Goal: Information Seeking & Learning: Learn about a topic

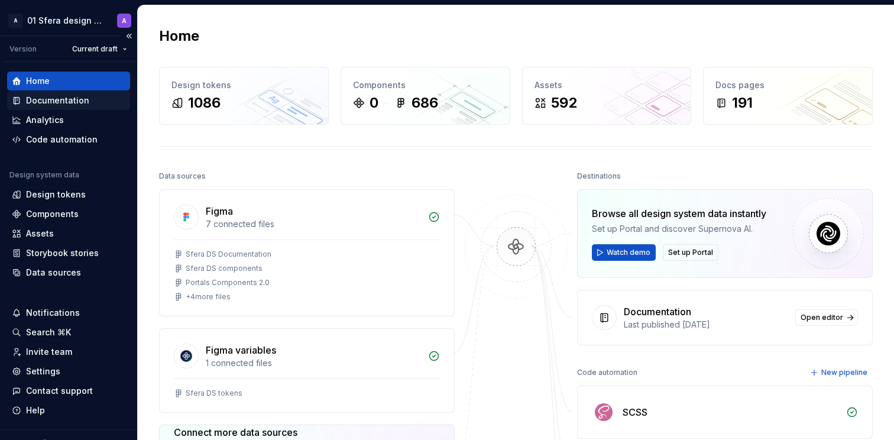
click at [76, 100] on div "Documentation" at bounding box center [57, 101] width 63 height 12
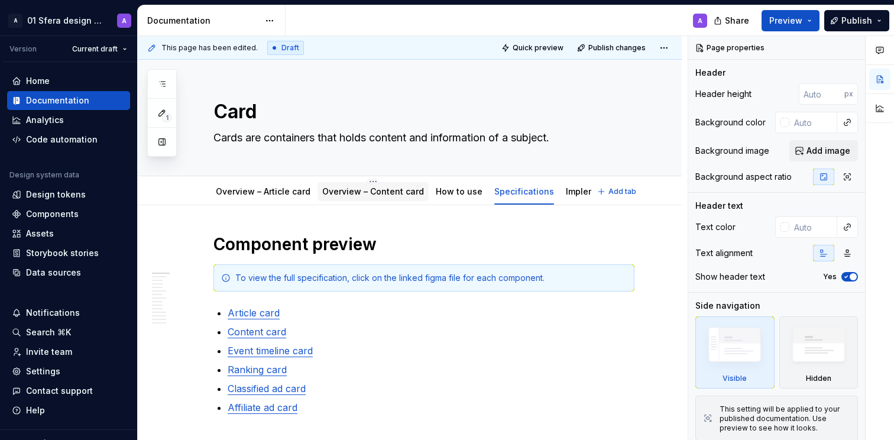
click at [371, 191] on link "Overview – Content card" at bounding box center [373, 191] width 102 height 10
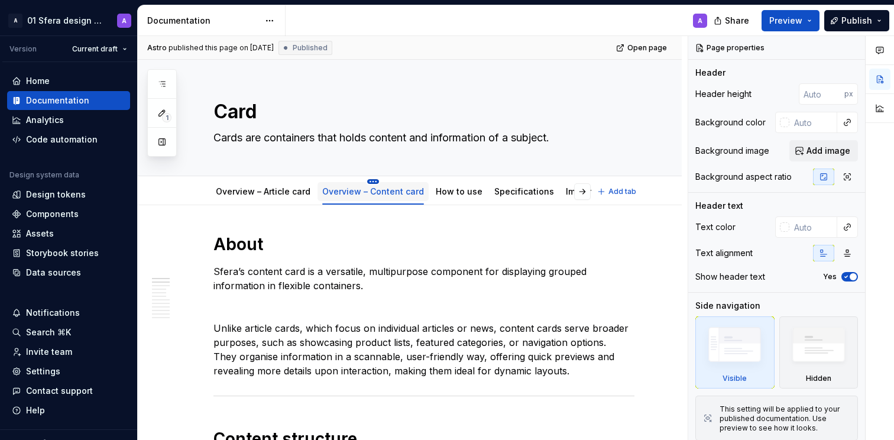
click at [370, 183] on html "A 01 Sfera design system A Version Current draft Home Documentation Analytics C…" at bounding box center [447, 220] width 894 height 440
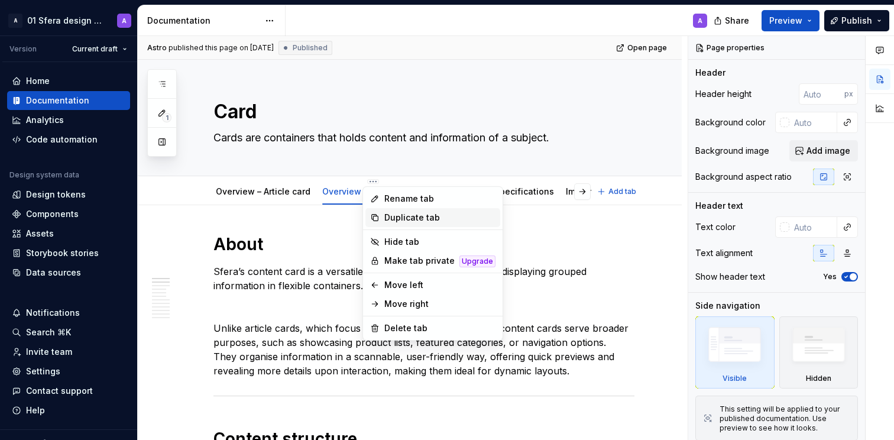
click at [405, 220] on div "Duplicate tab" at bounding box center [439, 218] width 111 height 12
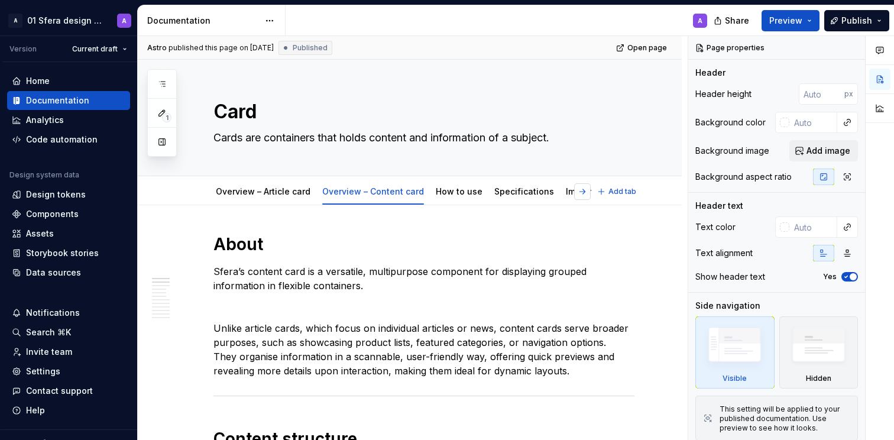
click at [583, 195] on button "button" at bounding box center [582, 191] width 17 height 17
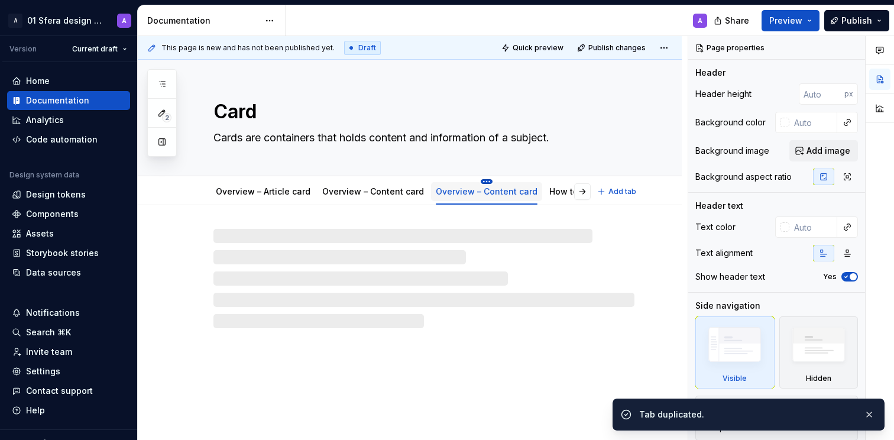
click at [480, 181] on html "A 01 Sfera design system A Version Current draft Home Documentation Analytics C…" at bounding box center [447, 220] width 894 height 440
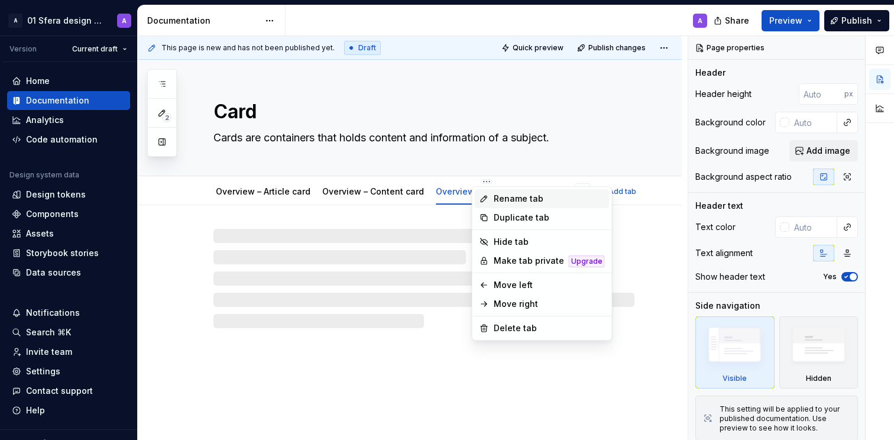
click at [491, 194] on div "Rename tab" at bounding box center [542, 198] width 135 height 19
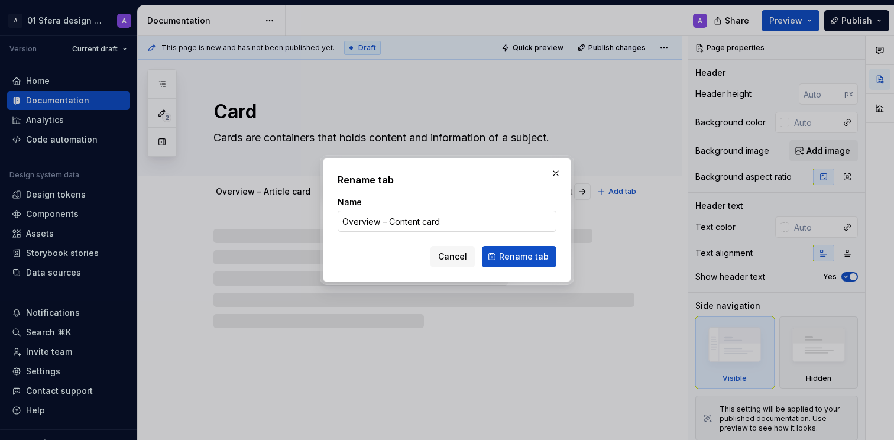
click at [425, 216] on input "Overview – Content card" at bounding box center [447, 221] width 219 height 21
click at [392, 221] on input "Overview – Content card" at bounding box center [447, 221] width 219 height 21
type textarea "*"
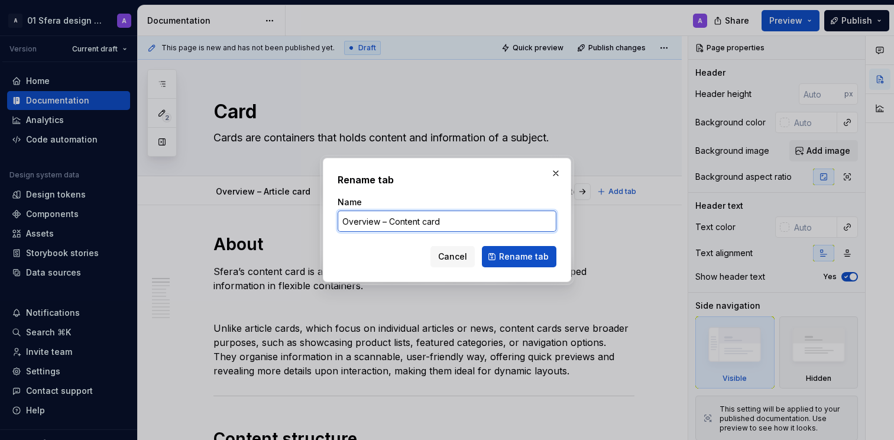
drag, startPoint x: 388, startPoint y: 220, endPoint x: 419, endPoint y: 222, distance: 31.4
click at [419, 222] on input "Overview – Content card" at bounding box center [447, 221] width 219 height 21
type input "Overview – Ranking card"
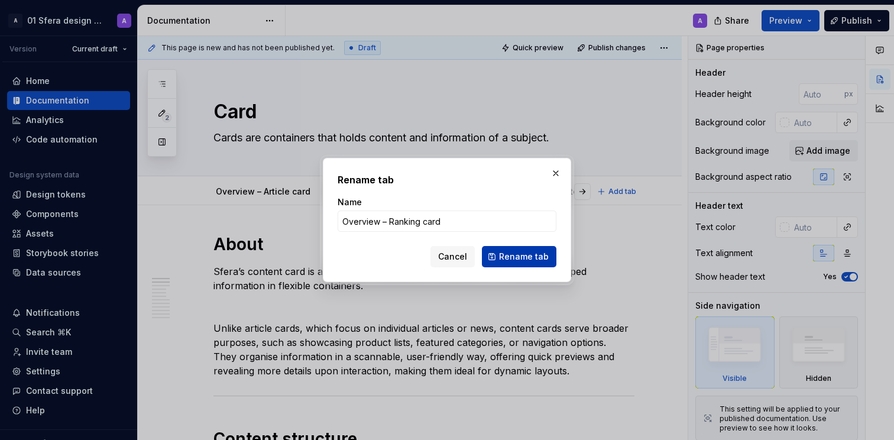
click at [522, 251] on span "Rename tab" at bounding box center [524, 257] width 50 height 12
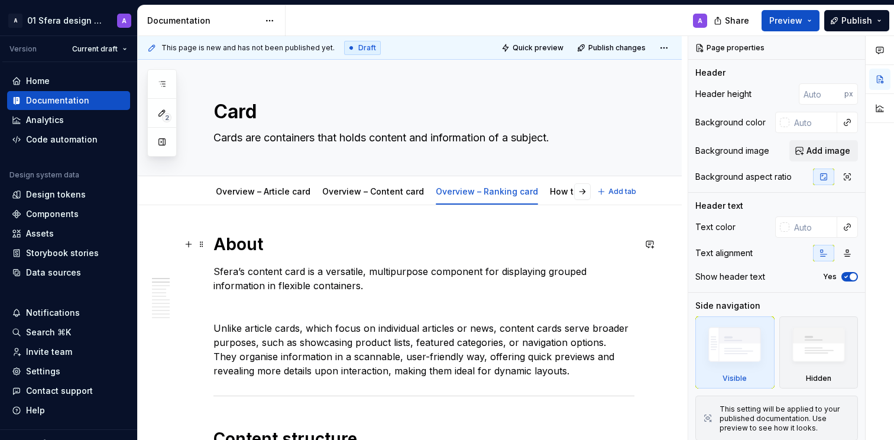
click at [257, 240] on h1 "About" at bounding box center [424, 244] width 421 height 21
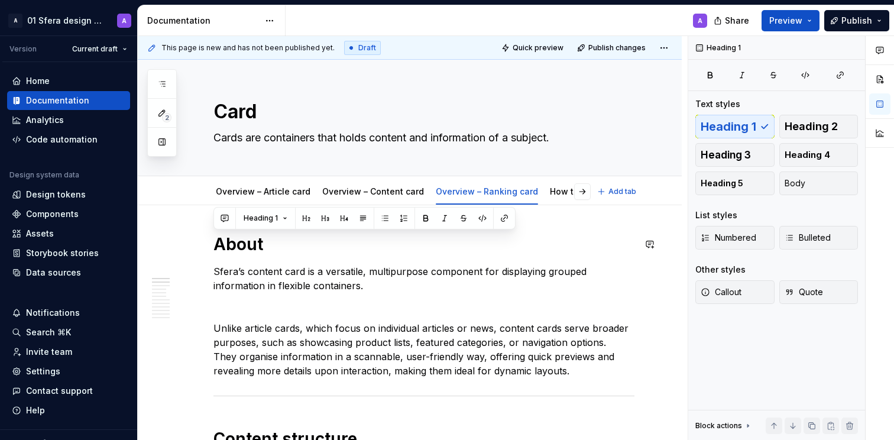
click at [306, 270] on p "Sfera’s content card is a versatile, multipurpose component for displaying grou…" at bounding box center [424, 278] width 421 height 28
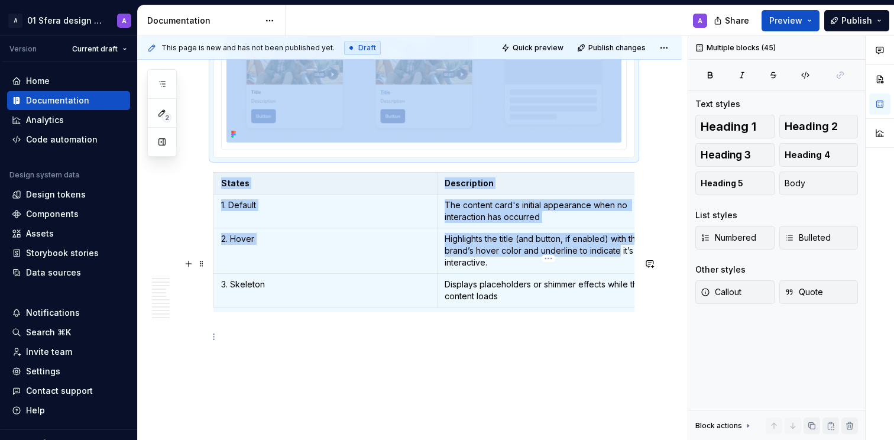
scroll to position [4526, 0]
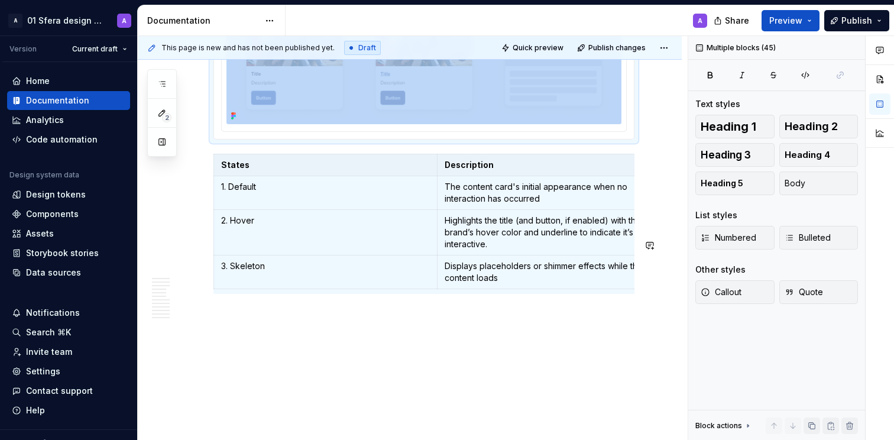
drag, startPoint x: 216, startPoint y: 240, endPoint x: 616, endPoint y: 368, distance: 419.9
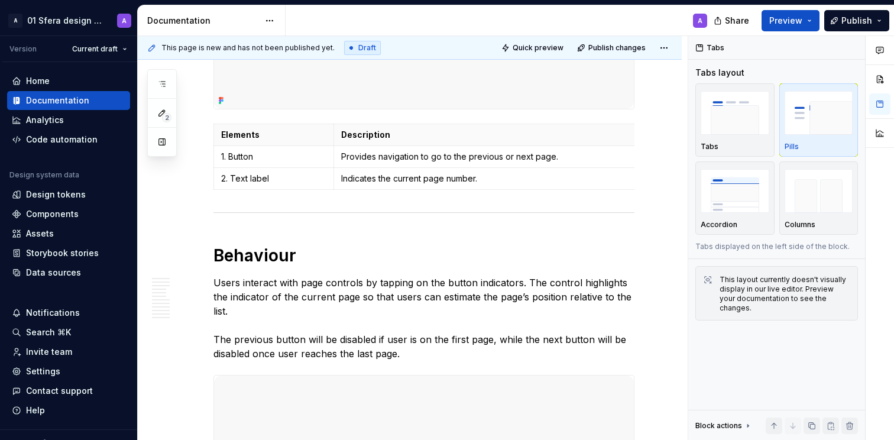
scroll to position [0, 0]
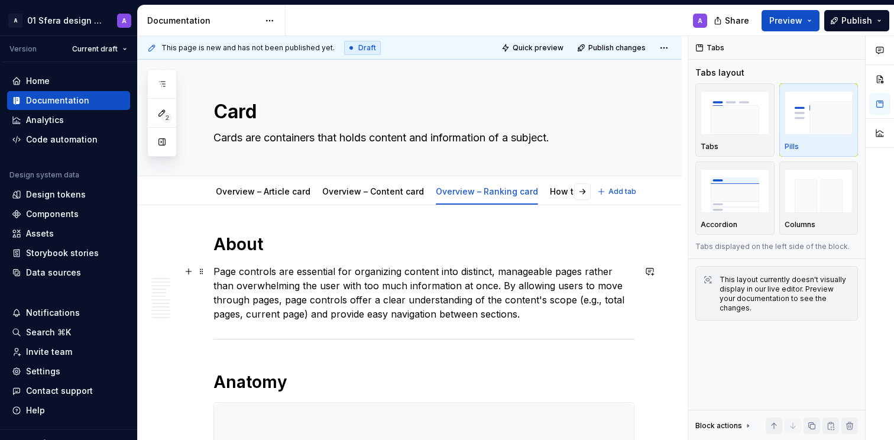
click at [379, 294] on p "Page controls are essential for organizing content into distinct, manageable pa…" at bounding box center [424, 292] width 421 height 57
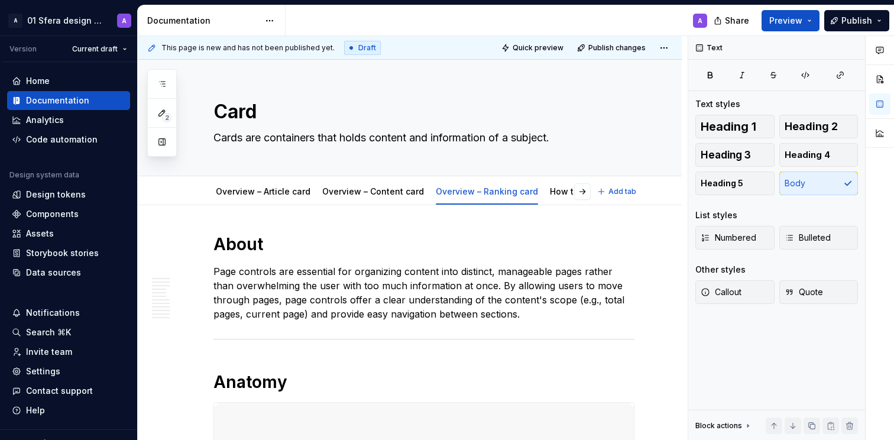
click at [378, 286] on p "Page controls are essential for organizing content into distinct, manageable pa…" at bounding box center [424, 292] width 421 height 57
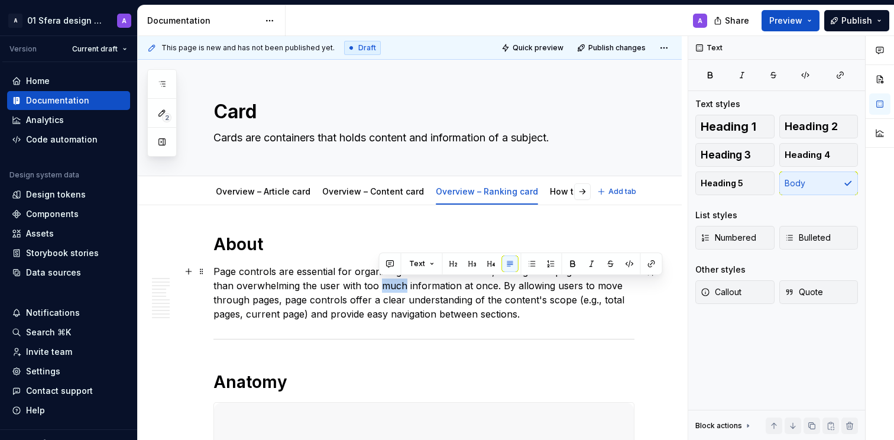
click at [378, 286] on p "Page controls are essential for organizing content into distinct, manageable pa…" at bounding box center [424, 292] width 421 height 57
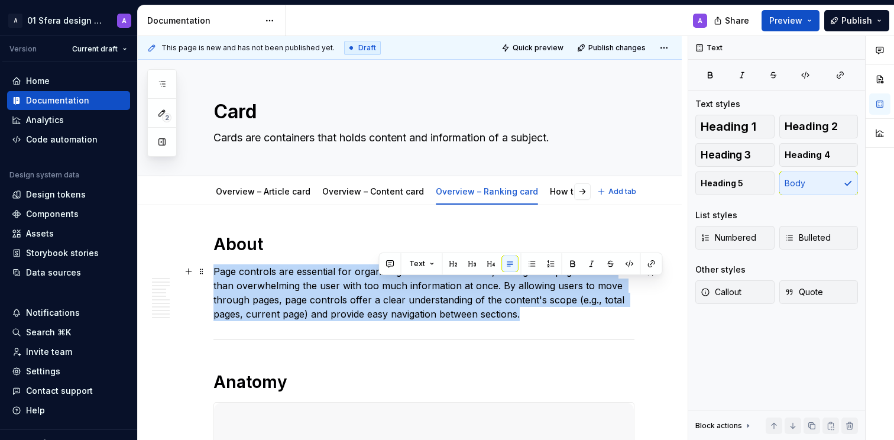
click at [378, 286] on p "Page controls are essential for organizing content into distinct, manageable pa…" at bounding box center [424, 292] width 421 height 57
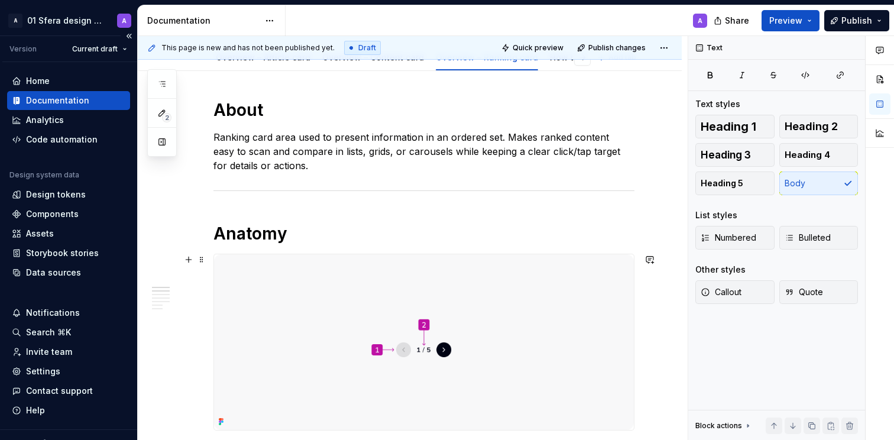
scroll to position [164, 0]
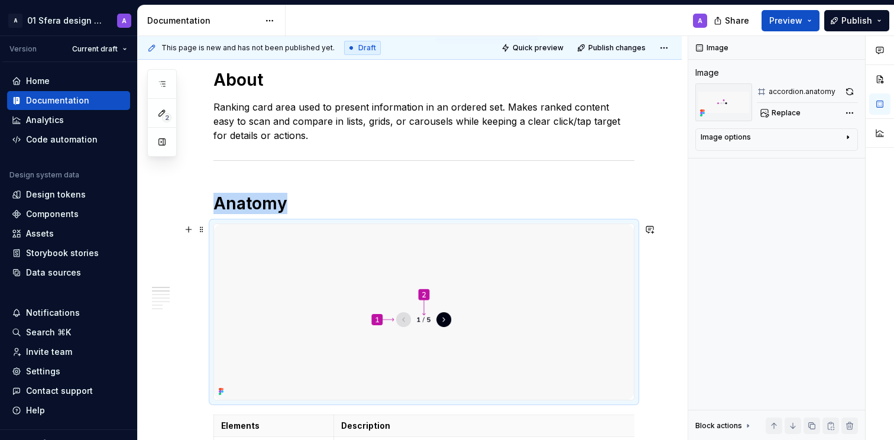
click at [487, 303] on img at bounding box center [424, 312] width 420 height 176
click at [781, 115] on span "Replace" at bounding box center [786, 112] width 29 height 9
type textarea "*"
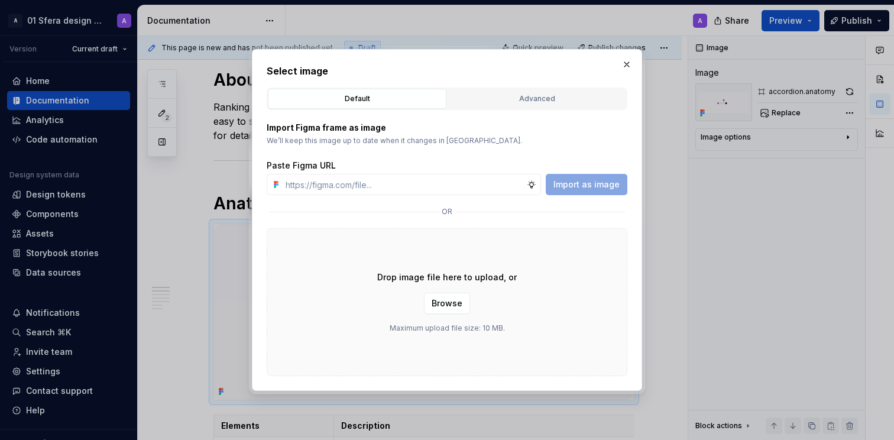
type input "[URL][DOMAIN_NAME]"
click at [600, 190] on span "Import as image" at bounding box center [587, 185] width 66 height 12
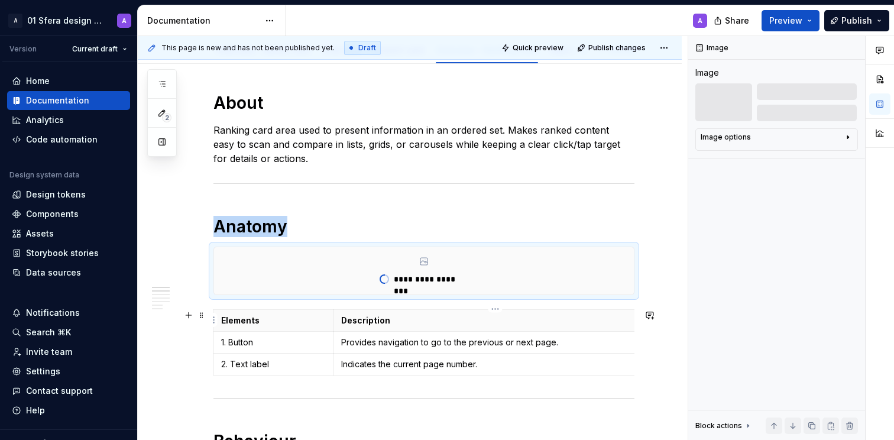
scroll to position [142, 0]
type textarea "*"
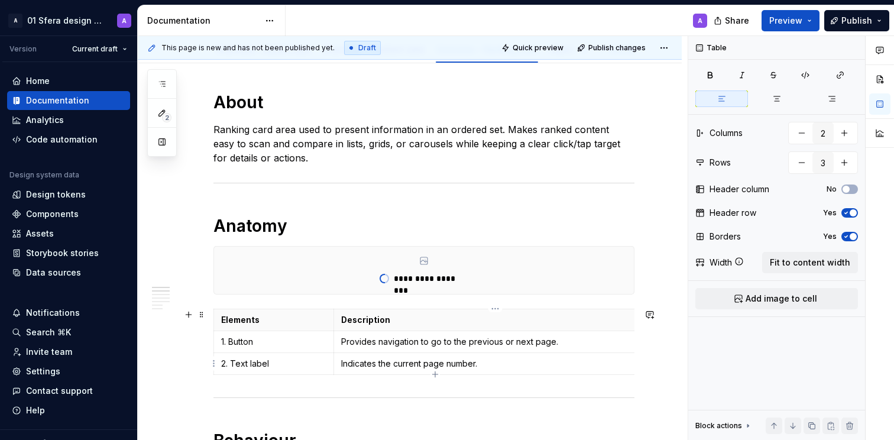
click at [371, 355] on td "Indicates the current page number." at bounding box center [495, 364] width 323 height 22
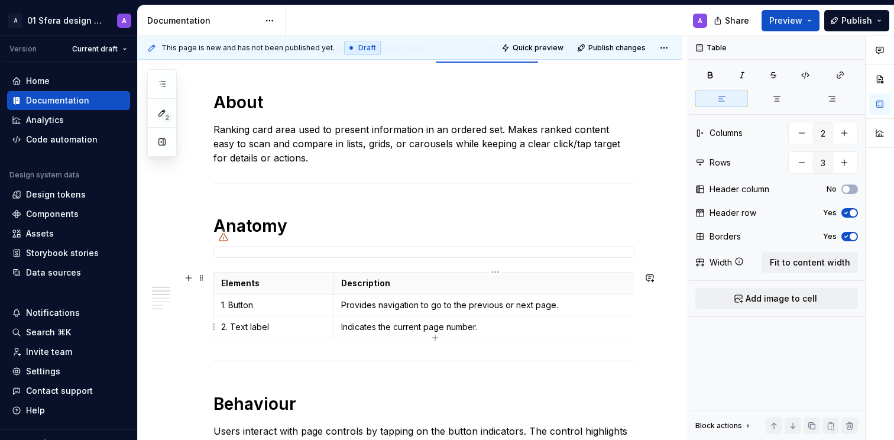
drag, startPoint x: 441, startPoint y: 324, endPoint x: 444, endPoint y: 346, distance: 22.0
click at [441, 324] on p "Indicates the current page number." at bounding box center [495, 327] width 308 height 12
click at [433, 337] on icon "button" at bounding box center [434, 337] width 5 height 5
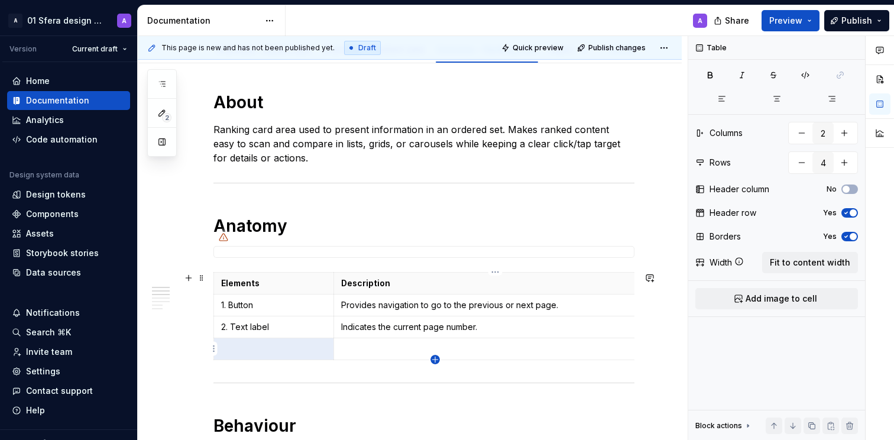
click at [436, 360] on icon "button" at bounding box center [435, 359] width 9 height 9
type input "5"
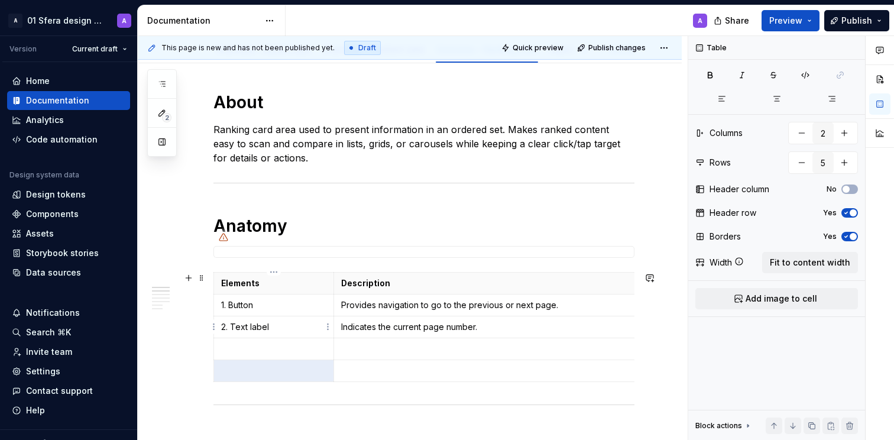
click at [251, 303] on p "1. Button" at bounding box center [273, 305] width 105 height 12
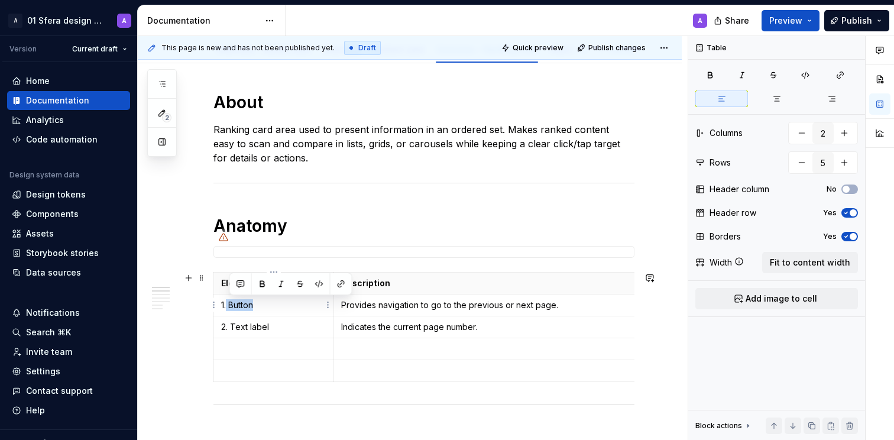
drag, startPoint x: 259, startPoint y: 305, endPoint x: 232, endPoint y: 303, distance: 27.2
click at [228, 303] on p "1. Button" at bounding box center [273, 305] width 105 height 12
drag, startPoint x: 236, startPoint y: 302, endPoint x: 357, endPoint y: 363, distance: 135.2
click at [236, 302] on p "1. ˆmage" at bounding box center [273, 305] width 105 height 12
click at [393, 302] on p "Provides navigation to go to the previous or next page." at bounding box center [495, 305] width 308 height 12
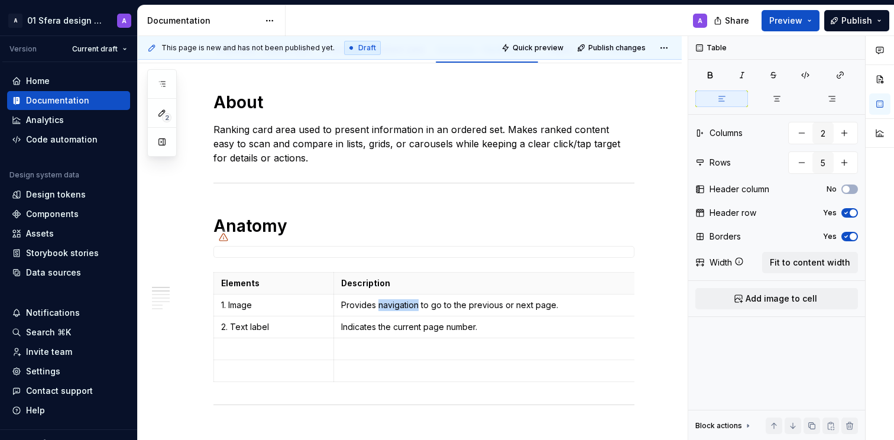
click at [393, 302] on p "Provides navigation to go to the previous or next page." at bounding box center [495, 305] width 308 height 12
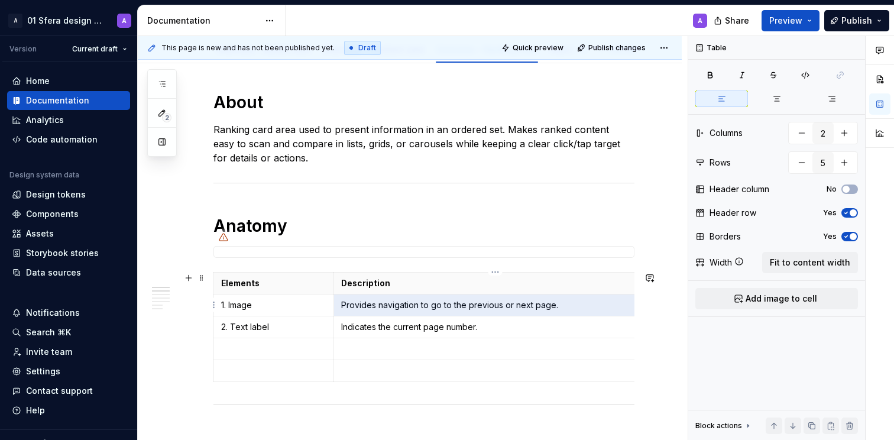
click at [393, 302] on p "Provides navigation to go to the previous or next page." at bounding box center [495, 305] width 308 height 12
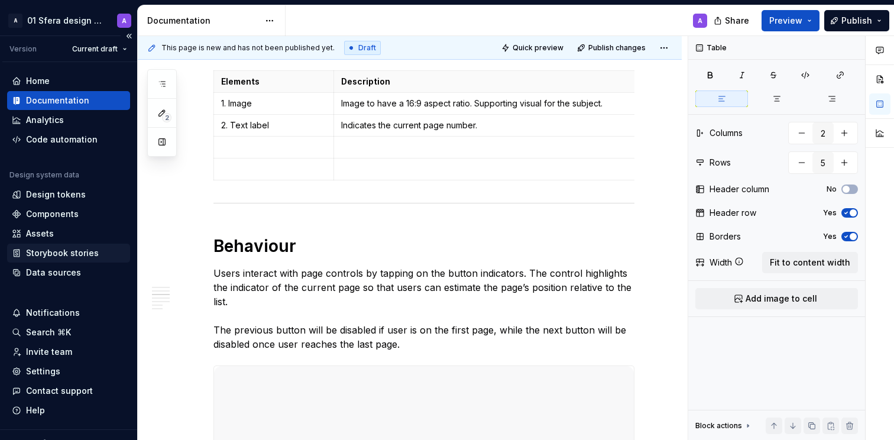
scroll to position [513, 0]
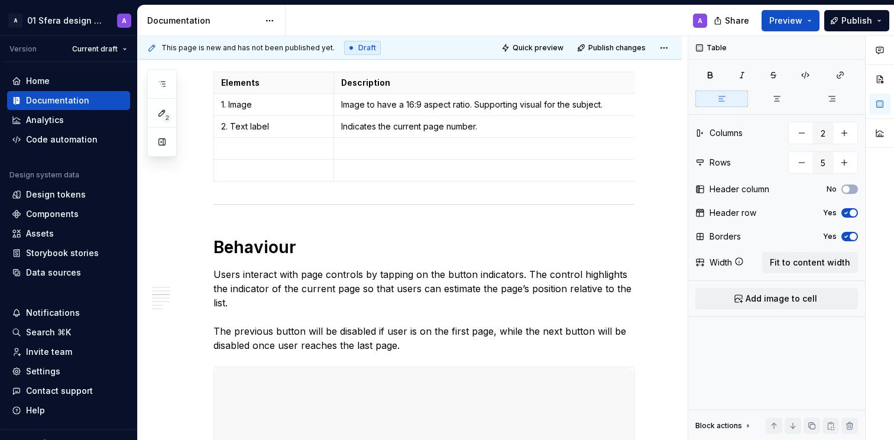
click at [366, 127] on p "Indicates the current page number." at bounding box center [495, 127] width 308 height 12
click at [366, 126] on p "Indicates the current page number." at bounding box center [495, 127] width 308 height 12
click at [365, 126] on p "Indicates the current page number." at bounding box center [495, 127] width 308 height 12
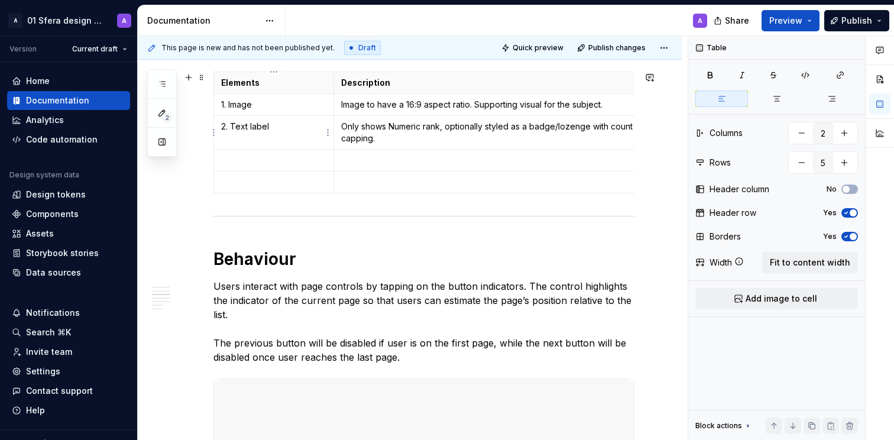
click at [261, 125] on p "2. Text label" at bounding box center [273, 127] width 105 height 12
drag, startPoint x: 268, startPoint y: 125, endPoint x: 229, endPoint y: 126, distance: 38.5
click at [229, 126] on p "2. Text label" at bounding box center [273, 127] width 105 height 12
click at [262, 152] on td at bounding box center [274, 161] width 120 height 22
click at [410, 158] on p at bounding box center [495, 160] width 308 height 12
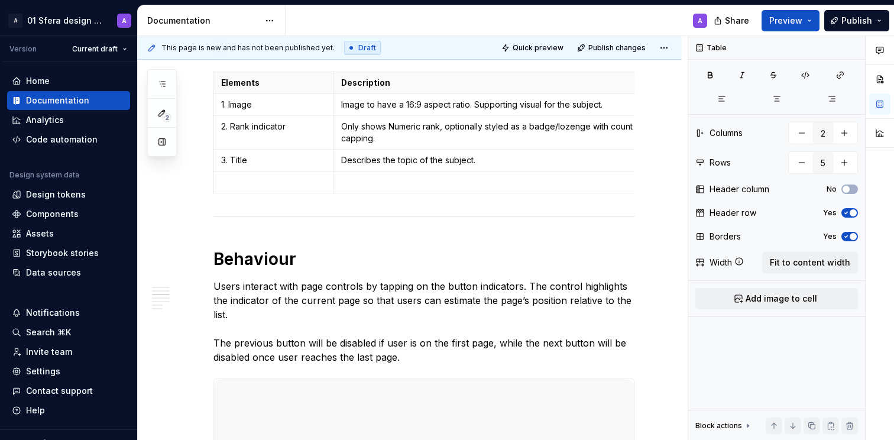
click at [369, 185] on p at bounding box center [495, 182] width 308 height 12
click at [243, 182] on p at bounding box center [273, 182] width 105 height 12
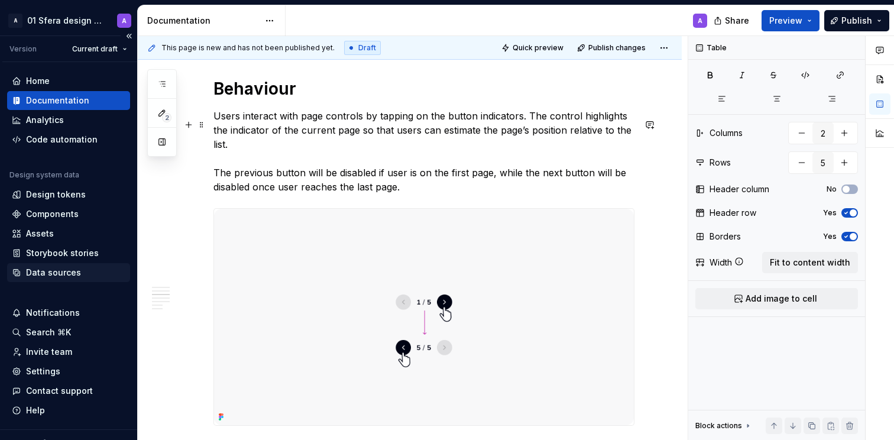
scroll to position [681, 0]
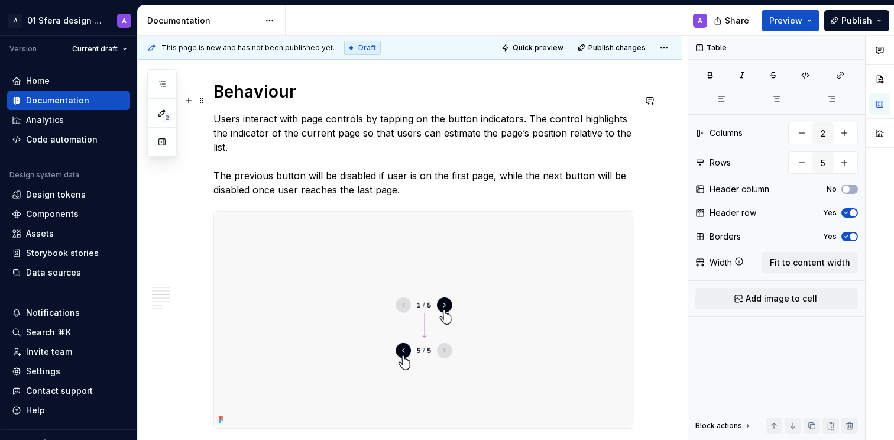
click at [326, 100] on h1 "Behaviour" at bounding box center [424, 91] width 421 height 21
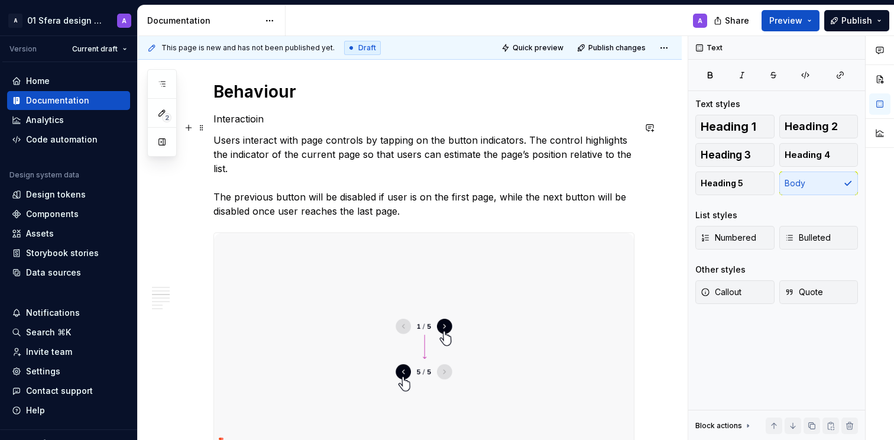
click at [270, 125] on p "Interactioin" at bounding box center [424, 119] width 421 height 14
click at [268, 93] on h1 "Behaviour" at bounding box center [424, 91] width 421 height 21
click at [258, 122] on p "Interaction area" at bounding box center [424, 119] width 421 height 14
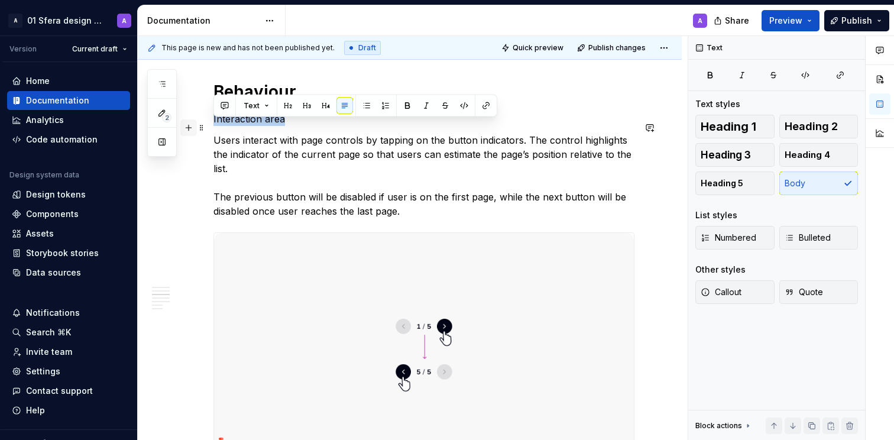
drag, startPoint x: 286, startPoint y: 124, endPoint x: 182, endPoint y: 131, distance: 104.3
click at [739, 161] on button "Heading 3" at bounding box center [735, 155] width 79 height 24
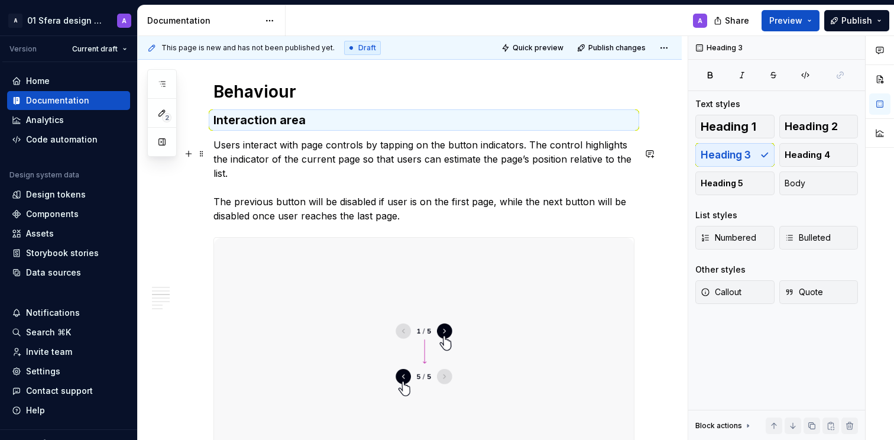
click at [367, 173] on p "Users interact with page controls by tapping on the button indicators. The cont…" at bounding box center [424, 180] width 421 height 85
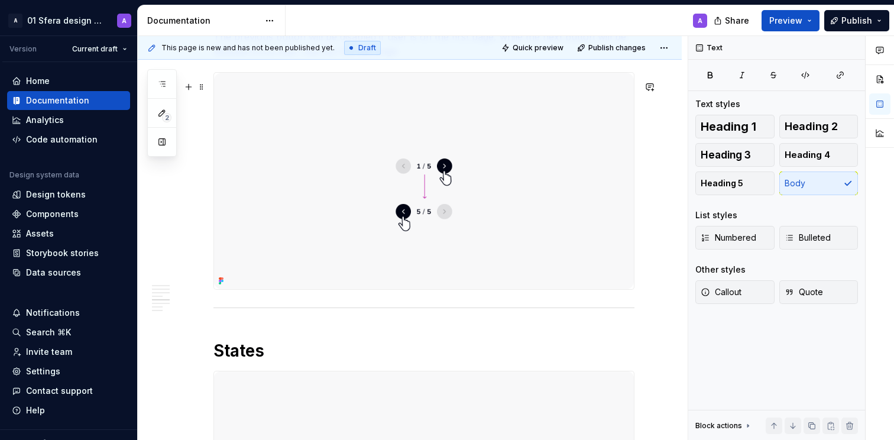
scroll to position [729, 0]
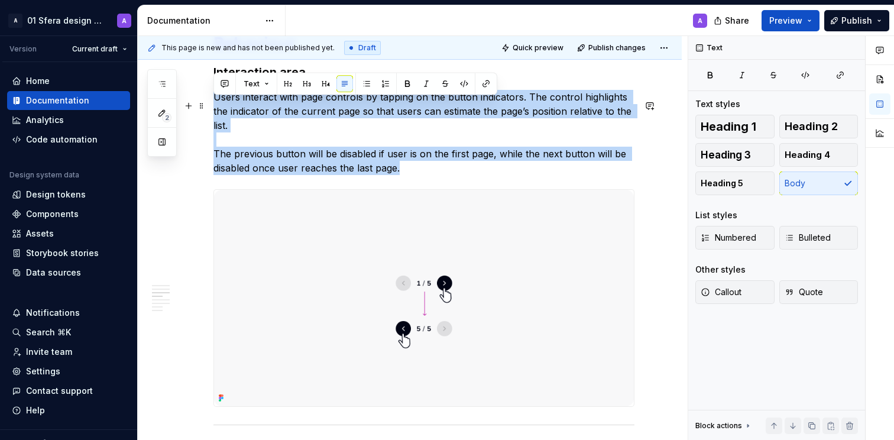
drag, startPoint x: 401, startPoint y: 173, endPoint x: 208, endPoint y: 108, distance: 203.5
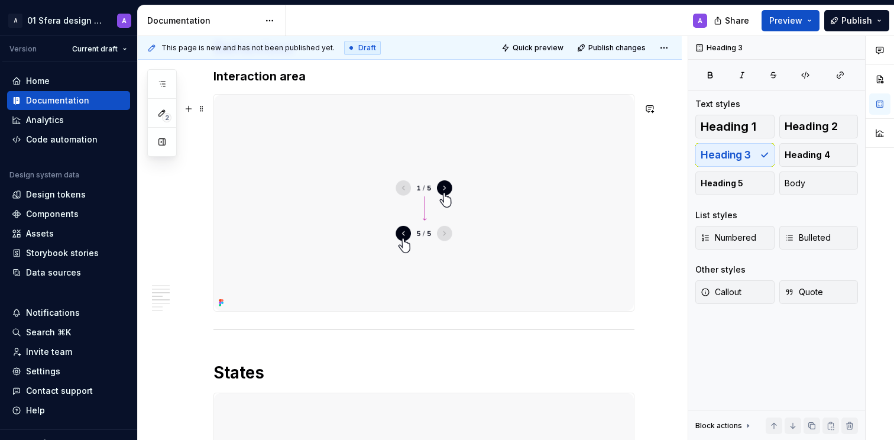
scroll to position [726, 0]
click at [421, 261] on img at bounding box center [424, 201] width 420 height 216
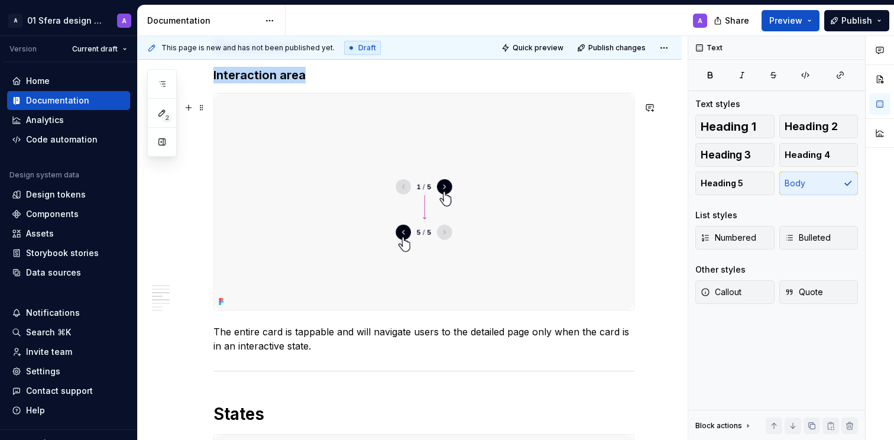
click at [374, 244] on img at bounding box center [424, 201] width 420 height 216
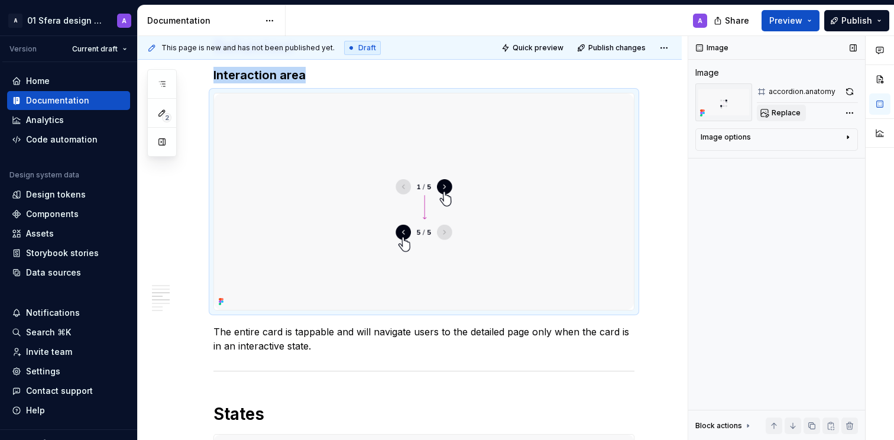
click at [795, 114] on span "Replace" at bounding box center [786, 112] width 29 height 9
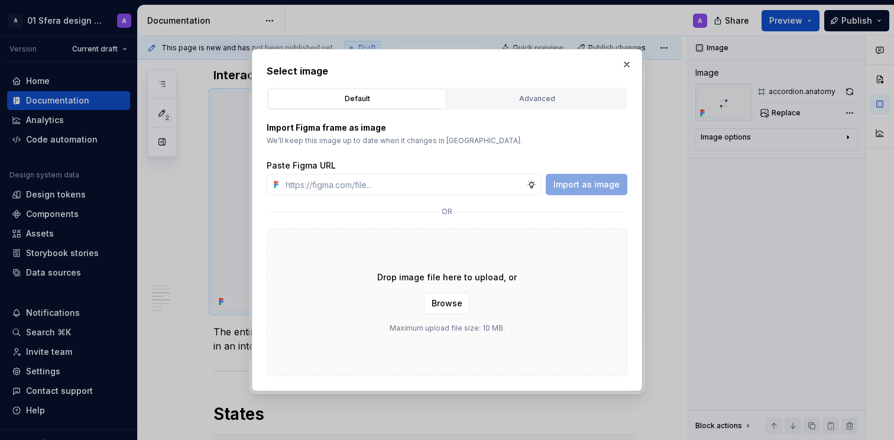
type textarea "*"
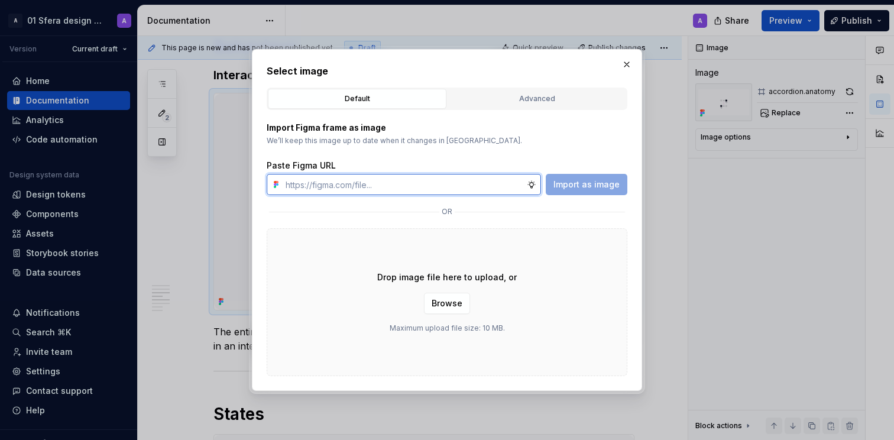
click at [463, 182] on input "text" at bounding box center [404, 184] width 246 height 21
paste input "[URL][DOMAIN_NAME]"
type input "[URL][DOMAIN_NAME]"
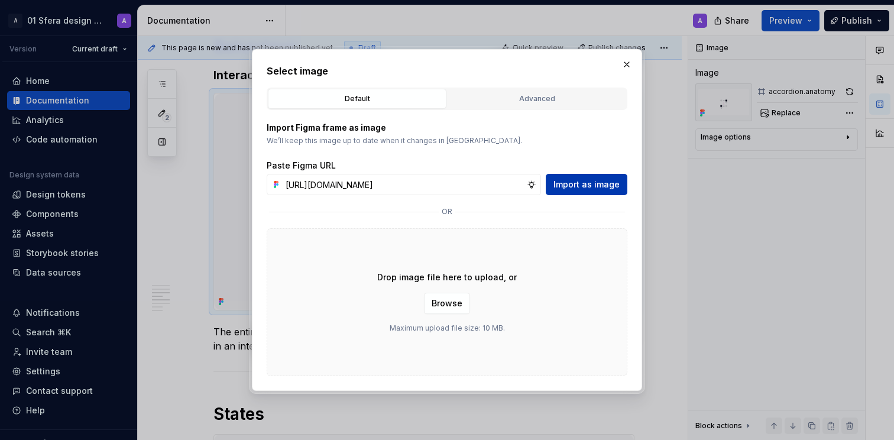
scroll to position [0, 0]
click at [597, 192] on button "Import as image" at bounding box center [587, 184] width 82 height 21
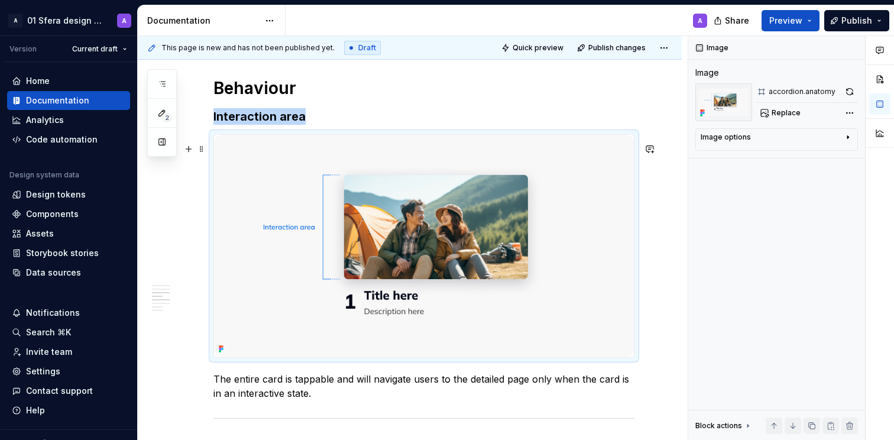
scroll to position [756, 0]
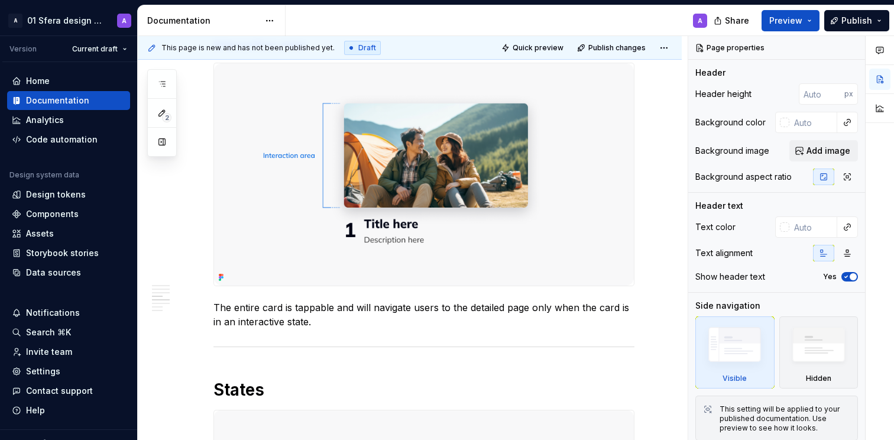
click at [357, 329] on p "The entire card is tappable and will navigate users to the detailed page only w…" at bounding box center [424, 314] width 421 height 28
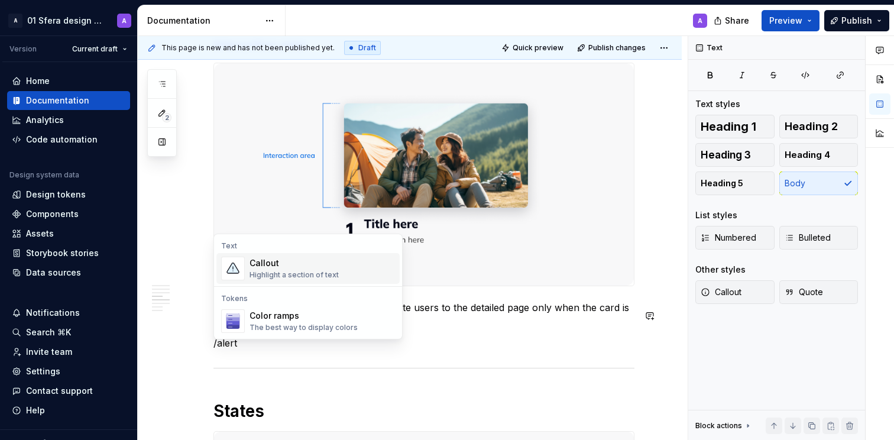
click at [345, 278] on div "Callout Highlight a section of text" at bounding box center [322, 269] width 145 height 24
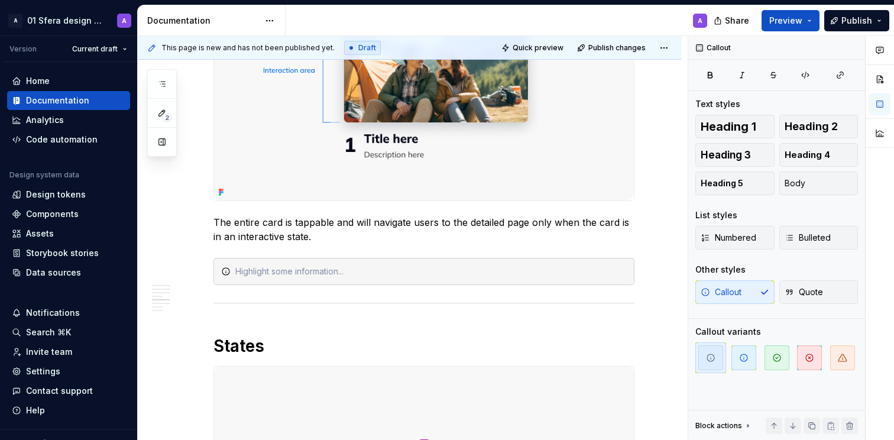
scroll to position [851, 0]
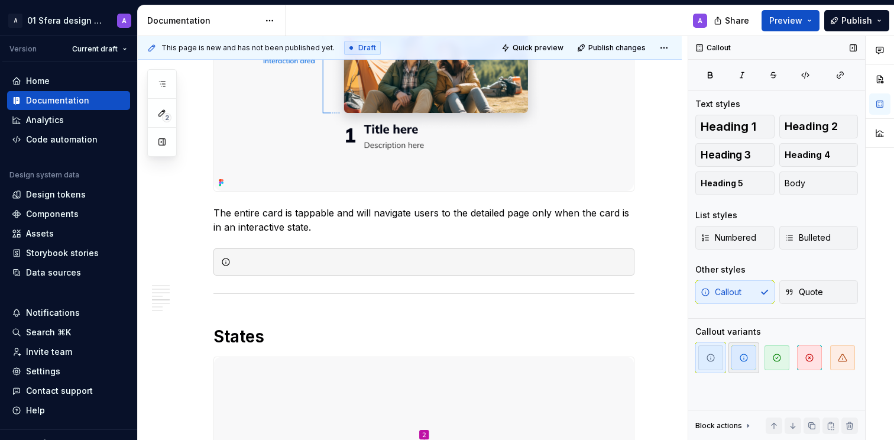
click at [746, 359] on icon "button" at bounding box center [743, 357] width 9 height 9
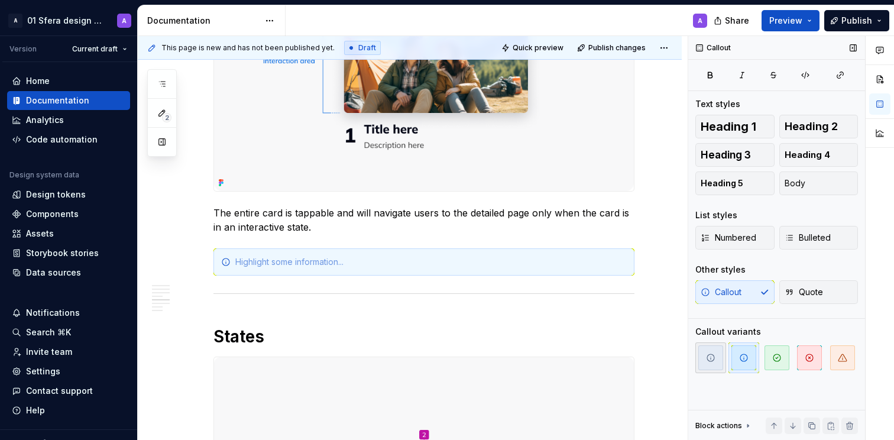
click at [714, 366] on span "button" at bounding box center [711, 357] width 25 height 25
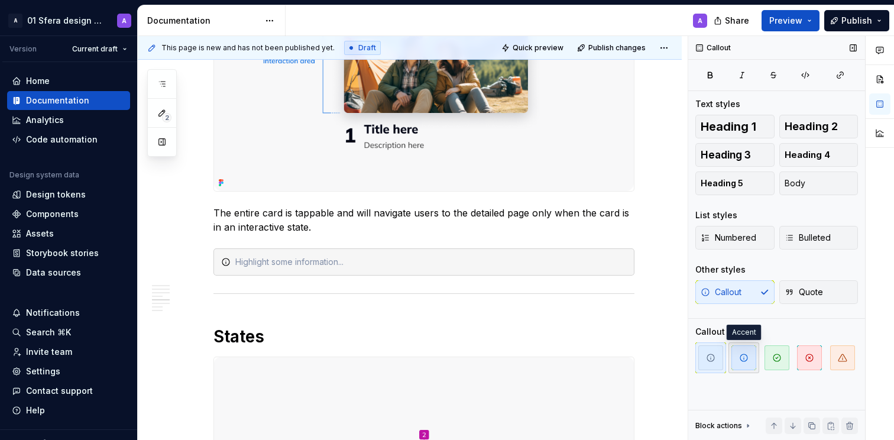
click at [738, 360] on span "button" at bounding box center [744, 357] width 25 height 25
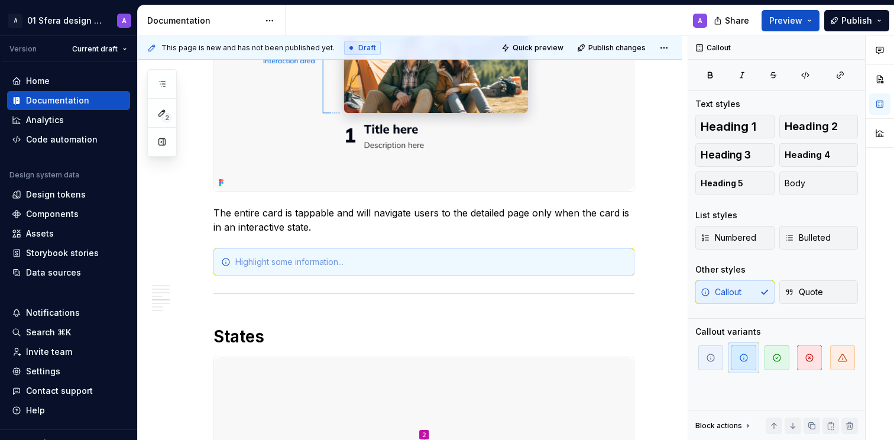
click at [298, 268] on div at bounding box center [431, 262] width 392 height 12
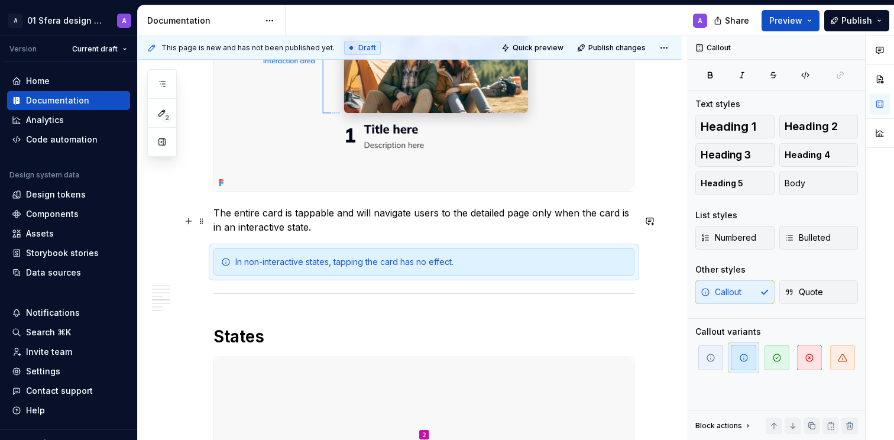
click at [406, 234] on p "The entire card is tappable and will navigate users to the detailed page only w…" at bounding box center [424, 220] width 421 height 28
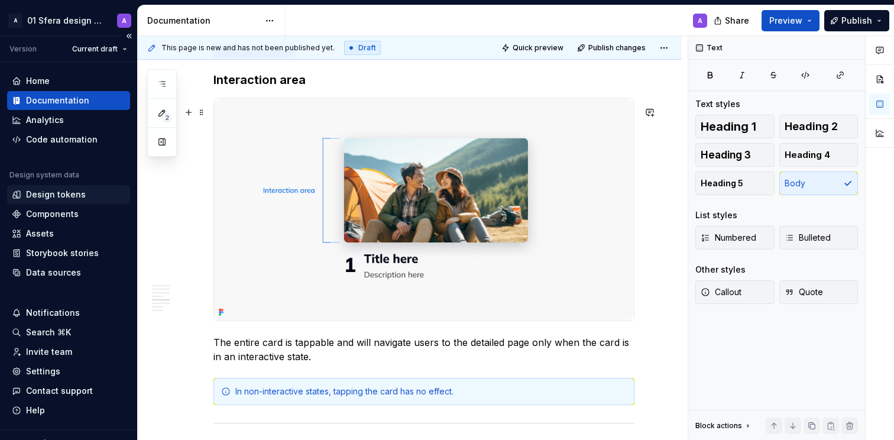
scroll to position [892, 0]
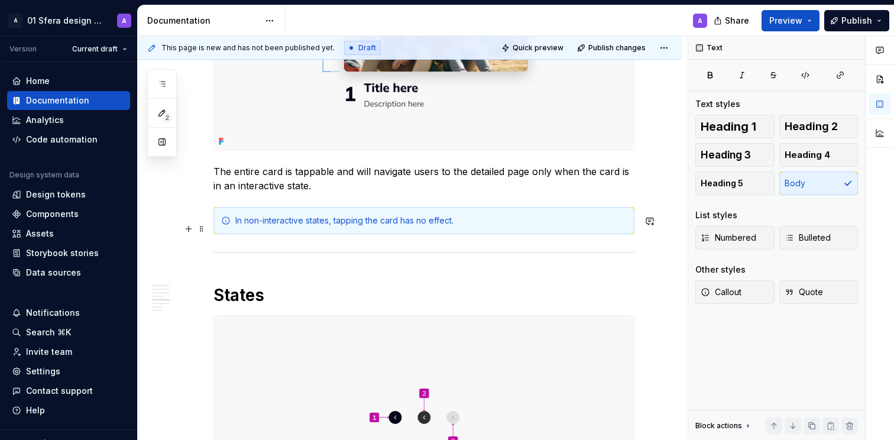
click at [486, 227] on div "In non-interactive states, tapping the card has no effect." at bounding box center [431, 221] width 392 height 12
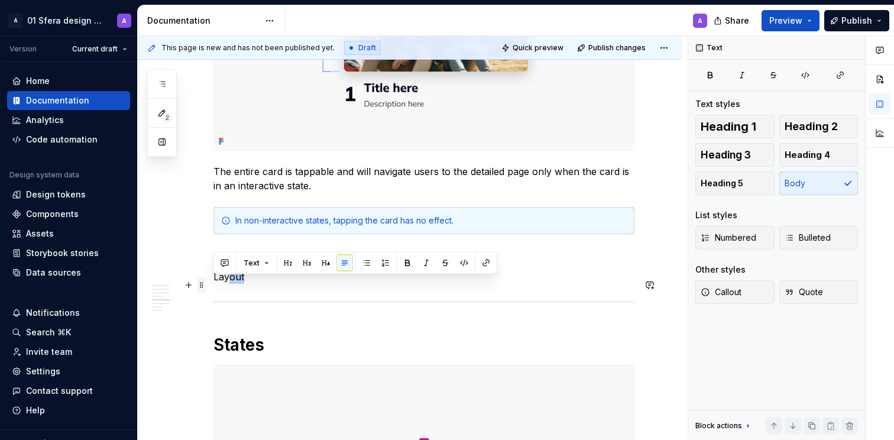
drag, startPoint x: 245, startPoint y: 287, endPoint x: 206, endPoint y: 283, distance: 39.2
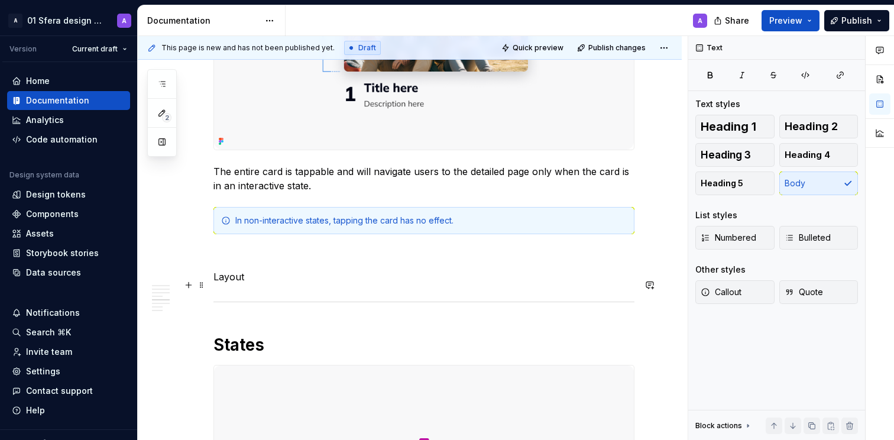
click at [225, 284] on p "Layout" at bounding box center [424, 277] width 421 height 14
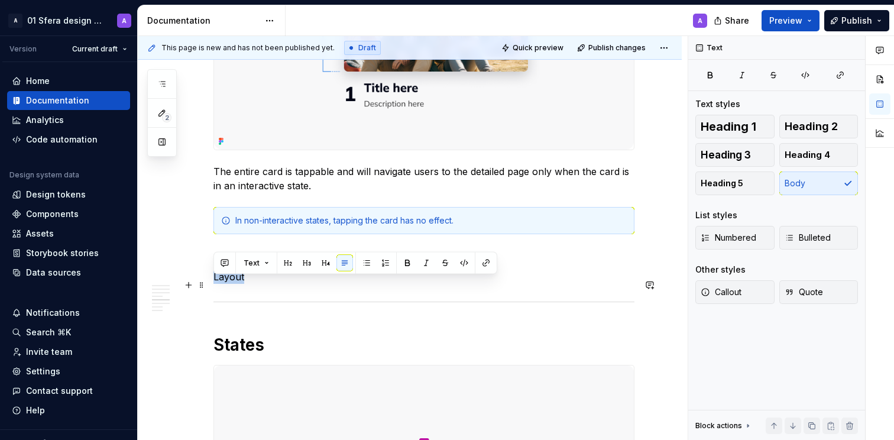
click at [225, 284] on p "Layout" at bounding box center [424, 277] width 421 height 14
click at [729, 150] on span "Heading 3" at bounding box center [726, 155] width 50 height 12
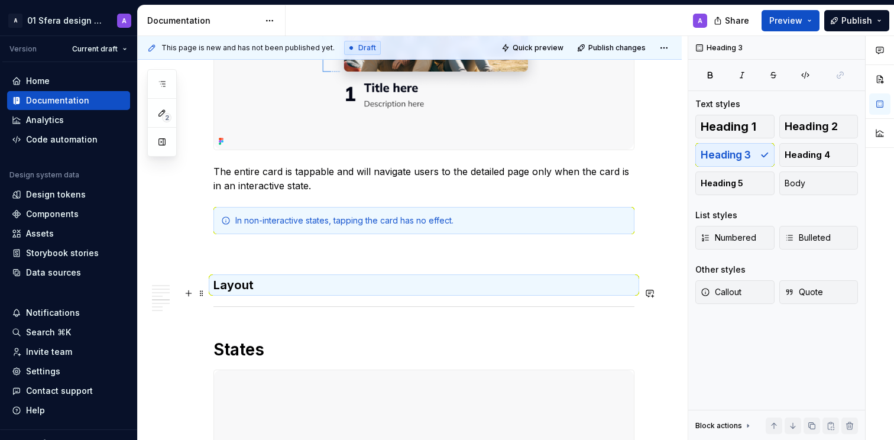
click at [272, 291] on h3 "Layout" at bounding box center [424, 285] width 421 height 17
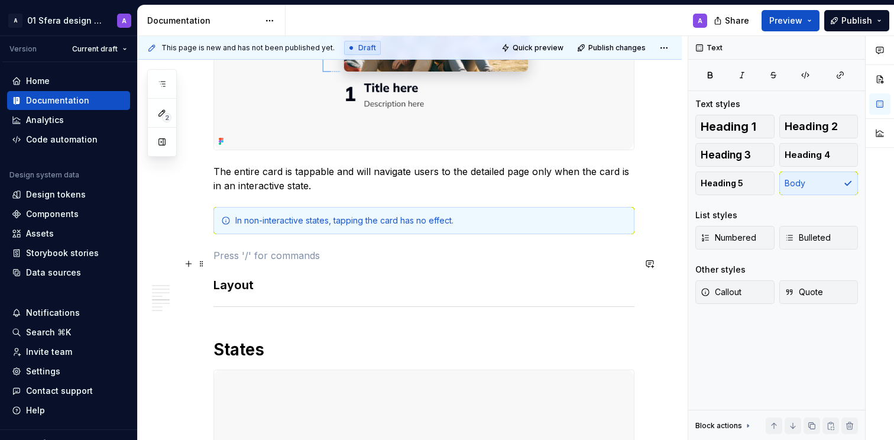
click at [290, 260] on p at bounding box center [424, 255] width 421 height 14
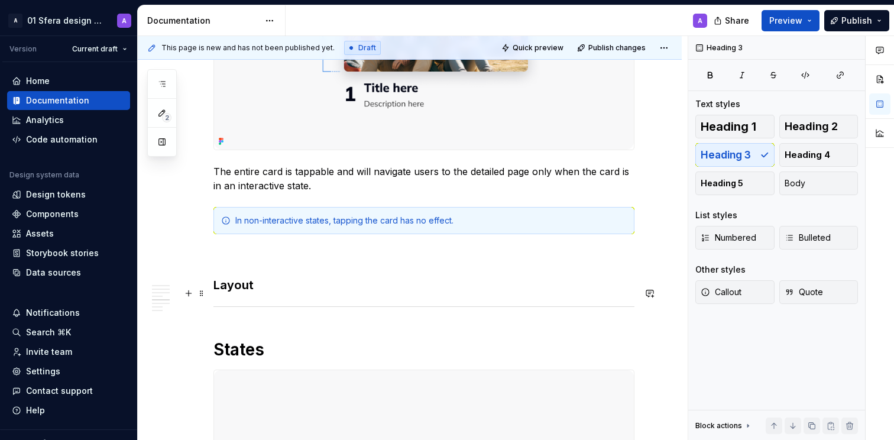
click at [311, 290] on h3 "Layout" at bounding box center [424, 285] width 421 height 17
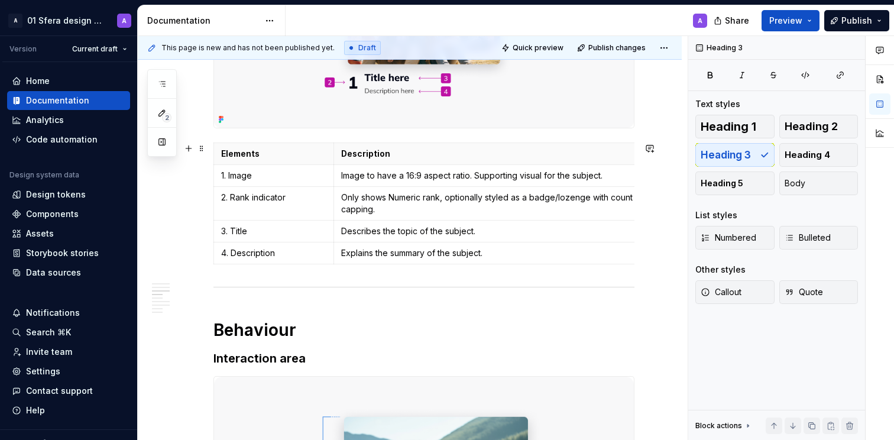
scroll to position [577, 0]
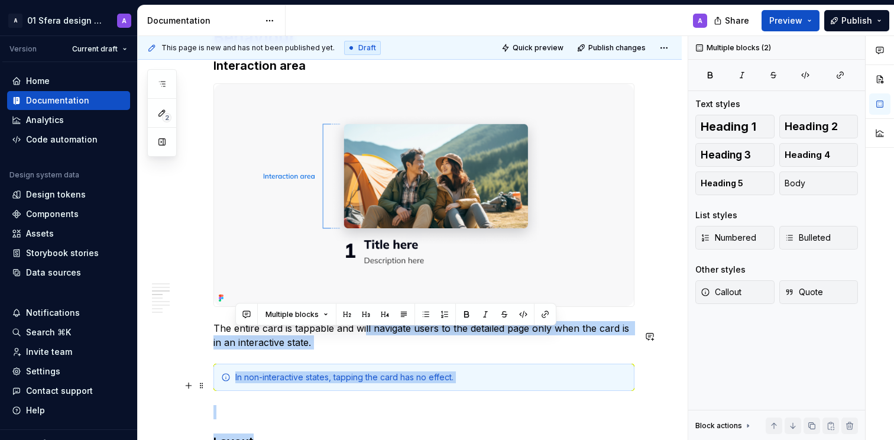
drag, startPoint x: 324, startPoint y: 376, endPoint x: 280, endPoint y: 404, distance: 51.8
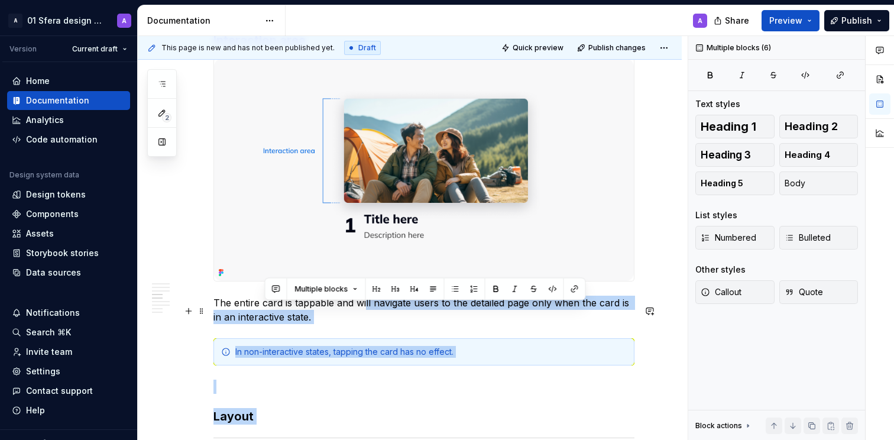
click at [263, 324] on p "The entire card is tappable and will navigate users to the detailed page only w…" at bounding box center [424, 310] width 421 height 28
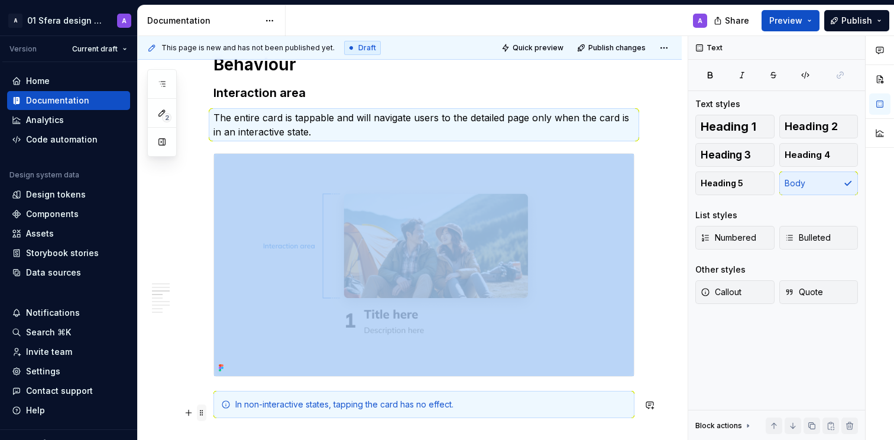
scroll to position [715, 0]
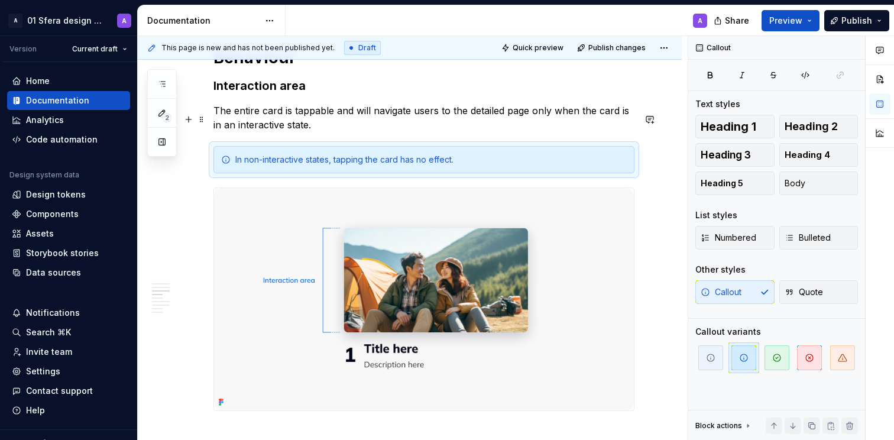
drag, startPoint x: 364, startPoint y: 125, endPoint x: 439, endPoint y: 135, distance: 76.5
click at [364, 125] on p "The entire card is tappable and will navigate users to the detailed page only w…" at bounding box center [424, 118] width 421 height 28
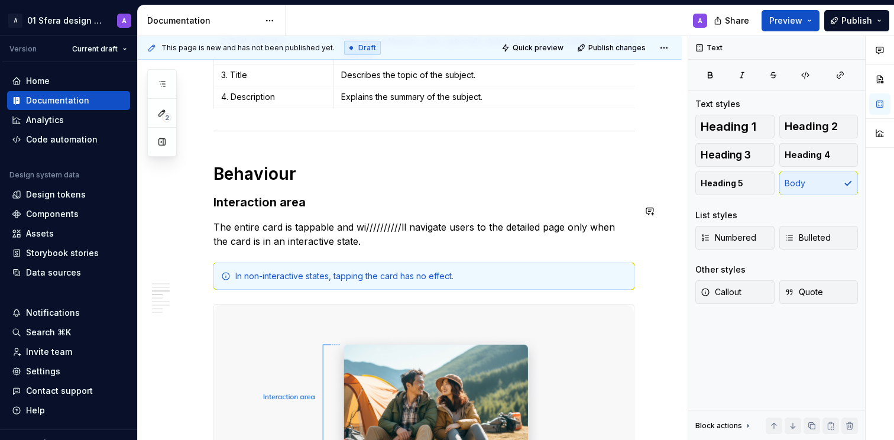
scroll to position [616, 0]
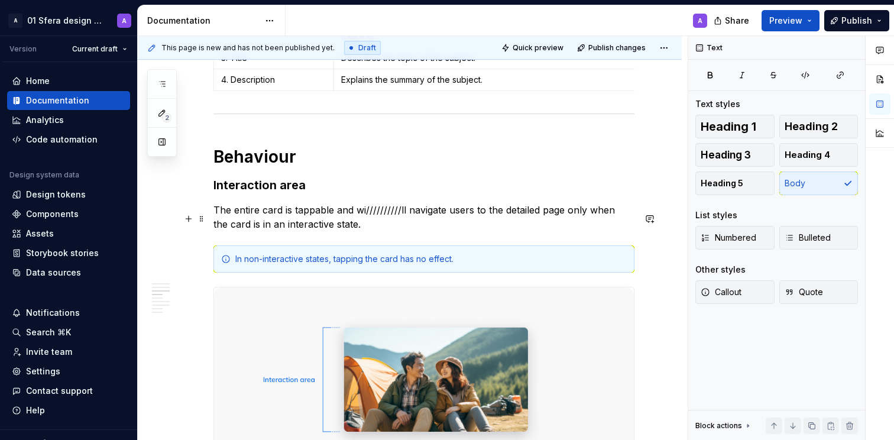
click at [284, 231] on p "The entire card is tappable and wi//////////ll navigate users to the detailed p…" at bounding box center [424, 217] width 421 height 28
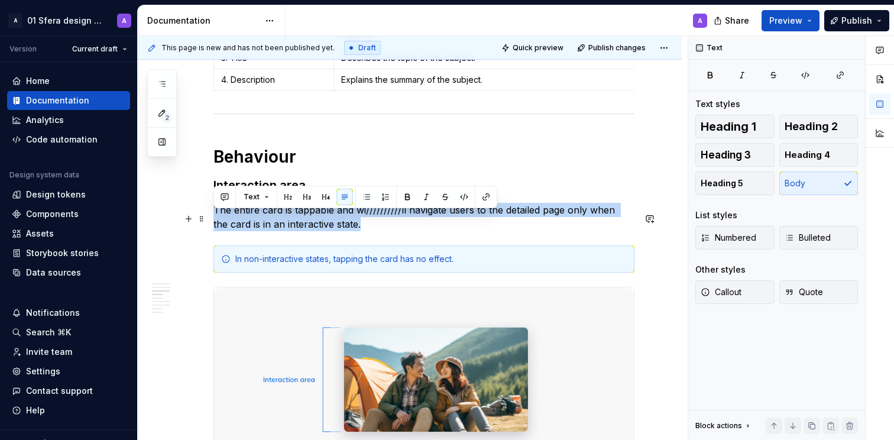
click at [284, 231] on p "The entire card is tappable and wi//////////ll navigate users to the detailed p…" at bounding box center [424, 217] width 421 height 28
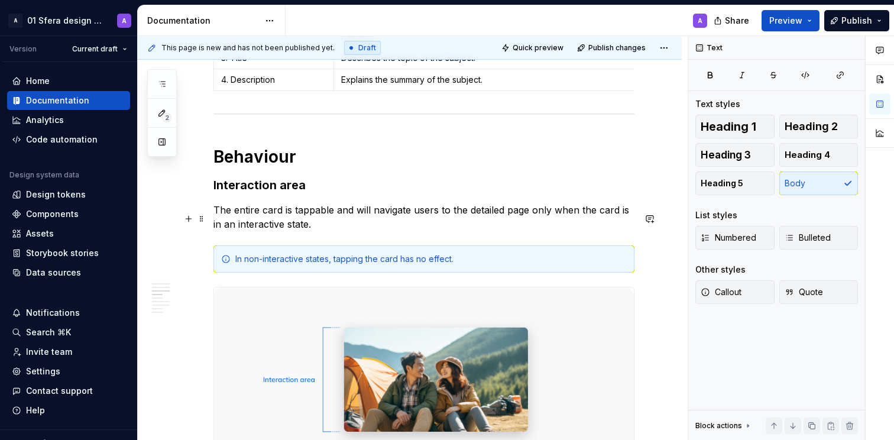
click at [399, 231] on p "The entire card is tappable and will navigate users to the detailed page only w…" at bounding box center [424, 217] width 421 height 28
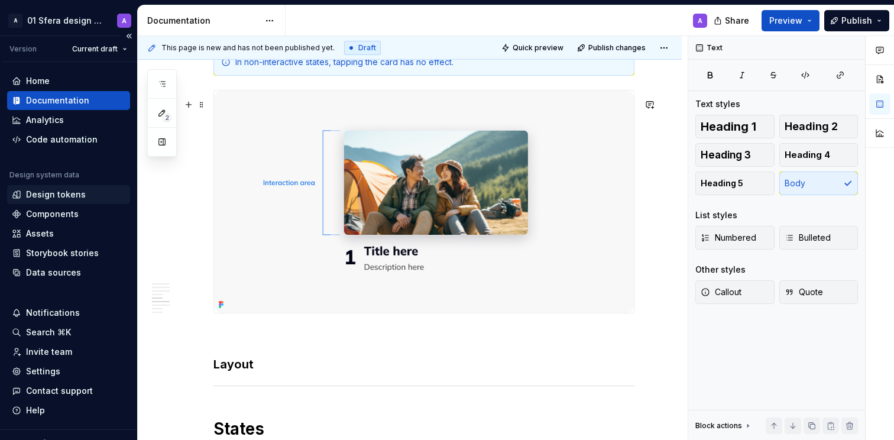
scroll to position [973, 0]
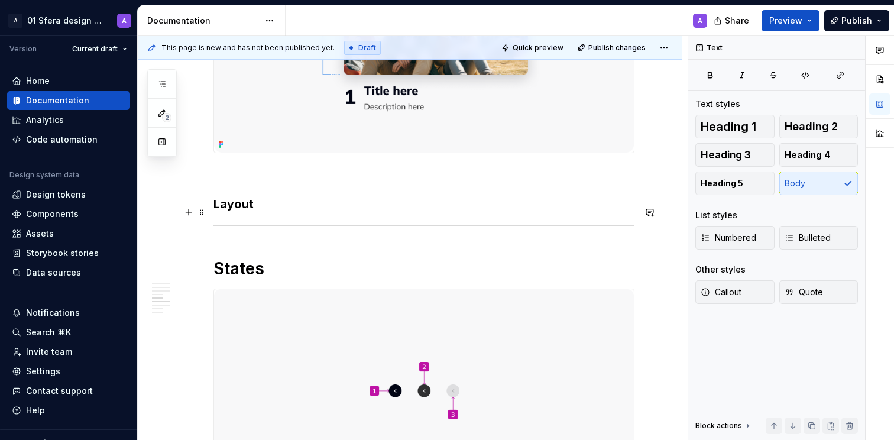
click at [344, 212] on h3 "Layout" at bounding box center [424, 204] width 421 height 17
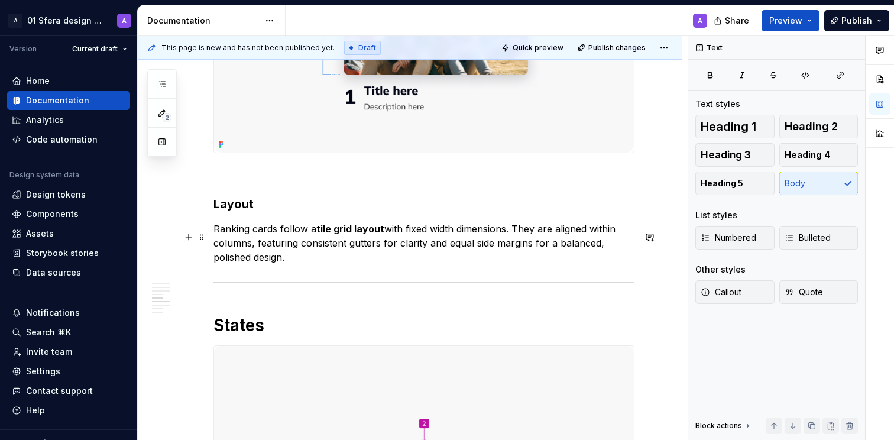
click at [394, 253] on p "Ranking cards follow a tile grid layout with fixed width dimensions. They are a…" at bounding box center [424, 243] width 421 height 43
click at [334, 259] on p "Ranking cards follow a tile grid layout with fixed width dimensions. They are a…" at bounding box center [424, 243] width 421 height 43
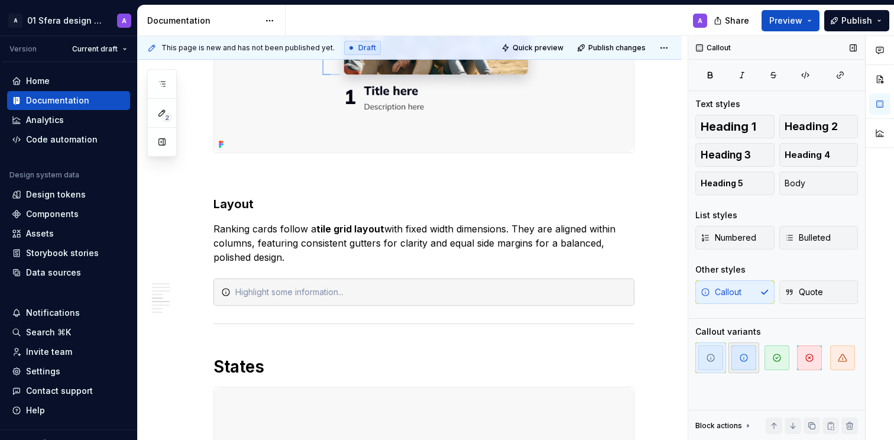
click at [726, 354] on div at bounding box center [777, 357] width 163 height 31
click at [743, 361] on icon "button" at bounding box center [744, 357] width 7 height 7
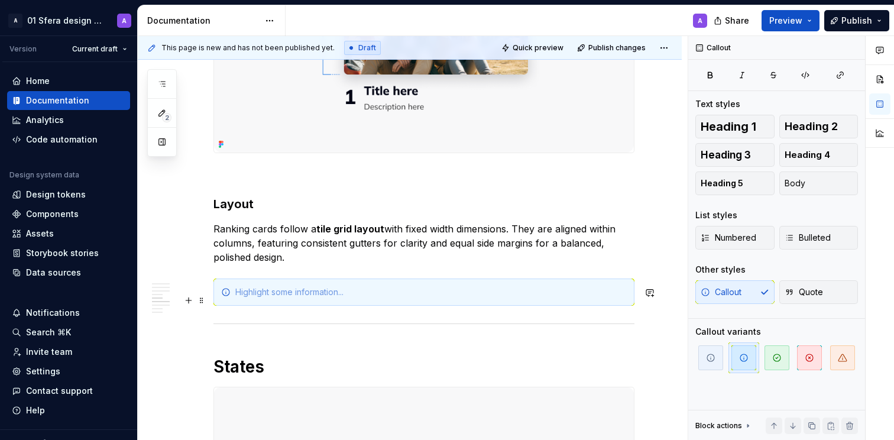
click at [325, 298] on div at bounding box center [431, 292] width 392 height 12
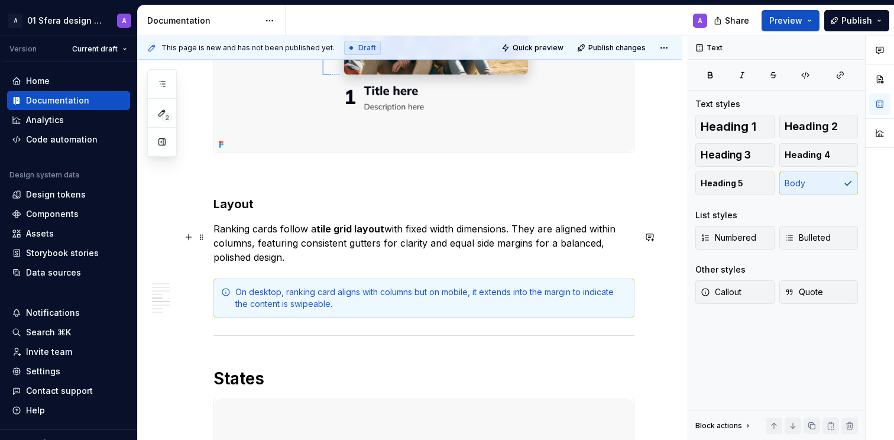
click at [415, 264] on p "Ranking cards follow a tile grid layout with fixed width dimensions. They are a…" at bounding box center [424, 243] width 421 height 43
click at [533, 25] on div "A" at bounding box center [501, 20] width 431 height 31
click at [357, 310] on div "On desktop, ranking card aligns with columns but on mobile, it extends into the…" at bounding box center [431, 298] width 392 height 24
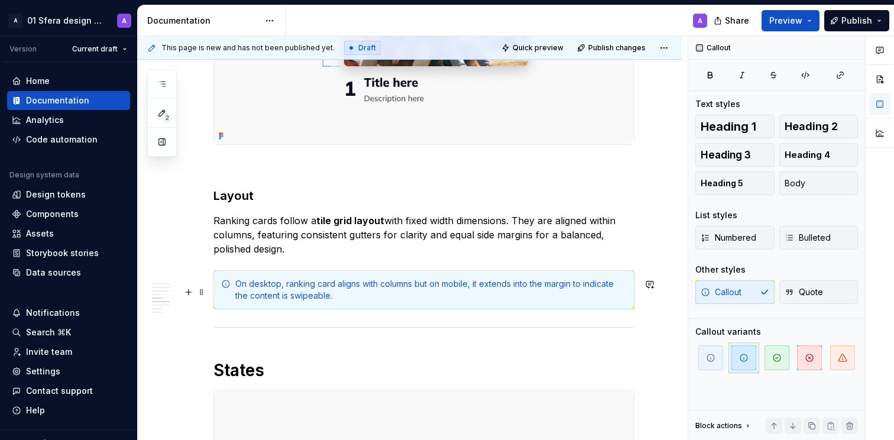
scroll to position [982, 0]
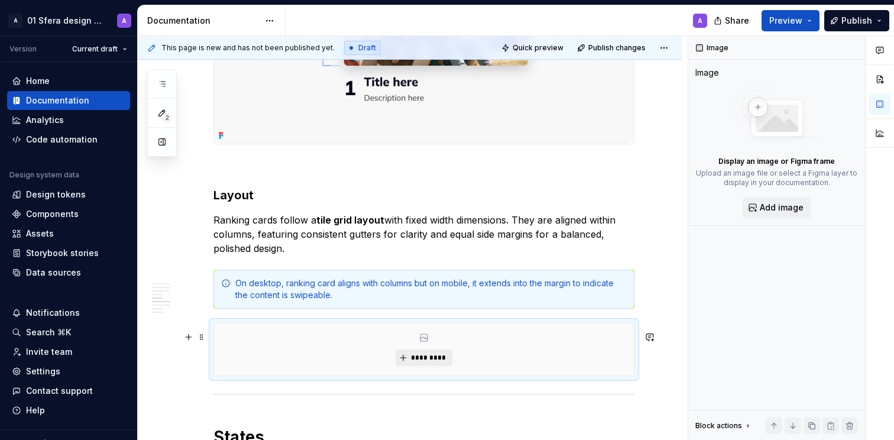
click at [434, 362] on span "*********" at bounding box center [428, 357] width 36 height 9
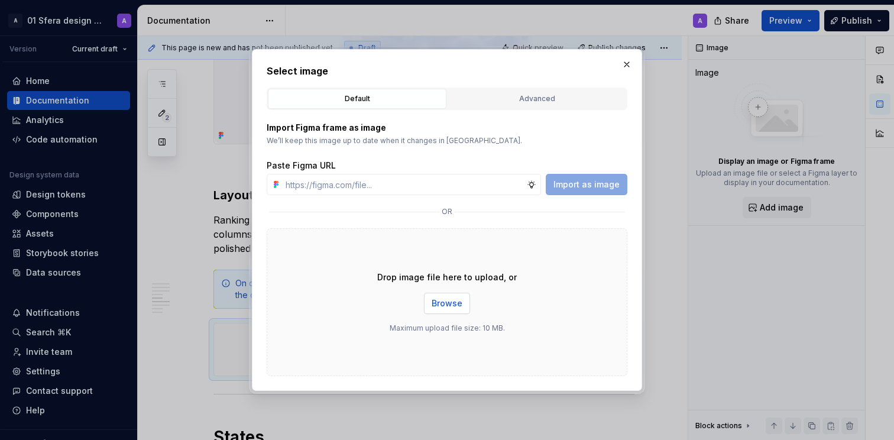
click at [453, 302] on span "Browse" at bounding box center [447, 304] width 31 height 12
type textarea "*"
click at [400, 193] on input "text" at bounding box center [404, 184] width 246 height 21
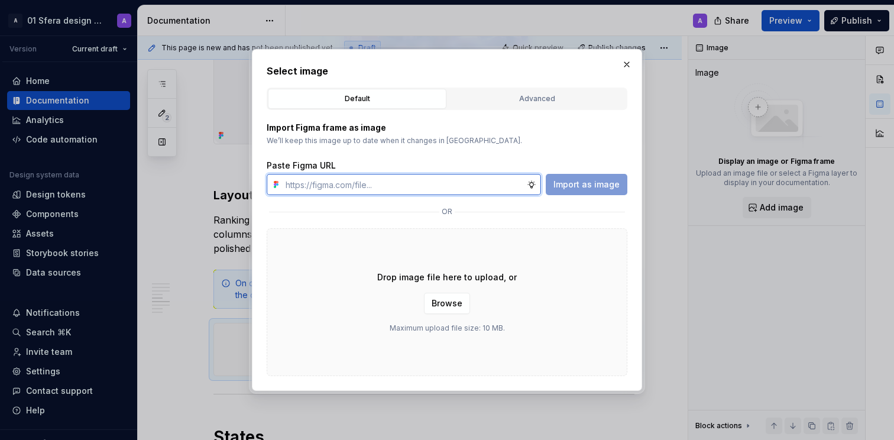
paste input "[URL][DOMAIN_NAME]"
type input "[URL][DOMAIN_NAME]"
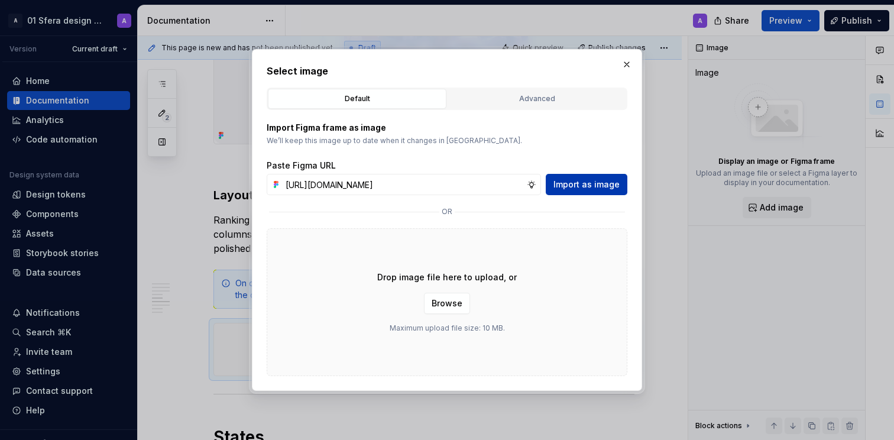
click at [603, 195] on div "Import as image" at bounding box center [587, 184] width 82 height 21
click at [604, 183] on span "Import as image" at bounding box center [587, 185] width 66 height 12
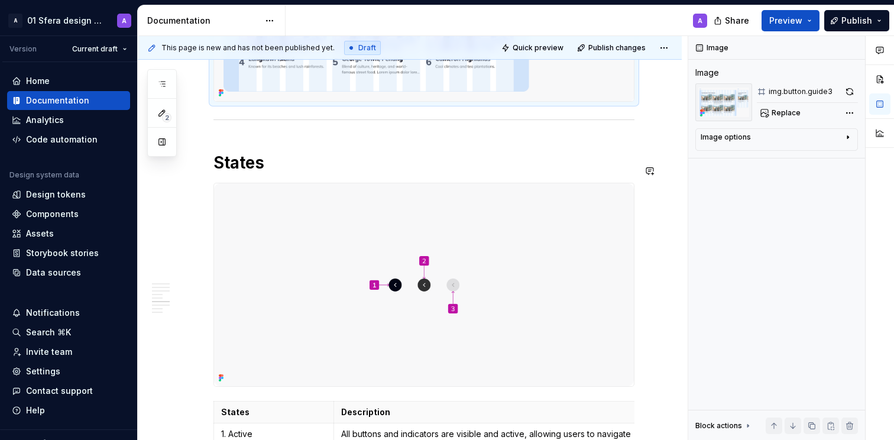
scroll to position [1202, 0]
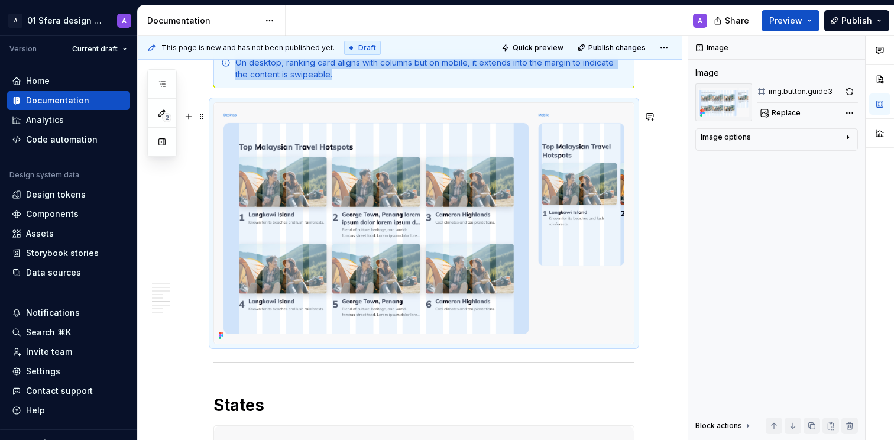
click at [474, 140] on img at bounding box center [424, 223] width 420 height 241
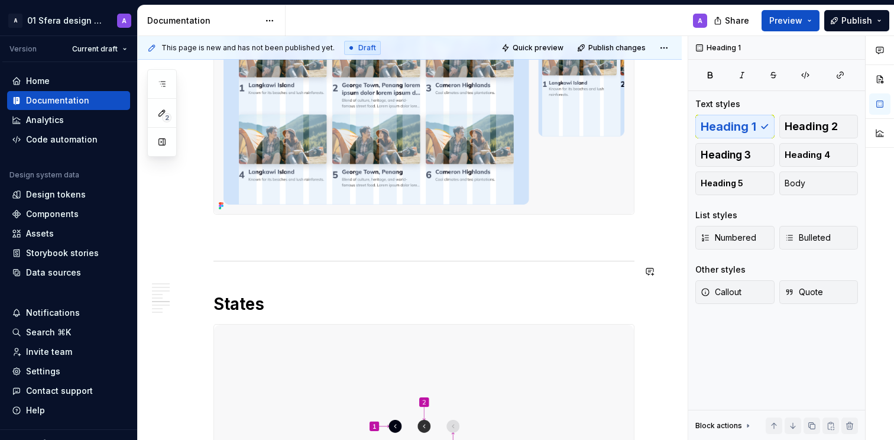
click at [299, 287] on div "About Ranking card area used to present information in an ordered set. Makes ra…" at bounding box center [424, 232] width 421 height 2660
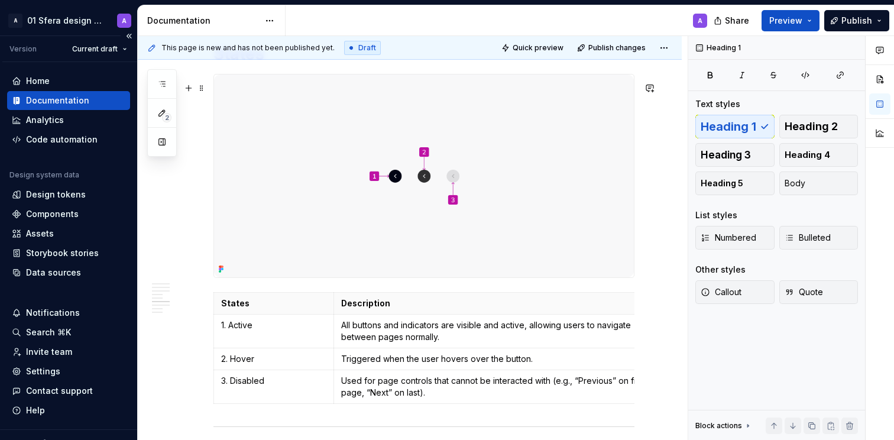
scroll to position [1582, 0]
click at [424, 202] on img at bounding box center [424, 176] width 420 height 203
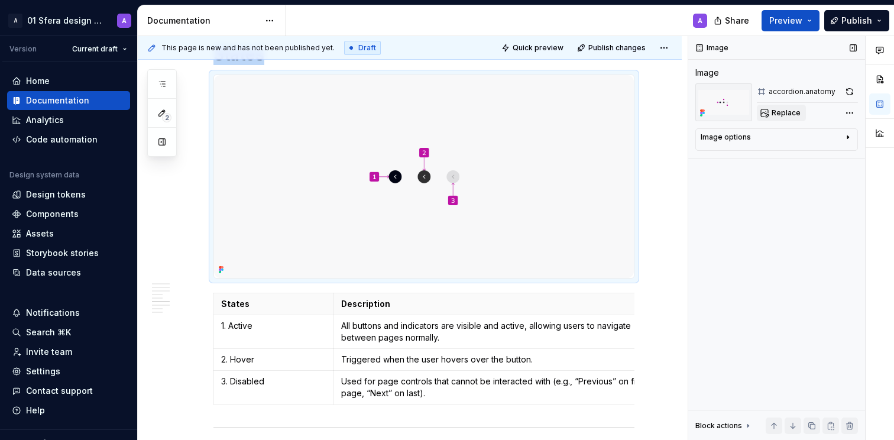
click at [785, 107] on button "Replace" at bounding box center [781, 113] width 49 height 17
type textarea "*"
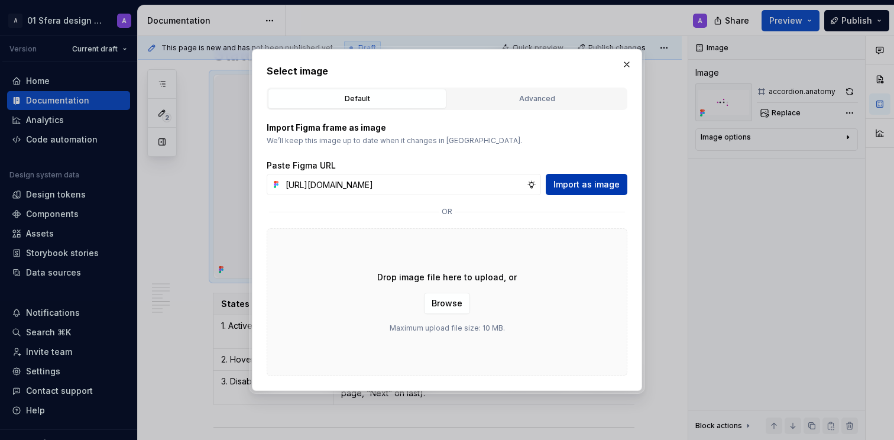
scroll to position [0, 274]
type input "[URL][DOMAIN_NAME]"
click at [589, 179] on button "Import as image" at bounding box center [587, 184] width 82 height 21
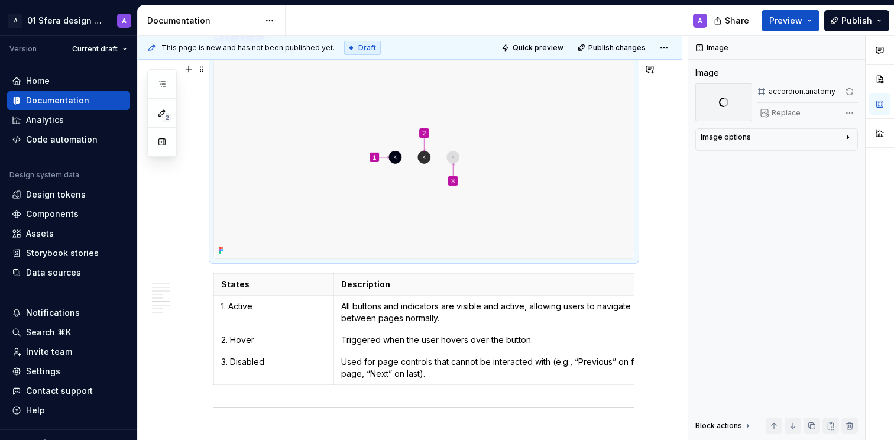
scroll to position [1602, 0]
click at [385, 316] on p "All buttons and indicators are visible and active, allowing users to navigate b…" at bounding box center [497, 311] width 312 height 24
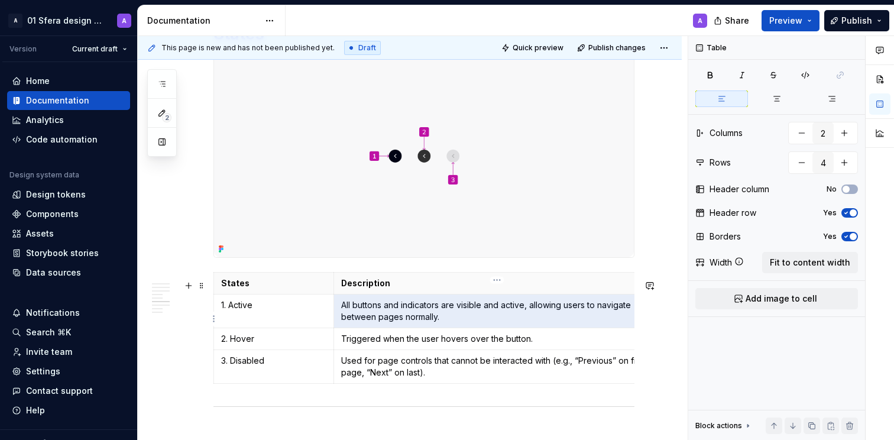
click at [385, 316] on p "All buttons and indicators are visible and active, allowing users to navigate b…" at bounding box center [497, 311] width 312 height 24
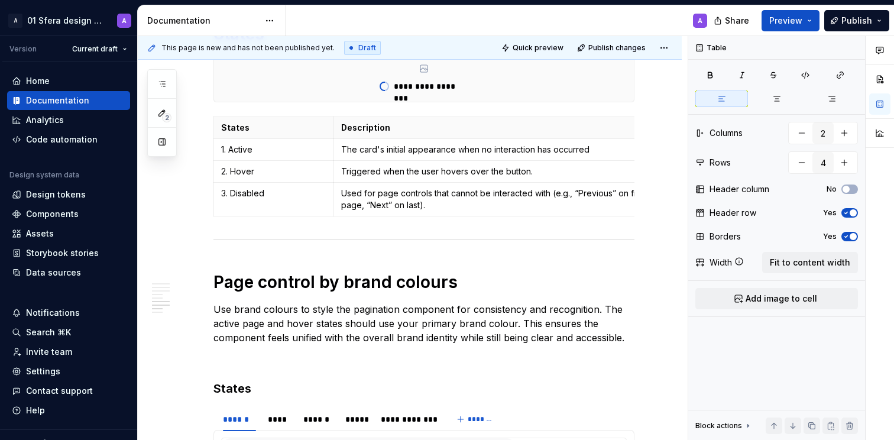
click at [399, 172] on td "Triggered when the user hovers over the button." at bounding box center [497, 172] width 326 height 22
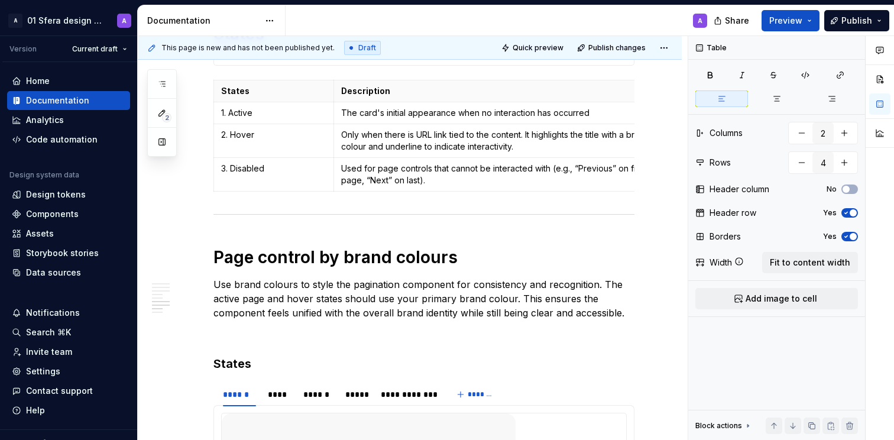
click at [379, 182] on p "Used for page controls that cannot be interacted with (e.g., “Previous” on firs…" at bounding box center [497, 175] width 312 height 24
click at [378, 182] on p "Used for page controls that cannot be interacted with (e.g., “Previous” on firs…" at bounding box center [497, 175] width 312 height 24
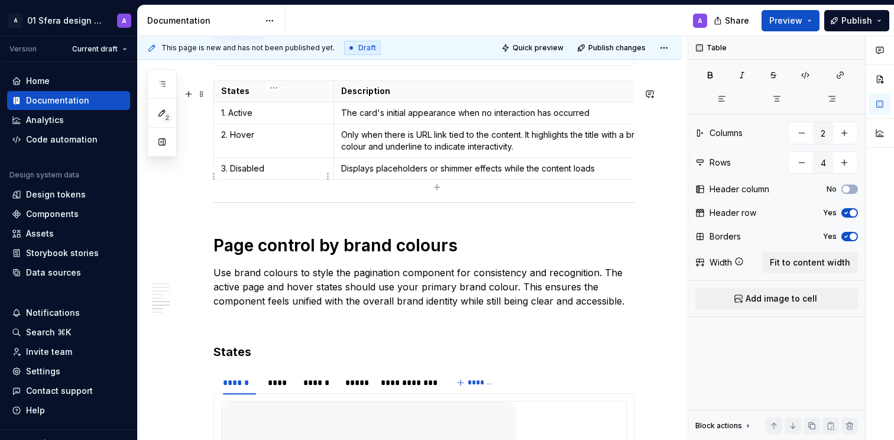
click at [256, 174] on p "3. Disabled" at bounding box center [273, 169] width 105 height 12
click at [249, 174] on p "3. Disabled" at bounding box center [273, 169] width 105 height 12
click at [238, 174] on p "3. Disabled" at bounding box center [273, 169] width 105 height 12
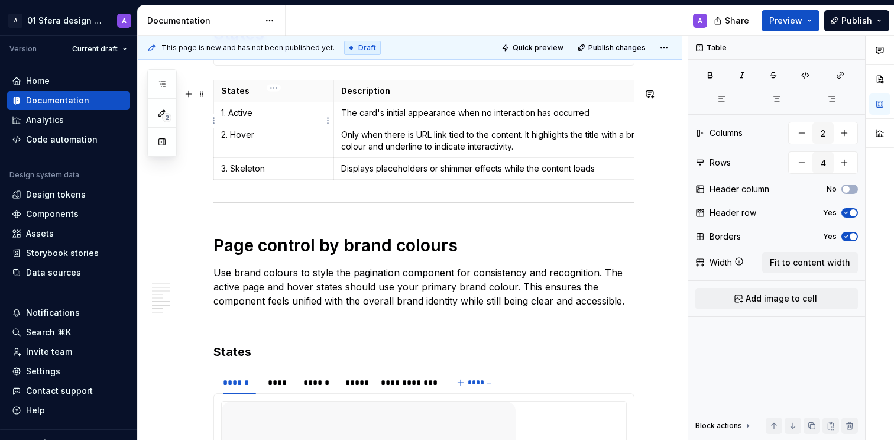
click at [253, 119] on p "1. Active" at bounding box center [273, 113] width 105 height 12
click at [250, 119] on p "1. Active" at bounding box center [273, 113] width 105 height 12
click at [249, 119] on p "1. Active" at bounding box center [273, 113] width 105 height 12
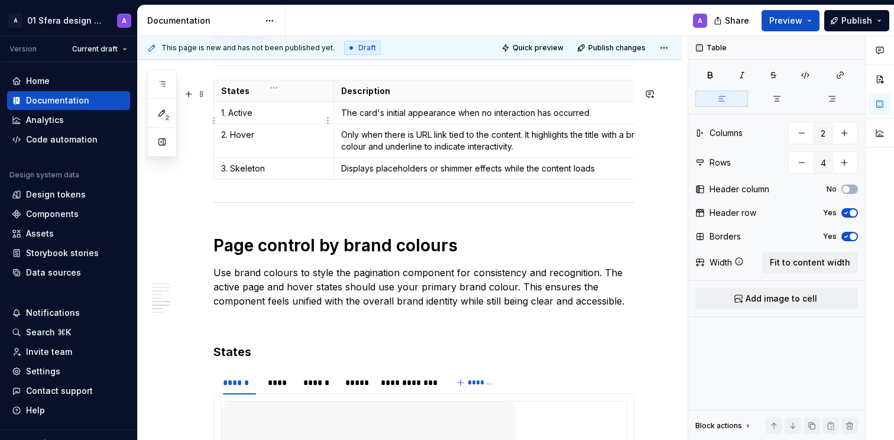
click at [272, 119] on p "1. Active" at bounding box center [273, 113] width 105 height 12
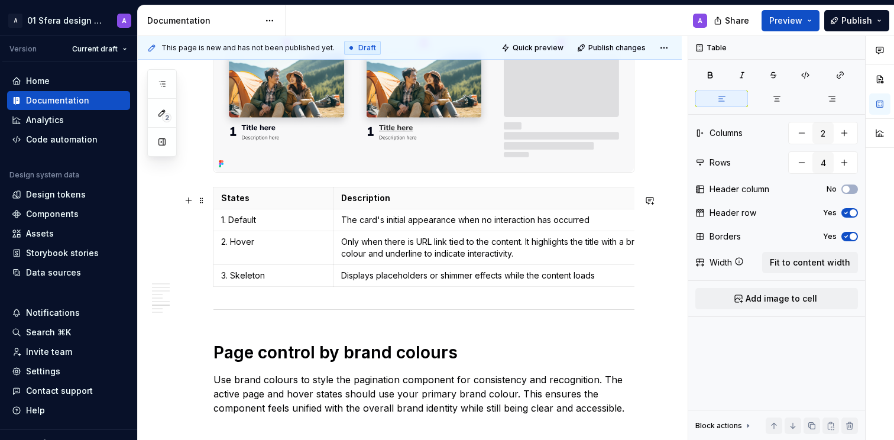
scroll to position [1724, 0]
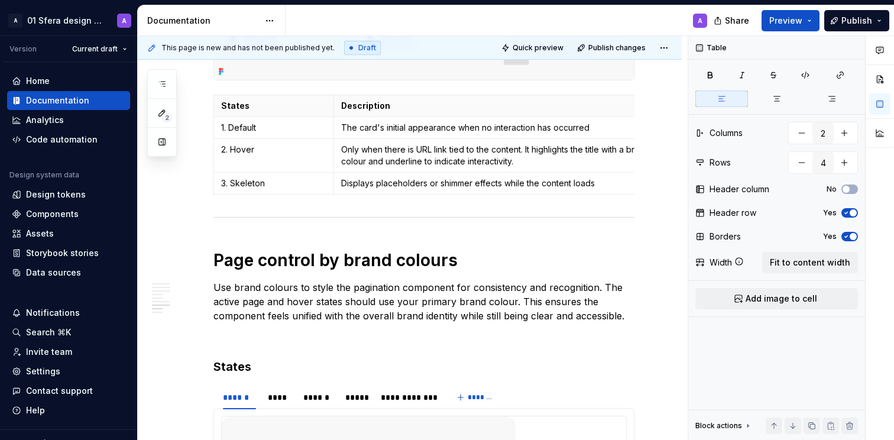
click at [354, 271] on h1 "Page control by brand colours" at bounding box center [424, 260] width 421 height 21
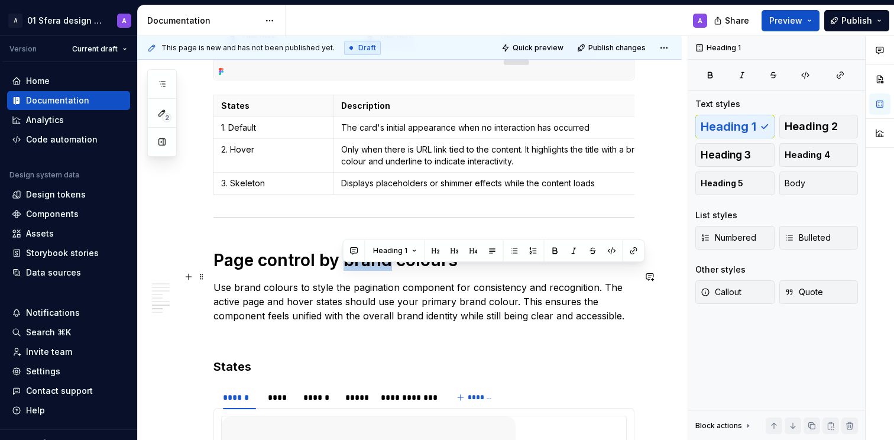
click at [354, 271] on h1 "Page control by brand colours" at bounding box center [424, 260] width 421 height 21
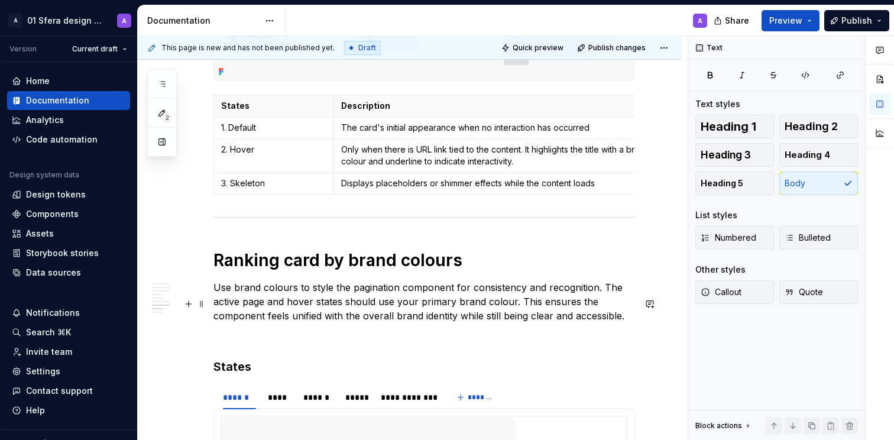
click at [295, 323] on p "Use brand colours to style the pagination component for consistency and recogni…" at bounding box center [424, 301] width 421 height 43
click at [336, 313] on p "Use brand colours to style the pagination component for consistency and recogni…" at bounding box center [424, 301] width 421 height 43
drag, startPoint x: 376, startPoint y: 305, endPoint x: 397, endPoint y: 305, distance: 21.9
click at [397, 305] on p "Use brand colours to style the pagination component for consistency and recogni…" at bounding box center [424, 301] width 421 height 43
click at [462, 323] on p "Use brand colours to style the ranking card component for consistency and recog…" at bounding box center [424, 301] width 421 height 43
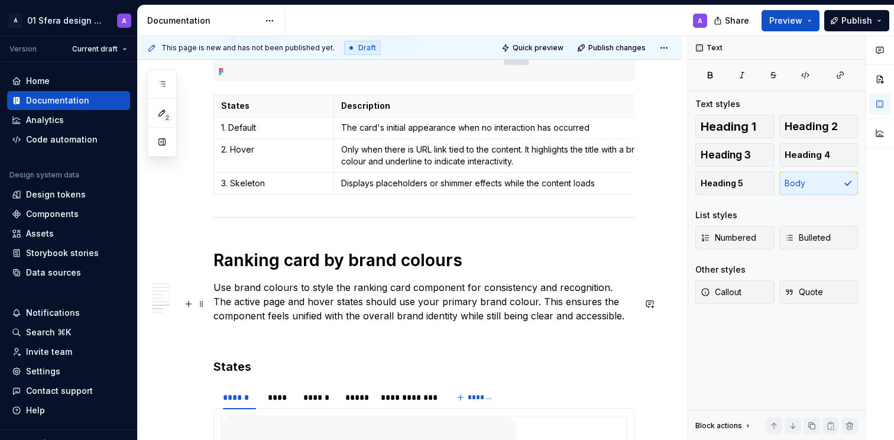
click at [317, 318] on p "Use brand colours to style the ranking card component for consistency and recog…" at bounding box center [424, 301] width 421 height 43
drag, startPoint x: 349, startPoint y: 318, endPoint x: 418, endPoint y: 314, distance: 68.7
click at [349, 318] on p "Use brand colours to style the ranking card component for consistency and recog…" at bounding box center [424, 301] width 421 height 43
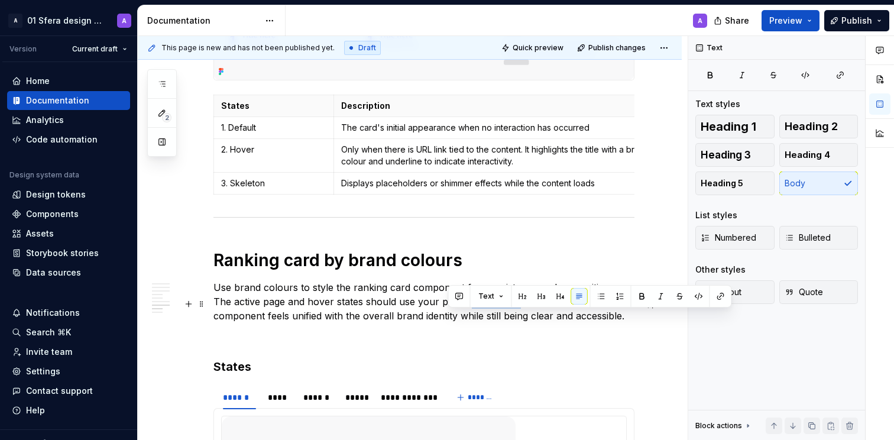
drag, startPoint x: 451, startPoint y: 314, endPoint x: 535, endPoint y: 313, distance: 84.6
click at [495, 315] on p "Use brand colours to style the ranking card component for consistency and recog…" at bounding box center [424, 301] width 421 height 43
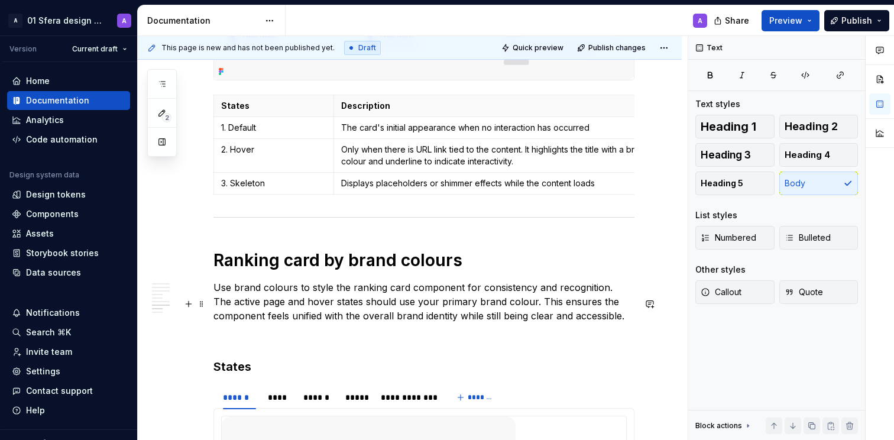
click at [540, 314] on p "Use brand colours to style the ranking card component for consistency and recog…" at bounding box center [424, 301] width 421 height 43
click at [488, 318] on p "Use brand colours to style the ranking card component for consistency and recog…" at bounding box center [424, 301] width 421 height 43
drag, startPoint x: 400, startPoint y: 319, endPoint x: 390, endPoint y: 320, distance: 10.1
click at [390, 320] on p "Use brand colours to style the ranking card component for consistency and recog…" at bounding box center [424, 301] width 421 height 43
click at [349, 321] on p "Use brand colours to style the ranking card component for consistency and recog…" at bounding box center [424, 301] width 421 height 43
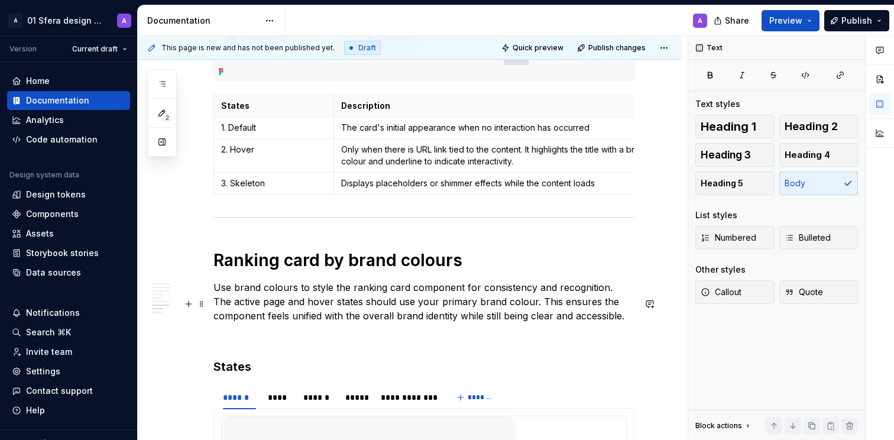
click at [321, 303] on p "Use brand colours to style the ranking card component for consistency and recog…" at bounding box center [424, 301] width 421 height 43
click at [370, 305] on p "Use brand colours to style the ranking card component for consistency and recog…" at bounding box center [424, 301] width 421 height 43
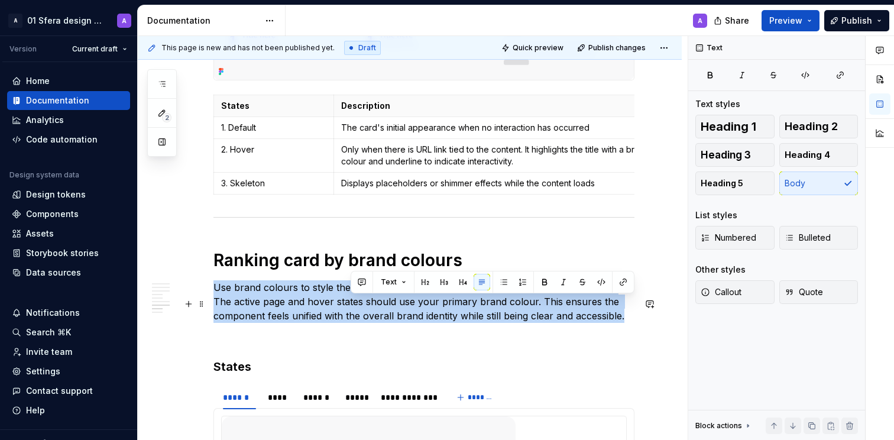
click at [370, 305] on p "Use brand colours to style the ranking card component for consistency and recog…" at bounding box center [424, 301] width 421 height 43
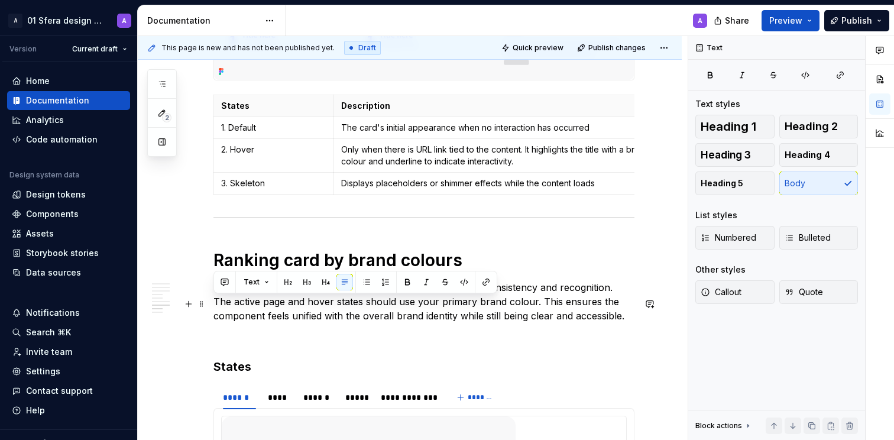
click at [360, 322] on p "Use brand colours to style the ranking card component for consistency and recog…" at bounding box center [424, 301] width 421 height 43
click at [216, 303] on p "Use brand colours to style the ranking card component for consistency and recog…" at bounding box center [424, 301] width 421 height 43
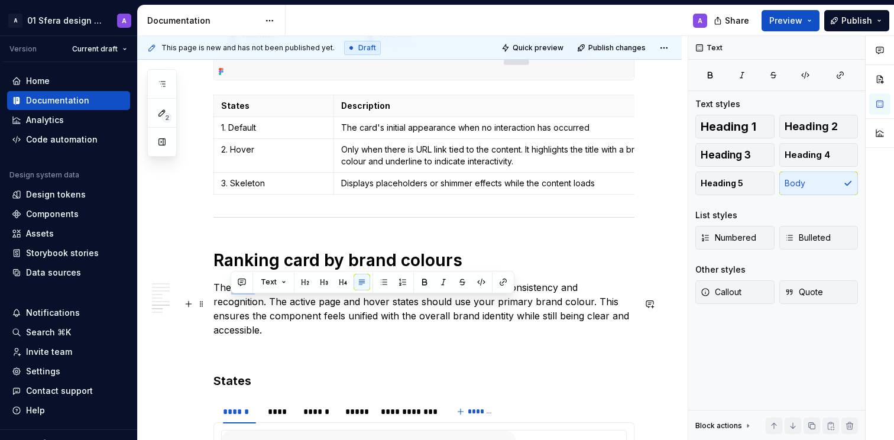
drag, startPoint x: 254, startPoint y: 306, endPoint x: 230, endPoint y: 305, distance: 24.3
click at [230, 305] on p "The Use brand colours to style the ranking card component for consistency and r…" at bounding box center [424, 308] width 421 height 57
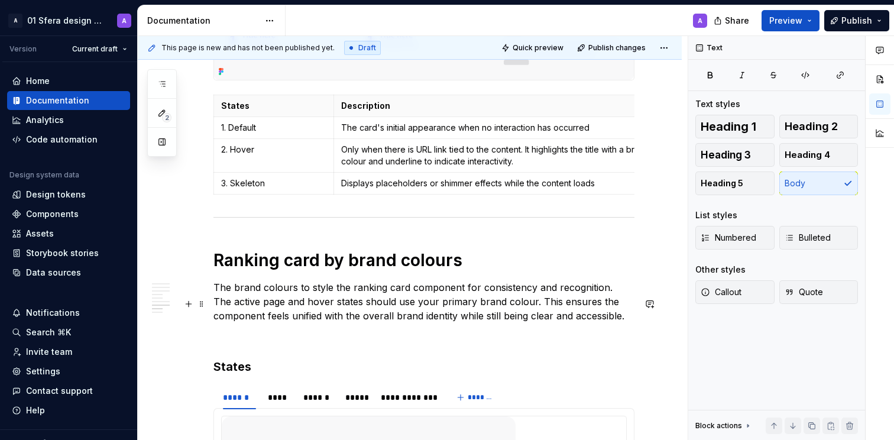
click at [296, 303] on p "The brand colours to style the ranking card component for consistency and recog…" at bounding box center [424, 301] width 421 height 43
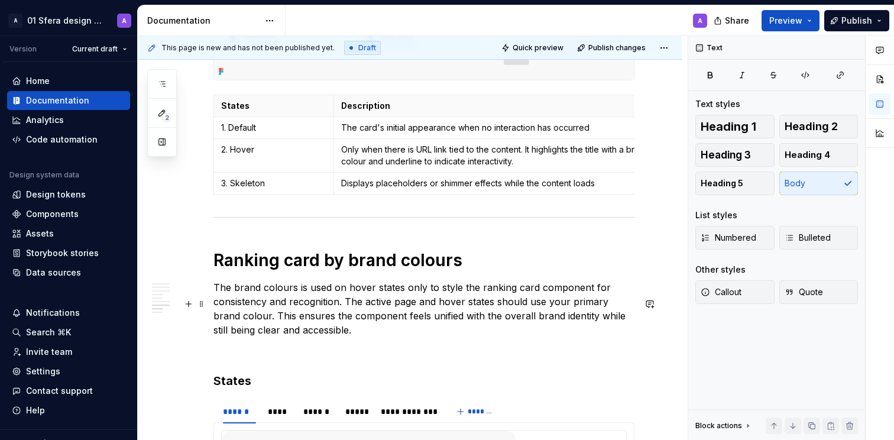
drag, startPoint x: 354, startPoint y: 320, endPoint x: 380, endPoint y: 338, distance: 31.5
click at [380, 337] on p "The brand colours is used on hover states only to style the ranking card compon…" at bounding box center [424, 308] width 421 height 57
click at [350, 337] on p "The brand colours is used on hover states only to style the ranking card compon…" at bounding box center [424, 308] width 421 height 57
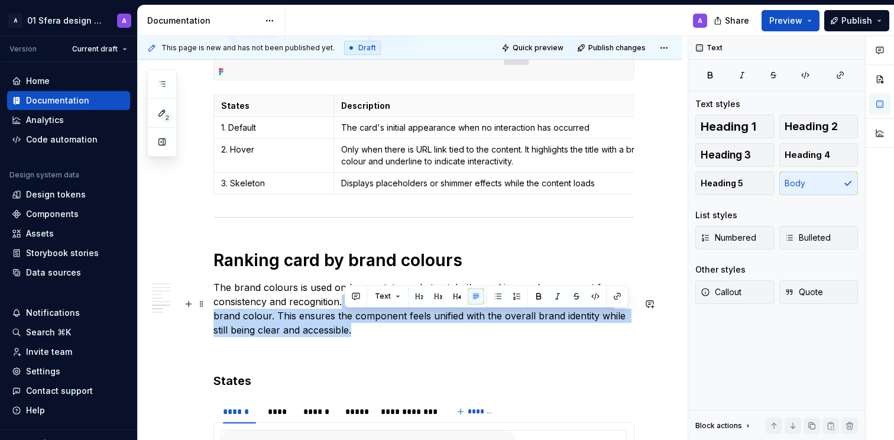
drag, startPoint x: 367, startPoint y: 349, endPoint x: 346, endPoint y: 324, distance: 32.8
click at [342, 322] on p "The brand colours is used on hover states only to style the ranking card compon…" at bounding box center [424, 308] width 421 height 57
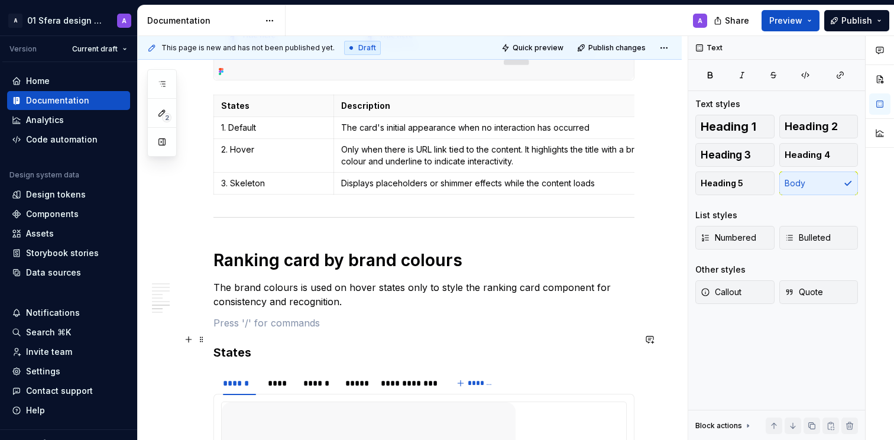
click at [290, 330] on p at bounding box center [424, 323] width 421 height 14
click at [376, 309] on p "The brand colours is used on hover states only to style the ranking card compon…" at bounding box center [424, 294] width 421 height 28
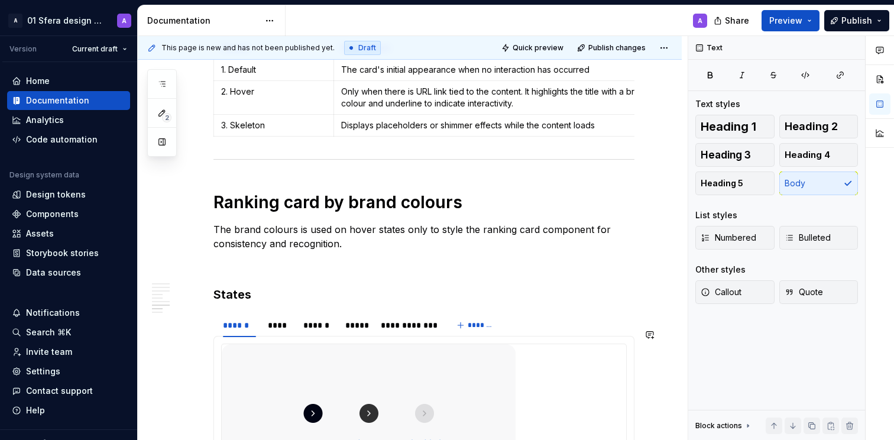
scroll to position [1744, 0]
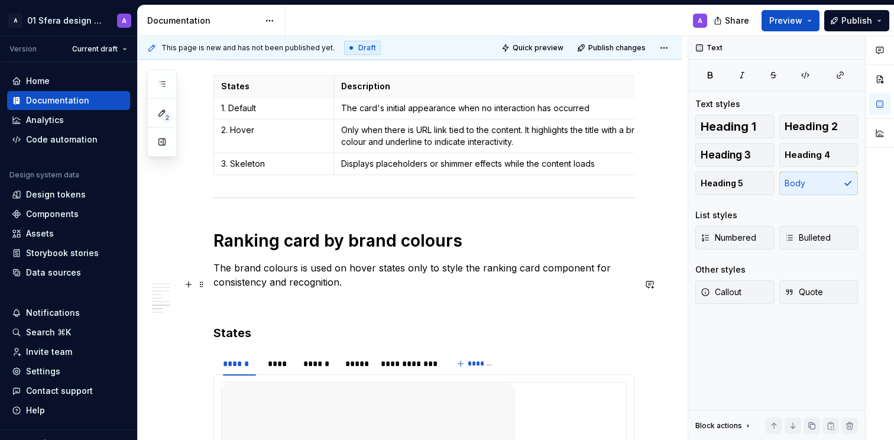
click at [284, 285] on p "The brand colours is used on hover states only to style the ranking card compon…" at bounding box center [424, 275] width 421 height 28
click at [345, 289] on p "The brand colours is used on hover states only to style the ranking card compon…" at bounding box center [424, 275] width 421 height 28
click at [295, 284] on p "The brand colours is used on hover states only to style the ranking card compon…" at bounding box center [424, 275] width 421 height 28
click at [367, 289] on p "The brand colour is used on hover states only to style the ranking card compone…" at bounding box center [424, 275] width 421 height 28
drag, startPoint x: 419, startPoint y: 284, endPoint x: 397, endPoint y: 289, distance: 23.0
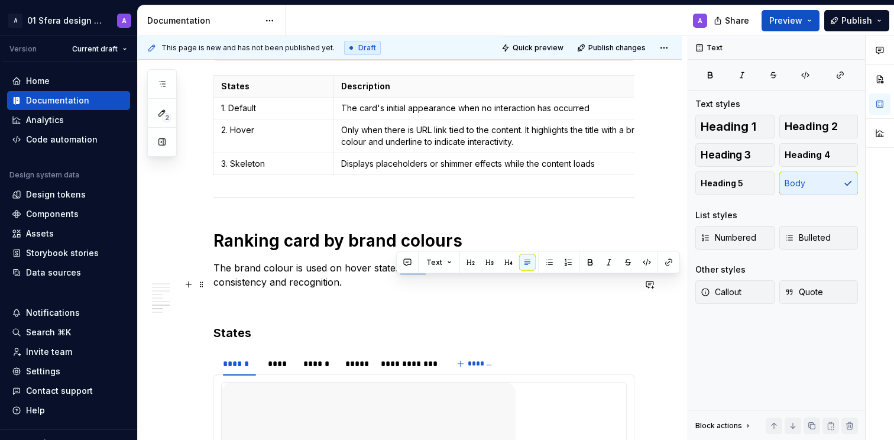
click at [397, 289] on p "The brand colour is used on hover states only to style the ranking card compone…" at bounding box center [424, 275] width 421 height 28
click at [386, 289] on p "The brand colour is used on hover states only to style the ranking card compone…" at bounding box center [424, 275] width 421 height 28
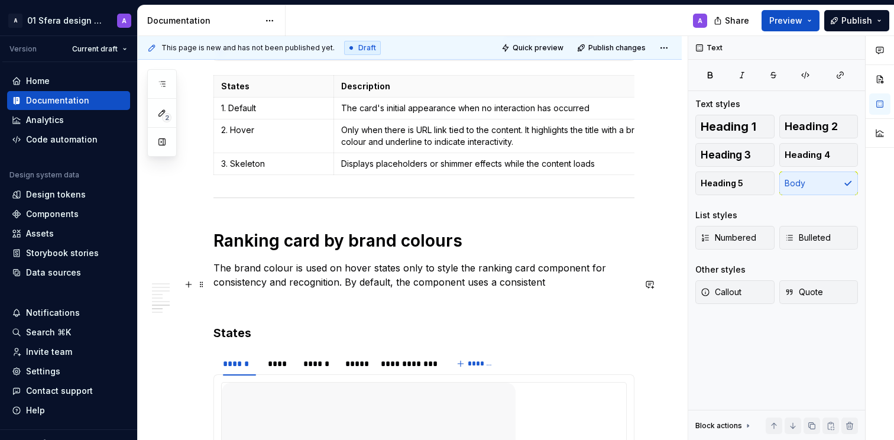
click at [562, 289] on p "The brand colour is used on hover states only to style the ranking card compone…" at bounding box center [424, 275] width 421 height 28
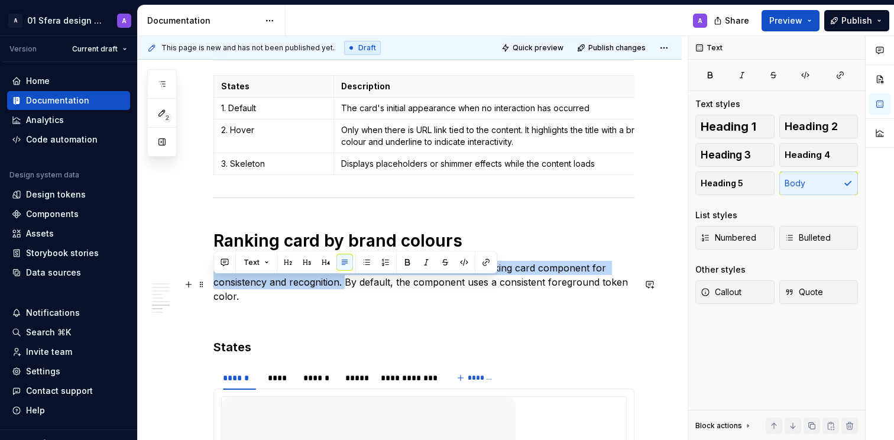
drag, startPoint x: 345, startPoint y: 299, endPoint x: 214, endPoint y: 284, distance: 132.1
click at [214, 284] on p "The brand colour is used on hover states only to style the ranking card compone…" at bounding box center [424, 282] width 421 height 43
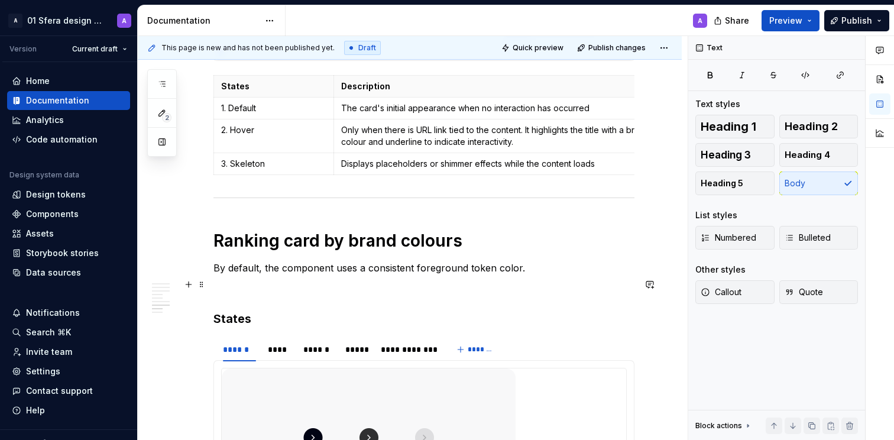
click at [552, 275] on p "By default, the component uses a consistent foreground token color." at bounding box center [424, 268] width 421 height 14
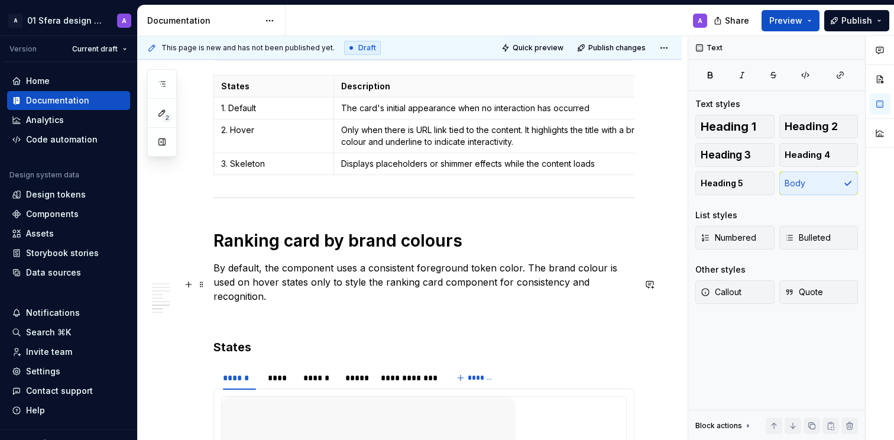
click at [240, 300] on p "By default, the component uses a consistent foreground token color. The brand c…" at bounding box center [424, 282] width 421 height 43
click at [250, 299] on p "By default, the component uses a consistent foreground token color. The brand c…" at bounding box center [424, 282] width 421 height 43
click at [522, 283] on p "By default, the component uses a consistent foreground token color. The brand c…" at bounding box center [424, 282] width 421 height 43
click at [255, 300] on p "By default, the component uses a consistent foreground token color. The brand c…" at bounding box center [424, 282] width 421 height 43
click at [357, 303] on p "By default, the component uses a consistent foreground token color. The brand c…" at bounding box center [424, 282] width 421 height 43
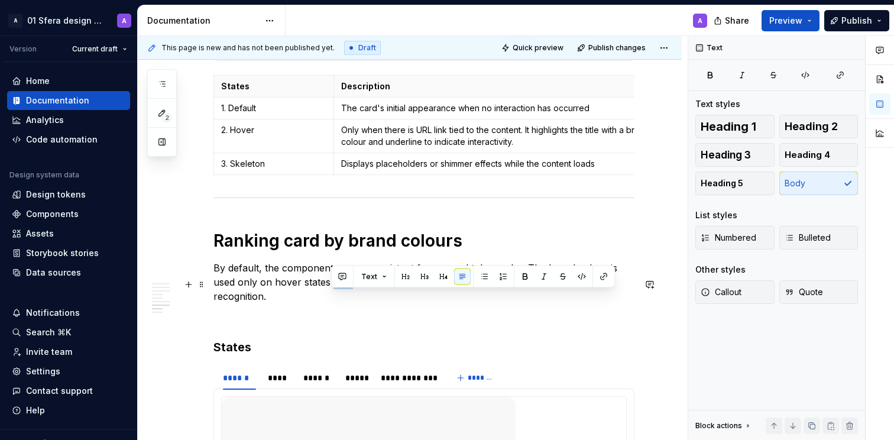
drag, startPoint x: 341, startPoint y: 299, endPoint x: 352, endPoint y: 299, distance: 11.3
click at [351, 300] on p "By default, the component uses a consistent foreground token color. The brand c…" at bounding box center [424, 282] width 421 height 43
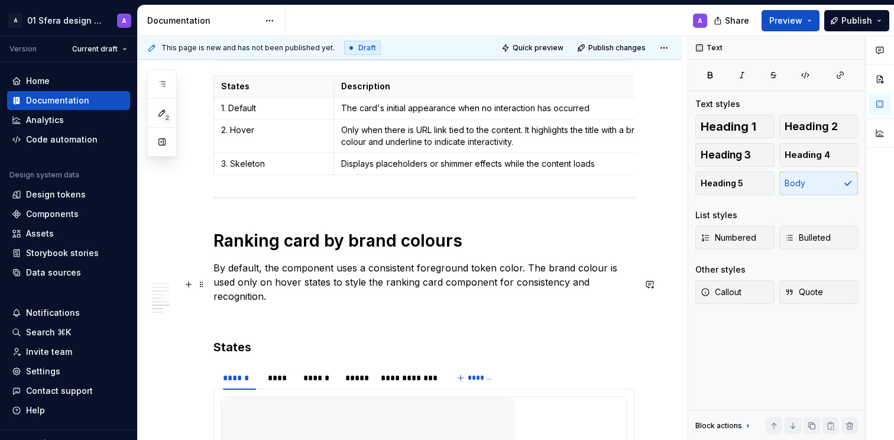
click at [376, 303] on p "By default, the component uses a consistent foreground token color. The brand c…" at bounding box center [424, 282] width 421 height 43
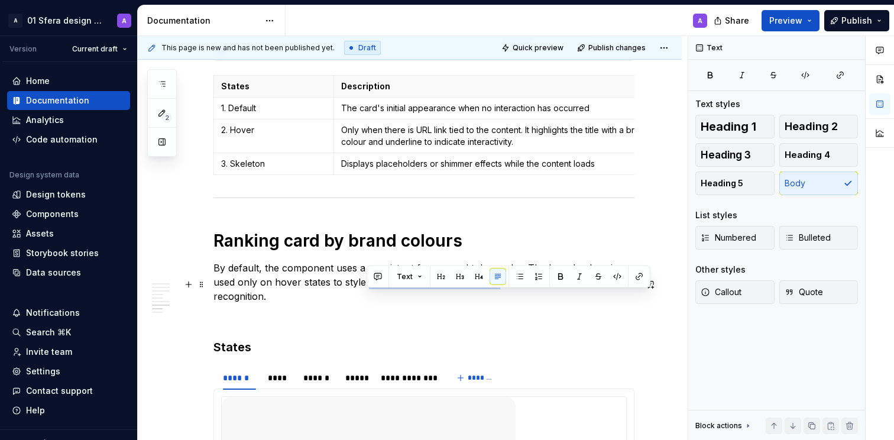
drag, startPoint x: 367, startPoint y: 298, endPoint x: 494, endPoint y: 302, distance: 127.8
click at [494, 302] on p "By default, the component uses a consistent foreground token color. The brand c…" at bounding box center [424, 282] width 421 height 43
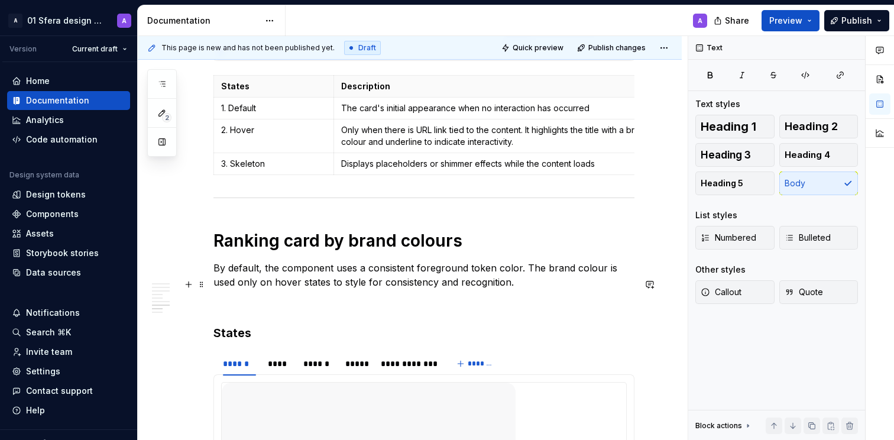
click at [522, 289] on p "By default, the component uses a consistent foreground token color. The brand c…" at bounding box center [424, 275] width 421 height 28
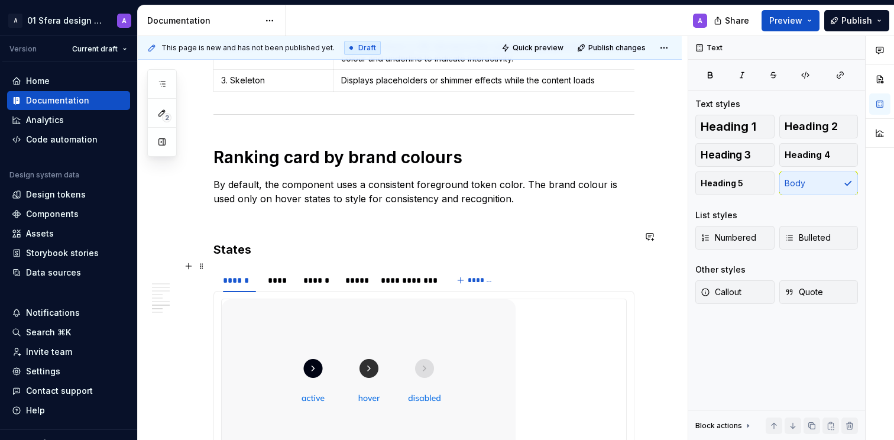
scroll to position [1932, 0]
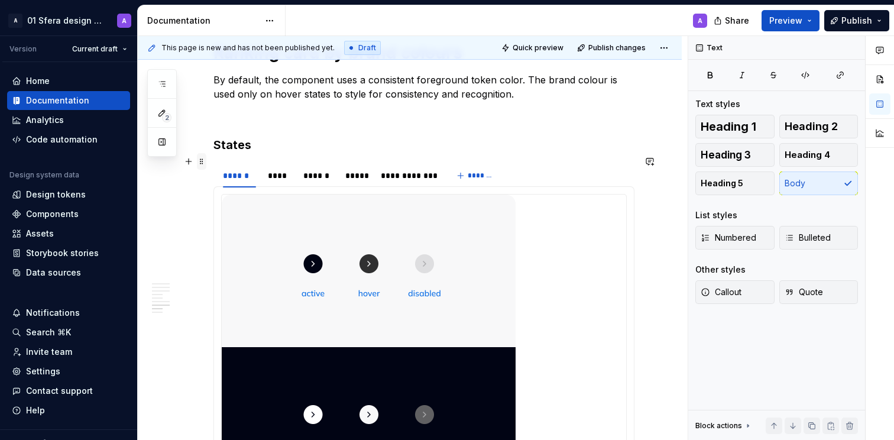
click at [203, 161] on span at bounding box center [201, 161] width 9 height 17
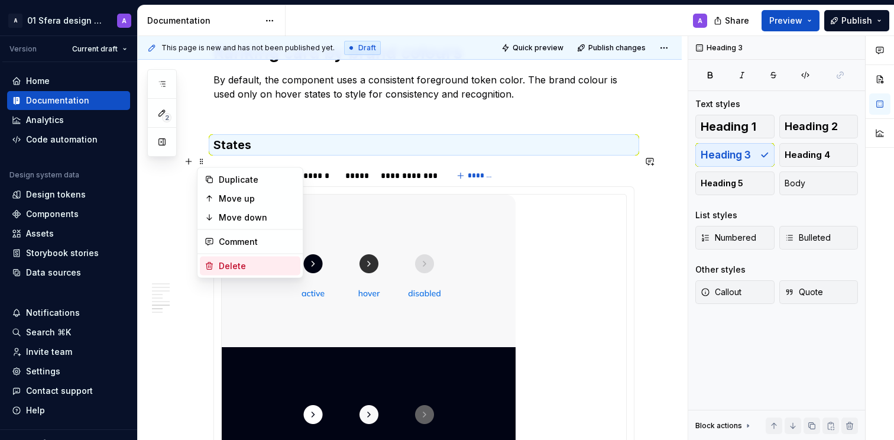
click at [228, 264] on div "Delete" at bounding box center [257, 266] width 77 height 12
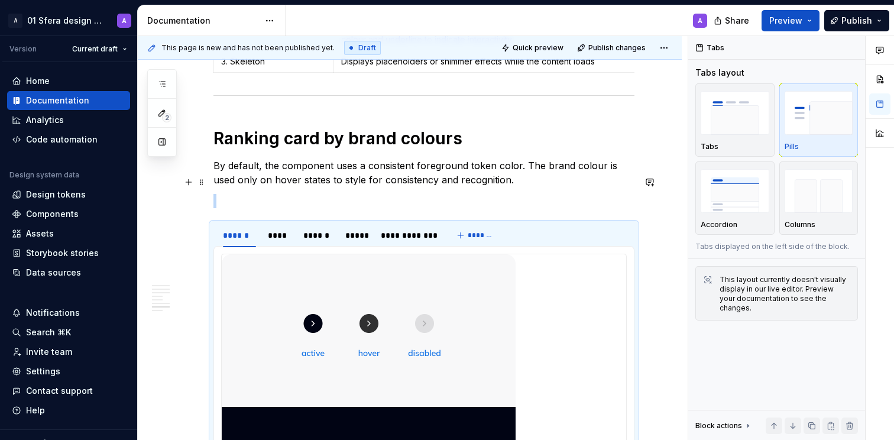
scroll to position [1847, 0]
click at [338, 208] on p at bounding box center [424, 200] width 421 height 14
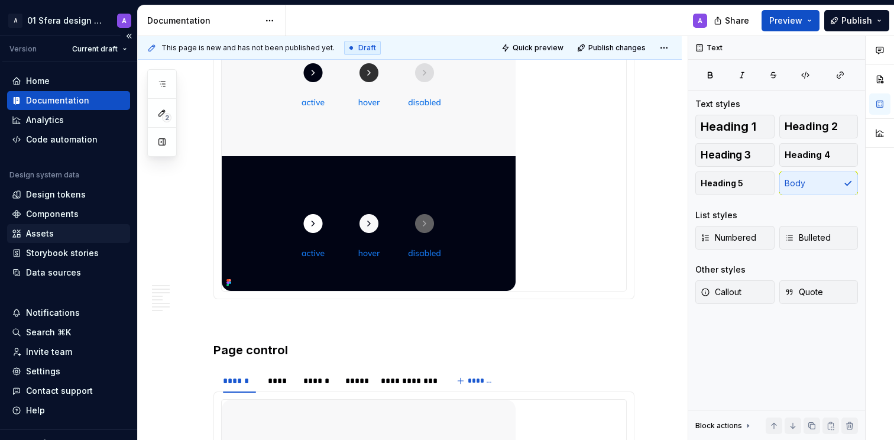
scroll to position [1954, 0]
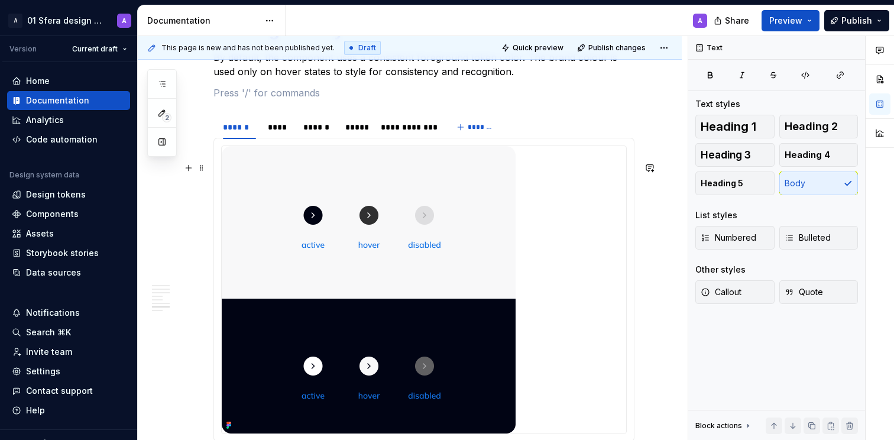
click at [438, 250] on img at bounding box center [369, 289] width 294 height 287
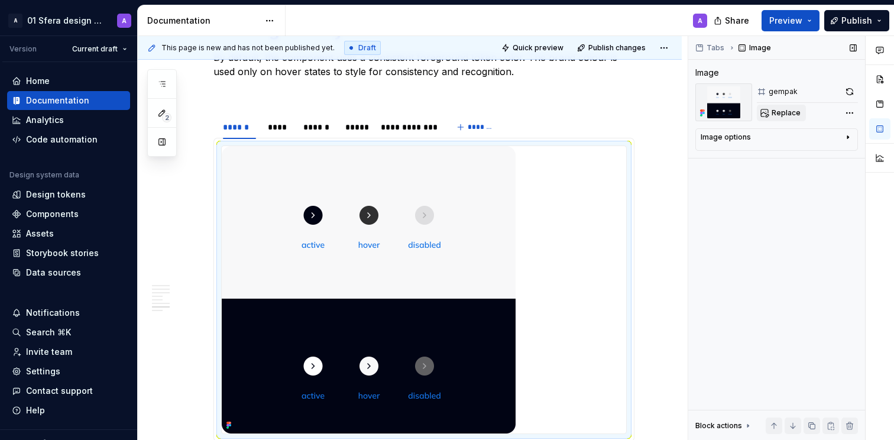
click at [784, 114] on span "Replace" at bounding box center [786, 112] width 29 height 9
type textarea "*"
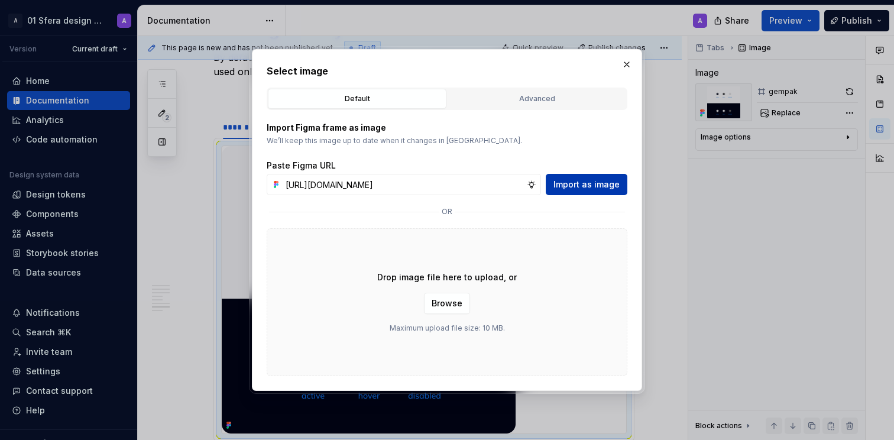
scroll to position [0, 276]
type input "[URL][DOMAIN_NAME]"
click at [609, 183] on span "Import as image" at bounding box center [587, 185] width 66 height 12
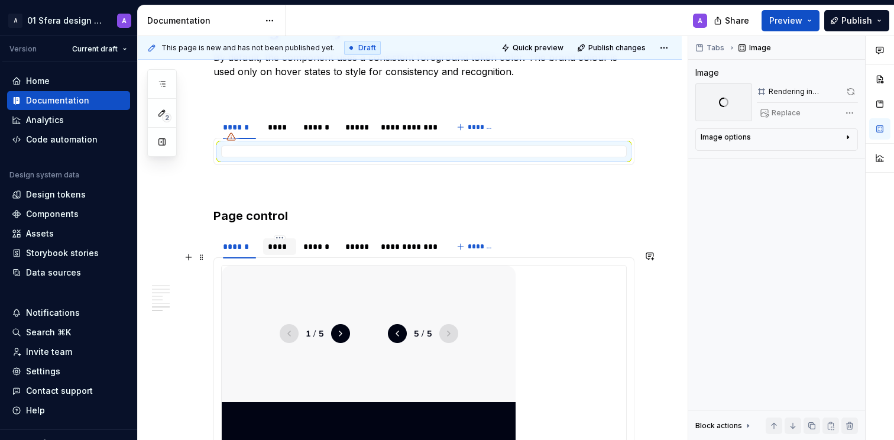
click at [279, 253] on div "****" at bounding box center [280, 247] width 24 height 12
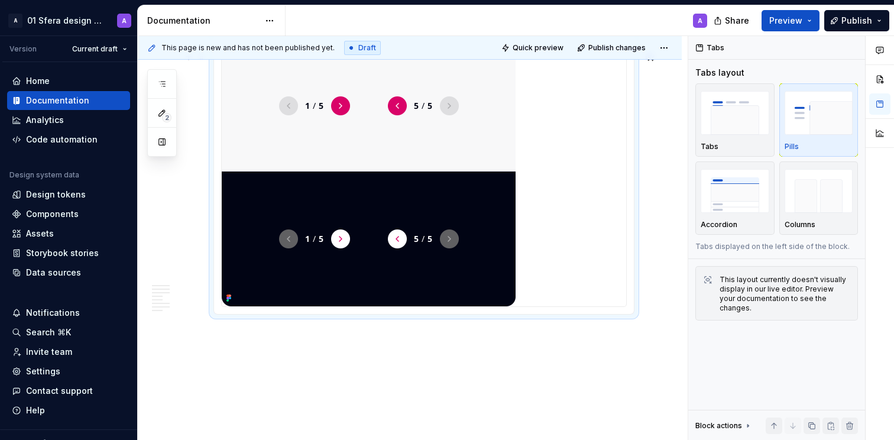
scroll to position [2186, 0]
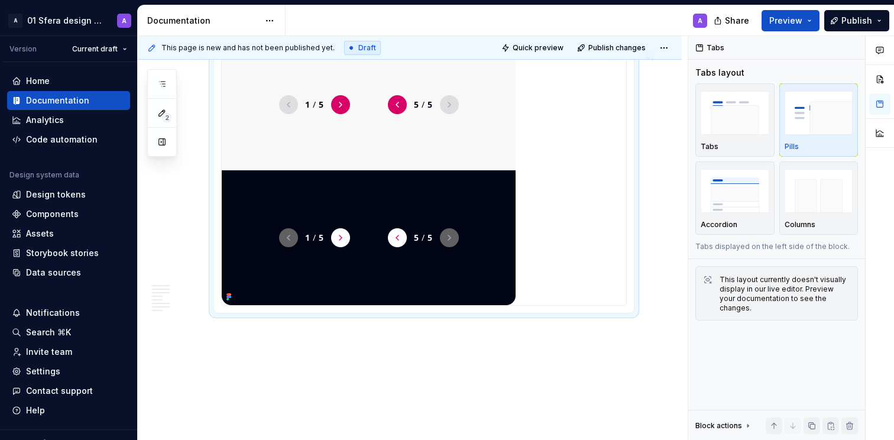
click at [433, 282] on img at bounding box center [369, 169] width 294 height 271
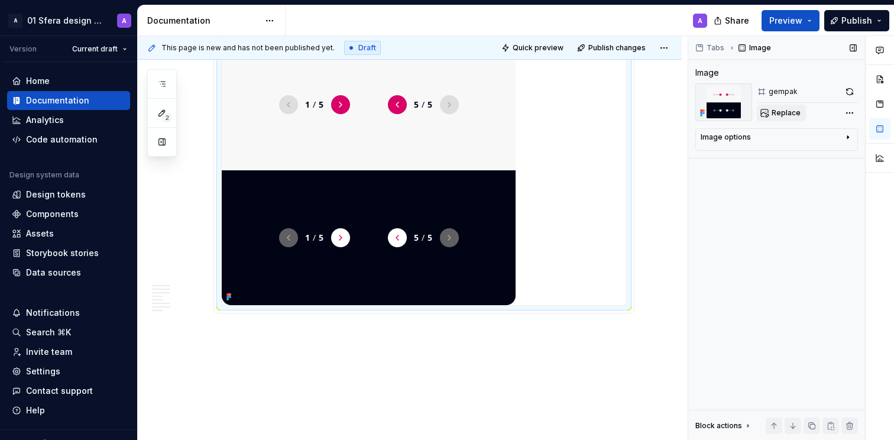
click at [777, 114] on span "Replace" at bounding box center [786, 112] width 29 height 9
type textarea "*"
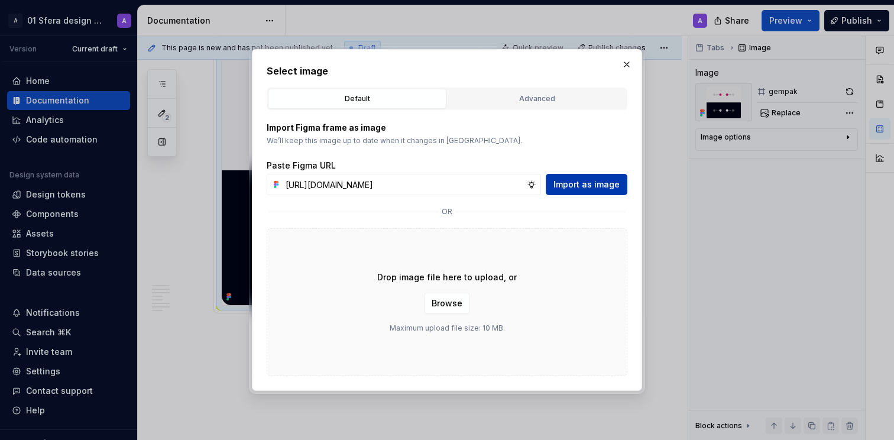
scroll to position [0, 278]
type input "[URL][DOMAIN_NAME]"
click at [591, 185] on span "Import as image" at bounding box center [587, 185] width 66 height 12
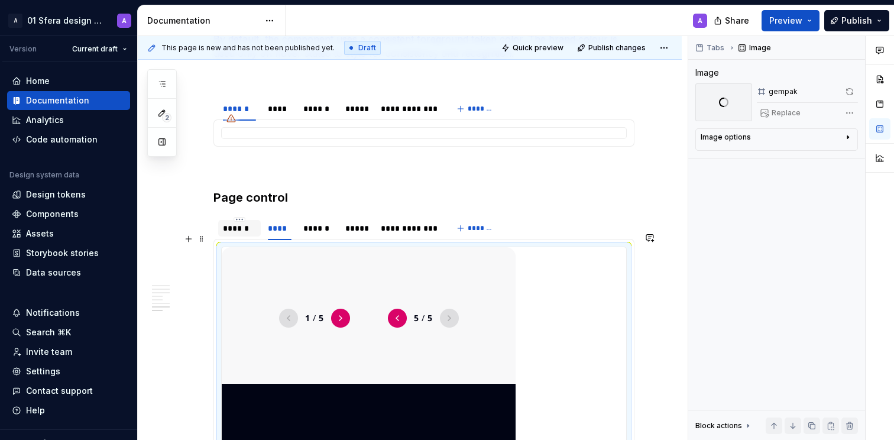
click at [239, 234] on div "******" at bounding box center [239, 228] width 33 height 12
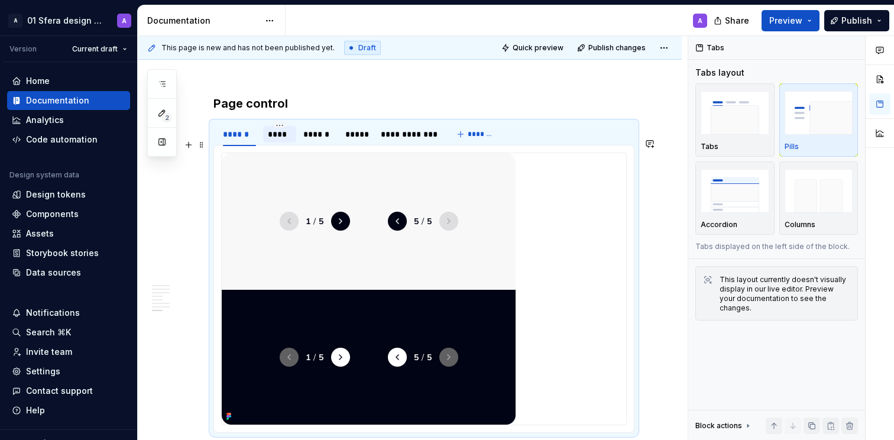
click at [279, 140] on div "****" at bounding box center [280, 134] width 24 height 12
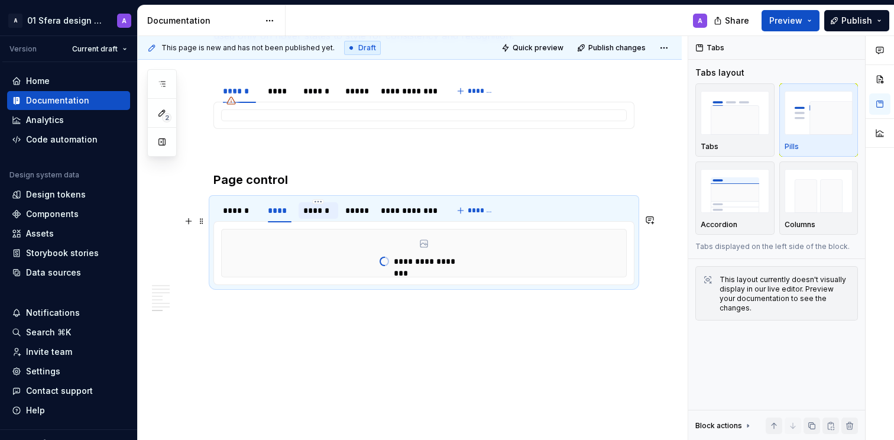
click at [312, 209] on div "******" at bounding box center [318, 211] width 30 height 12
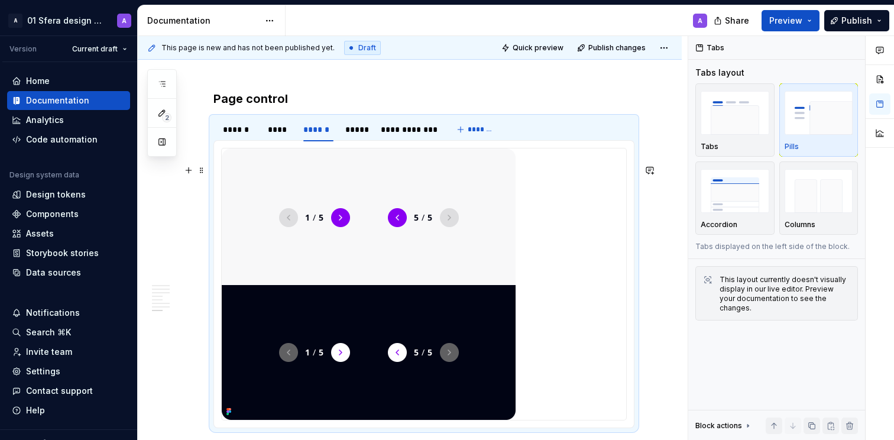
click at [455, 291] on img at bounding box center [369, 283] width 294 height 271
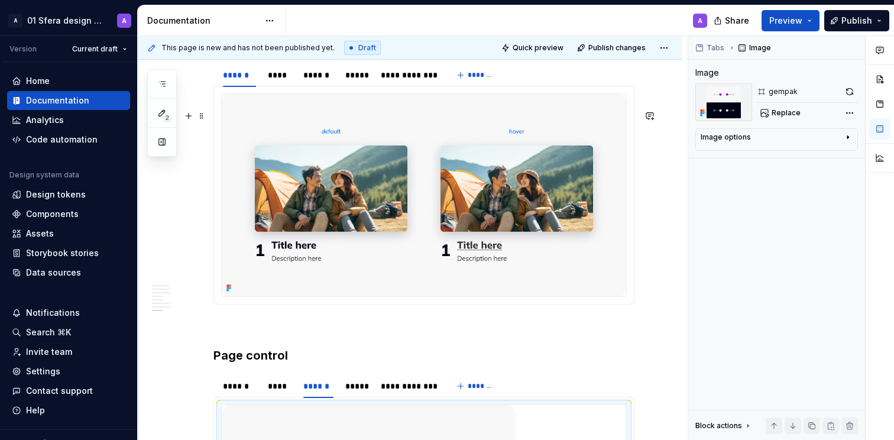
scroll to position [2106, 0]
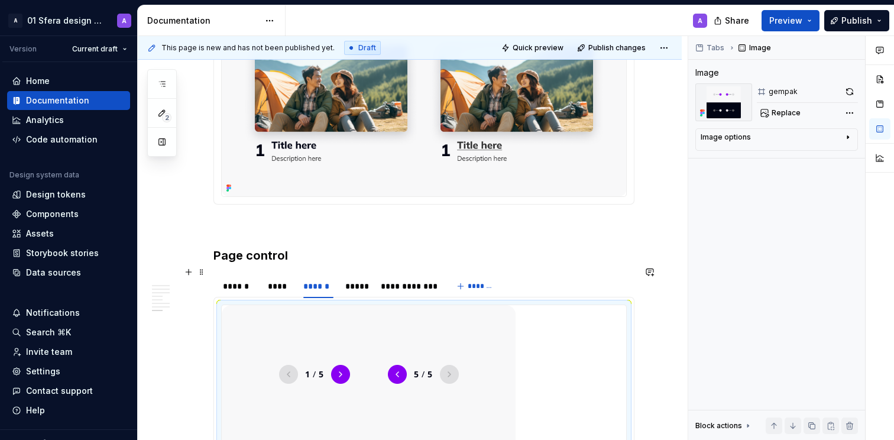
click at [319, 264] on h3 "Page control" at bounding box center [424, 255] width 421 height 17
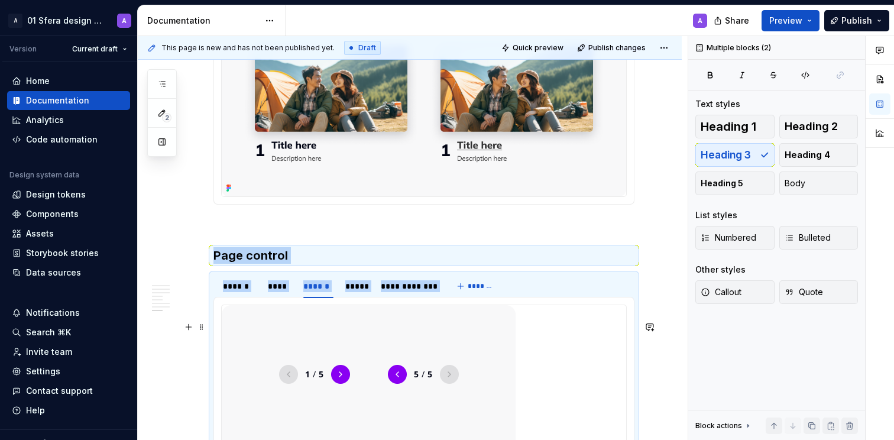
drag, startPoint x: 269, startPoint y: 258, endPoint x: 335, endPoint y: 360, distance: 120.6
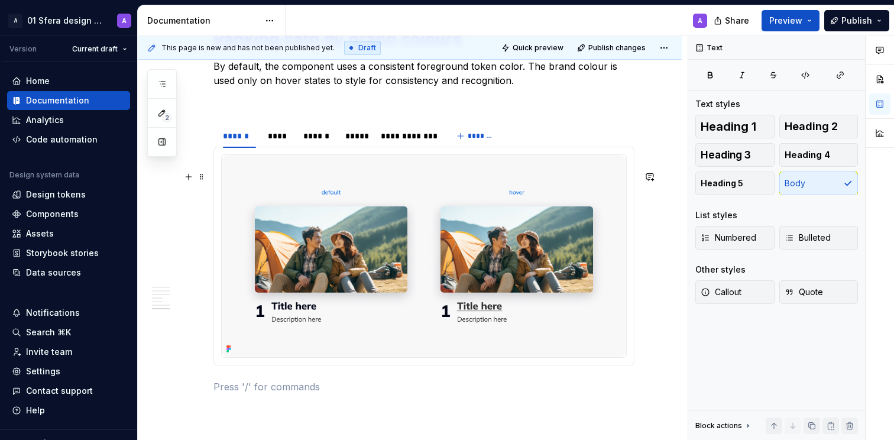
click at [357, 287] on img at bounding box center [424, 256] width 405 height 202
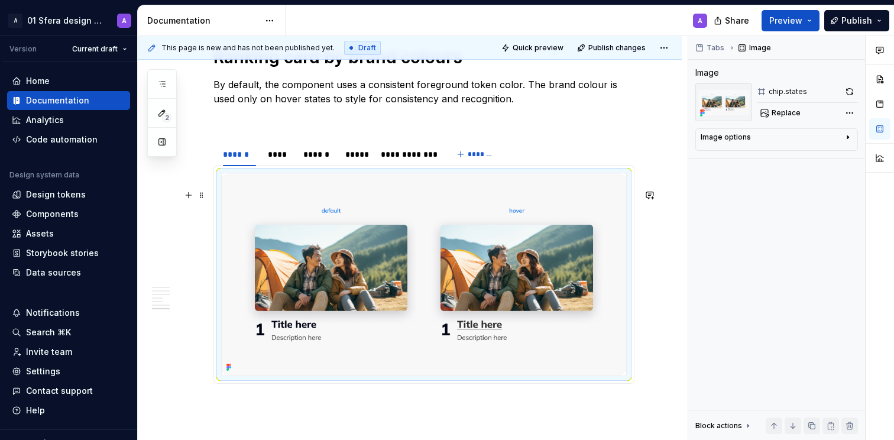
scroll to position [1925, 0]
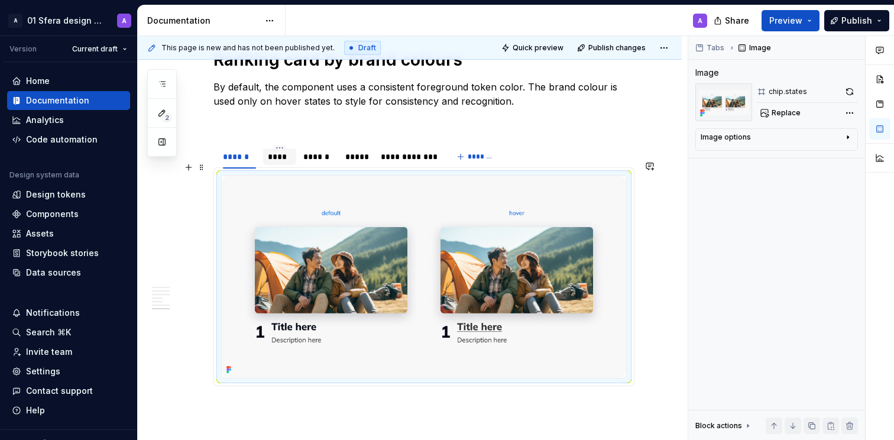
click at [275, 163] on div "****" at bounding box center [280, 157] width 24 height 12
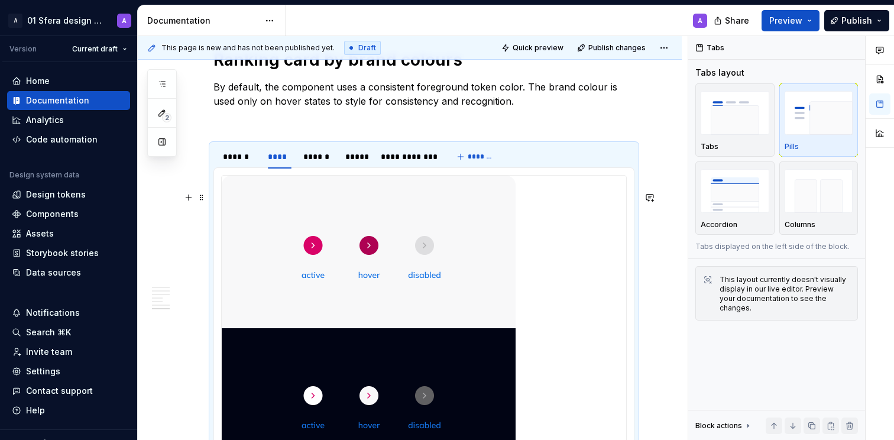
drag, startPoint x: 328, startPoint y: 294, endPoint x: 451, endPoint y: 241, distance: 133.5
click at [328, 294] on img at bounding box center [369, 319] width 294 height 287
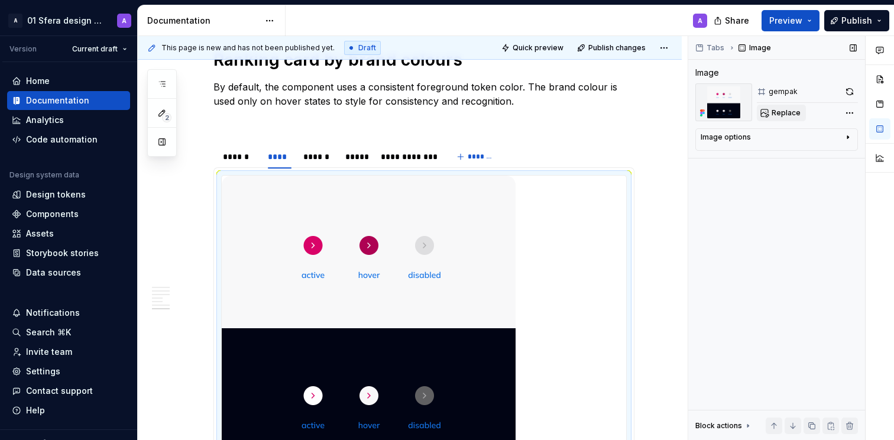
click at [791, 111] on span "Replace" at bounding box center [786, 112] width 29 height 9
type textarea "*"
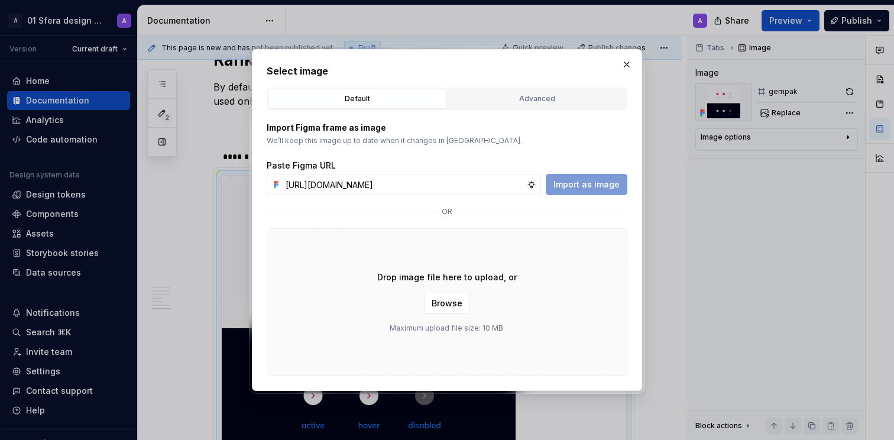
scroll to position [0, 278]
type input "[URL][DOMAIN_NAME]"
click at [608, 188] on span "Import as image" at bounding box center [587, 185] width 66 height 12
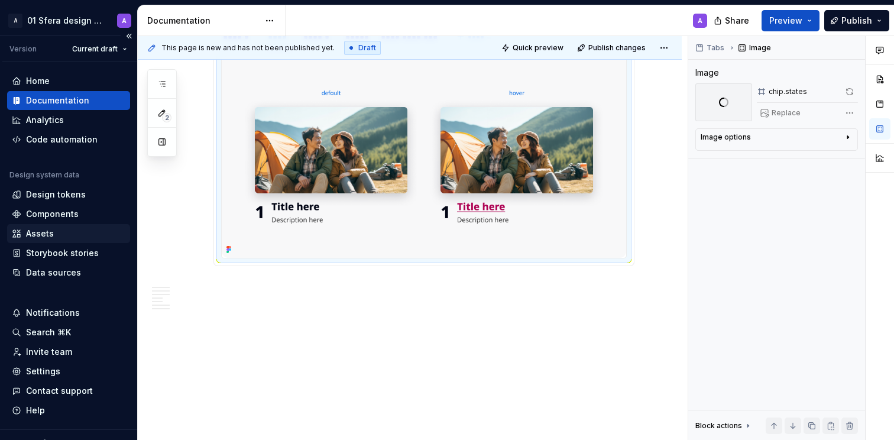
scroll to position [2061, 0]
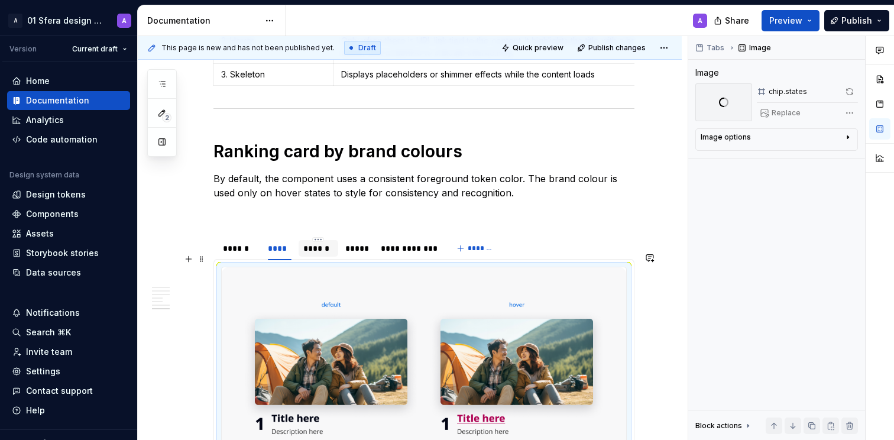
click at [318, 254] on div "******" at bounding box center [318, 248] width 30 height 12
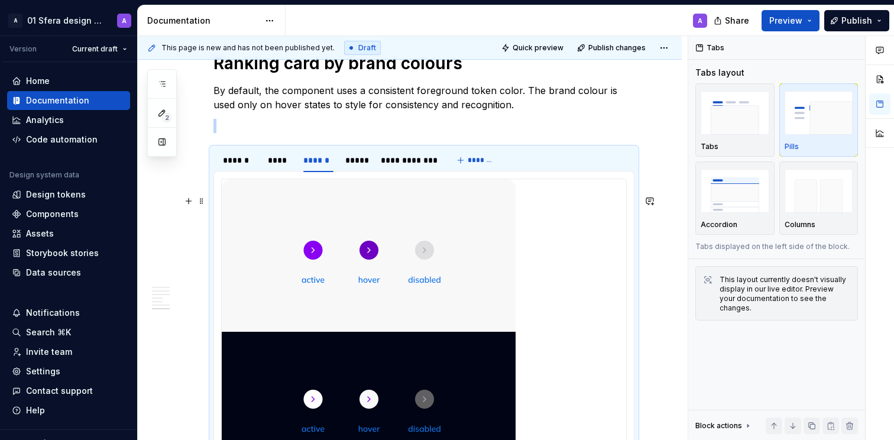
scroll to position [1929, 0]
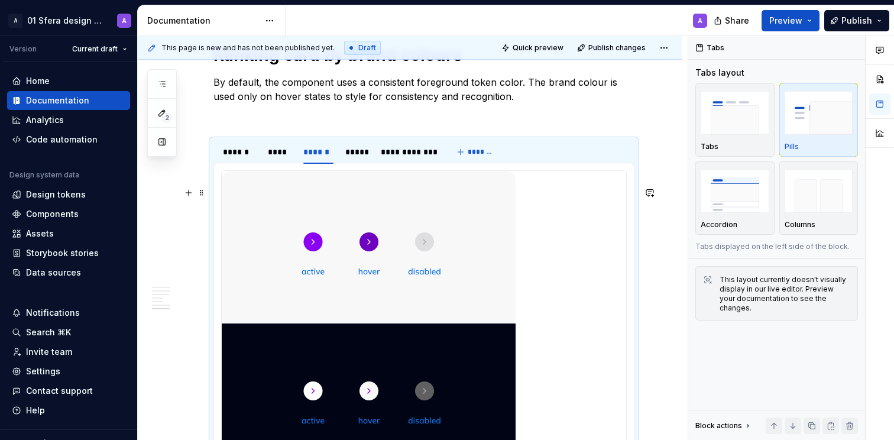
click at [365, 284] on img at bounding box center [369, 314] width 294 height 287
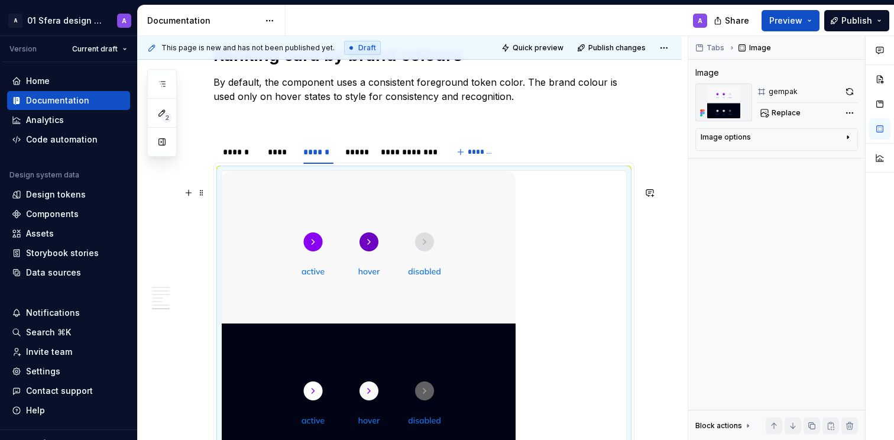
click at [416, 270] on img at bounding box center [369, 314] width 294 height 287
click at [773, 111] on span "Replace" at bounding box center [786, 112] width 29 height 9
type textarea "*"
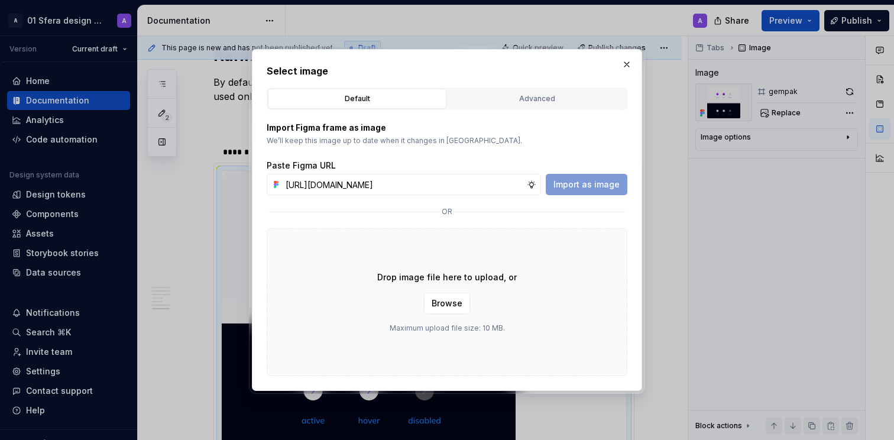
scroll to position [0, 276]
type input "[URL][DOMAIN_NAME]"
click at [604, 182] on span "Import as image" at bounding box center [587, 185] width 66 height 12
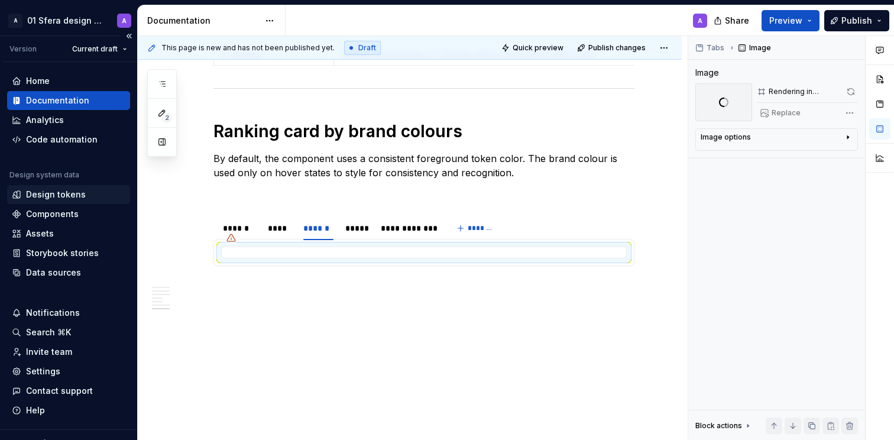
scroll to position [1870, 0]
click at [354, 232] on div "*****" at bounding box center [357, 228] width 24 height 12
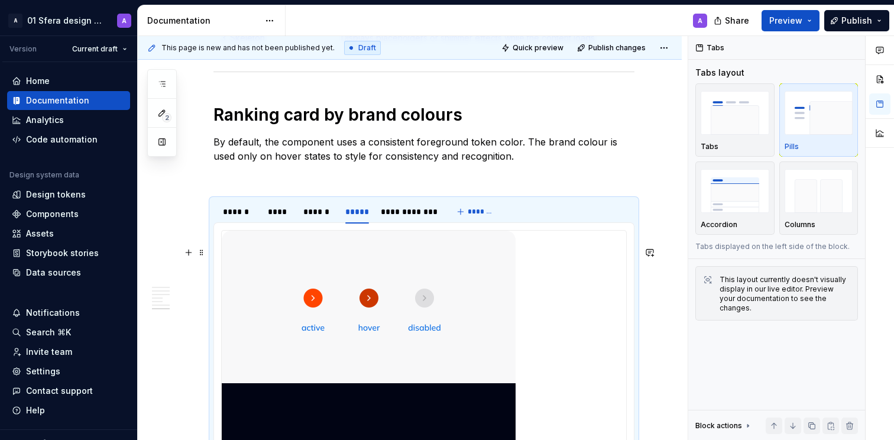
click at [433, 314] on img at bounding box center [369, 374] width 294 height 287
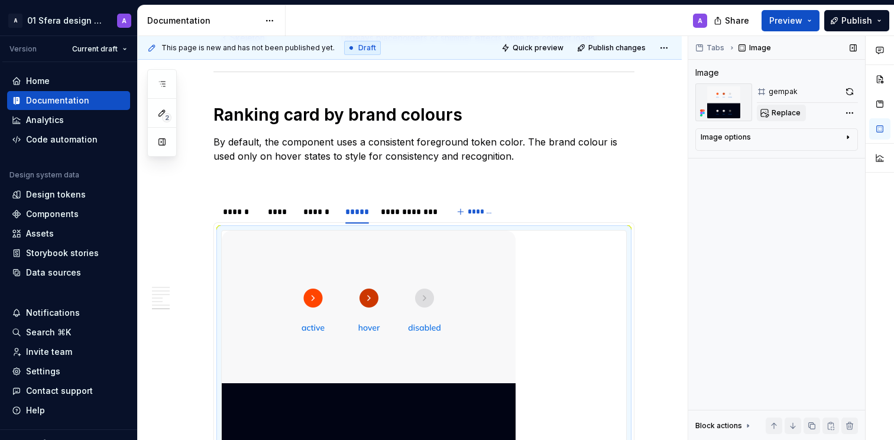
click at [786, 112] on span "Replace" at bounding box center [786, 112] width 29 height 9
type textarea "*"
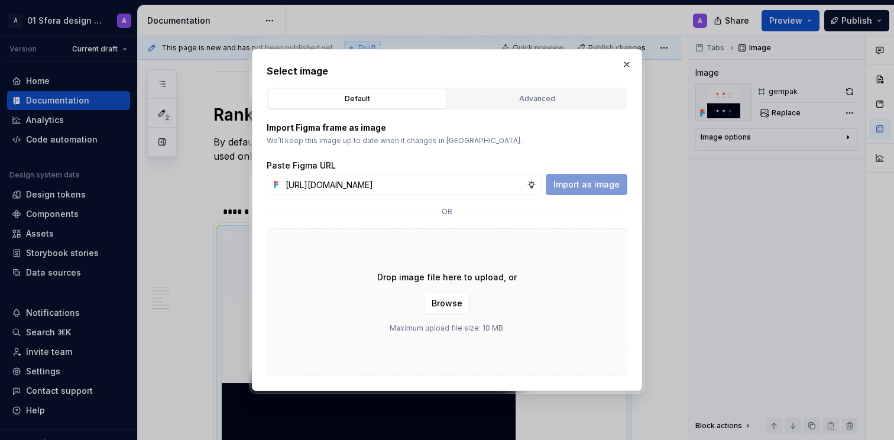
scroll to position [0, 278]
type input "[URL][DOMAIN_NAME]"
click at [582, 182] on span "Import as image" at bounding box center [587, 185] width 66 height 12
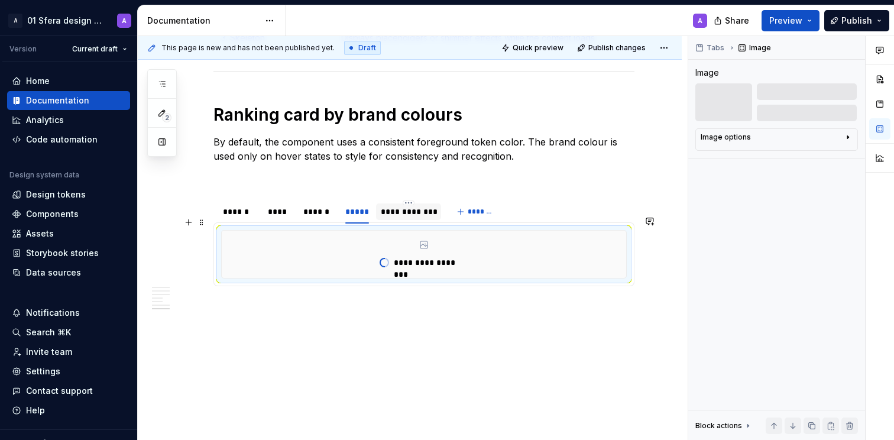
click at [421, 218] on div "**********" at bounding box center [409, 212] width 56 height 12
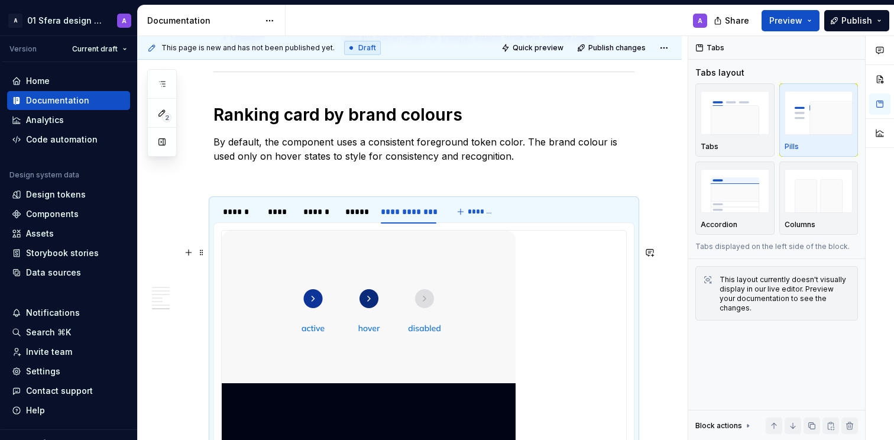
click at [421, 301] on img at bounding box center [369, 374] width 294 height 287
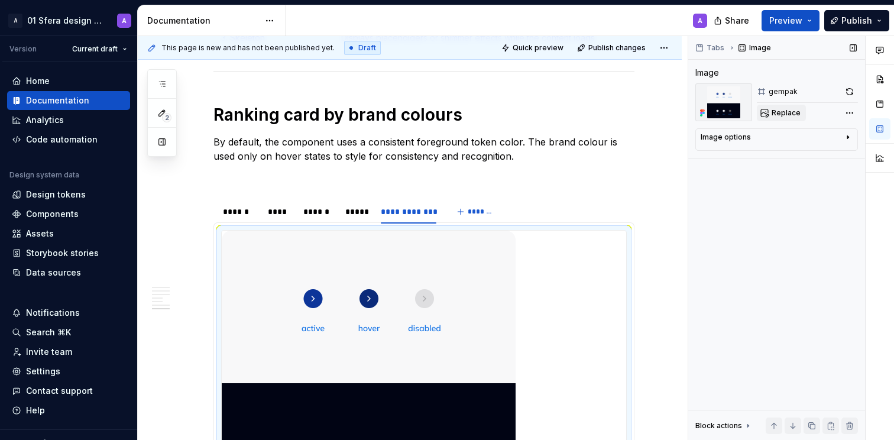
click at [785, 112] on span "Replace" at bounding box center [786, 112] width 29 height 9
type textarea "*"
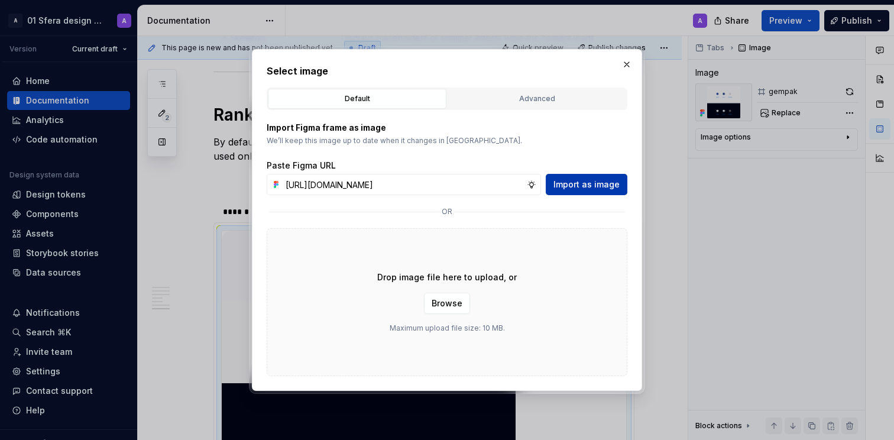
scroll to position [0, 278]
type input "[URL][DOMAIN_NAME]"
click at [602, 187] on span "Import as image" at bounding box center [587, 185] width 66 height 12
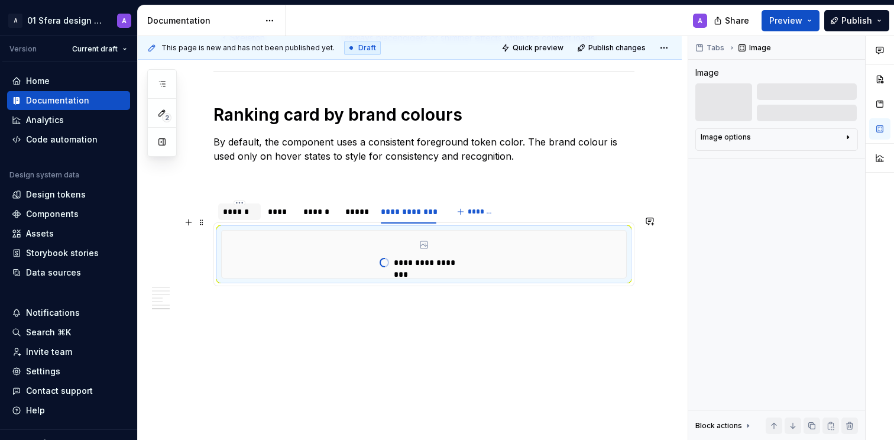
click at [237, 218] on div "******" at bounding box center [239, 212] width 33 height 12
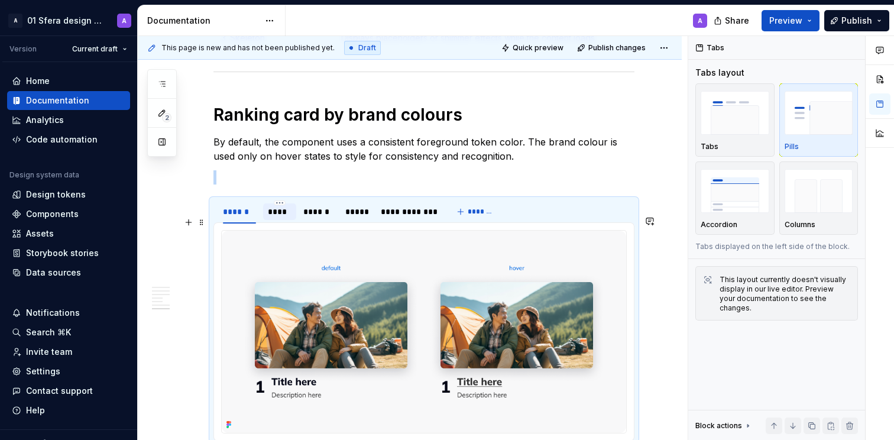
click at [286, 218] on div "****" at bounding box center [280, 212] width 24 height 12
click at [333, 218] on div "******" at bounding box center [318, 212] width 30 height 12
click at [368, 218] on div "*****" at bounding box center [357, 212] width 24 height 12
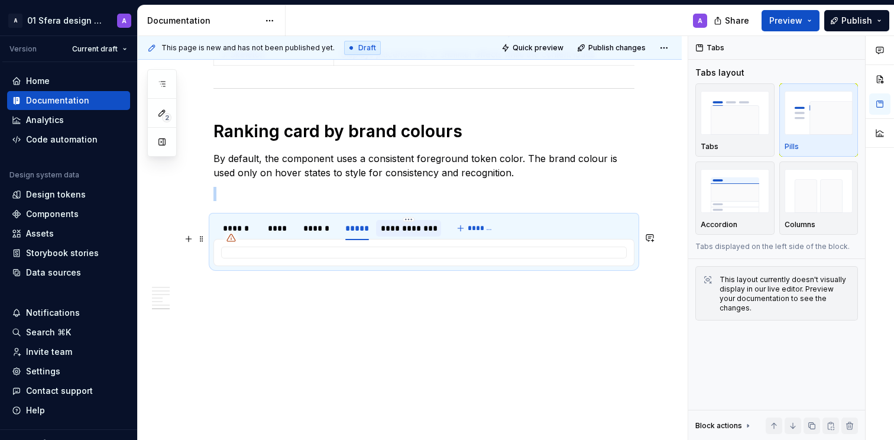
click at [398, 231] on div "**********" at bounding box center [409, 228] width 56 height 12
click at [247, 236] on div "******" at bounding box center [239, 228] width 43 height 17
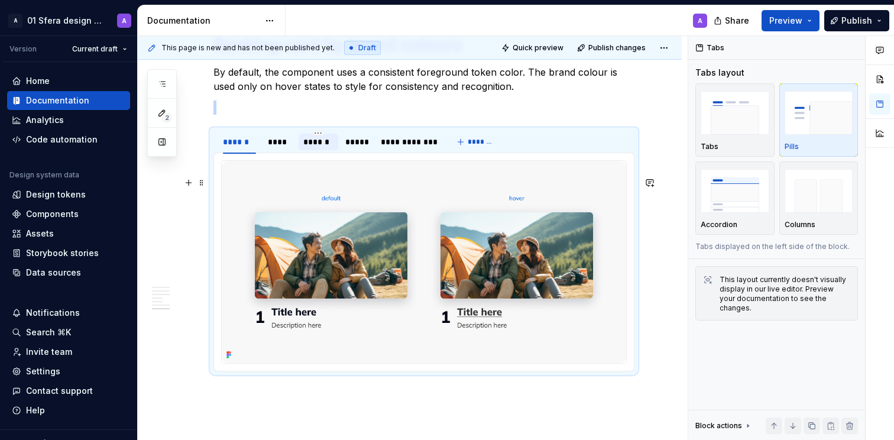
scroll to position [1950, 0]
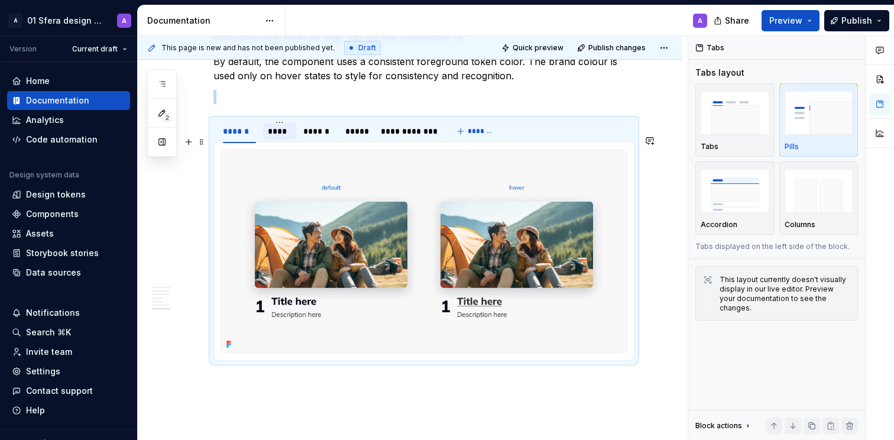
click at [281, 137] on div "****" at bounding box center [280, 131] width 24 height 12
click at [322, 137] on div "******" at bounding box center [318, 131] width 30 height 12
click at [282, 141] on div "****" at bounding box center [279, 131] width 33 height 19
click at [315, 137] on div "******" at bounding box center [318, 131] width 30 height 12
click at [358, 140] on div "*****" at bounding box center [357, 131] width 33 height 17
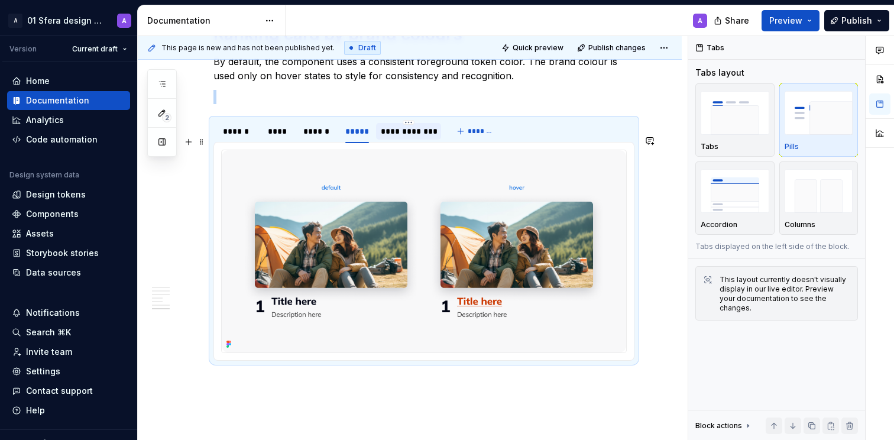
click at [403, 140] on div "**********" at bounding box center [408, 131] width 65 height 17
click at [244, 137] on div "******" at bounding box center [239, 131] width 33 height 12
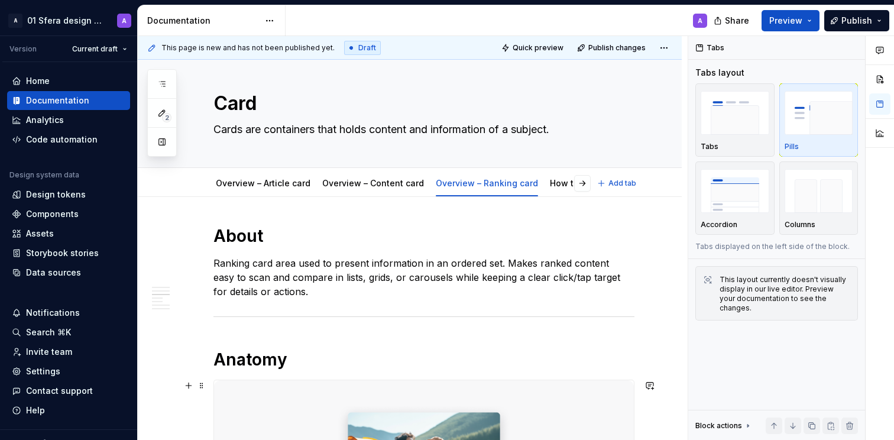
scroll to position [0, 0]
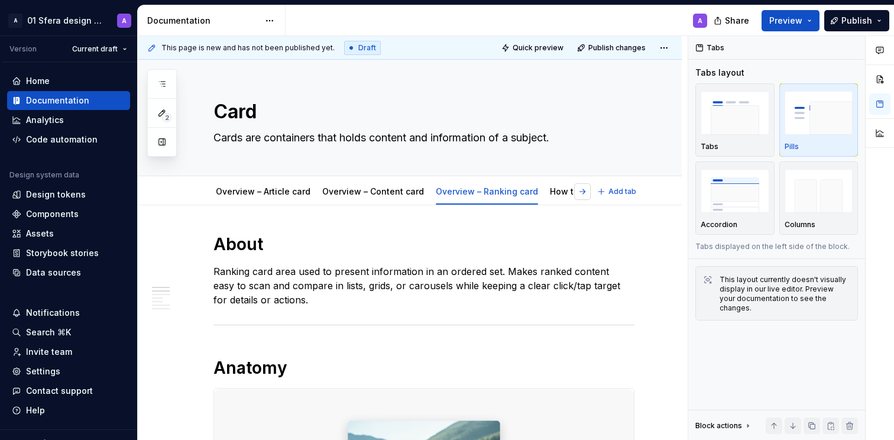
click at [585, 192] on button "button" at bounding box center [582, 191] width 17 height 17
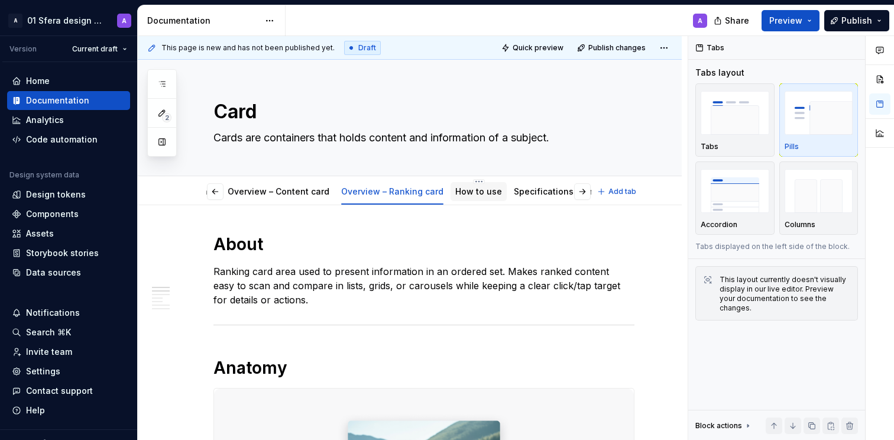
click at [473, 198] on div "How to use" at bounding box center [478, 192] width 47 height 14
click at [462, 198] on div "How to use" at bounding box center [478, 192] width 47 height 14
click at [466, 194] on link "How to use" at bounding box center [478, 191] width 47 height 10
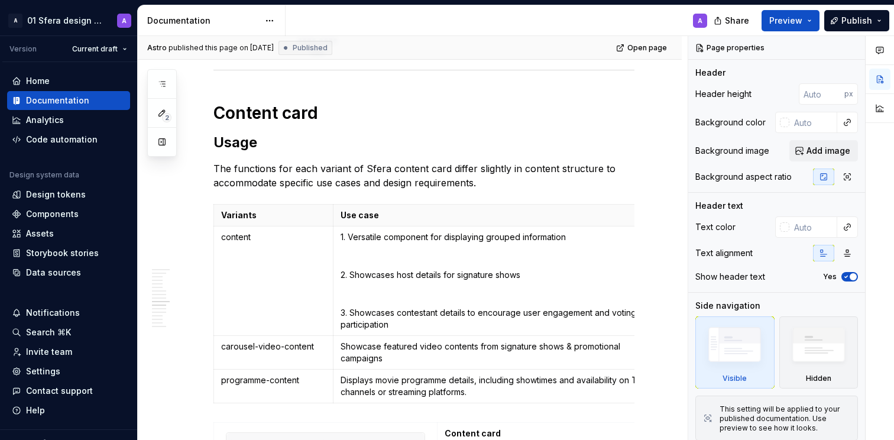
scroll to position [3936, 0]
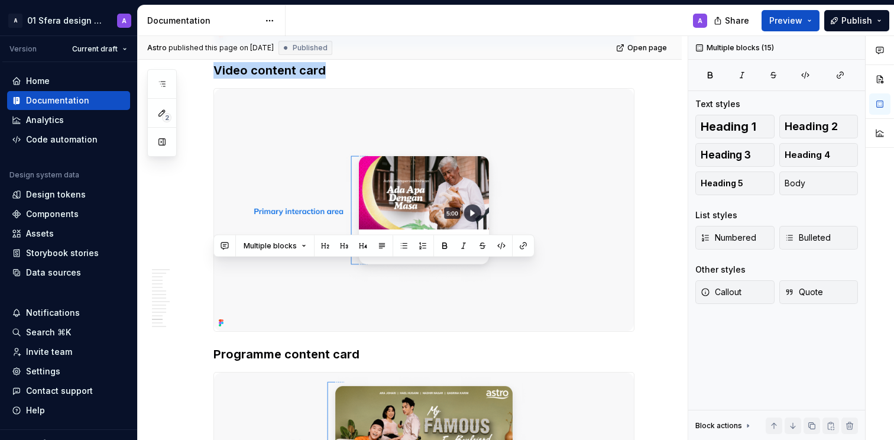
drag, startPoint x: 216, startPoint y: 164, endPoint x: 429, endPoint y: 249, distance: 229.9
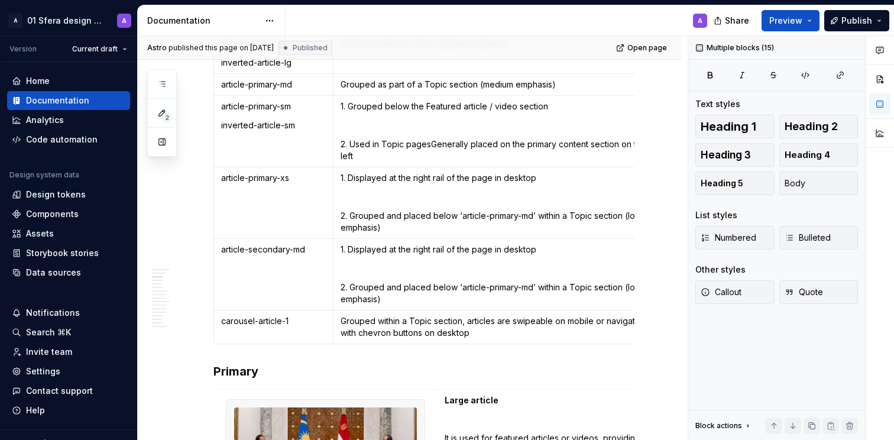
scroll to position [0, 0]
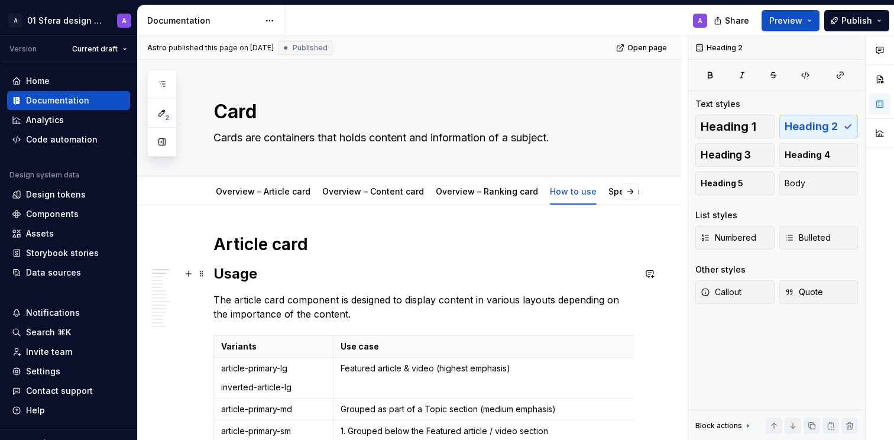
click at [312, 269] on h2 "Usage" at bounding box center [424, 273] width 421 height 19
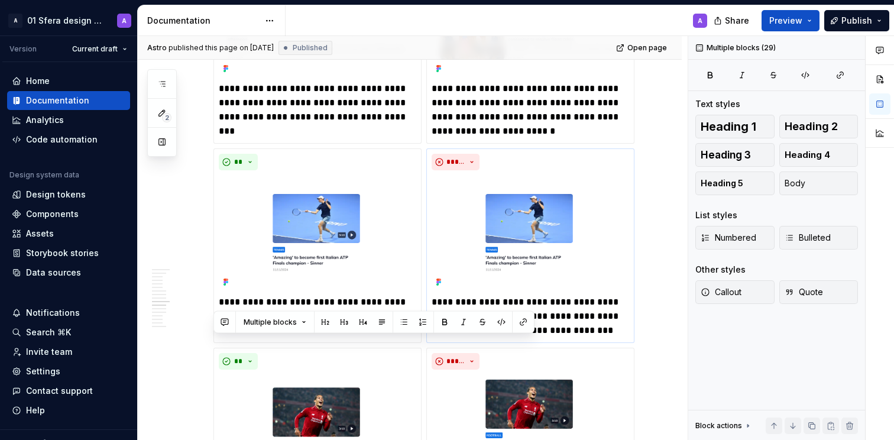
scroll to position [3897, 0]
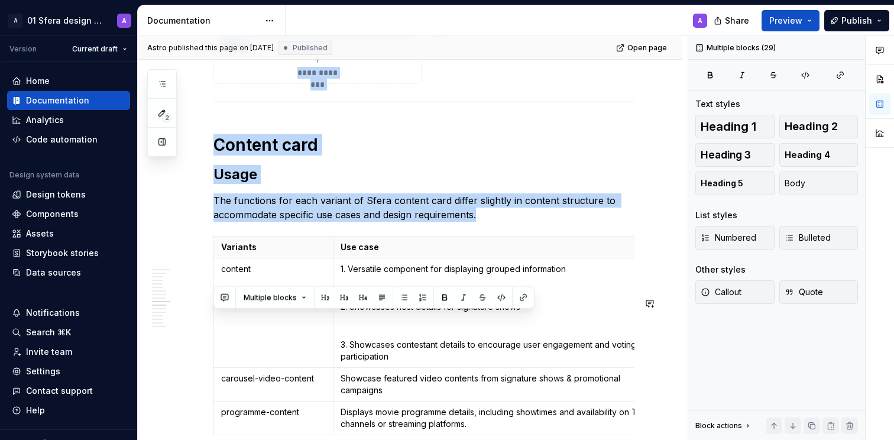
drag, startPoint x: 238, startPoint y: 249, endPoint x: 488, endPoint y: 296, distance: 254.6
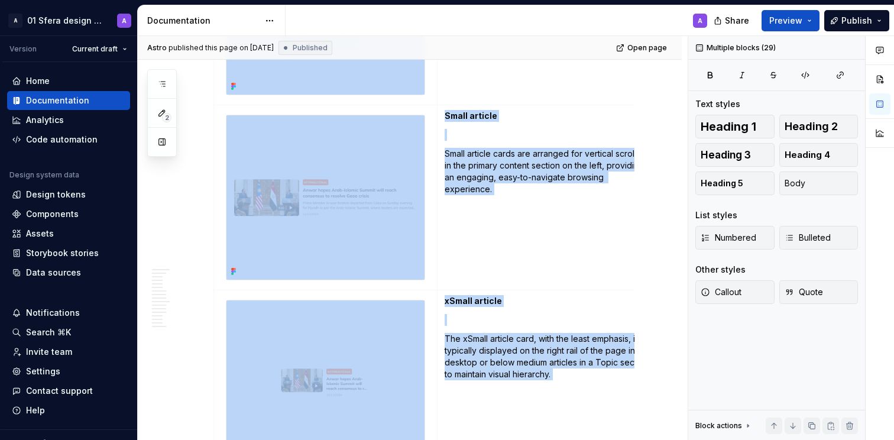
scroll to position [0, 0]
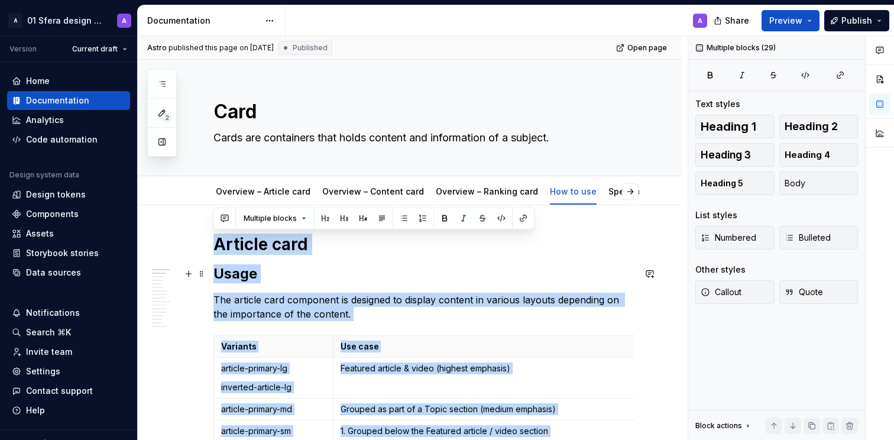
click at [323, 268] on h2 "Usage" at bounding box center [424, 273] width 421 height 19
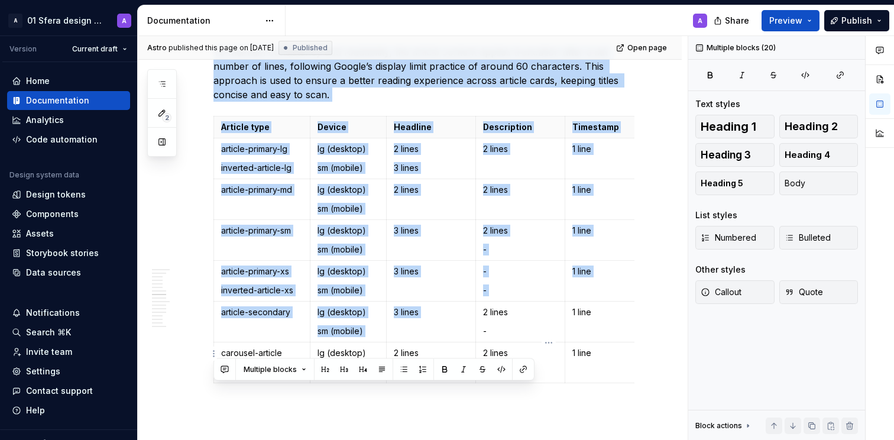
scroll to position [2643, 0]
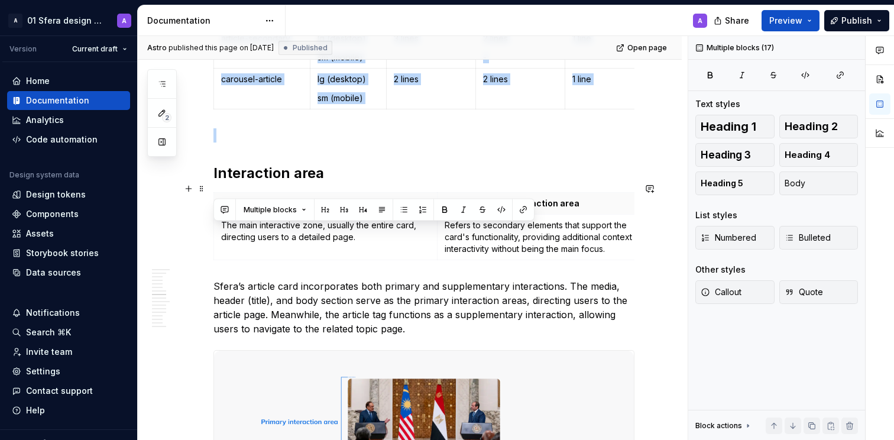
drag, startPoint x: 284, startPoint y: 247, endPoint x: 541, endPoint y: 193, distance: 262.9
copy div "Loremip dolo Sitam Con adipisc elit seddoeius te incididu ut laboree dolorem al…"
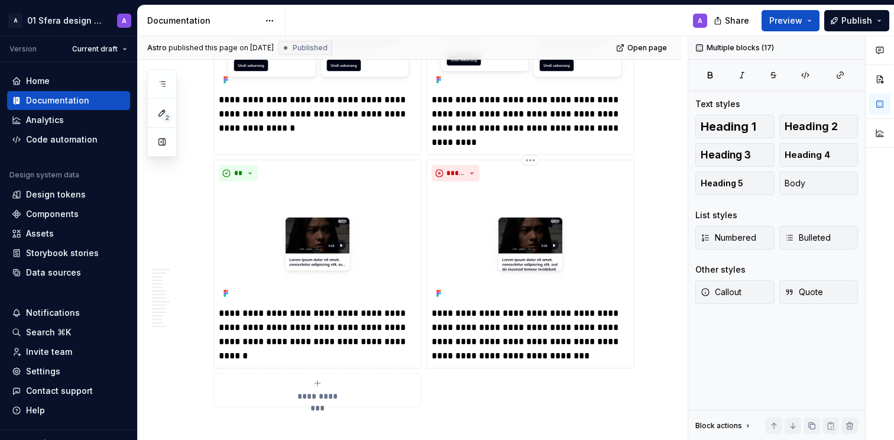
scroll to position [6867, 0]
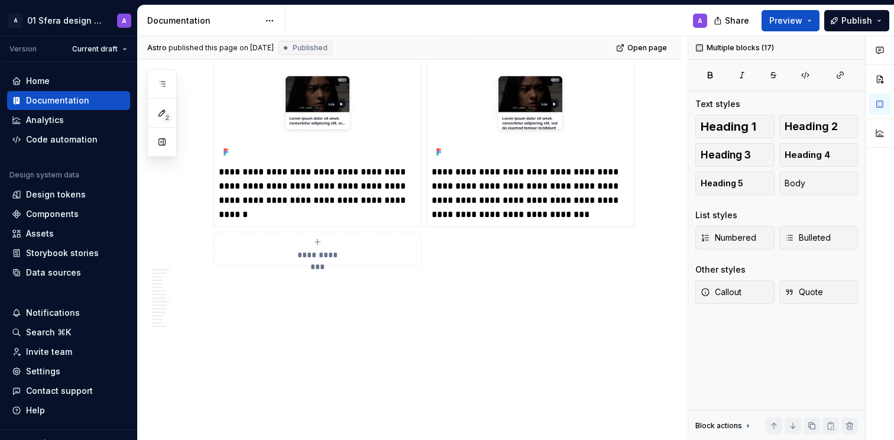
type textarea "*"
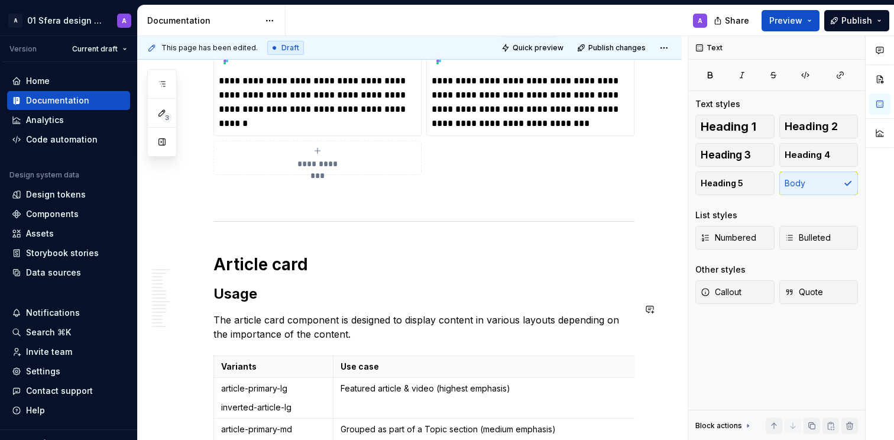
scroll to position [6887, 0]
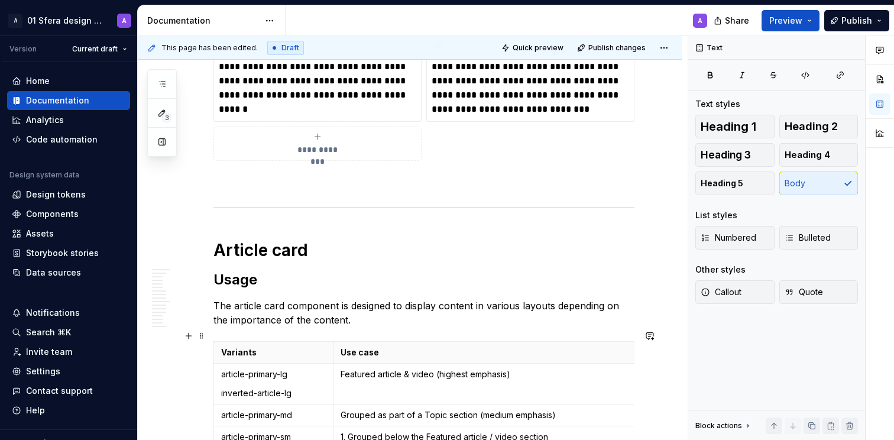
click at [266, 261] on h1 "Article card" at bounding box center [424, 250] width 421 height 21
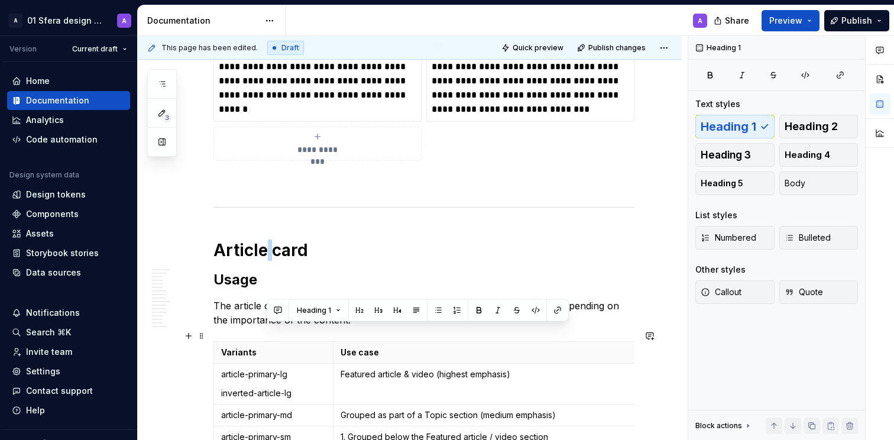
click at [266, 261] on h1 "Article card" at bounding box center [424, 250] width 421 height 21
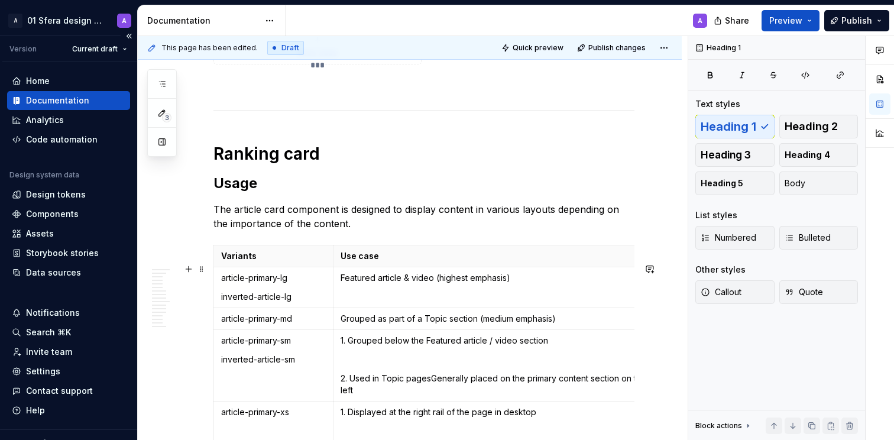
scroll to position [6986, 0]
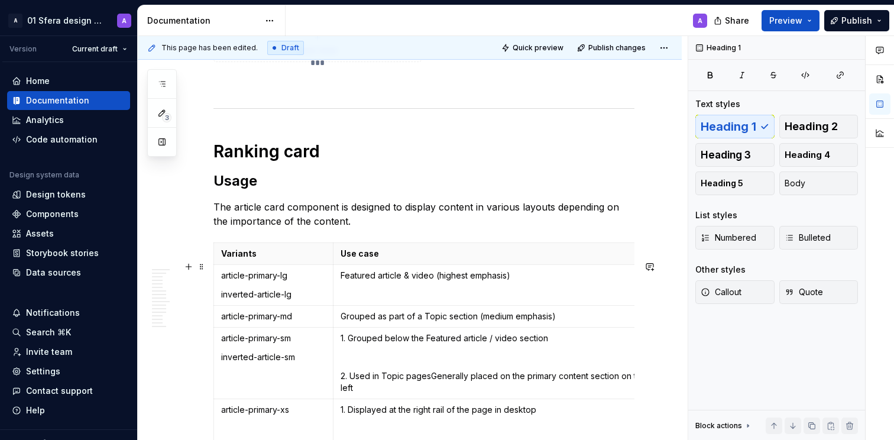
click at [240, 190] on h2 "Usage" at bounding box center [424, 181] width 421 height 19
click at [269, 228] on p "The article card component is designed to display content in various layouts de…" at bounding box center [424, 214] width 421 height 28
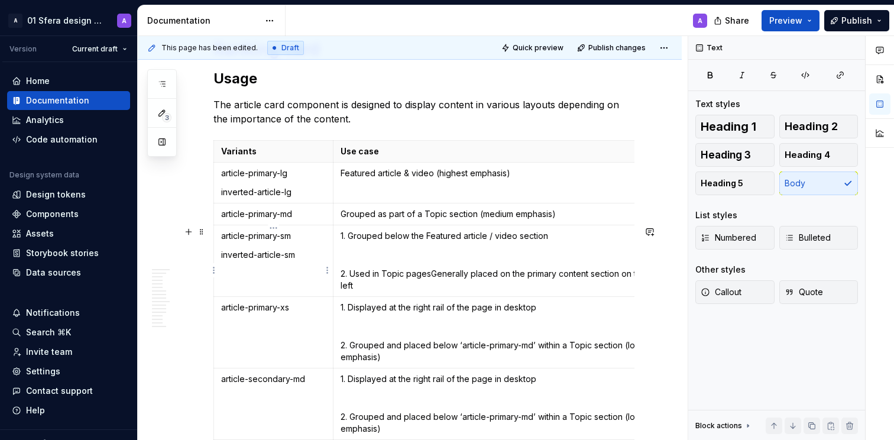
scroll to position [7089, 0]
click at [313, 157] on p "Variants" at bounding box center [273, 151] width 105 height 12
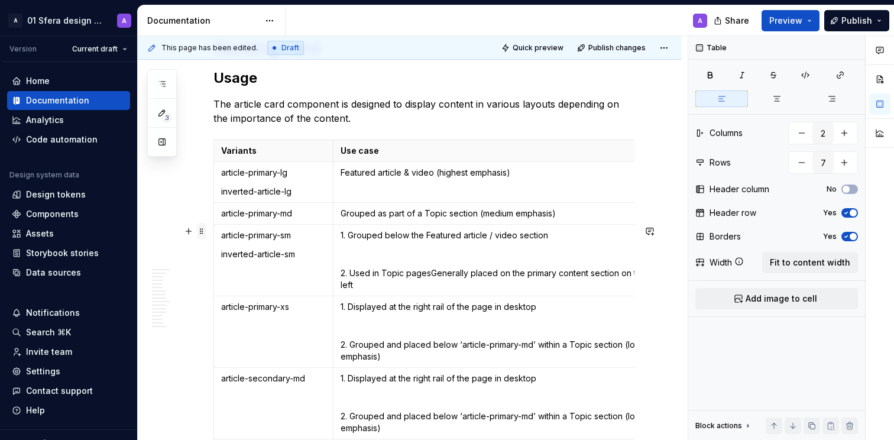
click at [199, 228] on span at bounding box center [201, 231] width 9 height 17
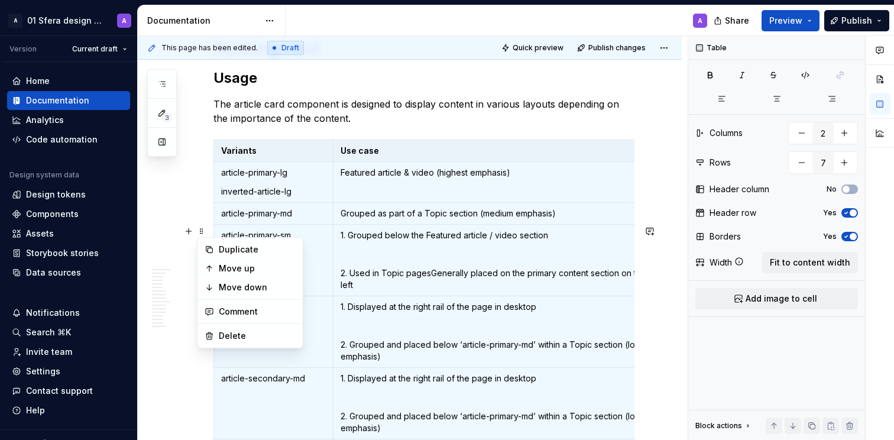
click at [322, 125] on p "The article card component is designed to display content in various layouts de…" at bounding box center [424, 111] width 421 height 28
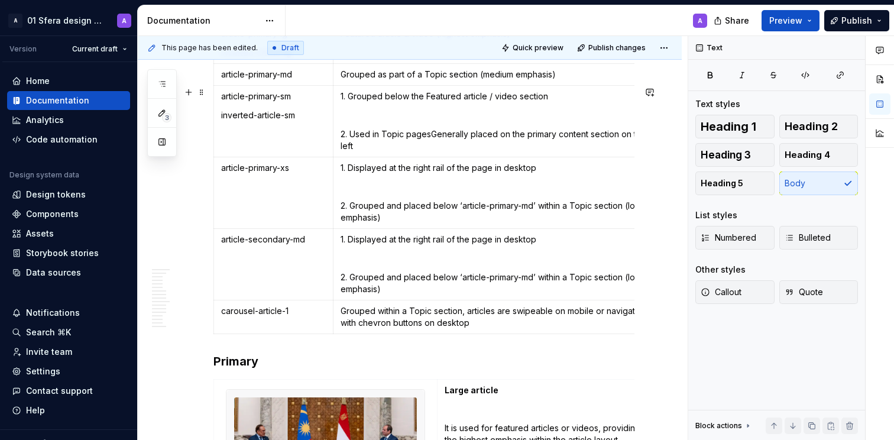
scroll to position [7338, 0]
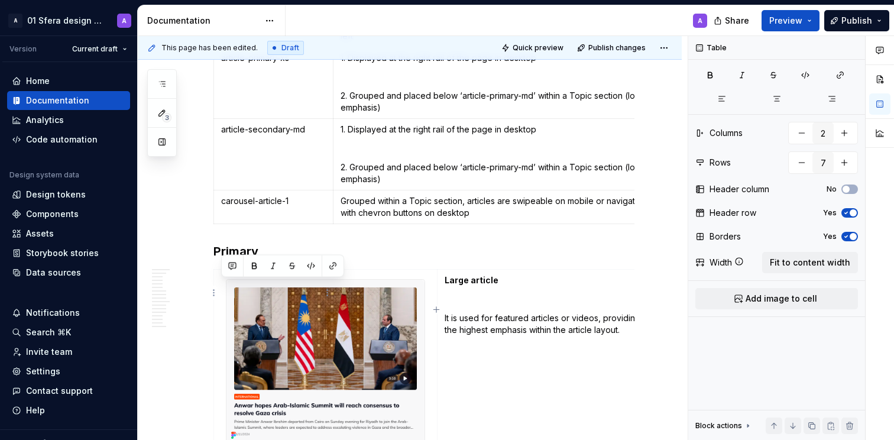
click at [238, 229] on div "Variants Use case article-primary-lg inverted-article-lg Featured article & vid…" at bounding box center [424, 60] width 421 height 338
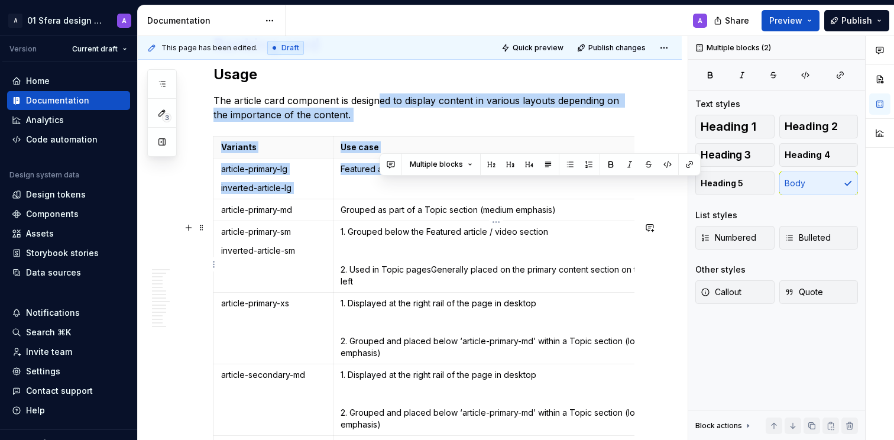
drag, startPoint x: 391, startPoint y: 202, endPoint x: 403, endPoint y: 254, distance: 52.9
click at [351, 122] on p "The article card component is designed to display content in various layouts de…" at bounding box center [424, 107] width 421 height 28
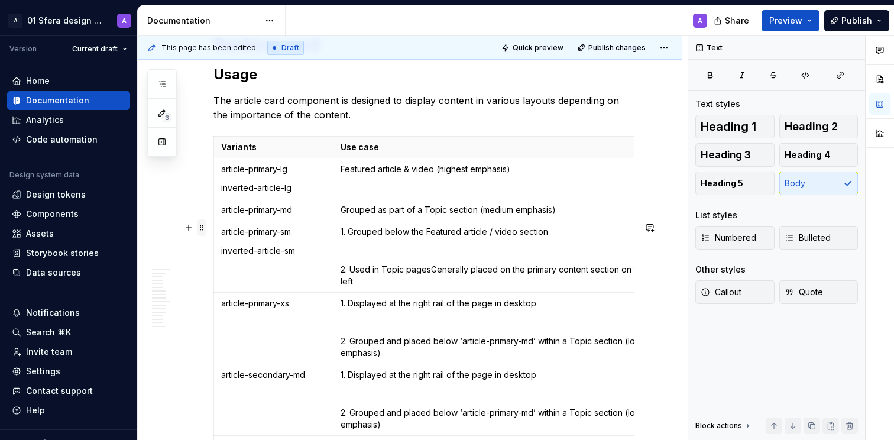
click at [202, 228] on span at bounding box center [201, 227] width 9 height 17
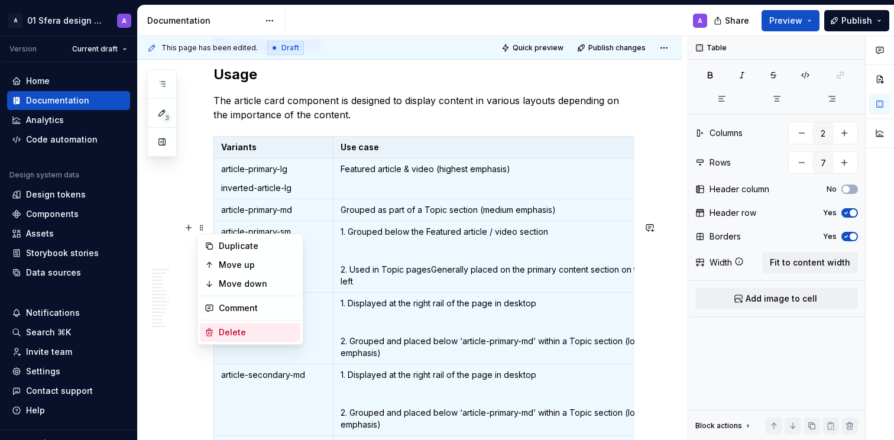
click at [238, 332] on div "Delete" at bounding box center [257, 332] width 77 height 12
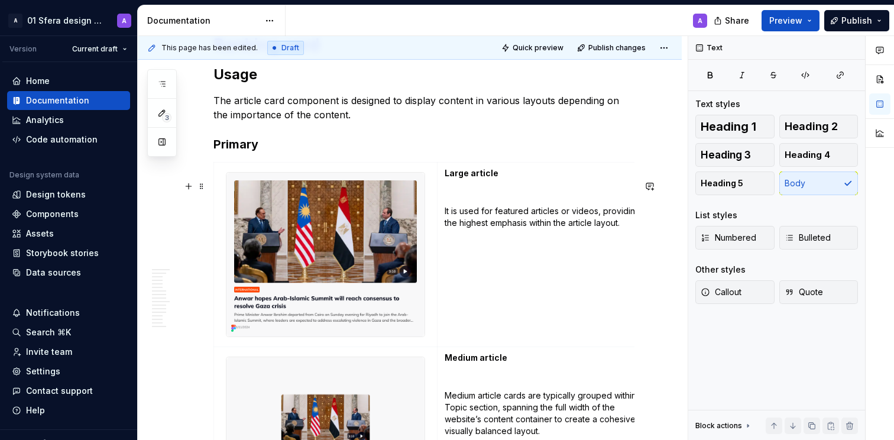
click at [377, 122] on p "The article card component is designed to display content in various layouts de…" at bounding box center [424, 107] width 421 height 28
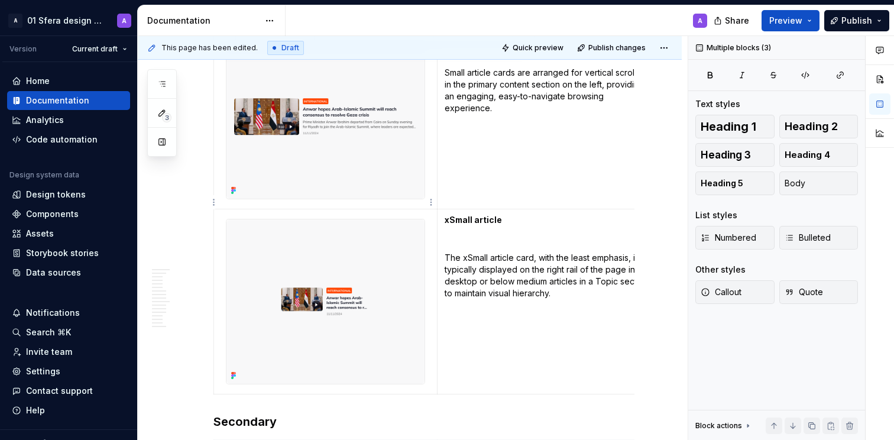
drag, startPoint x: 252, startPoint y: 224, endPoint x: 367, endPoint y: 234, distance: 115.7
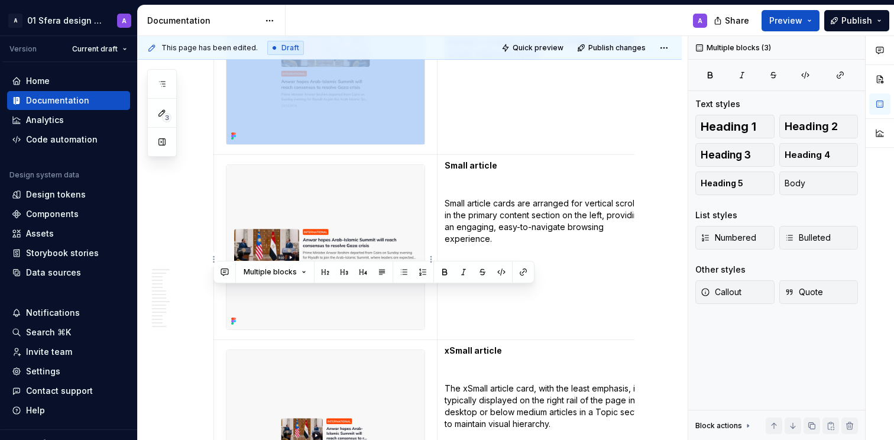
scroll to position [7093, 0]
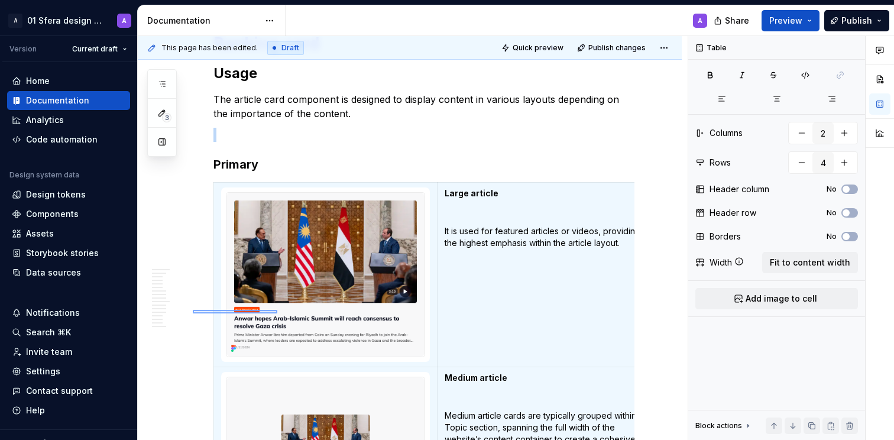
drag, startPoint x: 277, startPoint y: 310, endPoint x: 295, endPoint y: 315, distance: 17.8
click at [289, 311] on div "This page has been edited. Draft Quick preview Publish changes Card Cards are c…" at bounding box center [413, 238] width 550 height 405
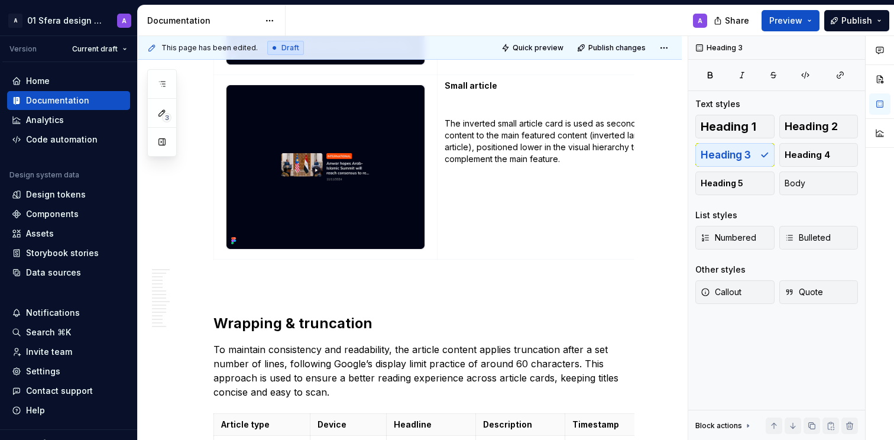
scroll to position [8605, 0]
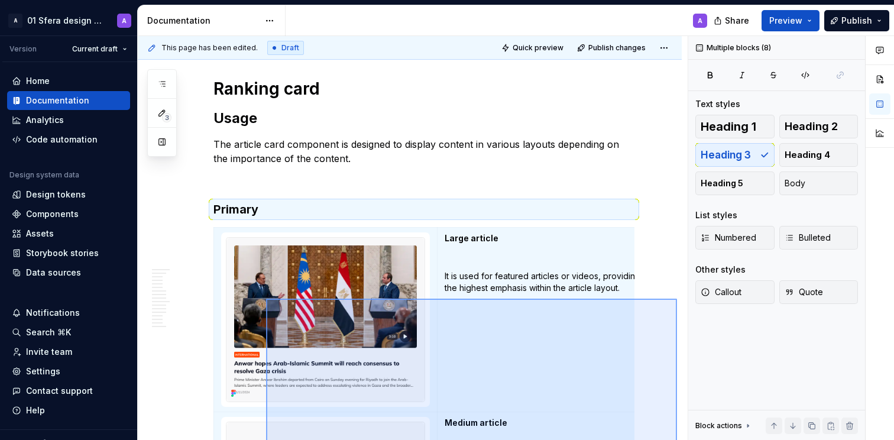
drag, startPoint x: 677, startPoint y: 326, endPoint x: 266, endPoint y: 299, distance: 412.0
click at [266, 299] on div "This page has been edited. Draft Quick preview Publish changes Card Cards are c…" at bounding box center [413, 238] width 550 height 405
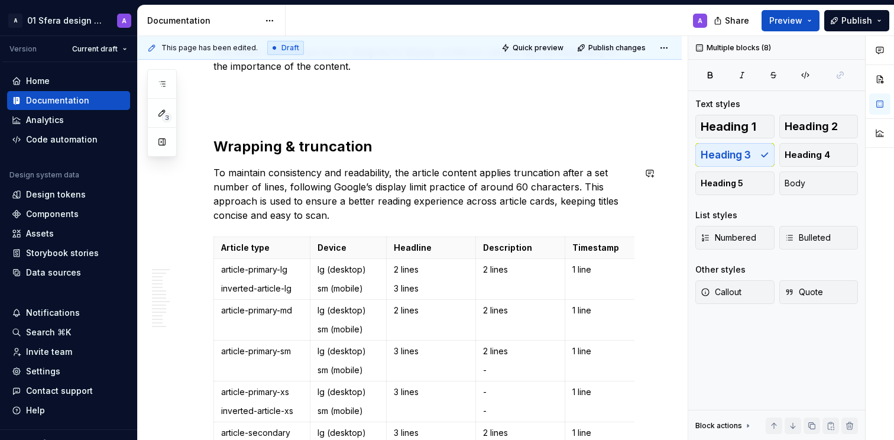
click at [261, 73] on p "The article card component is designed to display content in various layouts de…" at bounding box center [424, 59] width 421 height 28
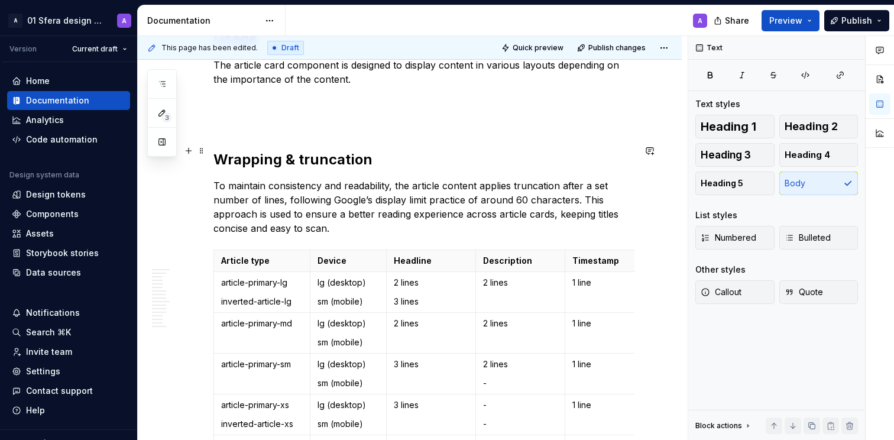
scroll to position [7125, 0]
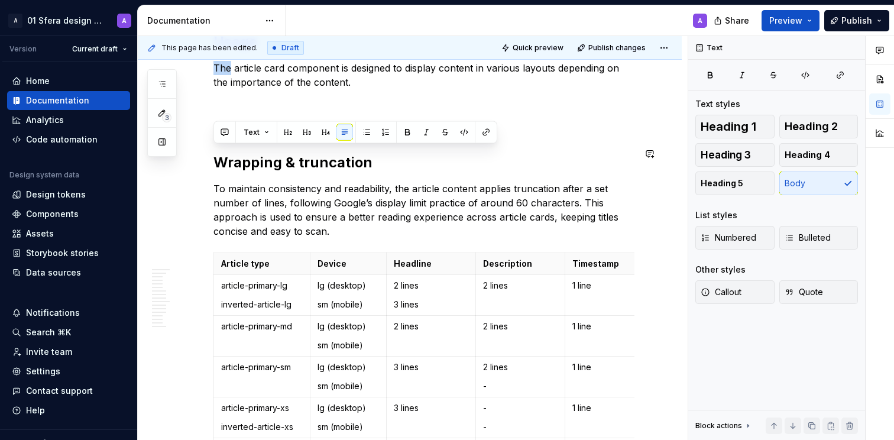
click at [276, 89] on p "The article card component is designed to display content in various layouts de…" at bounding box center [424, 75] width 421 height 28
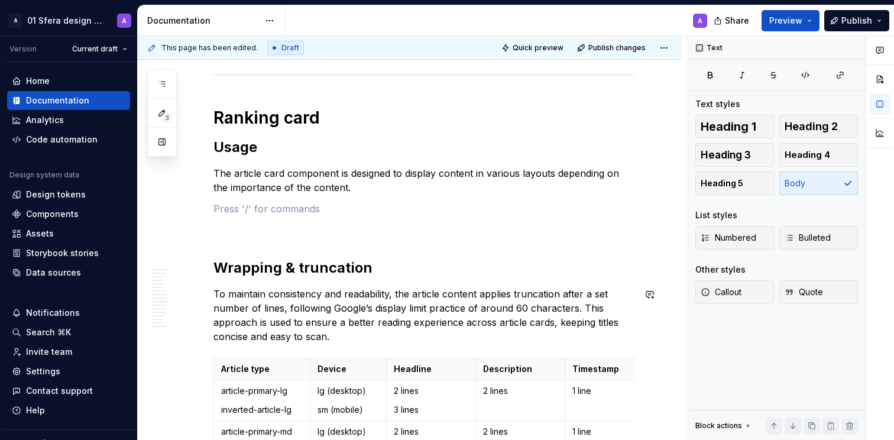
drag, startPoint x: 385, startPoint y: 282, endPoint x: 390, endPoint y: 279, distance: 6.1
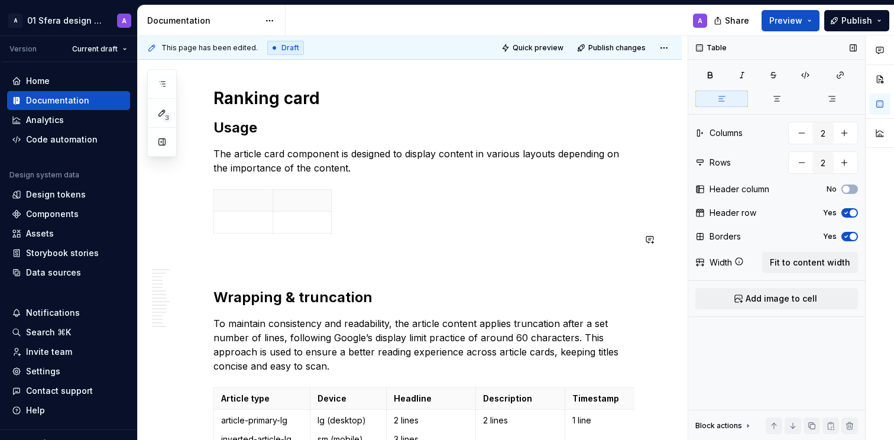
scroll to position [7040, 0]
click at [815, 252] on button "Fit to content width" at bounding box center [810, 262] width 96 height 21
click at [461, 206] on p at bounding box center [549, 200] width 209 height 12
click at [331, 206] on p "When it works best" at bounding box center [325, 200] width 209 height 12
click at [288, 228] on p at bounding box center [325, 222] width 209 height 12
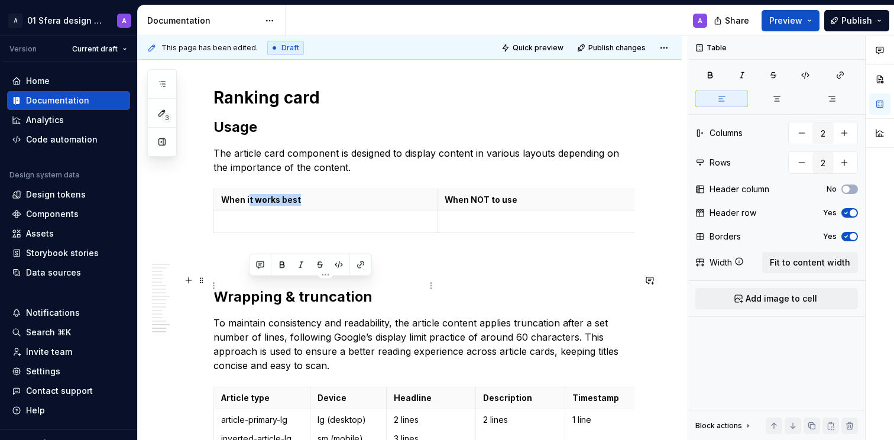
drag, startPoint x: 252, startPoint y: 285, endPoint x: 327, endPoint y: 288, distance: 75.2
click at [327, 206] on p "When it works best" at bounding box center [325, 200] width 209 height 12
drag, startPoint x: 247, startPoint y: 284, endPoint x: 363, endPoint y: 286, distance: 116.5
click at [340, 206] on p "When it works best" at bounding box center [325, 200] width 209 height 12
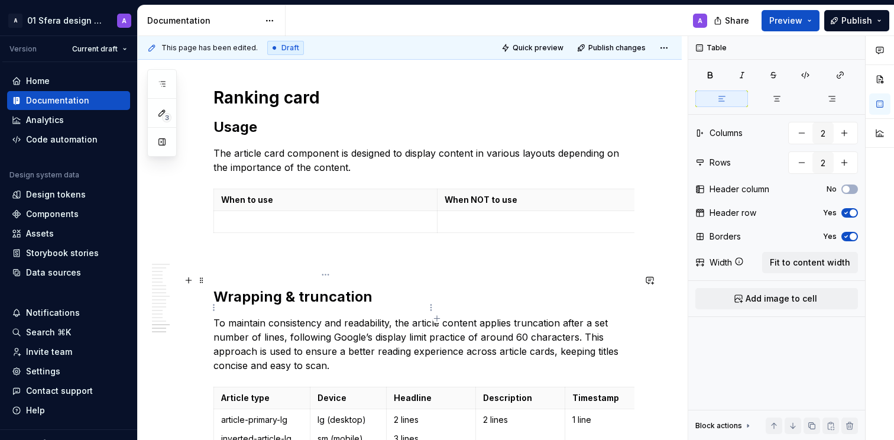
click at [334, 228] on p at bounding box center [325, 222] width 209 height 12
click at [277, 206] on p "When to use" at bounding box center [325, 200] width 209 height 12
drag, startPoint x: 250, startPoint y: 286, endPoint x: 308, endPoint y: 289, distance: 57.4
click at [308, 206] on p "When to use" at bounding box center [325, 200] width 209 height 12
click at [269, 228] on p at bounding box center [325, 222] width 209 height 12
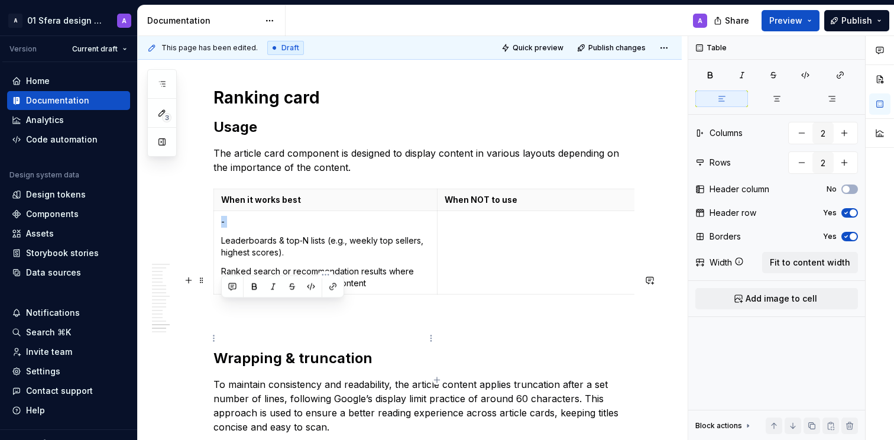
drag, startPoint x: 222, startPoint y: 326, endPoint x: 220, endPoint y: 311, distance: 15.5
click at [220, 294] on td "- Leaderboards & top‑N lists (e.g., weekly top sellers, highest scores). Ranked…" at bounding box center [326, 252] width 224 height 83
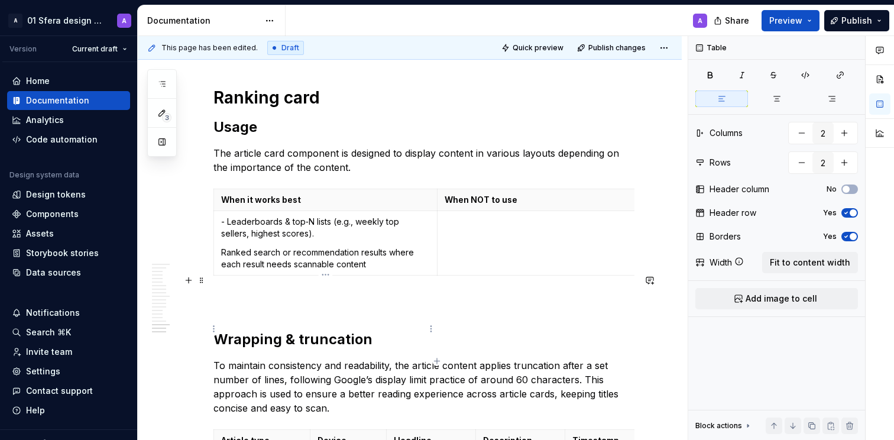
click at [232, 270] on p "Ranked search or recommendation results where each result needs scannable conte…" at bounding box center [325, 259] width 209 height 24
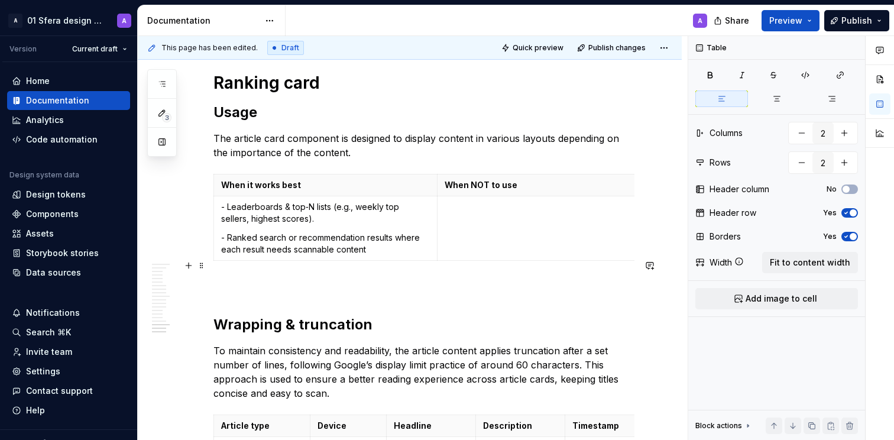
scroll to position [7057, 0]
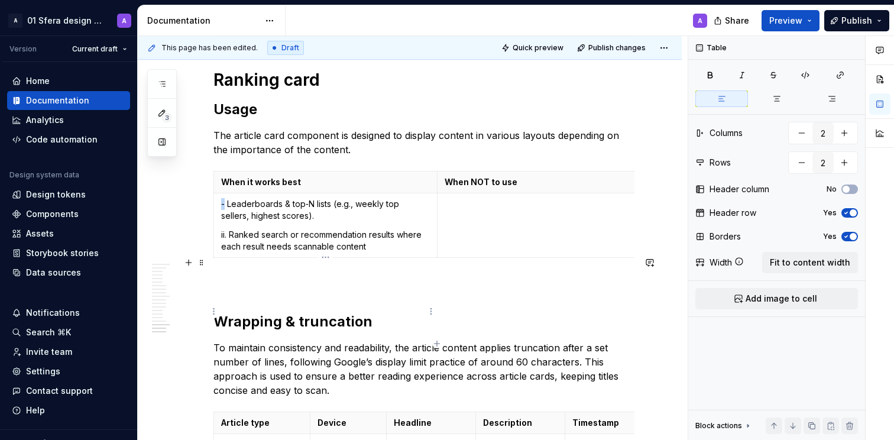
drag, startPoint x: 224, startPoint y: 289, endPoint x: 264, endPoint y: 315, distance: 48.2
click at [221, 222] on p "- Leaderboards & top‑N lists (e.g., weekly top sellers, highest scores)." at bounding box center [325, 210] width 209 height 24
click at [494, 257] on td at bounding box center [549, 225] width 224 height 64
click at [227, 222] on p "i. Leaderboards & top‑N lists (e.g., weekly top sellers, highest scores)." at bounding box center [325, 210] width 209 height 24
drag, startPoint x: 228, startPoint y: 323, endPoint x: 273, endPoint y: 342, distance: 49.0
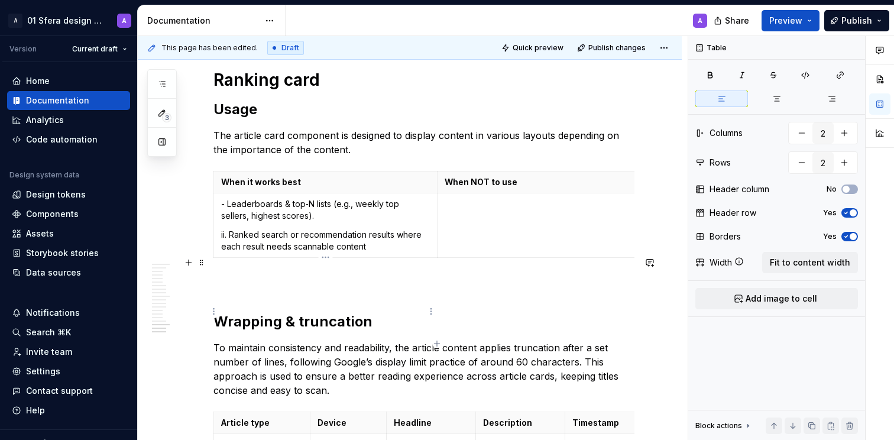
click at [228, 253] on p "ii. Ranked search or recommendation results where each result needs scannable c…" at bounding box center [325, 241] width 209 height 24
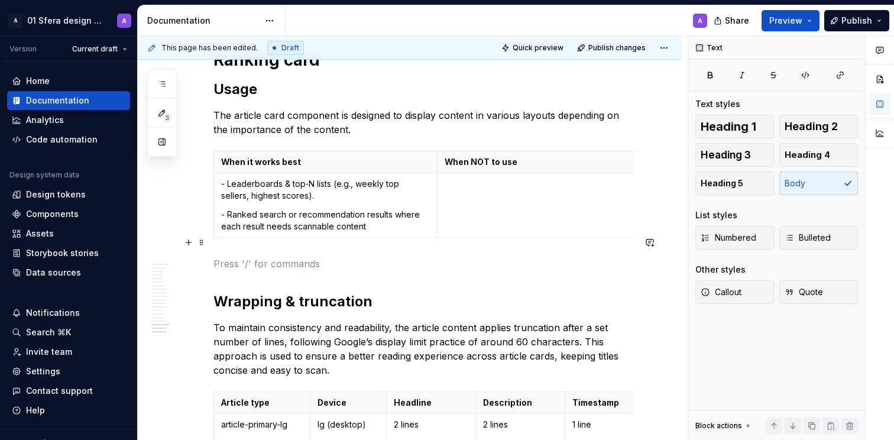
scroll to position [7078, 0]
click at [545, 237] on td at bounding box center [549, 204] width 224 height 64
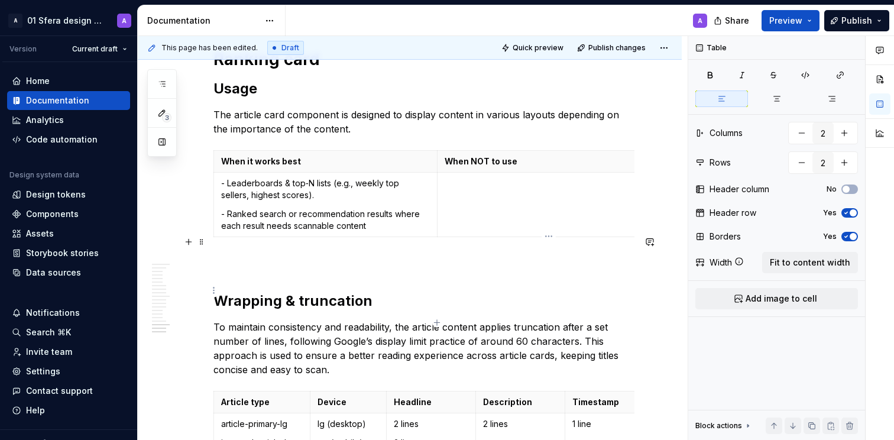
click at [471, 189] on p at bounding box center [549, 183] width 209 height 12
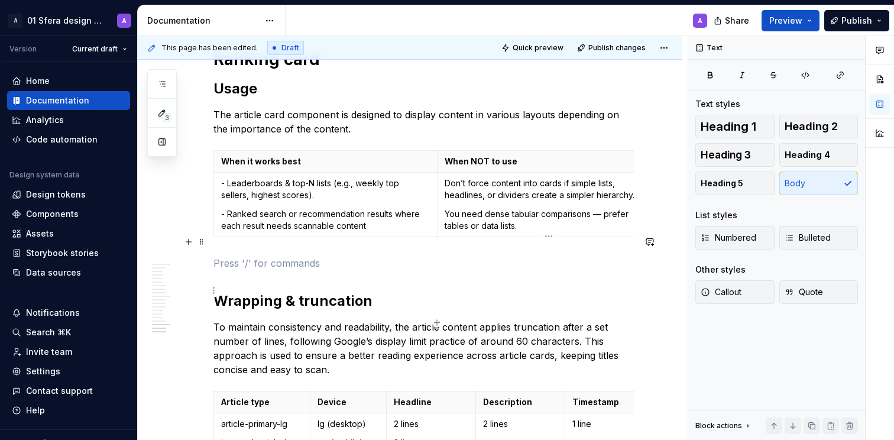
click at [444, 237] on td "Don’t force content into cards if simple lists, headlines, or dividers create a…" at bounding box center [549, 204] width 224 height 64
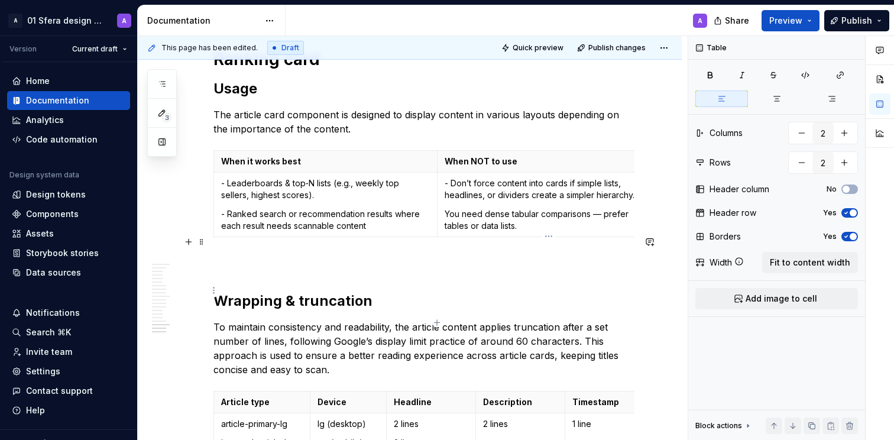
click at [456, 232] on p "You need dense tabular comparisons — prefer tables or data lists." at bounding box center [549, 220] width 209 height 24
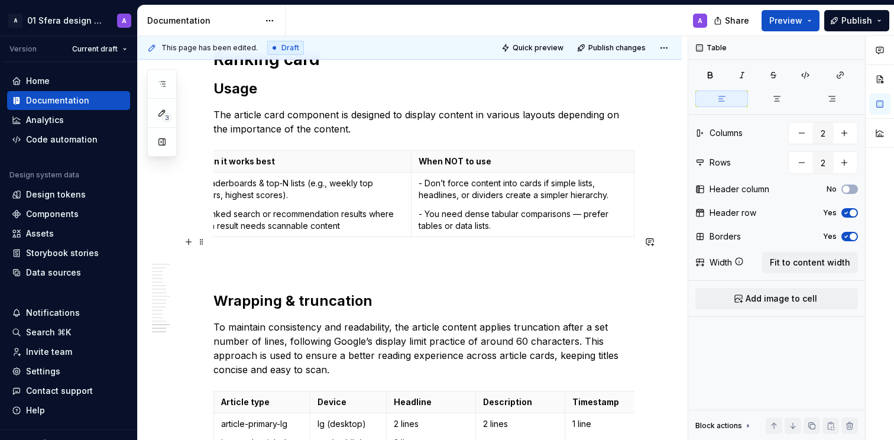
scroll to position [0, 0]
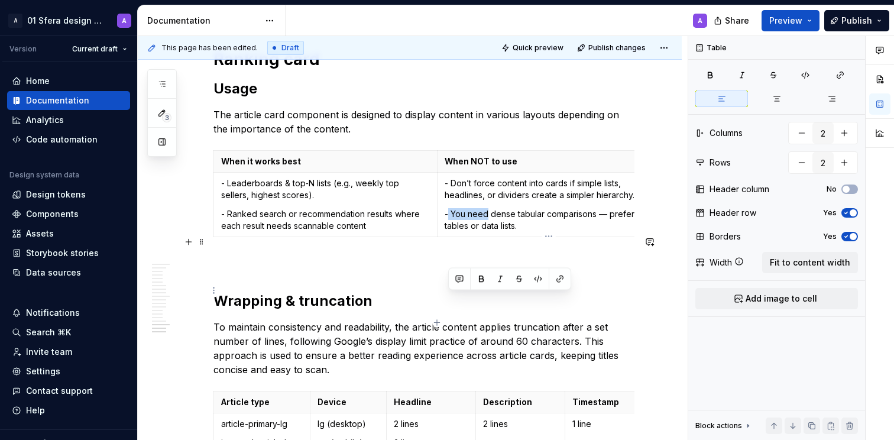
drag, startPoint x: 475, startPoint y: 301, endPoint x: 487, endPoint y: 302, distance: 11.8
click at [487, 232] on p "- You need dense tabular comparisons — prefer tables or data lists." at bounding box center [549, 220] width 209 height 24
click at [589, 232] on p "- When a dense tabular comparisons — prefer tables or data lists." at bounding box center [549, 220] width 209 height 24
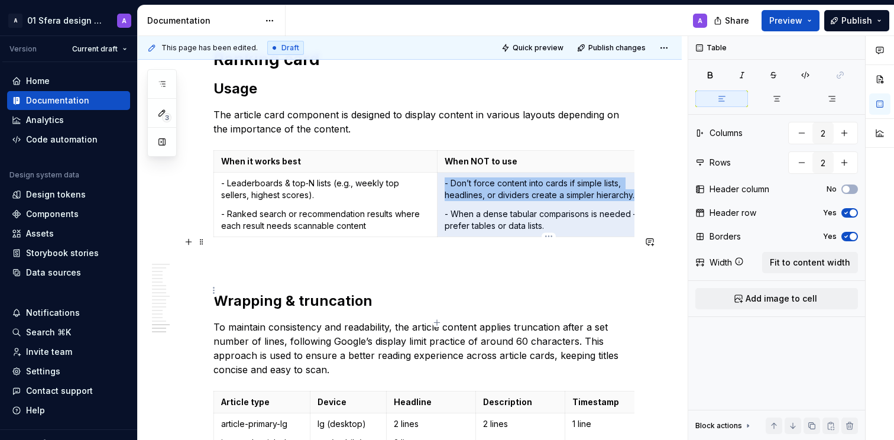
drag, startPoint x: 554, startPoint y: 311, endPoint x: 455, endPoint y: 298, distance: 99.7
click at [453, 232] on p "- When a dense tabular comparisons is needed — prefer tables or data lists." at bounding box center [549, 220] width 209 height 24
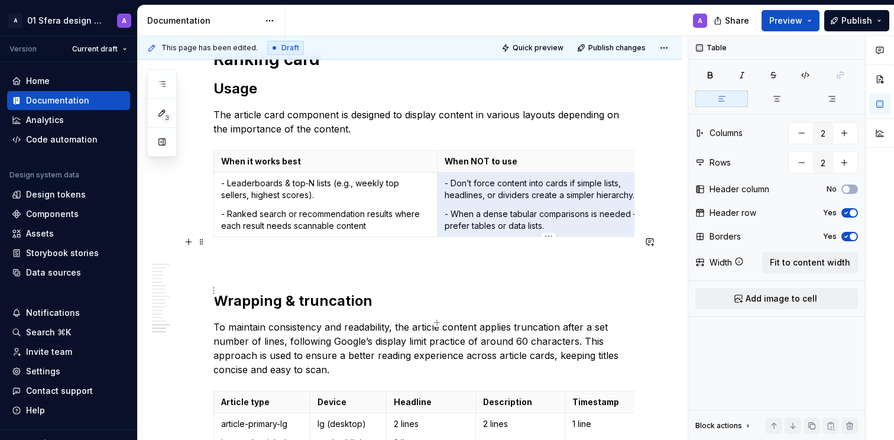
click at [510, 232] on p "- When a dense tabular comparisons is needed — prefer tables or data lists." at bounding box center [549, 220] width 209 height 24
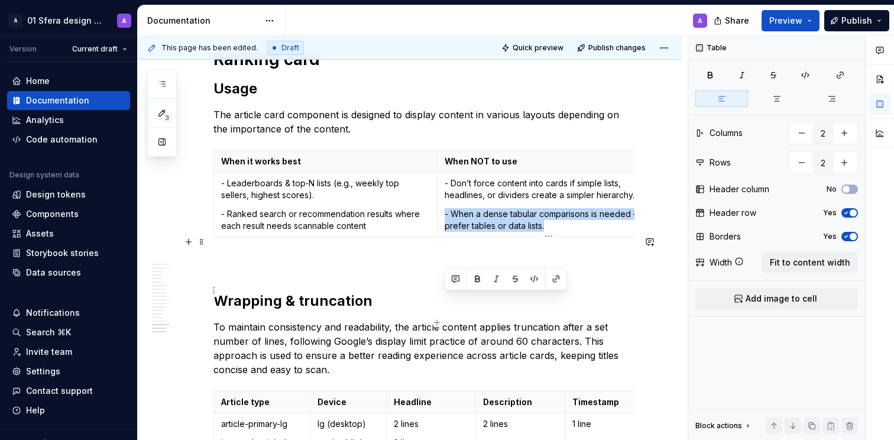
drag, startPoint x: 499, startPoint y: 309, endPoint x: 442, endPoint y: 300, distance: 57.4
click at [442, 237] on td "- Don’t force content into cards if simple lists, headlines, or dividers create…" at bounding box center [549, 204] width 224 height 64
copy p "- When a dense tabular comparisons is needed — prefer tables or data lists."
click at [559, 232] on p "- When a dense tabular comparisons is needed — prefer tables or data lists." at bounding box center [549, 220] width 209 height 24
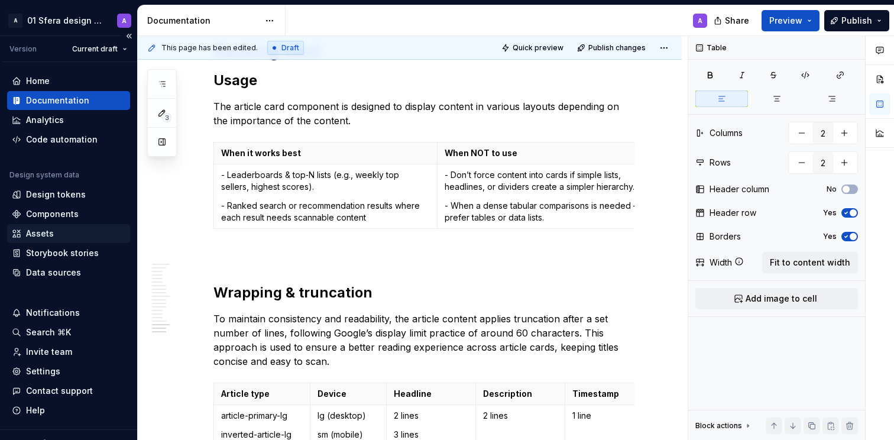
scroll to position [7089, 0]
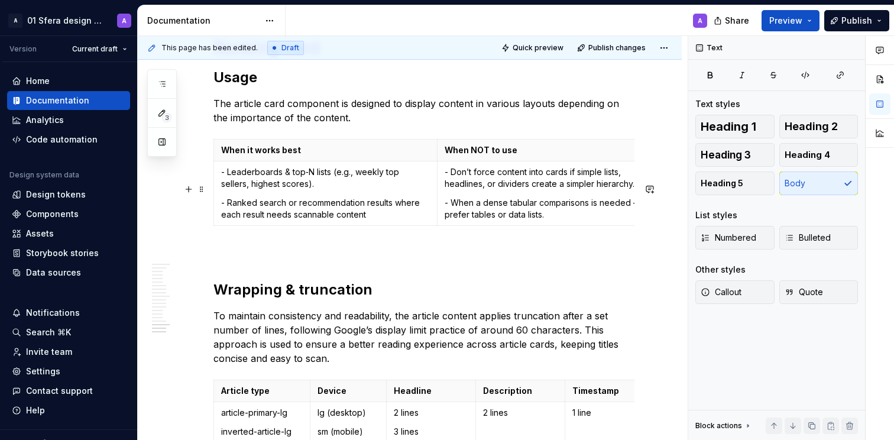
click at [298, 125] on p "The article card component is designed to display content in various layouts de…" at bounding box center [424, 110] width 421 height 28
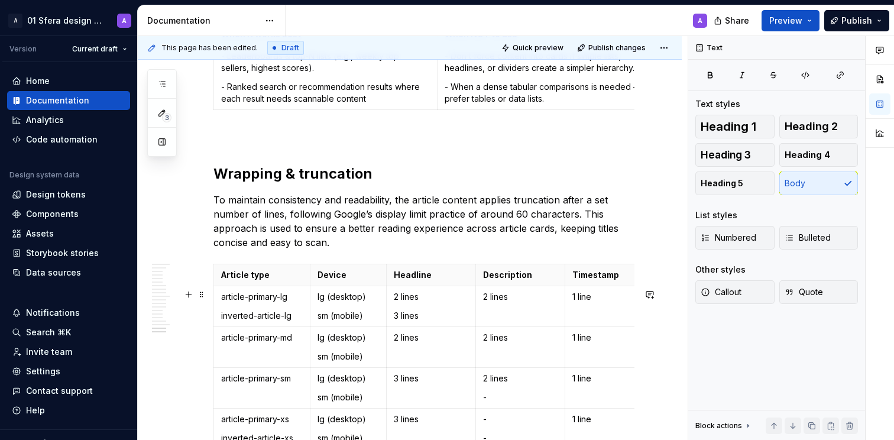
click at [271, 250] on p "To maintain consistency and readability, the article content applies truncation…" at bounding box center [424, 221] width 421 height 57
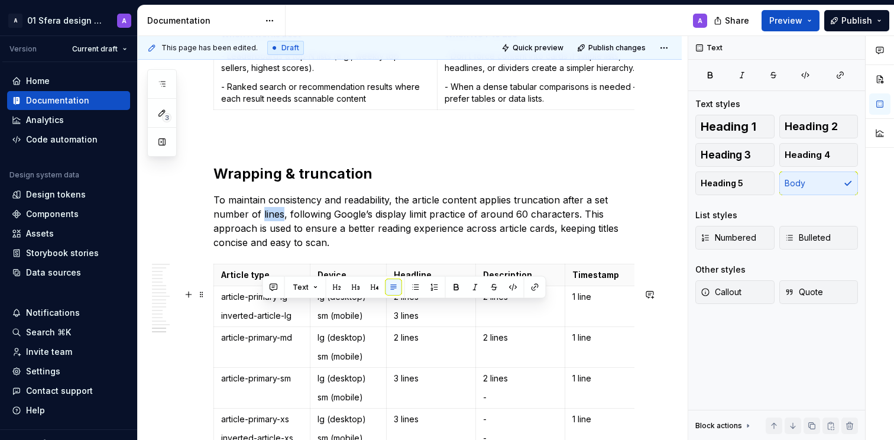
click at [270, 250] on p "To maintain consistency and readability, the article content applies truncation…" at bounding box center [424, 221] width 421 height 57
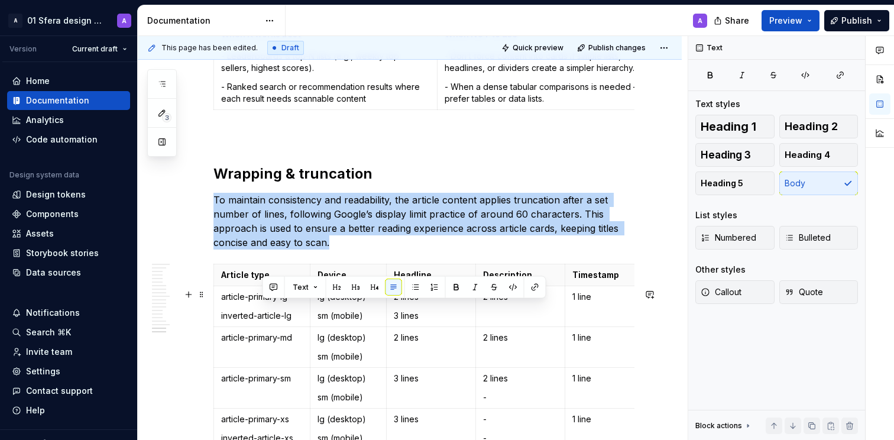
click at [270, 250] on p "To maintain consistency and readability, the article content applies truncation…" at bounding box center [424, 221] width 421 height 57
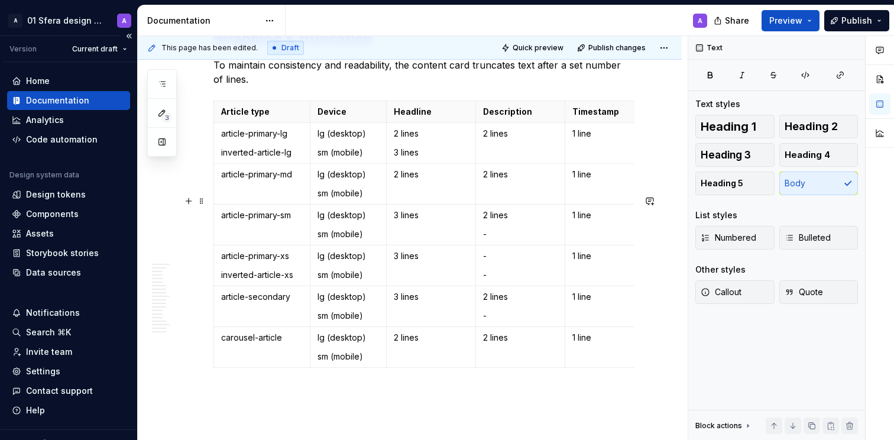
scroll to position [7336, 0]
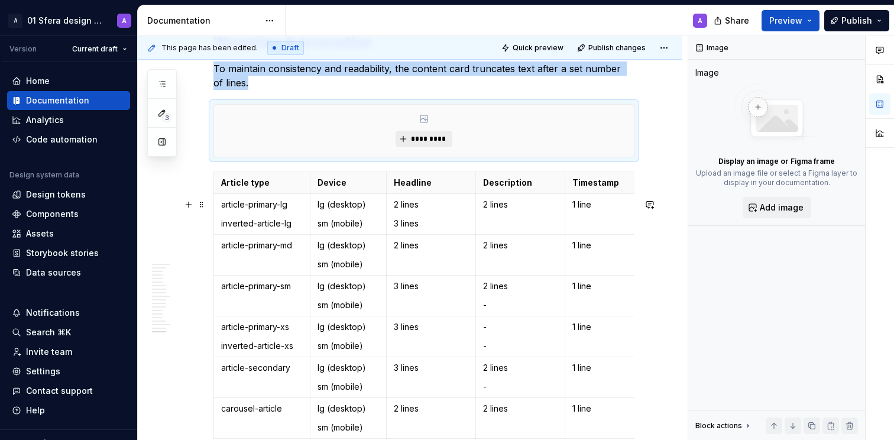
click at [434, 144] on span "*********" at bounding box center [428, 138] width 36 height 9
type textarea "*"
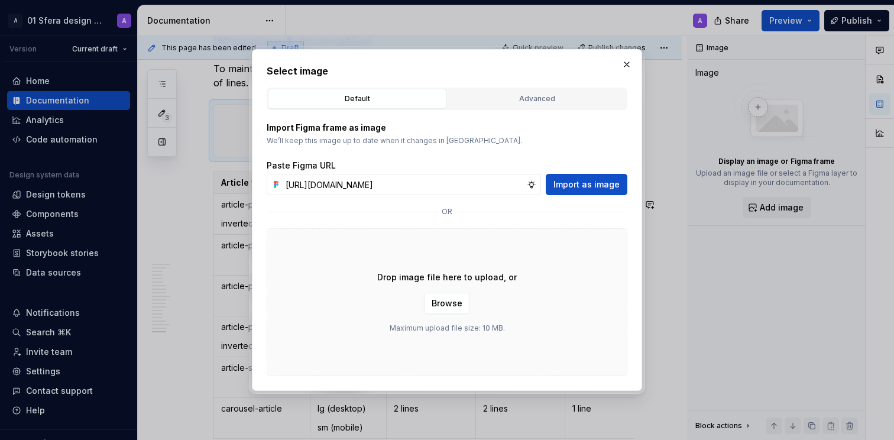
scroll to position [0, 279]
type input "[URL][DOMAIN_NAME]"
click at [583, 177] on button "Import as image" at bounding box center [587, 184] width 82 height 21
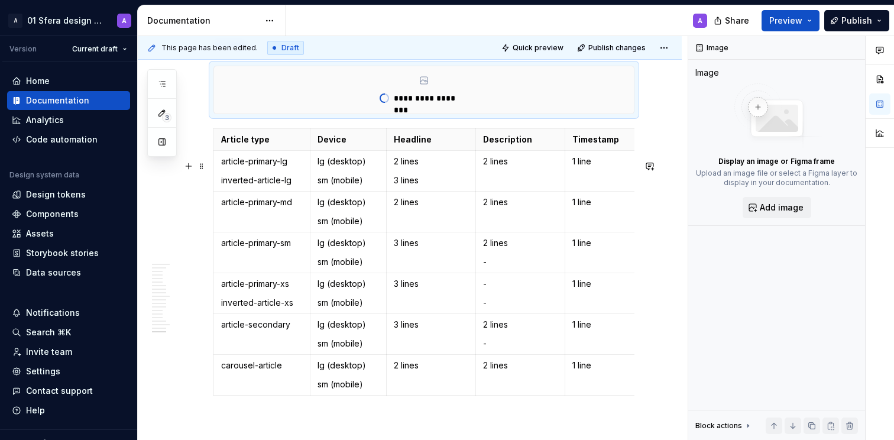
scroll to position [7376, 0]
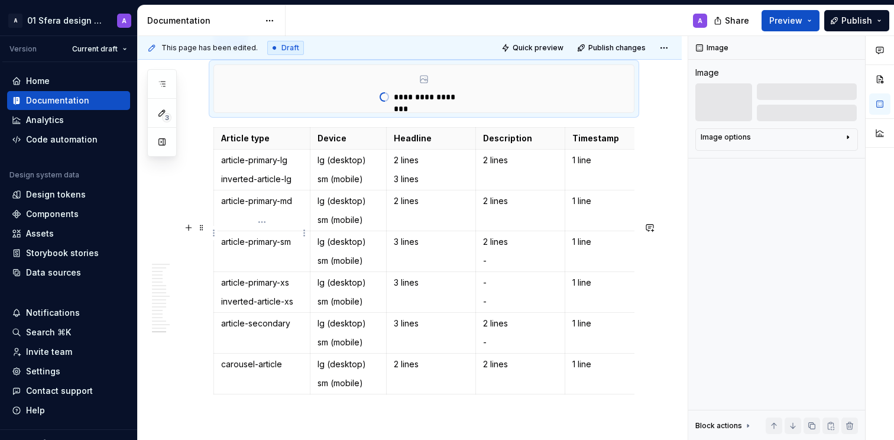
click at [251, 144] on p "Article type" at bounding box center [262, 138] width 82 height 12
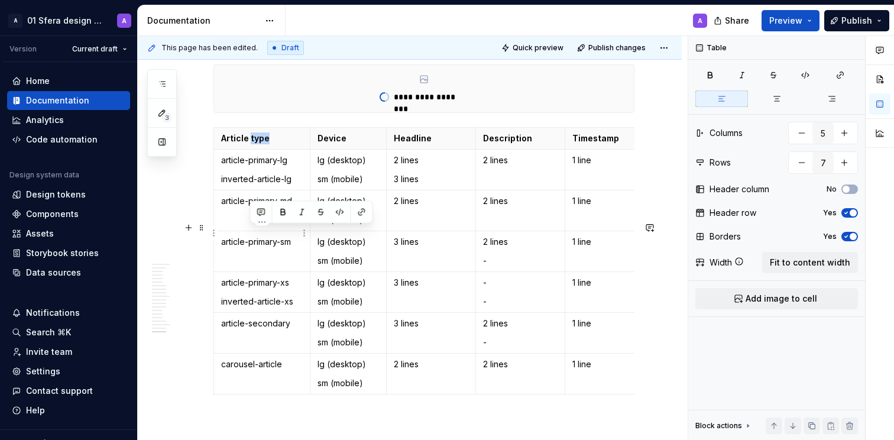
click at [251, 144] on p "Article type" at bounding box center [262, 138] width 82 height 12
click at [234, 144] on p "Article type" at bounding box center [262, 138] width 82 height 12
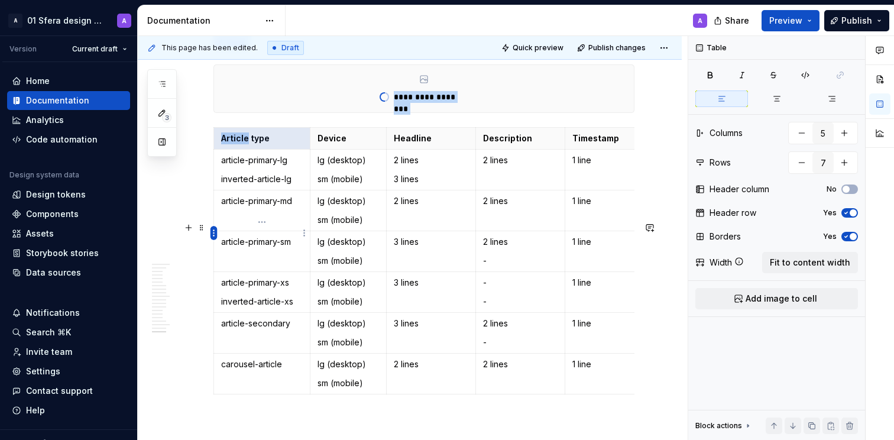
drag, startPoint x: 226, startPoint y: 232, endPoint x: 211, endPoint y: 232, distance: 15.4
click at [211, 232] on body "A 01 Sfera design system A Version Current draft Home Documentation Analytics C…" at bounding box center [447, 220] width 894 height 440
click at [249, 144] on p "Article type" at bounding box center [262, 138] width 82 height 12
click at [238, 144] on p "Article type" at bounding box center [262, 138] width 82 height 12
type textarea "*"
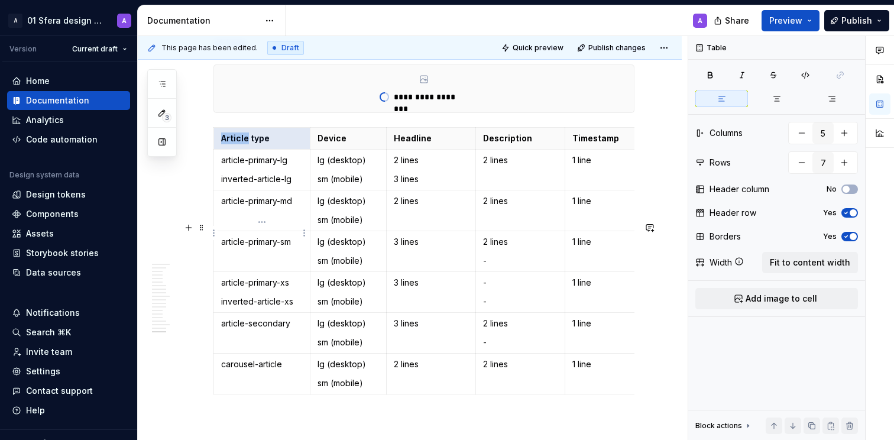
drag, startPoint x: 246, startPoint y: 232, endPoint x: 221, endPoint y: 234, distance: 25.5
click at [221, 149] on th "Article type" at bounding box center [262, 138] width 96 height 22
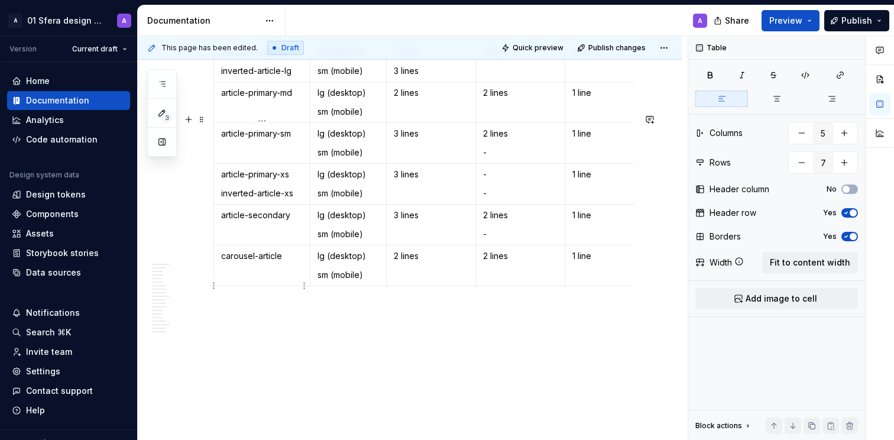
scroll to position [7485, 0]
click at [212, 196] on html "A 01 Sfera design system A Version Current draft Home Documentation Analytics C…" at bounding box center [447, 220] width 894 height 440
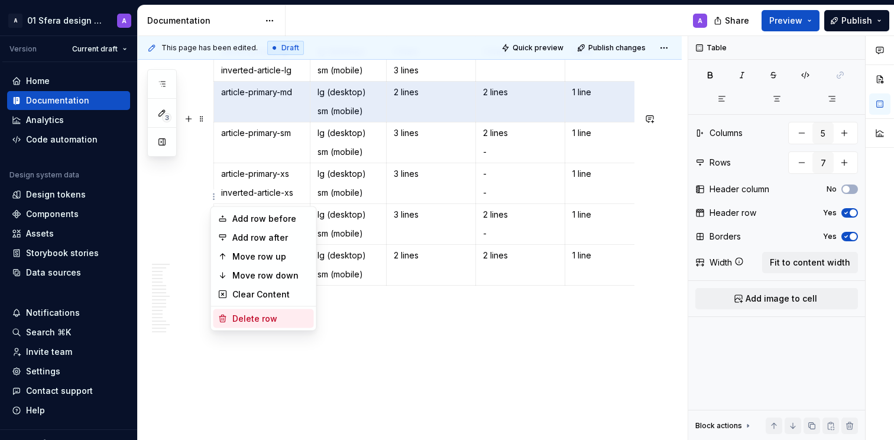
click at [240, 317] on div "Delete row" at bounding box center [270, 319] width 77 height 12
type input "6"
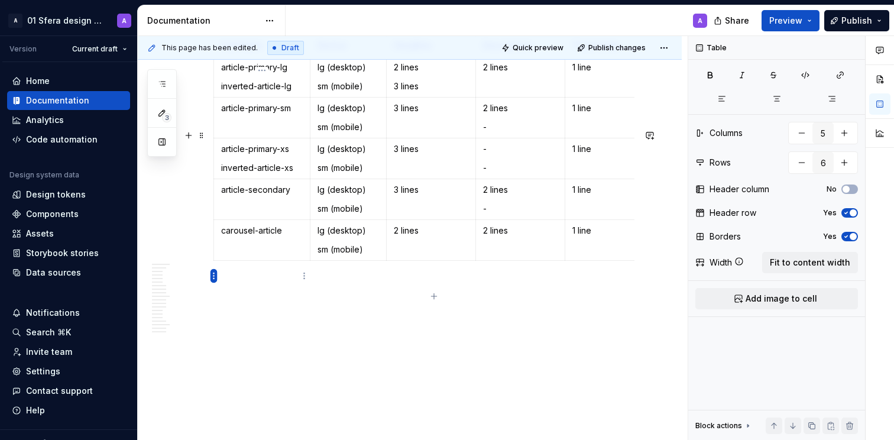
click at [213, 277] on html "A 01 Sfera design system A Version Current draft Home Documentation Analytics C…" at bounding box center [447, 220] width 894 height 440
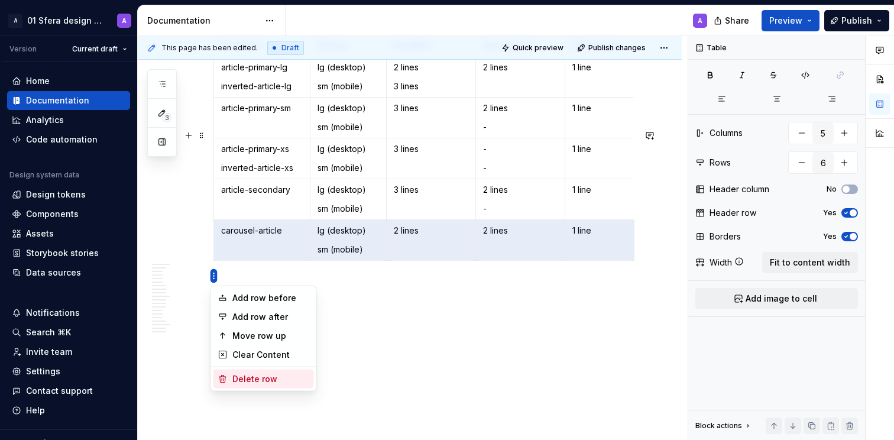
drag, startPoint x: 238, startPoint y: 384, endPoint x: 213, endPoint y: 234, distance: 152.3
click at [238, 384] on div "Delete row" at bounding box center [264, 379] width 101 height 19
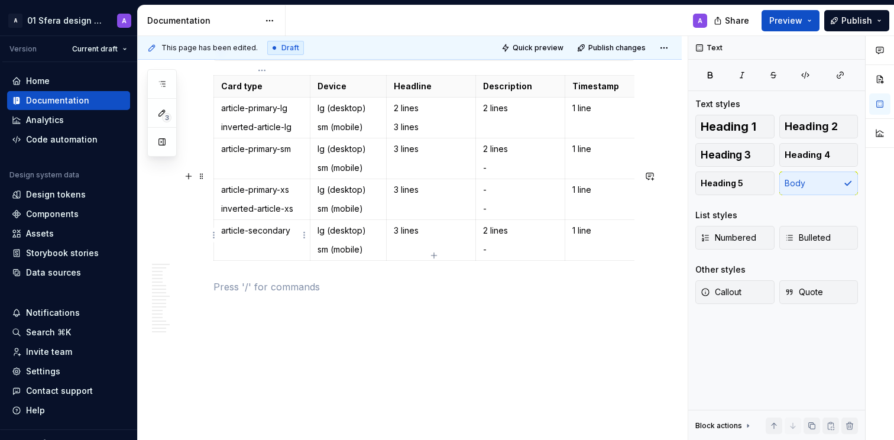
click at [213, 234] on html "A 01 Sfera design system A Version Current draft Home Documentation Analytics C…" at bounding box center [447, 220] width 894 height 440
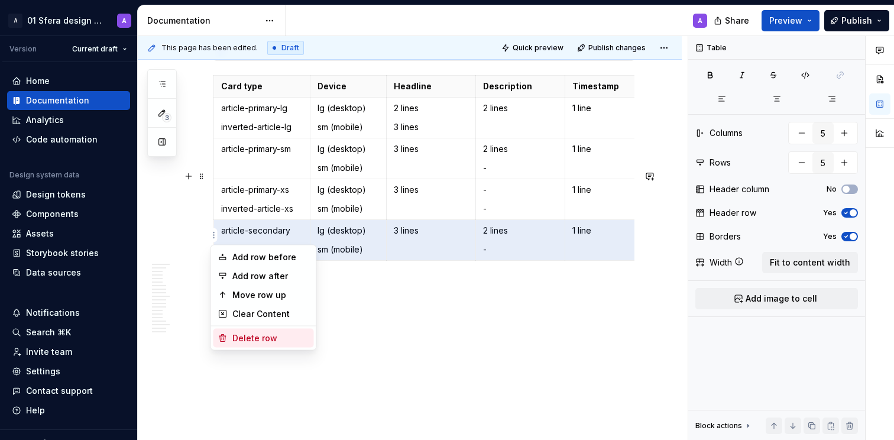
drag, startPoint x: 256, startPoint y: 341, endPoint x: 230, endPoint y: 217, distance: 126.3
click at [256, 340] on div "Delete row" at bounding box center [270, 338] width 77 height 12
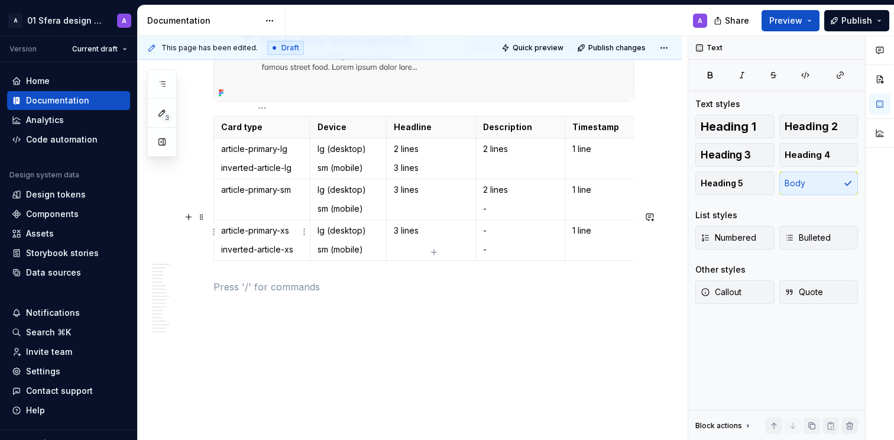
scroll to position [7683, 0]
click at [214, 234] on html "A 01 Sfera design system A Version Current draft Home Documentation Analytics C…" at bounding box center [447, 220] width 894 height 440
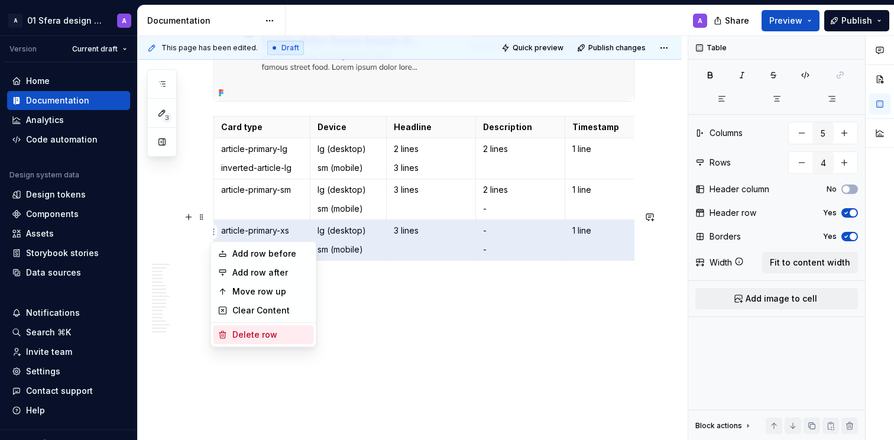
click at [248, 337] on div "Delete row" at bounding box center [270, 335] width 77 height 12
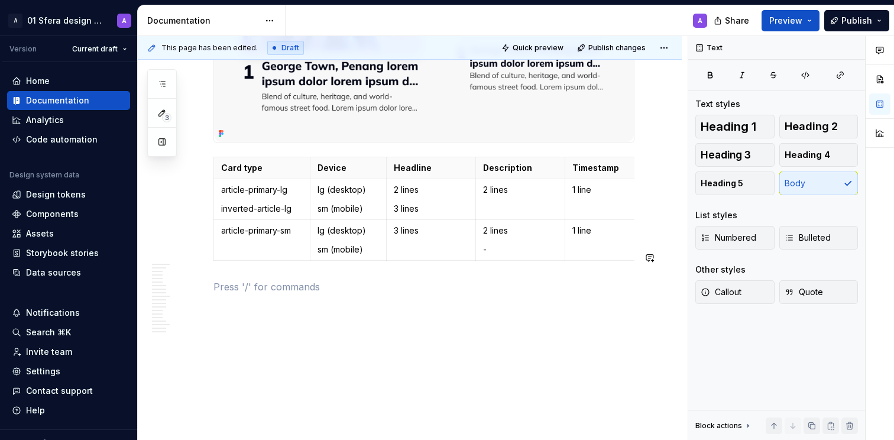
scroll to position [7642, 0]
click at [213, 230] on html "A 01 Sfera design system A Version Current draft Home Documentation Analytics C…" at bounding box center [447, 220] width 894 height 440
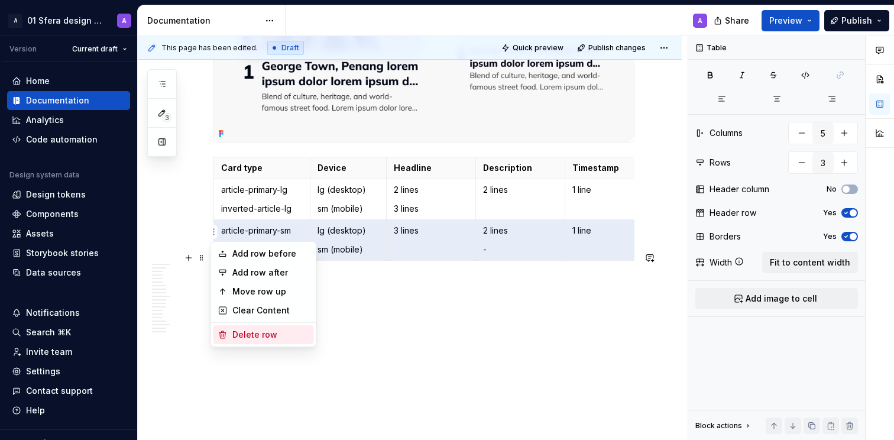
click at [262, 331] on div "Delete row" at bounding box center [270, 335] width 77 height 12
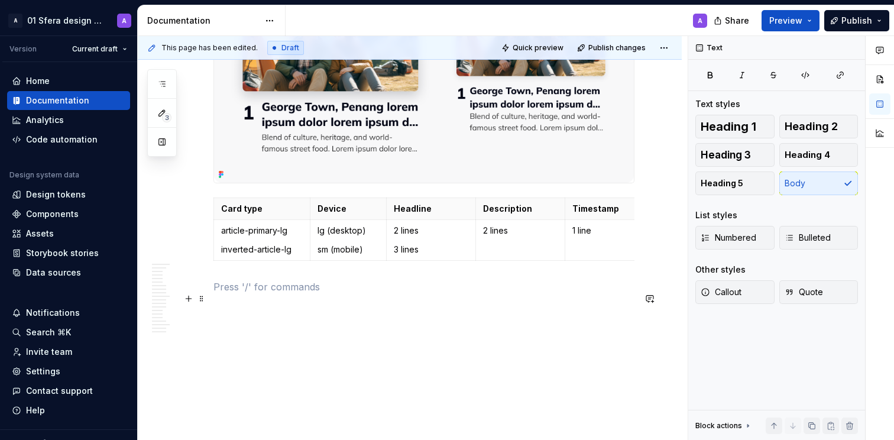
scroll to position [7579, 0]
click at [263, 256] on td "article-primary-lg inverted-article-lg" at bounding box center [262, 240] width 96 height 41
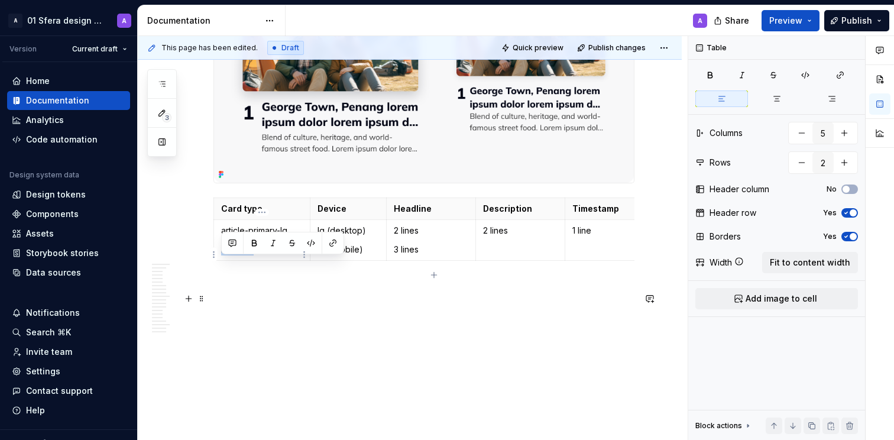
click at [263, 256] on td "article-primary-lg inverted-article-lg" at bounding box center [262, 240] width 96 height 41
click at [261, 237] on p "article-primary-lg" at bounding box center [262, 231] width 82 height 12
click at [412, 256] on p "3 lines" at bounding box center [431, 250] width 75 height 12
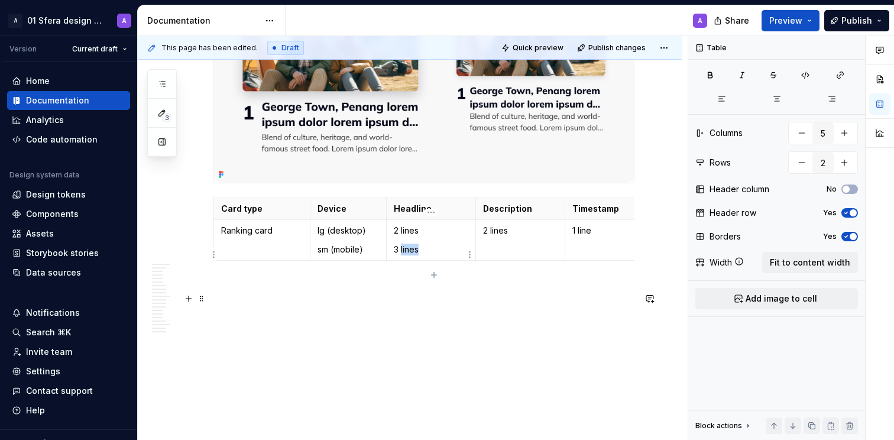
click at [412, 256] on p "3 lines" at bounding box center [431, 250] width 75 height 12
click at [416, 256] on p "3 lines" at bounding box center [431, 250] width 75 height 12
click at [397, 256] on p "3 lines" at bounding box center [431, 250] width 75 height 12
click at [414, 215] on p "Headline" at bounding box center [431, 209] width 75 height 12
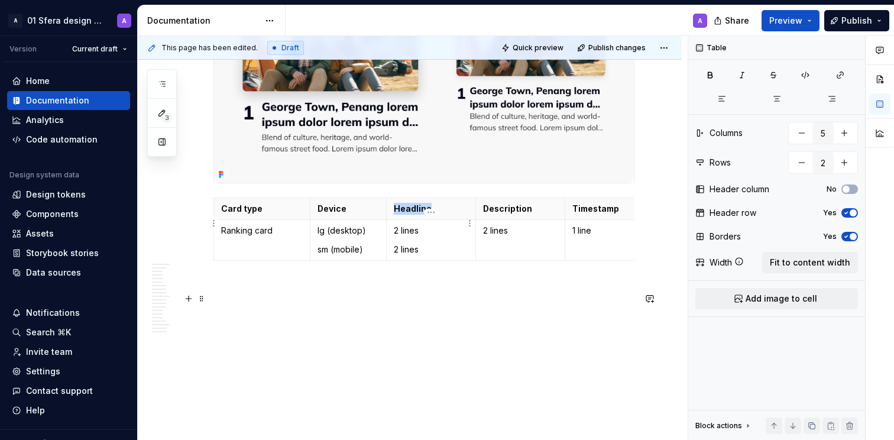
click at [414, 215] on p "Headline" at bounding box center [431, 209] width 75 height 12
click at [400, 256] on p "2 lines" at bounding box center [431, 250] width 75 height 12
click at [399, 256] on p "2 lines" at bounding box center [431, 250] width 75 height 12
click at [411, 256] on p "2 lines" at bounding box center [431, 250] width 75 height 12
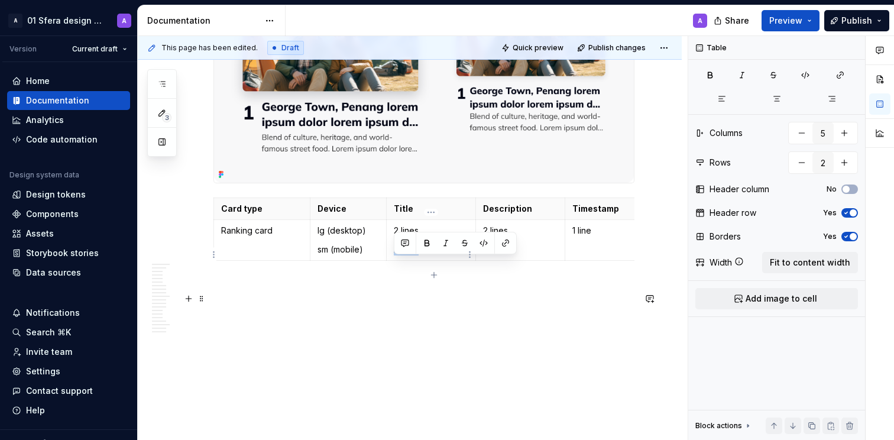
drag, startPoint x: 420, startPoint y: 263, endPoint x: 391, endPoint y: 262, distance: 29.0
click at [391, 261] on td "2 lines 2 lines" at bounding box center [431, 240] width 89 height 41
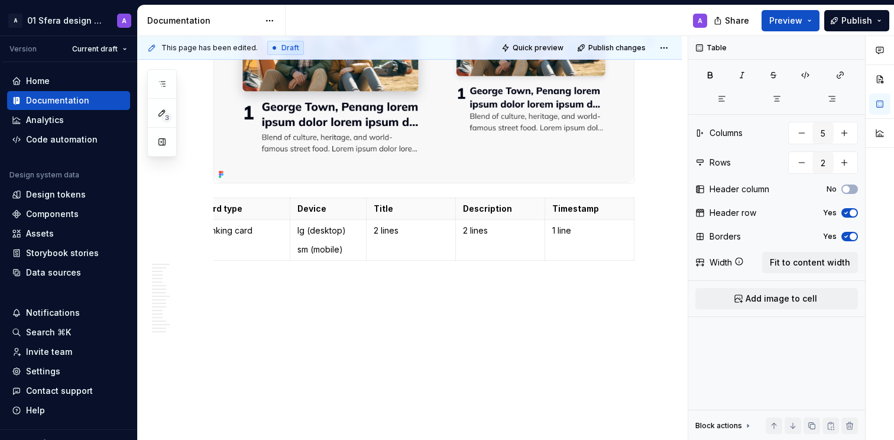
type textarea "*"
click at [593, 215] on p "Timestamp" at bounding box center [589, 209] width 75 height 12
click at [590, 212] on html "A 01 Sfera design system A Version Current draft Home Documentation Analytics C…" at bounding box center [447, 220] width 894 height 440
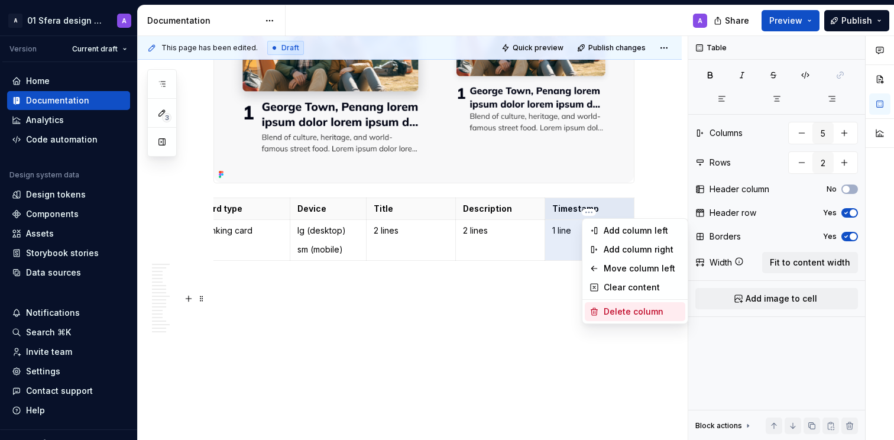
click at [612, 306] on div "Delete column" at bounding box center [642, 312] width 77 height 12
type input "4"
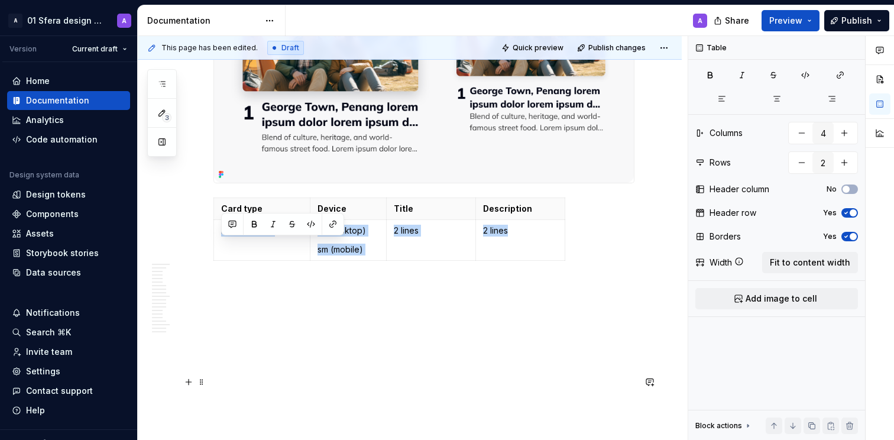
scroll to position [0, 0]
click at [512, 237] on p "2 lines" at bounding box center [520, 231] width 75 height 12
click at [807, 259] on span "Fit to content width" at bounding box center [810, 263] width 80 height 12
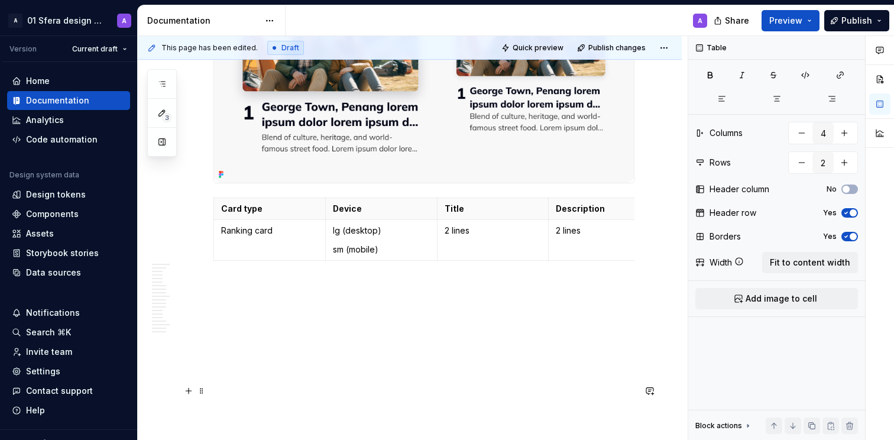
scroll to position [7601, 0]
drag, startPoint x: 300, startPoint y: 313, endPoint x: 282, endPoint y: 310, distance: 18.1
click at [300, 314] on div "This page has been edited. Draft Quick preview Publish changes Card Cards are c…" at bounding box center [413, 238] width 550 height 405
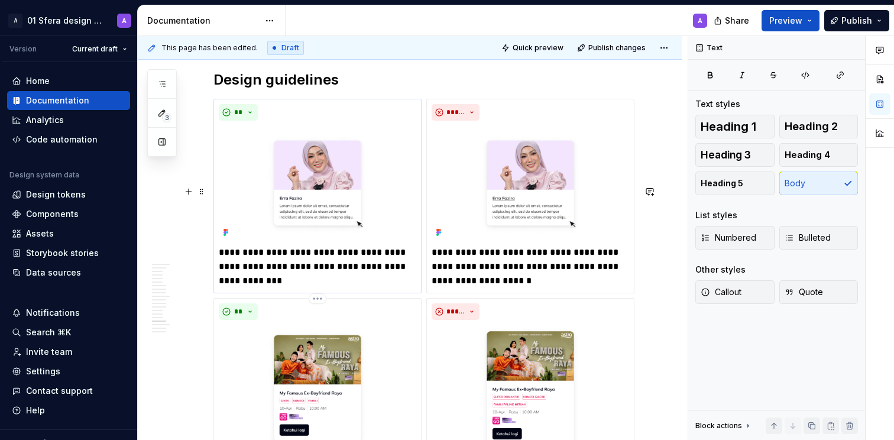
scroll to position [6026, 0]
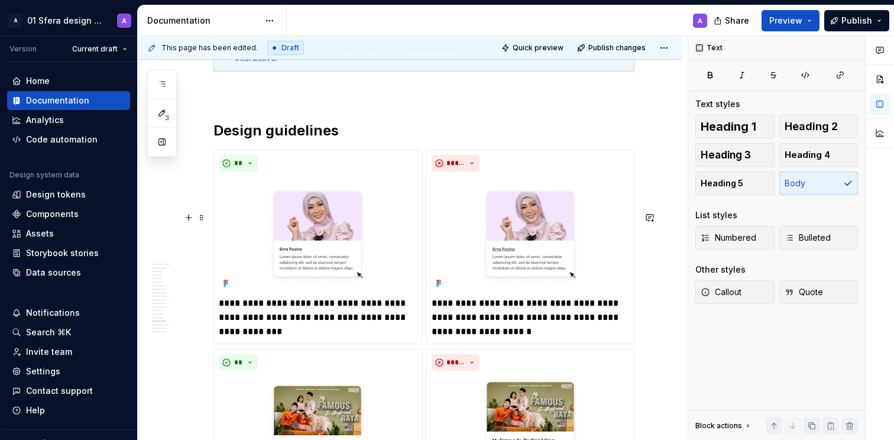
click at [248, 140] on h2 "Design guidelines" at bounding box center [424, 130] width 421 height 19
click at [240, 140] on h2 "Design guidelines" at bounding box center [424, 130] width 421 height 19
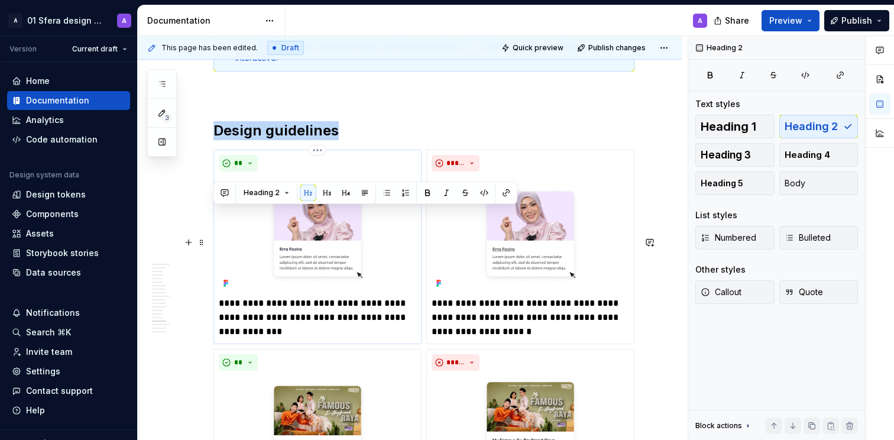
drag, startPoint x: 214, startPoint y: 215, endPoint x: 311, endPoint y: 330, distance: 149.9
click at [332, 140] on h2 "Design guidelines" at bounding box center [424, 130] width 421 height 19
drag, startPoint x: 312, startPoint y: 197, endPoint x: 328, endPoint y: 344, distance: 148.1
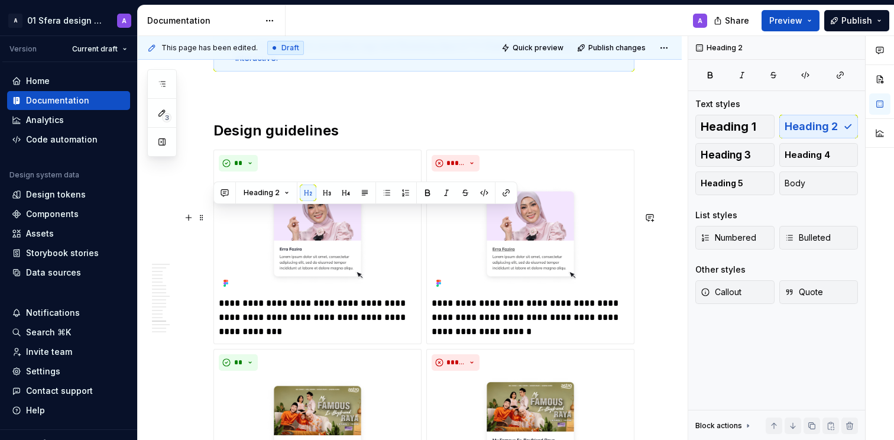
drag, startPoint x: 341, startPoint y: 214, endPoint x: 405, endPoint y: 19, distance: 205.2
click at [341, 140] on h2 "Design guidelines" at bounding box center [424, 130] width 421 height 19
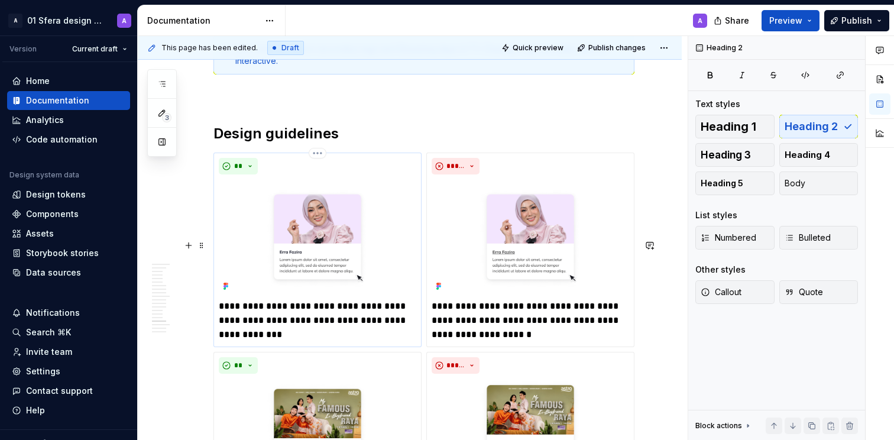
scroll to position [6019, 0]
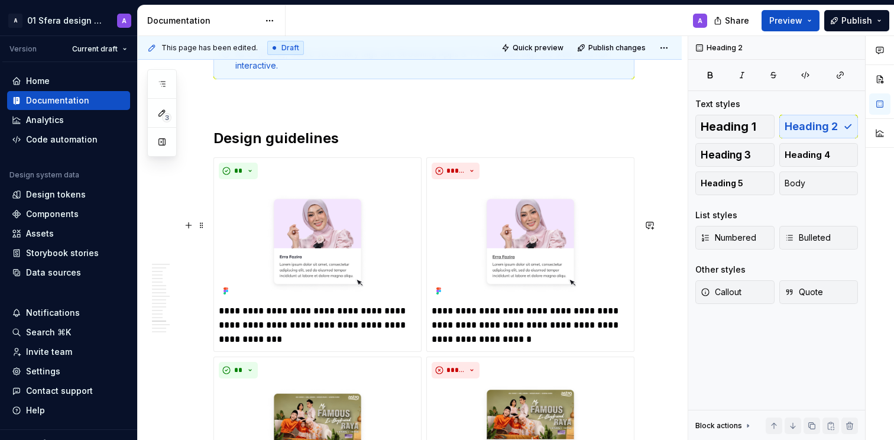
click at [286, 148] on h2 "Design guidelines" at bounding box center [424, 138] width 421 height 19
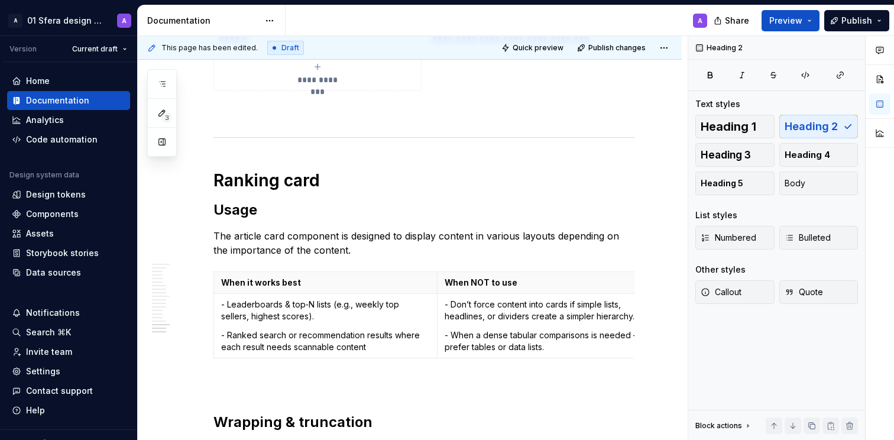
scroll to position [7059, 0]
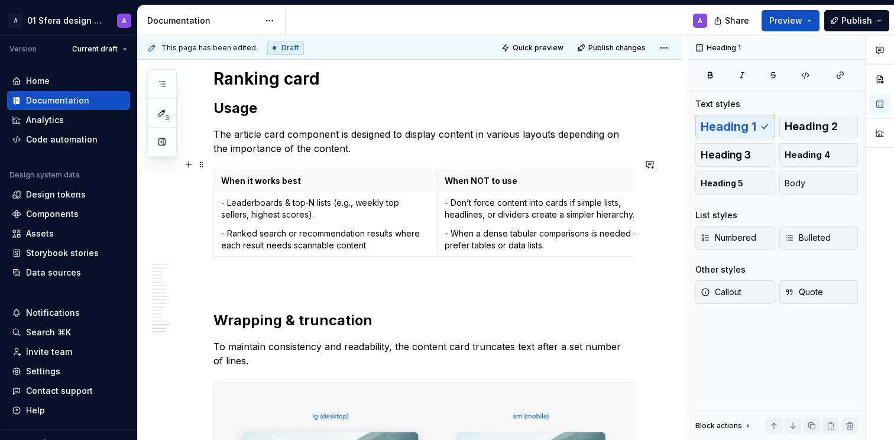
click at [270, 89] on h1 "Ranking card" at bounding box center [424, 78] width 421 height 21
click at [244, 118] on h2 "Usage" at bounding box center [424, 108] width 421 height 19
click at [292, 89] on h1 "Ranking card" at bounding box center [424, 78] width 421 height 21
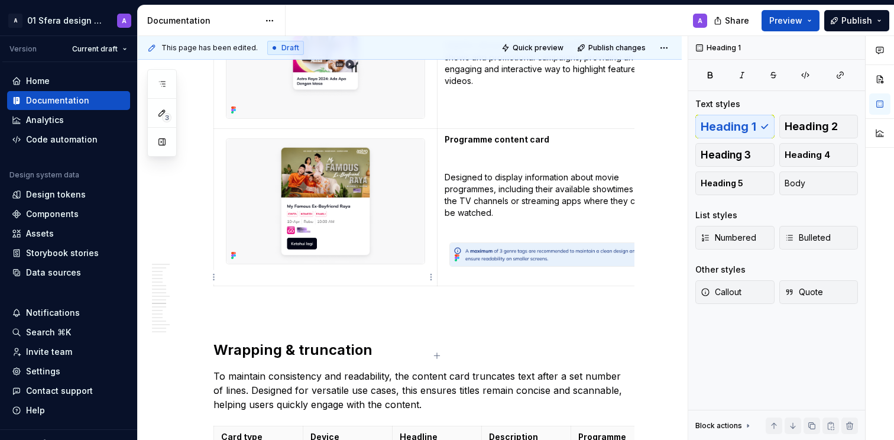
scroll to position [3917, 0]
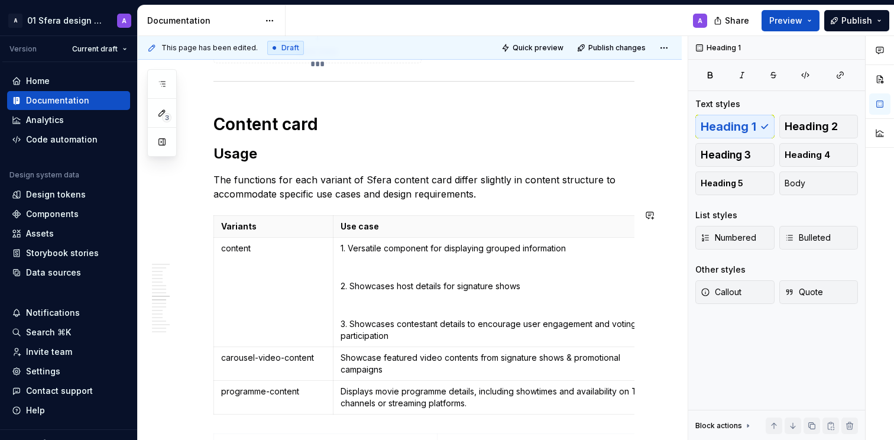
click at [271, 198] on div "Article card Usage The article card component is designed to display content in…" at bounding box center [424, 95] width 421 height 7559
click at [283, 135] on h1 "Content card" at bounding box center [424, 124] width 421 height 21
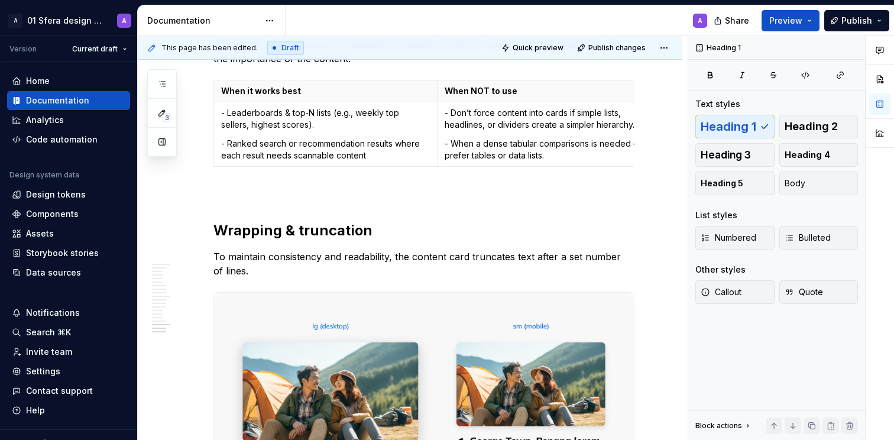
scroll to position [7150, 0]
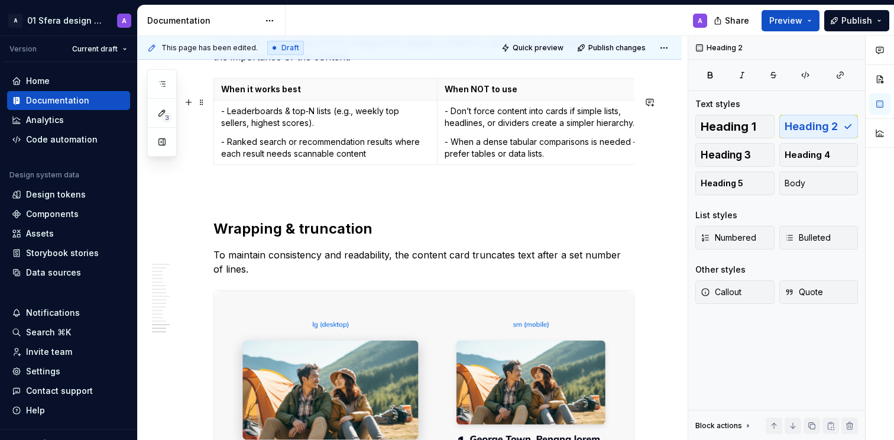
click at [248, 26] on h2 "Usage" at bounding box center [424, 16] width 421 height 19
click at [296, 238] on h2 "Wrapping & truncation" at bounding box center [424, 228] width 421 height 19
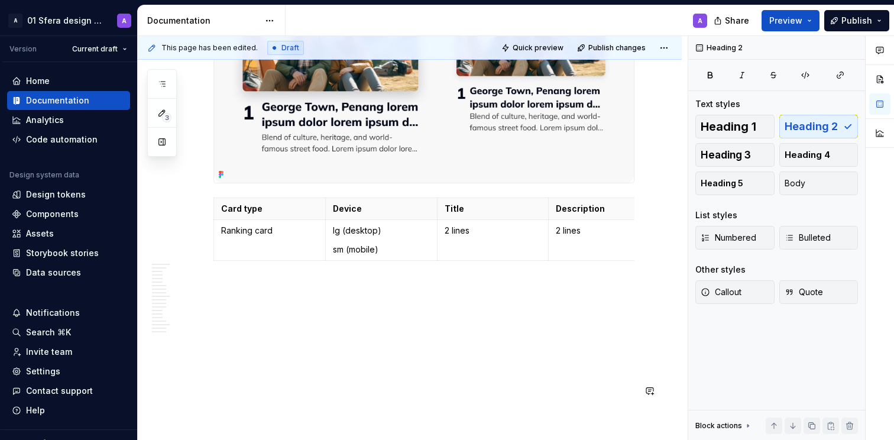
scroll to position [7601, 0]
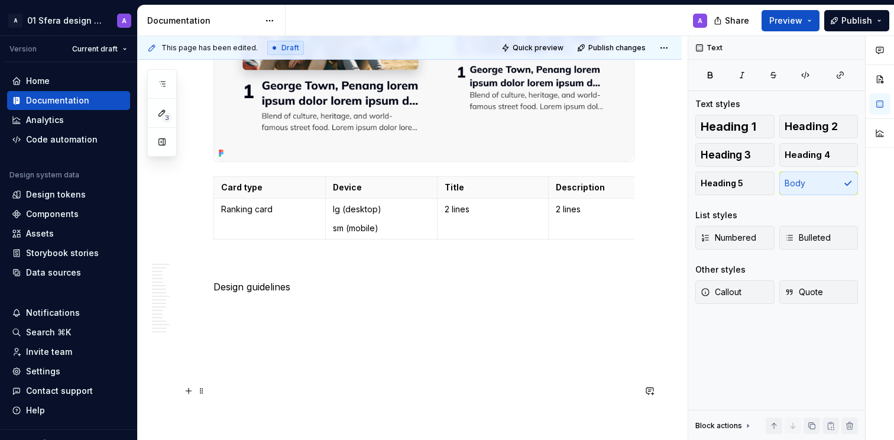
click at [266, 294] on p "Design guidelines" at bounding box center [424, 287] width 421 height 14
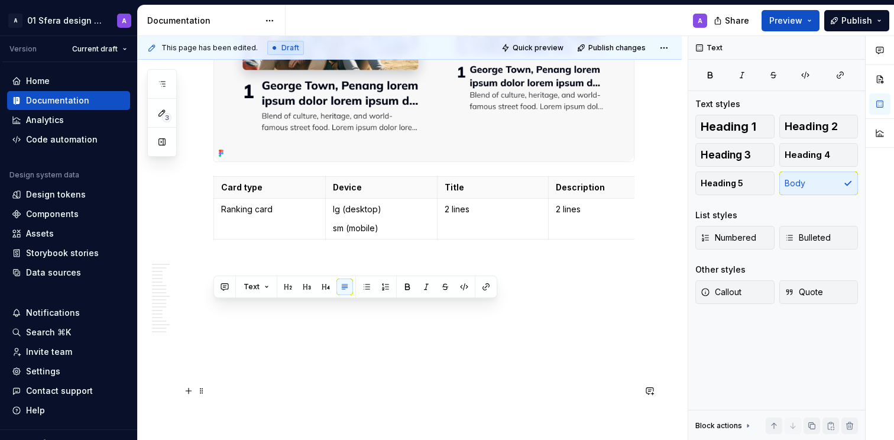
click at [266, 294] on p "Design guidelines" at bounding box center [424, 287] width 421 height 14
click at [813, 122] on span "Heading 2" at bounding box center [811, 127] width 53 height 12
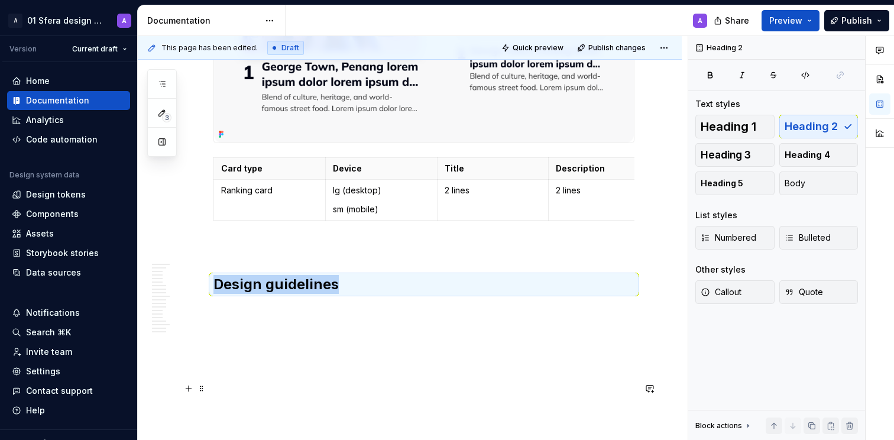
click at [403, 294] on h2 "Design guidelines" at bounding box center [424, 284] width 421 height 19
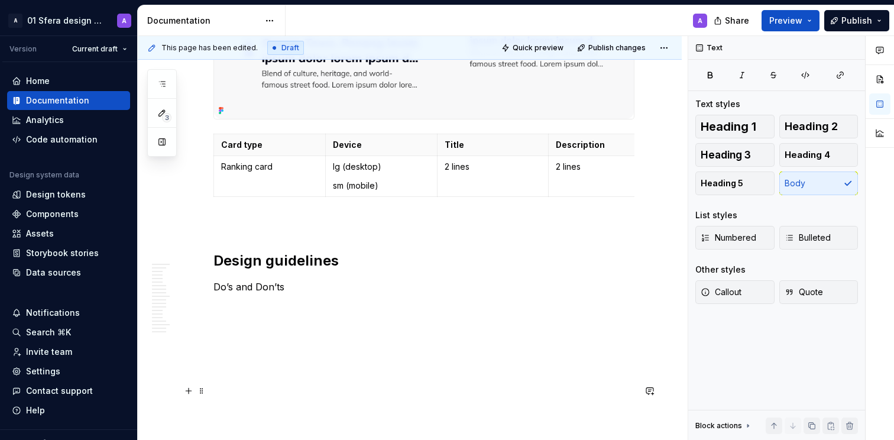
click at [256, 294] on p "Do’s and Don’ts" at bounding box center [424, 287] width 421 height 14
click at [255, 294] on p "Do’s and Don’ts" at bounding box center [424, 287] width 421 height 14
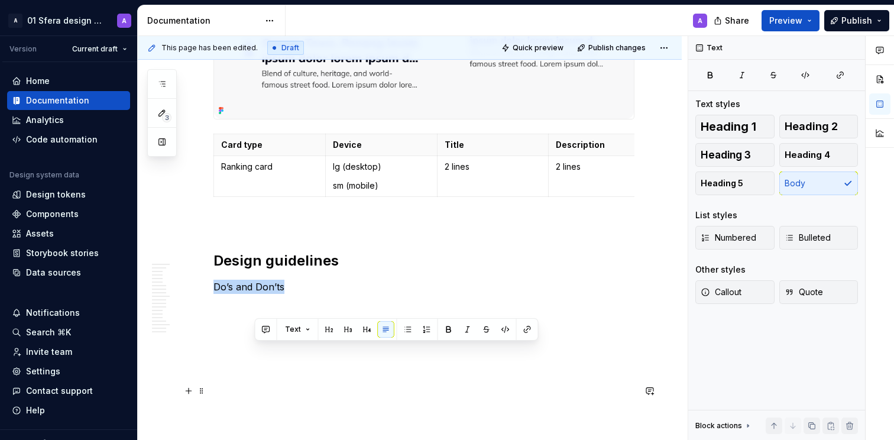
click at [255, 294] on p "Do’s and Don’ts" at bounding box center [424, 287] width 421 height 14
click at [737, 150] on span "Heading 3" at bounding box center [726, 155] width 50 height 12
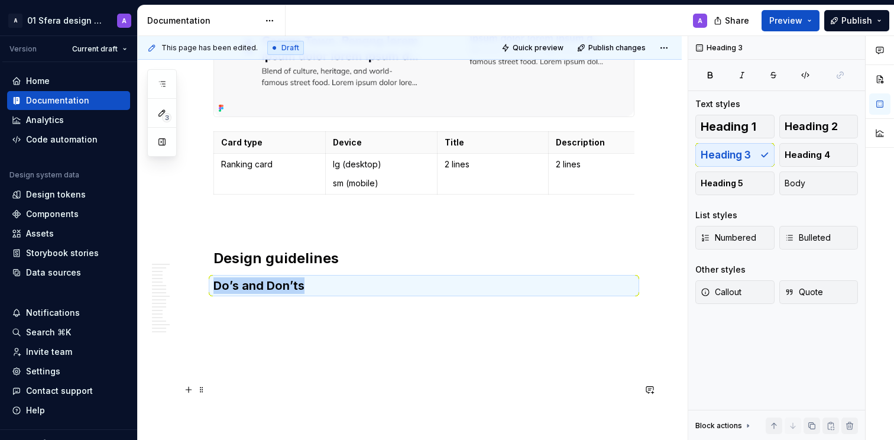
click at [341, 294] on h3 "Do’s and Don’ts" at bounding box center [424, 285] width 421 height 17
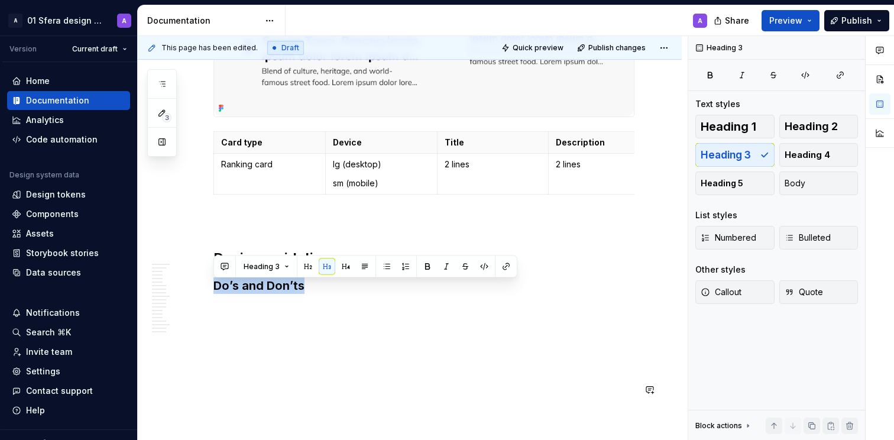
scroll to position [7668, 0]
drag, startPoint x: 404, startPoint y: 387, endPoint x: 357, endPoint y: 329, distance: 74.5
click at [404, 386] on div "This page has been edited. Draft Quick preview Publish changes Card Cards are c…" at bounding box center [413, 238] width 550 height 405
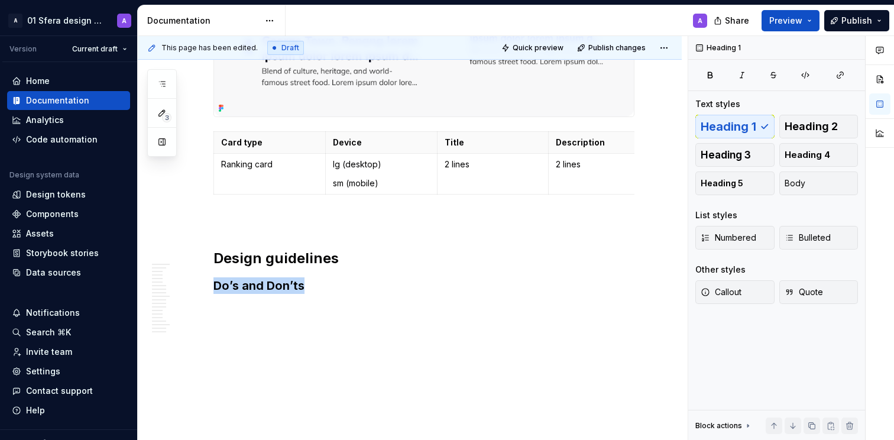
click at [348, 286] on h3 "Do’s and Don’ts" at bounding box center [424, 285] width 421 height 17
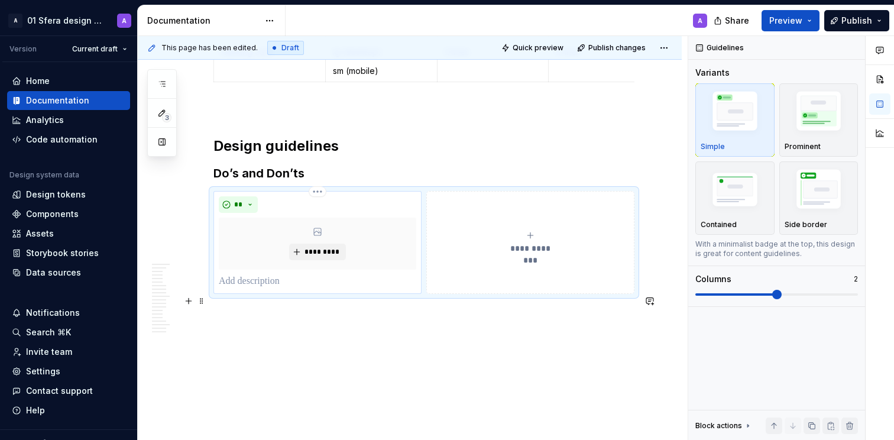
scroll to position [7780, 0]
click at [257, 286] on p at bounding box center [318, 281] width 198 height 14
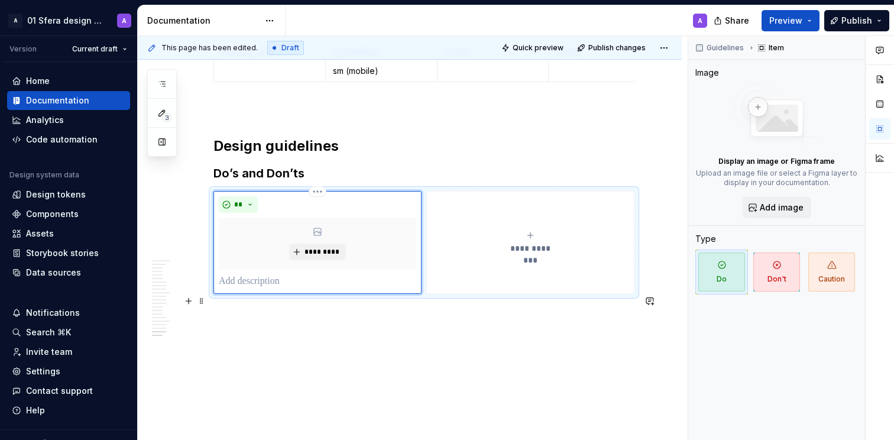
click at [257, 286] on p at bounding box center [318, 281] width 198 height 14
click at [272, 284] on p at bounding box center [318, 281] width 198 height 14
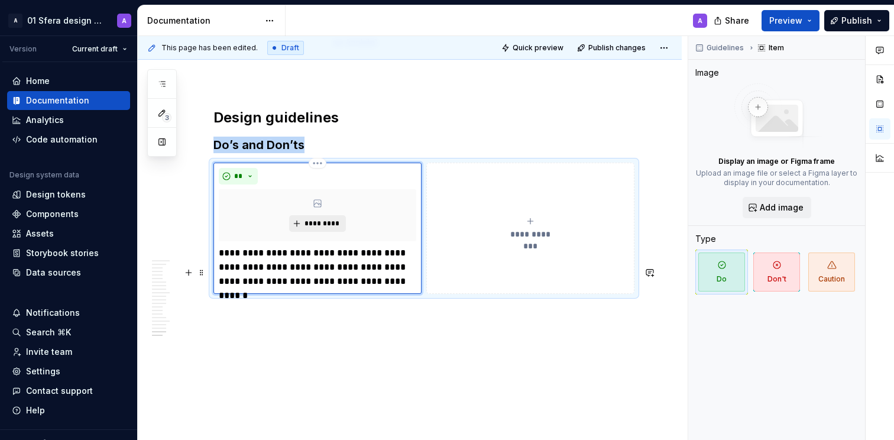
click at [326, 228] on span "*********" at bounding box center [322, 223] width 36 height 9
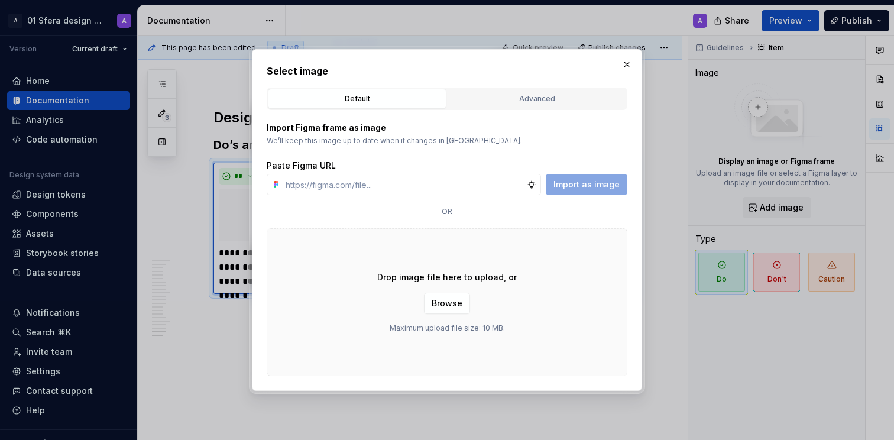
type textarea "*"
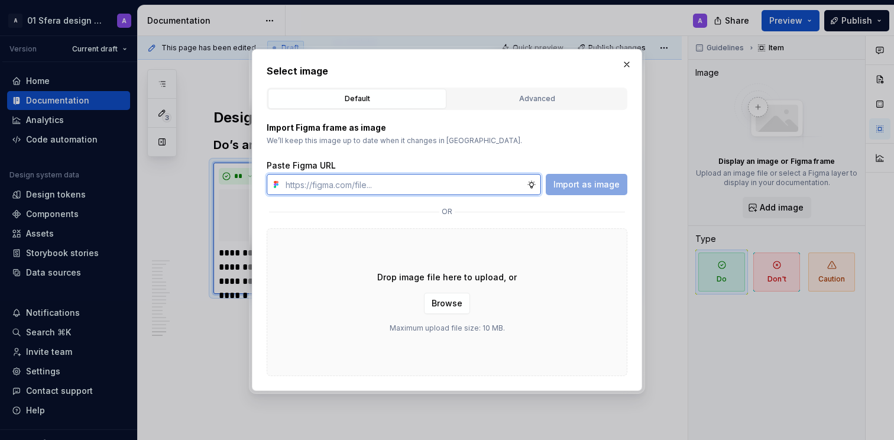
paste input "[URL][DOMAIN_NAME]"
type input "[URL][DOMAIN_NAME]"
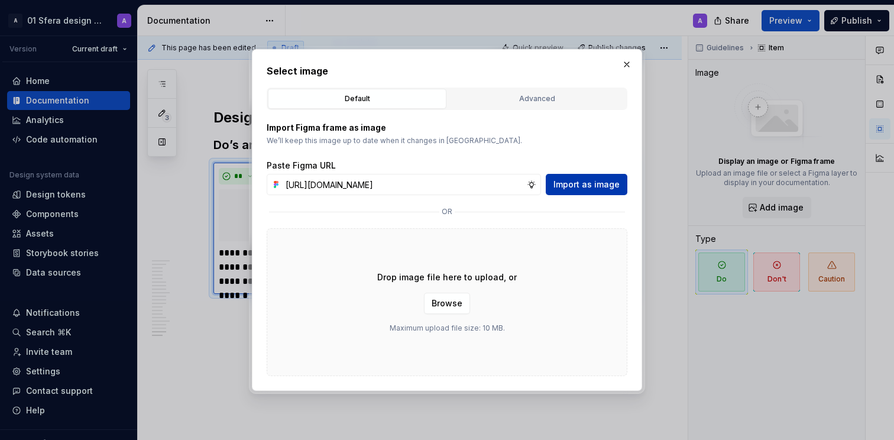
click at [593, 182] on span "Import as image" at bounding box center [587, 185] width 66 height 12
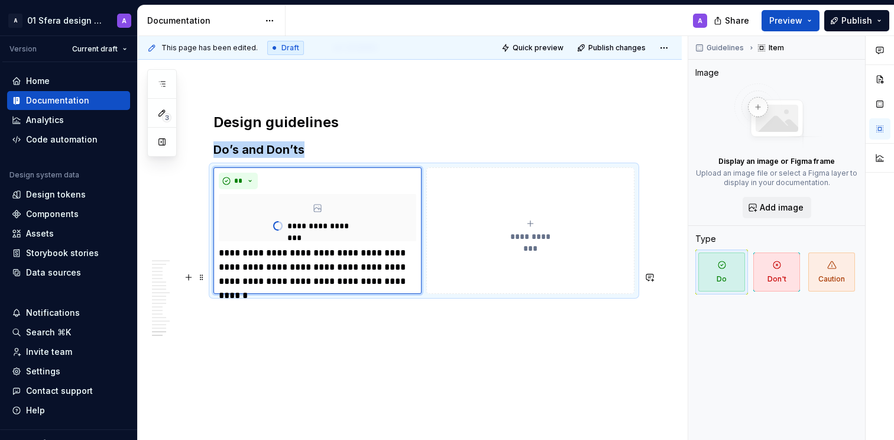
click at [540, 242] on div "**********" at bounding box center [531, 231] width 198 height 24
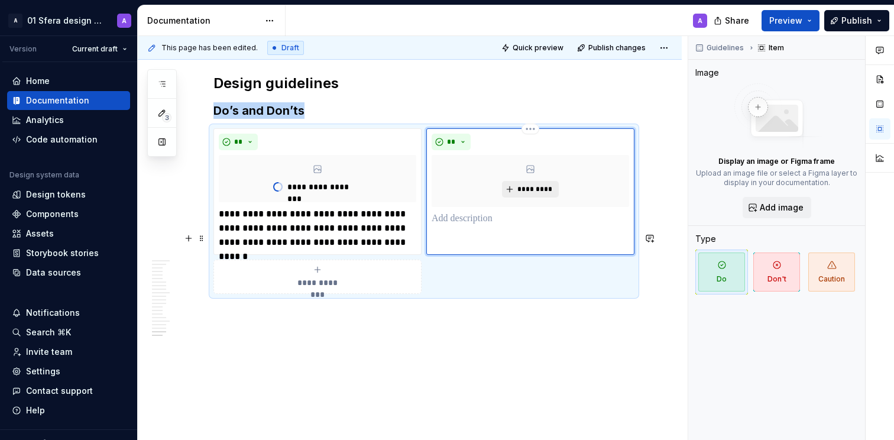
click at [524, 194] on span "*********" at bounding box center [535, 189] width 36 height 9
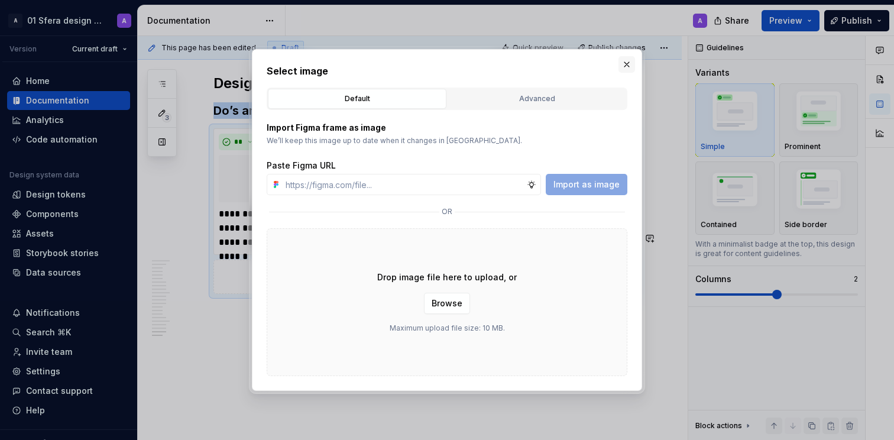
click at [632, 60] on div "Select image Default Advanced Import Figma frame as image We’ll keep this image…" at bounding box center [447, 220] width 396 height 348
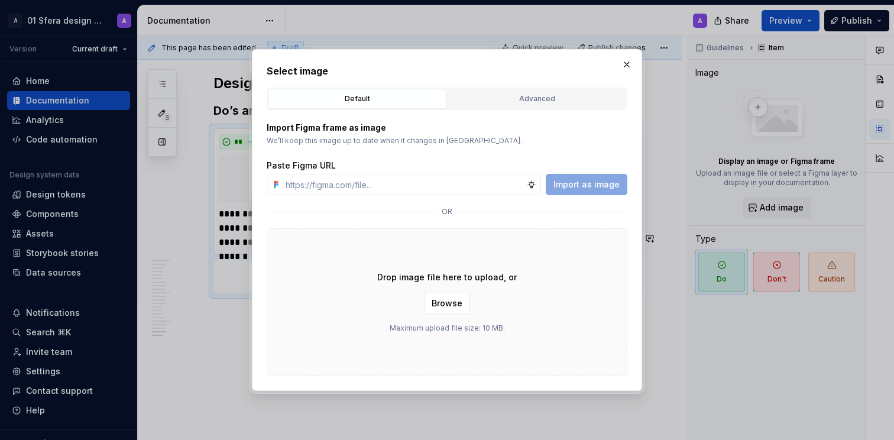
click at [622, 65] on button "button" at bounding box center [627, 64] width 17 height 17
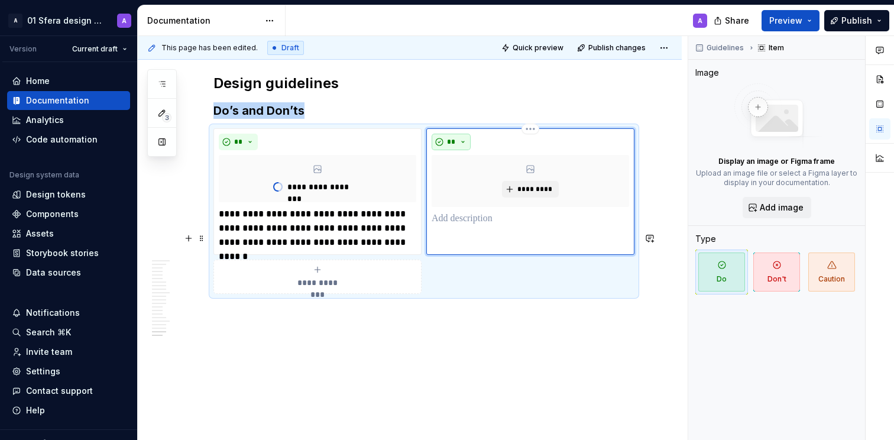
click at [449, 150] on button "**" at bounding box center [451, 142] width 39 height 17
click at [460, 241] on span "Don't" at bounding box center [485, 247] width 101 height 19
click at [480, 255] on div "***** *********" at bounding box center [530, 191] width 208 height 127
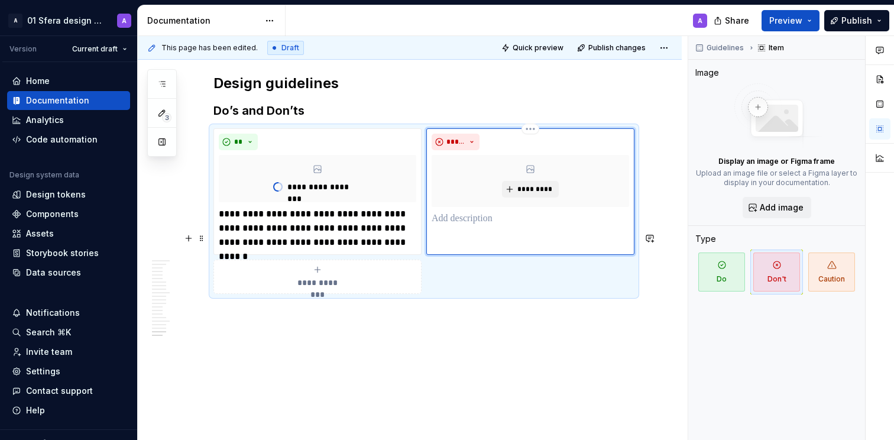
click at [487, 226] on p at bounding box center [531, 219] width 198 height 14
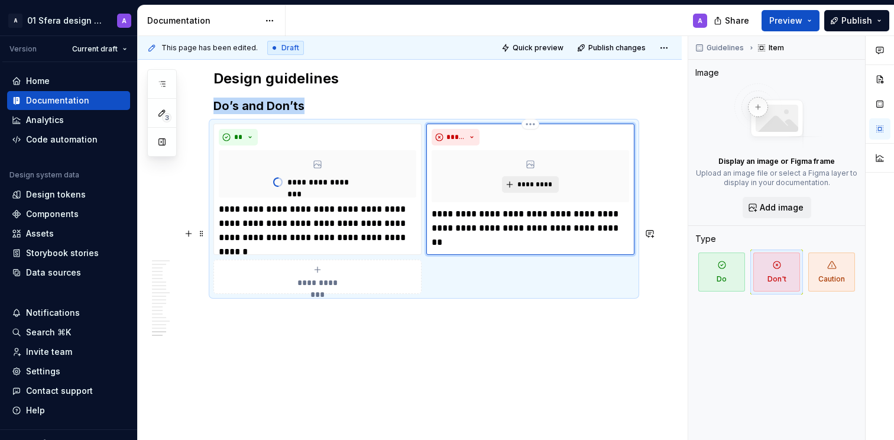
click at [532, 189] on span "*********" at bounding box center [535, 184] width 36 height 9
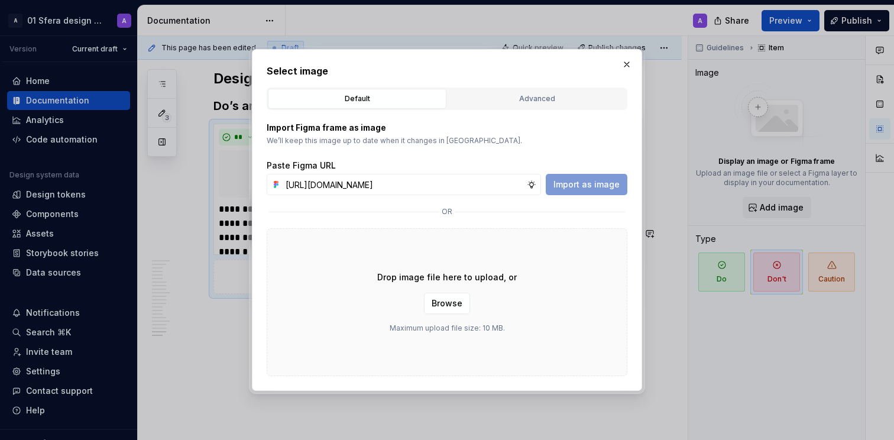
scroll to position [0, 279]
type input "[URL][DOMAIN_NAME]"
click at [596, 186] on span "Import as image" at bounding box center [587, 185] width 66 height 12
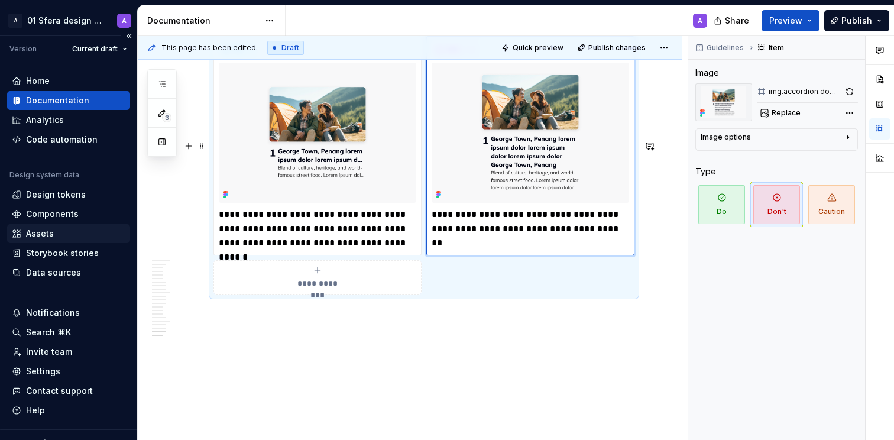
scroll to position [7866, 0]
click at [337, 289] on span "**********" at bounding box center [317, 283] width 54 height 12
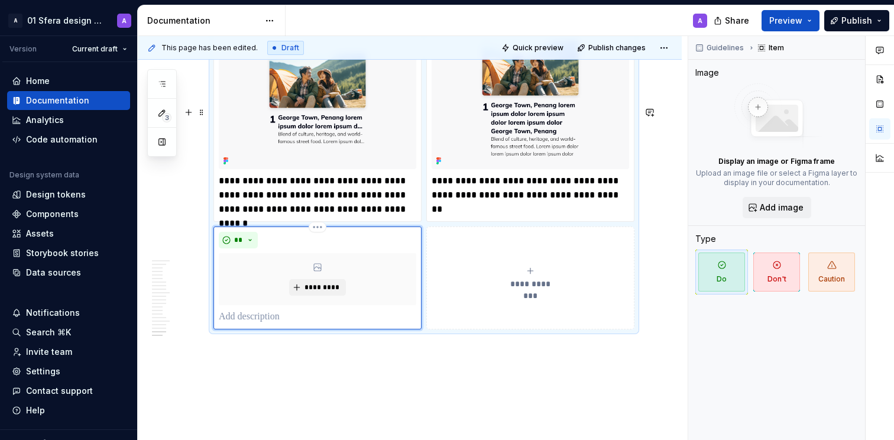
scroll to position [7976, 0]
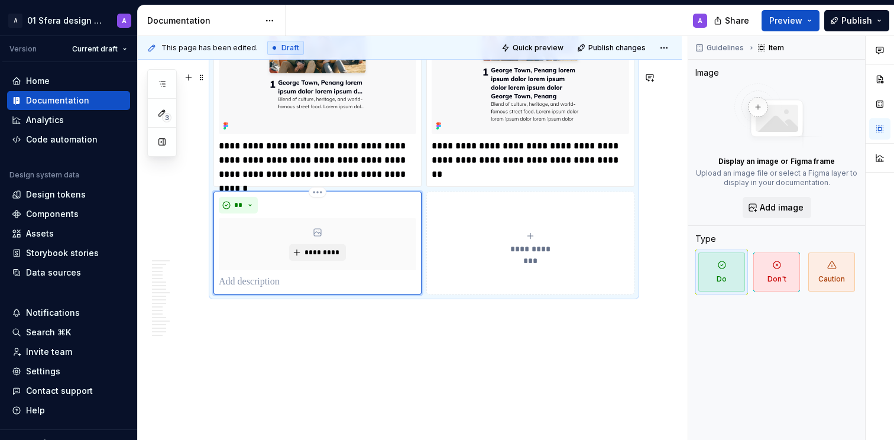
click at [305, 289] on p at bounding box center [318, 282] width 198 height 14
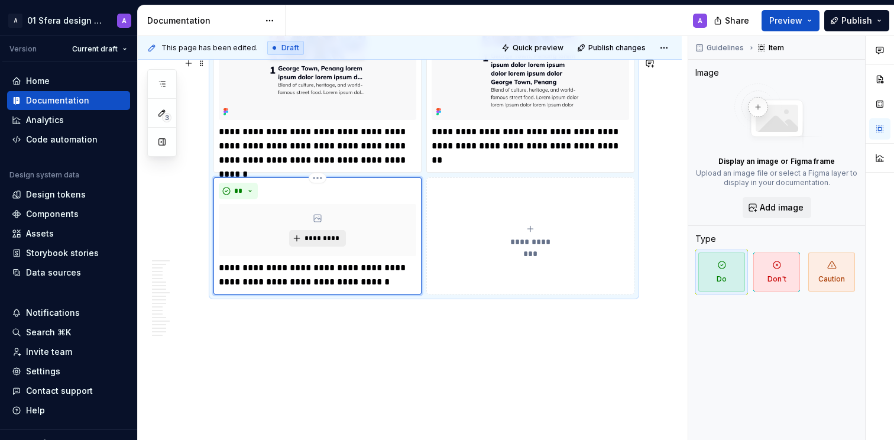
click at [325, 243] on span "*********" at bounding box center [322, 238] width 36 height 9
type textarea "*"
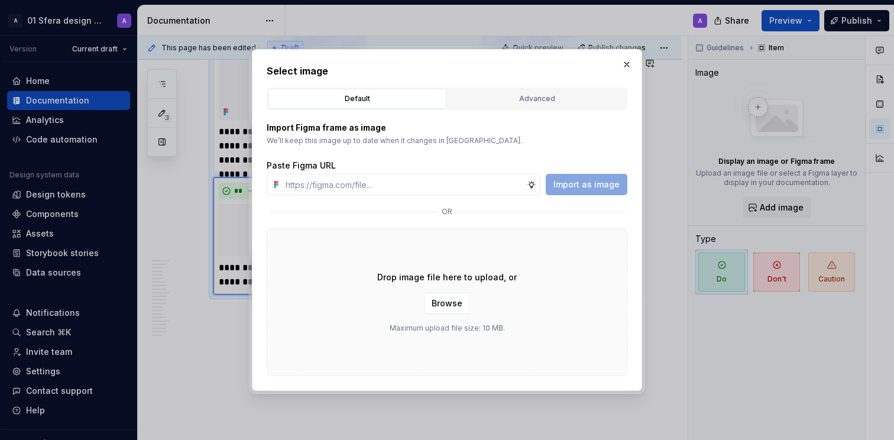
type input "[URL][DOMAIN_NAME]"
click at [604, 186] on span "Import as image" at bounding box center [587, 185] width 66 height 12
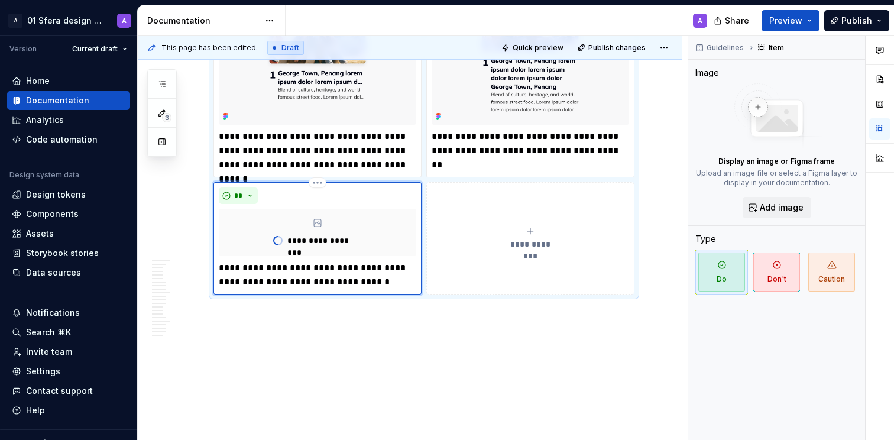
click at [543, 261] on button "**********" at bounding box center [530, 238] width 208 height 112
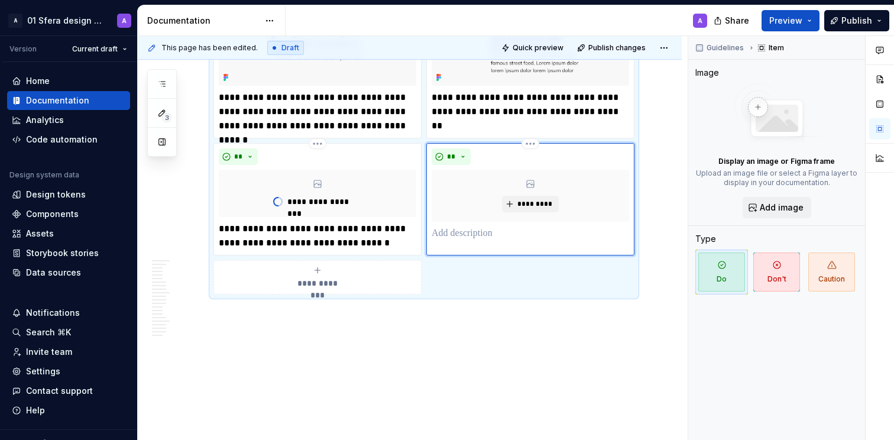
click at [493, 241] on p at bounding box center [531, 234] width 198 height 14
click at [489, 256] on div "** *********" at bounding box center [530, 199] width 208 height 112
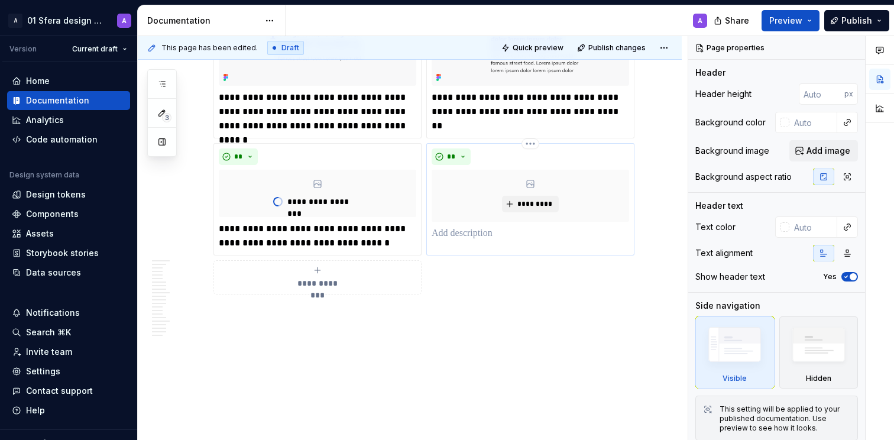
scroll to position [7956, 0]
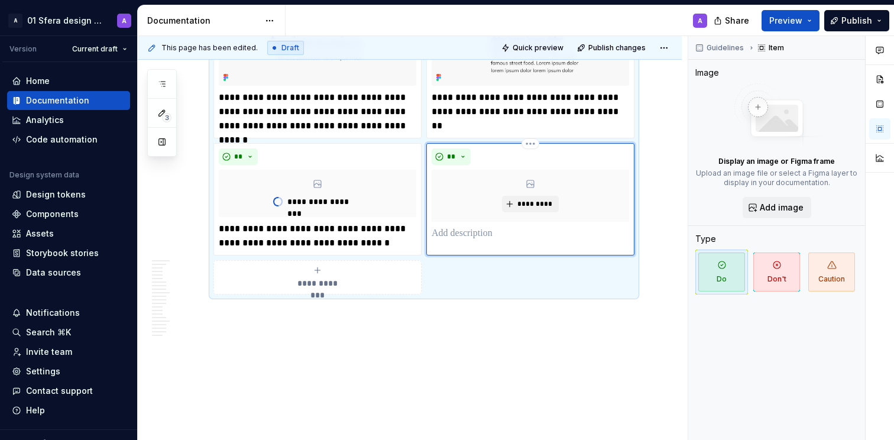
click at [470, 256] on div "** *********" at bounding box center [530, 199] width 208 height 112
click at [470, 241] on p at bounding box center [531, 234] width 198 height 14
click at [489, 241] on p at bounding box center [531, 234] width 198 height 14
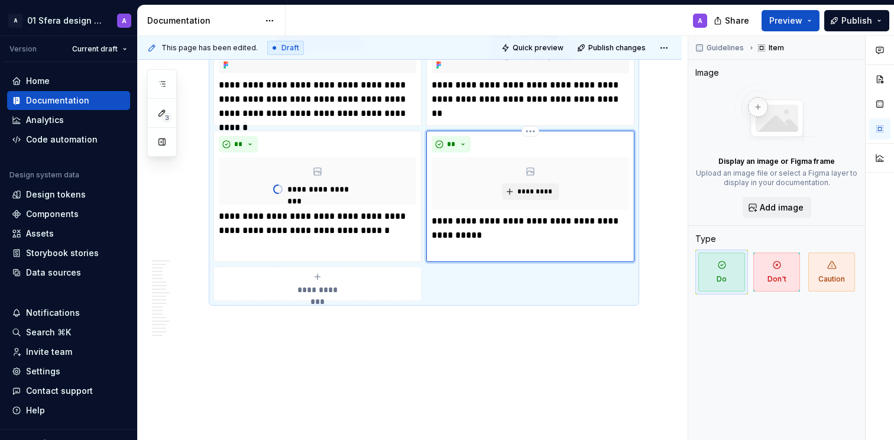
scroll to position [7976, 0]
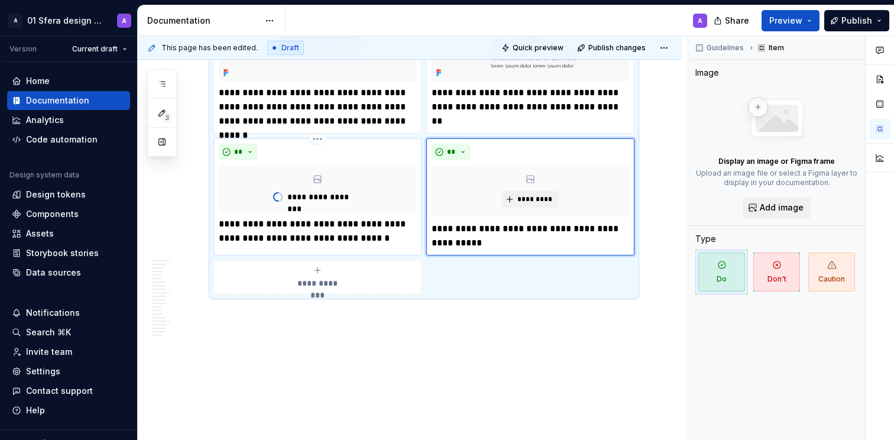
click at [370, 245] on p "**********" at bounding box center [318, 231] width 198 height 28
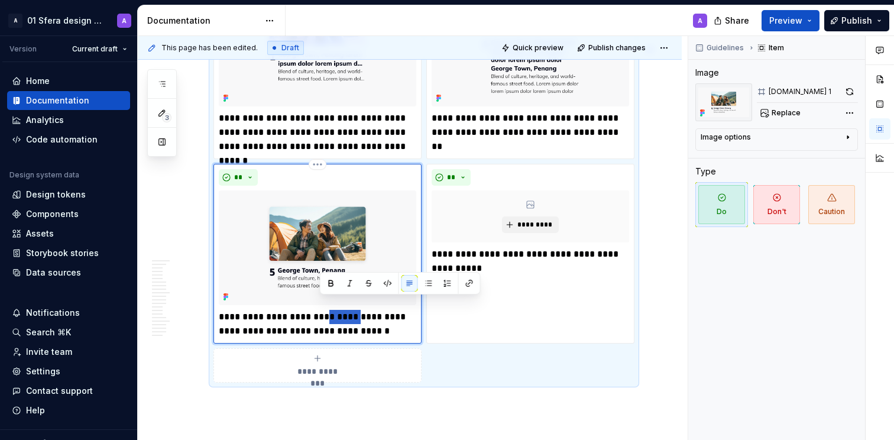
scroll to position [8044, 0]
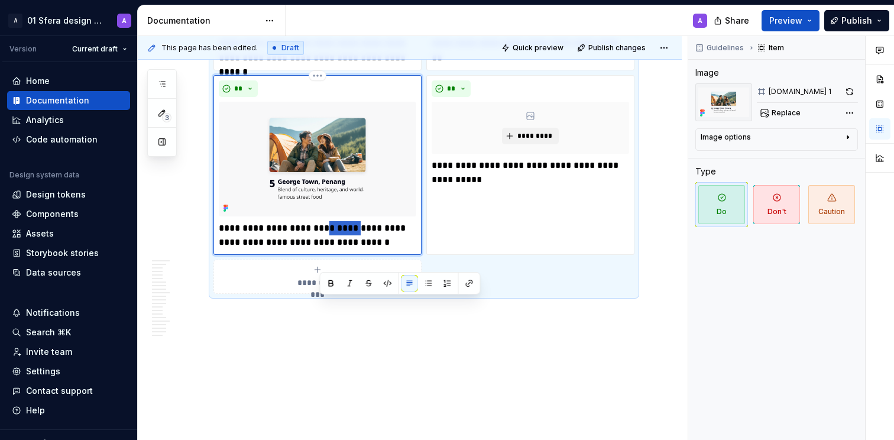
drag, startPoint x: 321, startPoint y: 305, endPoint x: 351, endPoint y: 307, distance: 30.3
click at [351, 250] on p "**********" at bounding box center [318, 235] width 198 height 28
click at [378, 250] on p "**********" at bounding box center [318, 235] width 198 height 28
click at [381, 250] on p "**********" at bounding box center [318, 235] width 198 height 28
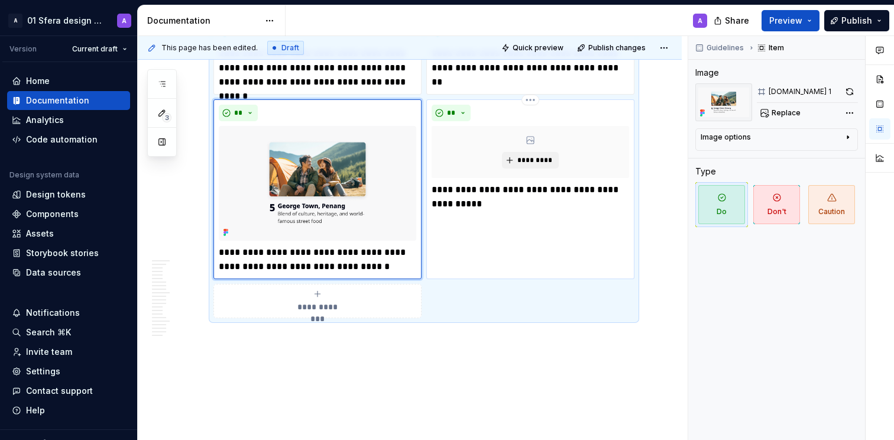
scroll to position [7968, 0]
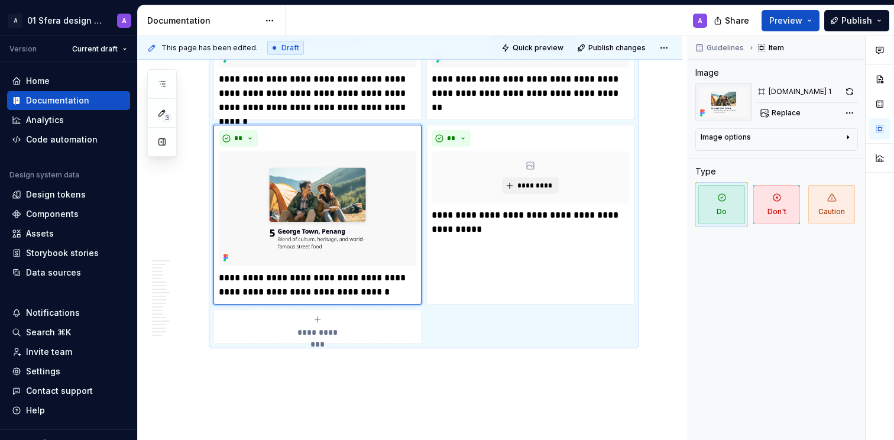
click at [251, 299] on p "**********" at bounding box center [318, 285] width 198 height 28
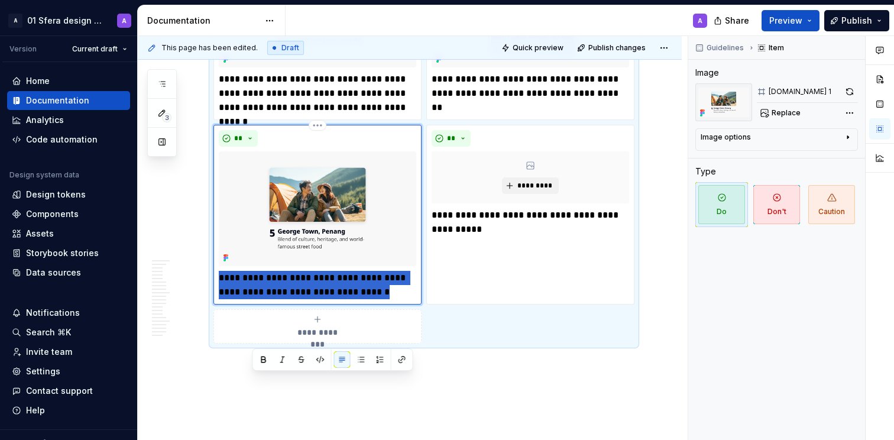
click at [251, 299] on p "**********" at bounding box center [318, 285] width 198 height 28
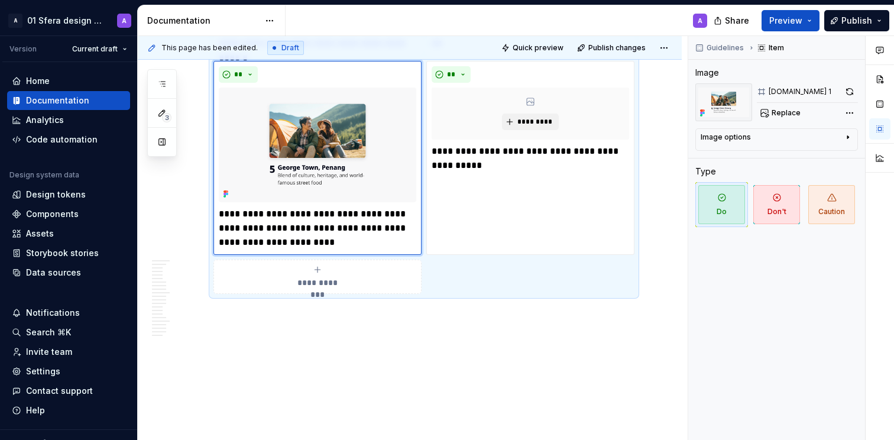
scroll to position [8053, 0]
click at [361, 250] on p "**********" at bounding box center [318, 228] width 198 height 43
click at [331, 250] on p "**********" at bounding box center [318, 228] width 198 height 43
drag, startPoint x: 312, startPoint y: 310, endPoint x: 355, endPoint y: 314, distance: 43.4
click at [355, 250] on p "**********" at bounding box center [318, 228] width 198 height 43
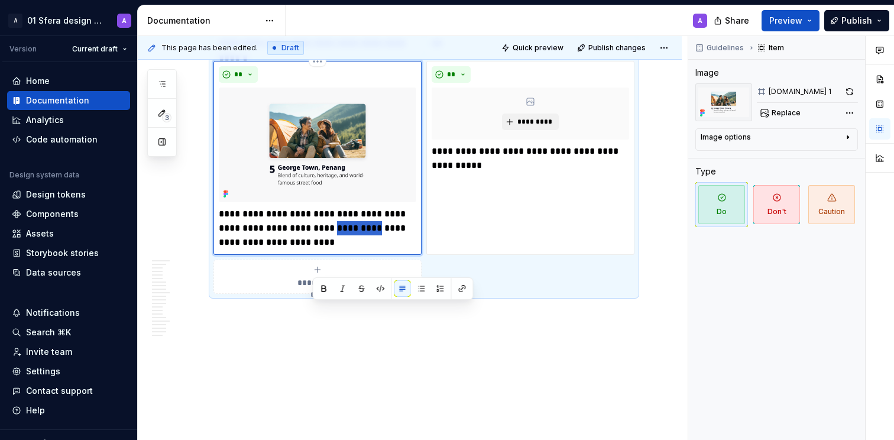
type textarea "*"
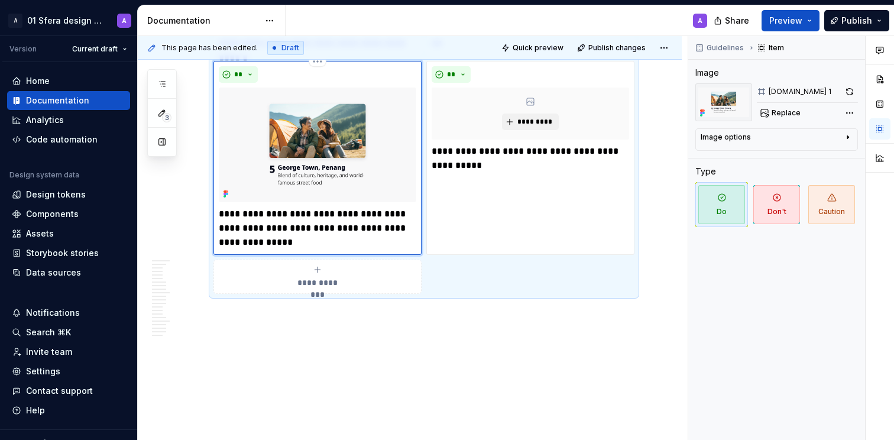
click at [328, 250] on p "**********" at bounding box center [318, 228] width 198 height 43
click at [484, 173] on p "**********" at bounding box center [531, 158] width 198 height 28
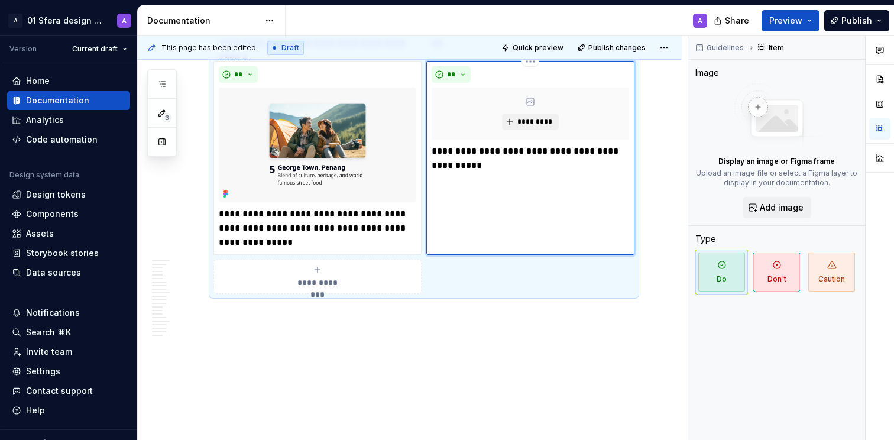
click at [468, 173] on p "**********" at bounding box center [531, 158] width 198 height 28
click at [606, 173] on p "**********" at bounding box center [531, 158] width 198 height 28
click at [597, 173] on p "**********" at bounding box center [531, 158] width 198 height 28
click at [563, 173] on p "**********" at bounding box center [531, 158] width 198 height 28
click at [329, 250] on p "**********" at bounding box center [318, 228] width 198 height 43
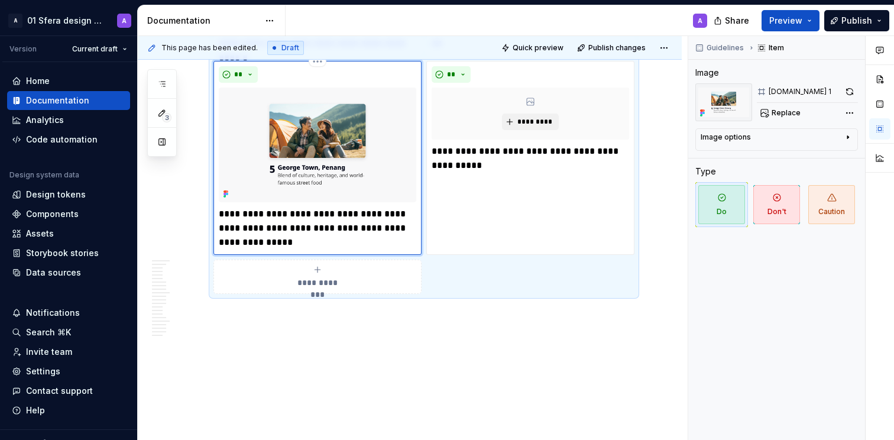
click at [279, 250] on p "**********" at bounding box center [318, 228] width 198 height 43
click at [254, 250] on p "**********" at bounding box center [318, 228] width 198 height 43
click at [239, 250] on p "**********" at bounding box center [318, 228] width 198 height 43
click at [235, 250] on p "**********" at bounding box center [318, 228] width 198 height 43
click at [219, 250] on p "**********" at bounding box center [318, 228] width 198 height 43
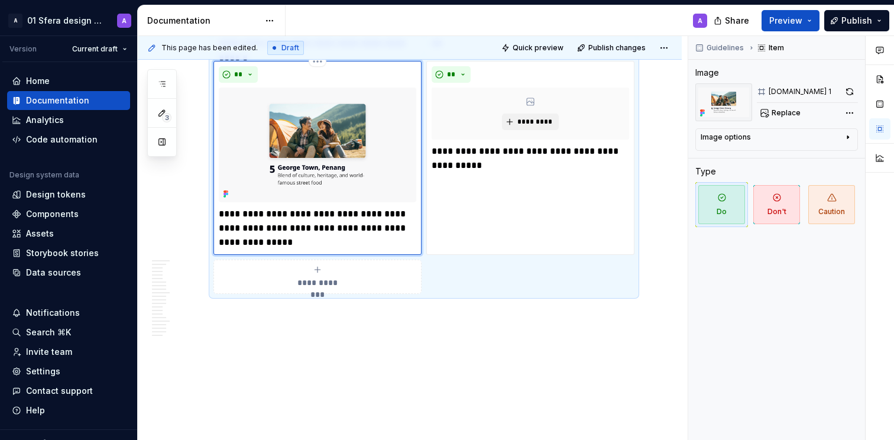
type textarea "*"
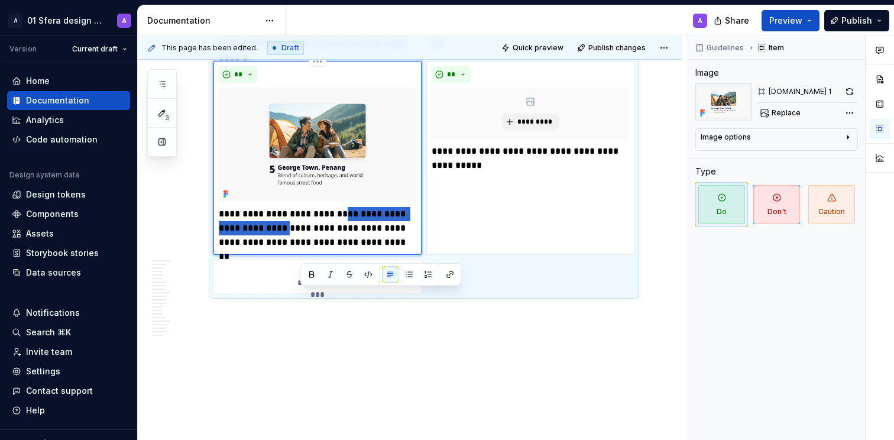
drag, startPoint x: 302, startPoint y: 312, endPoint x: 381, endPoint y: 300, distance: 79.5
click at [341, 250] on p "**********" at bounding box center [318, 228] width 198 height 43
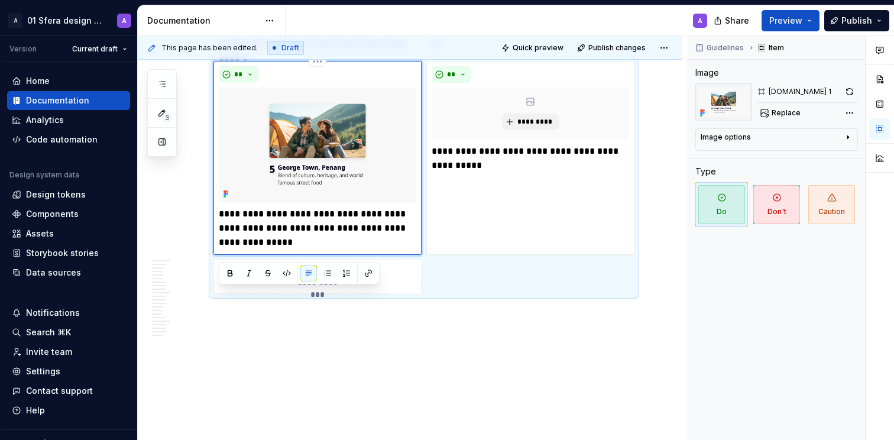
click at [298, 250] on p "**********" at bounding box center [318, 228] width 198 height 43
click at [280, 250] on p "**********" at bounding box center [318, 228] width 198 height 43
click at [287, 250] on p "**********" at bounding box center [318, 228] width 198 height 43
click at [303, 250] on p "**********" at bounding box center [318, 228] width 198 height 43
click at [367, 250] on p "**********" at bounding box center [318, 228] width 198 height 43
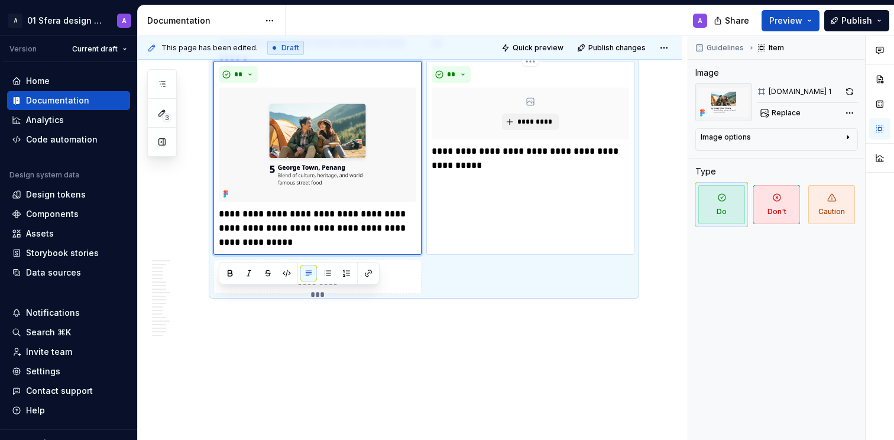
click at [473, 173] on p "**********" at bounding box center [531, 158] width 198 height 28
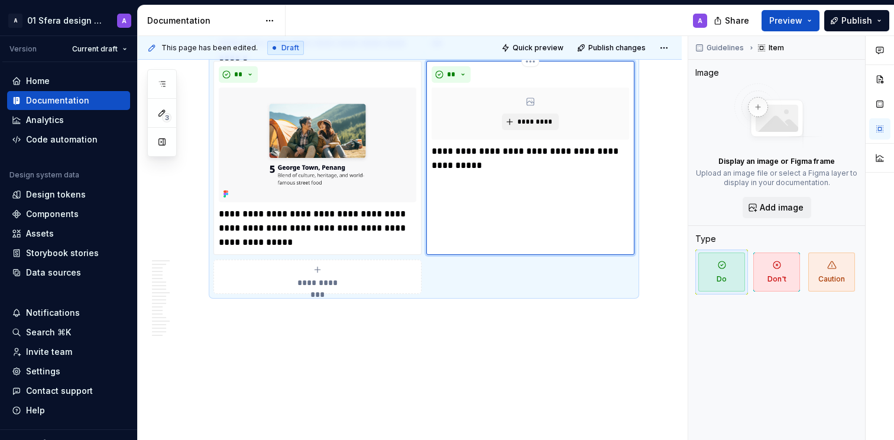
click at [434, 173] on p "**********" at bounding box center [531, 158] width 198 height 28
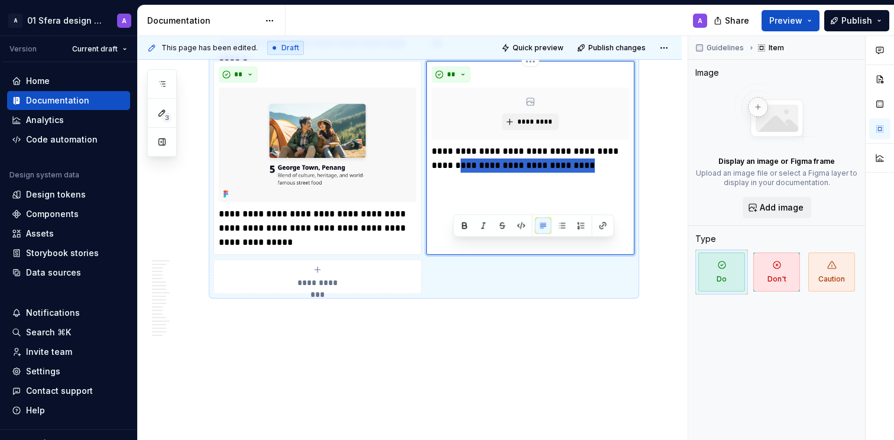
drag, startPoint x: 531, startPoint y: 251, endPoint x: 496, endPoint y: 249, distance: 35.0
click at [451, 173] on p "**********" at bounding box center [531, 158] width 198 height 28
click at [502, 173] on p "**********" at bounding box center [531, 158] width 198 height 28
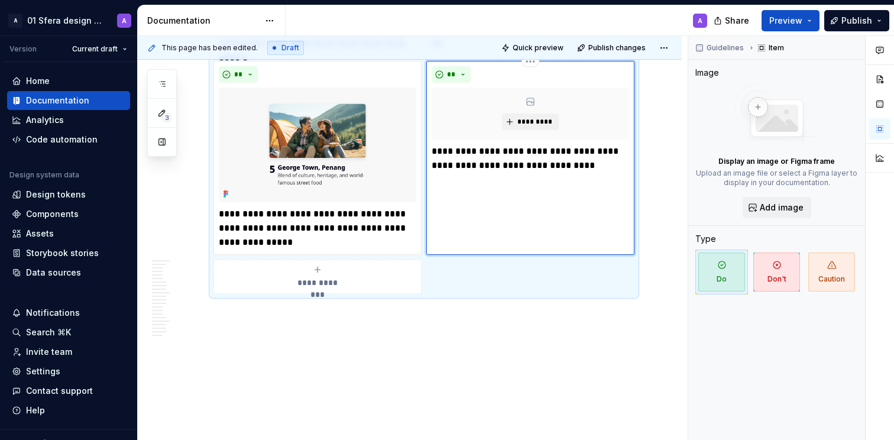
click at [459, 173] on p "**********" at bounding box center [531, 158] width 198 height 28
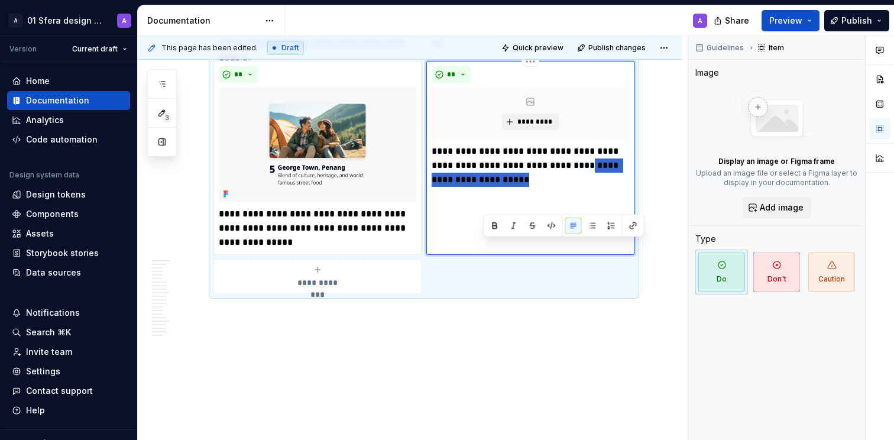
drag, startPoint x: 578, startPoint y: 260, endPoint x: 570, endPoint y: 250, distance: 13.0
click at [565, 187] on p "**********" at bounding box center [531, 165] width 198 height 43
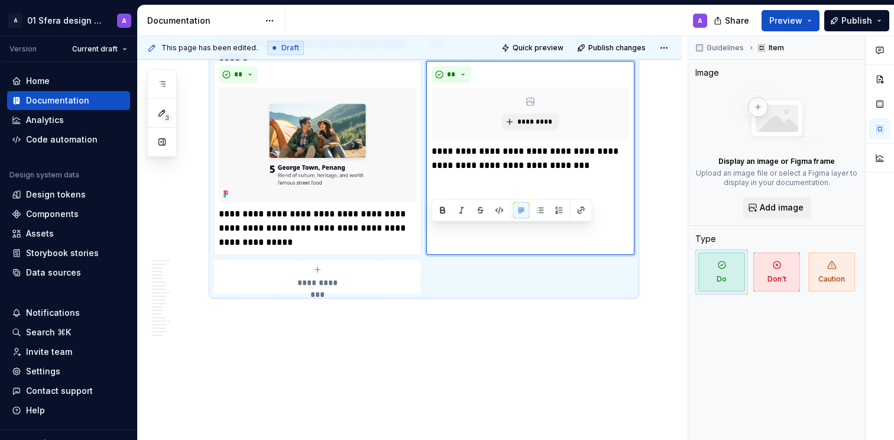
drag, startPoint x: 547, startPoint y: 243, endPoint x: 554, endPoint y: 241, distance: 7.5
click at [547, 173] on p "**********" at bounding box center [531, 158] width 198 height 28
click at [522, 173] on p "**********" at bounding box center [531, 158] width 198 height 28
click at [589, 173] on p "**********" at bounding box center [531, 158] width 198 height 28
click at [556, 173] on p "**********" at bounding box center [531, 158] width 198 height 28
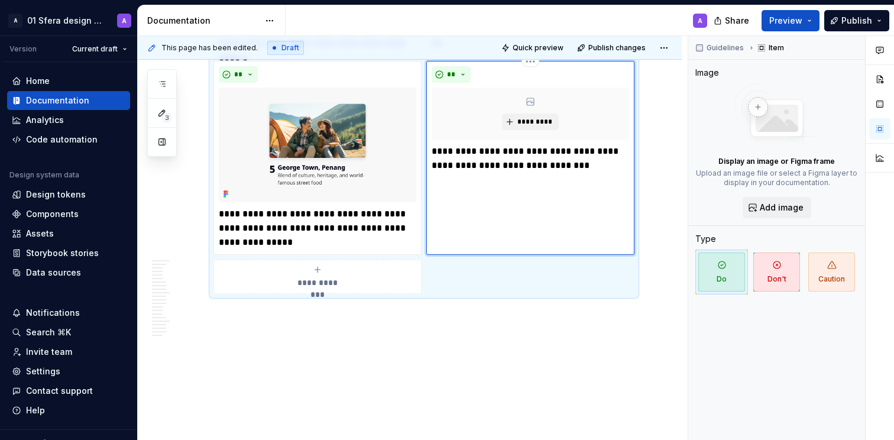
click at [567, 173] on p "**********" at bounding box center [531, 158] width 198 height 28
click at [316, 250] on p "**********" at bounding box center [318, 228] width 198 height 43
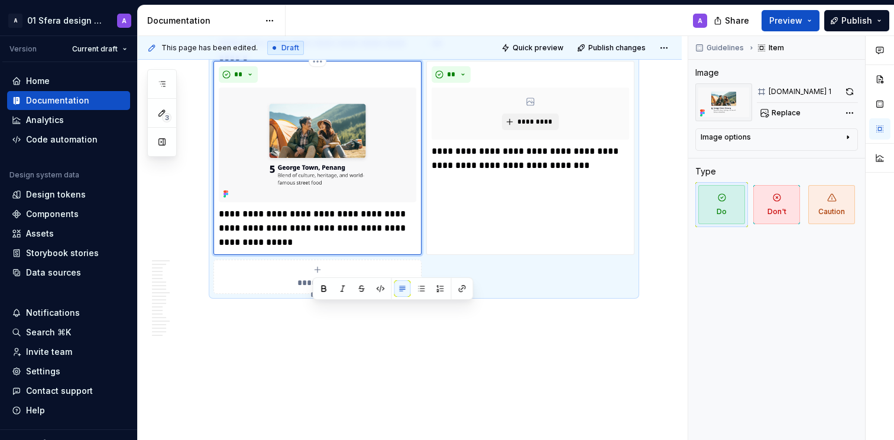
click at [287, 250] on p "**********" at bounding box center [318, 228] width 198 height 43
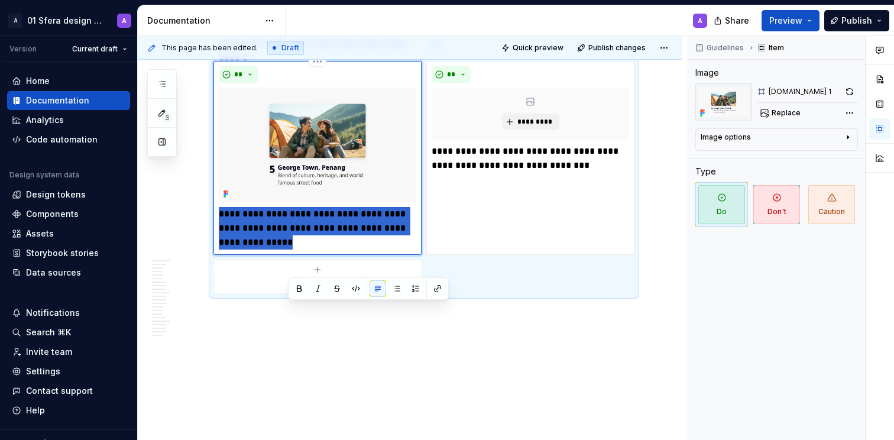
click at [287, 250] on p "**********" at bounding box center [318, 228] width 198 height 43
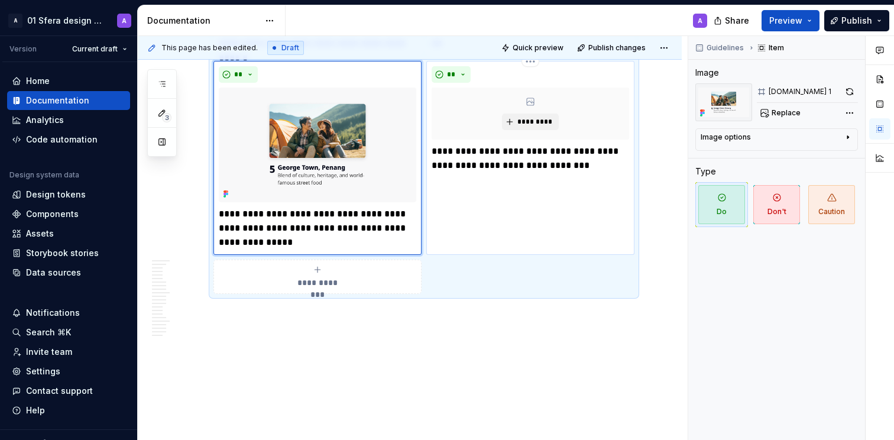
click at [564, 173] on p "**********" at bounding box center [531, 158] width 198 height 28
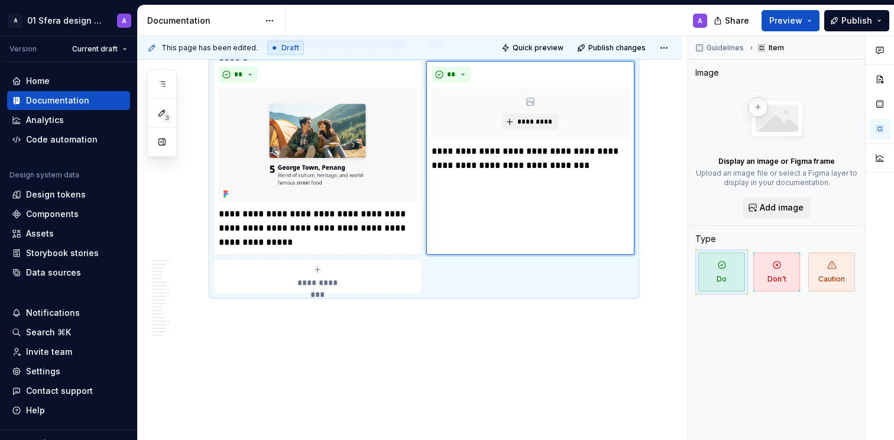
click at [536, 127] on span "*********" at bounding box center [535, 121] width 36 height 9
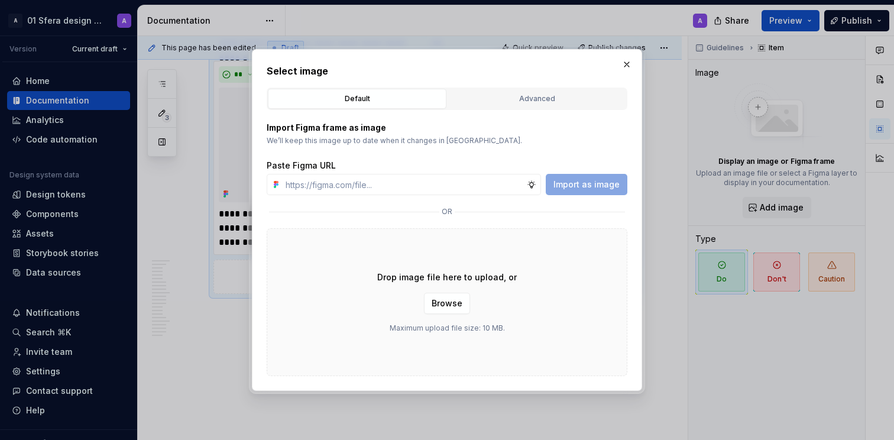
type textarea "*"
type input "[URL][DOMAIN_NAME]"
click at [582, 186] on span "Import as image" at bounding box center [587, 185] width 66 height 12
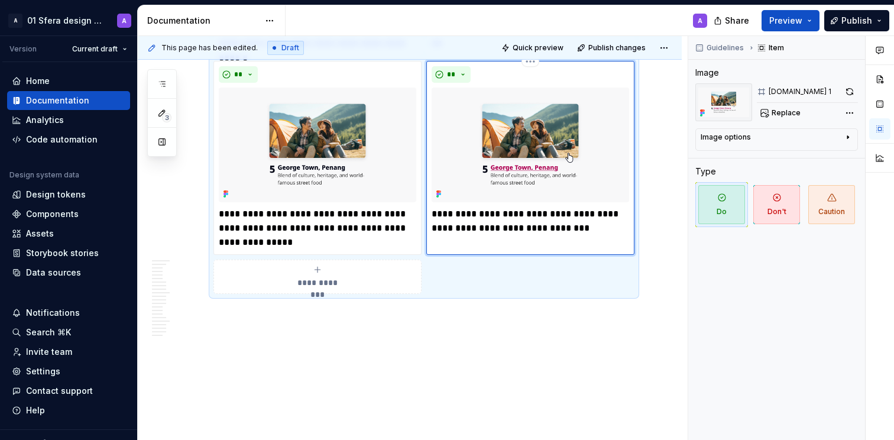
scroll to position [8134, 0]
click at [309, 274] on div "**********" at bounding box center [318, 277] width 198 height 24
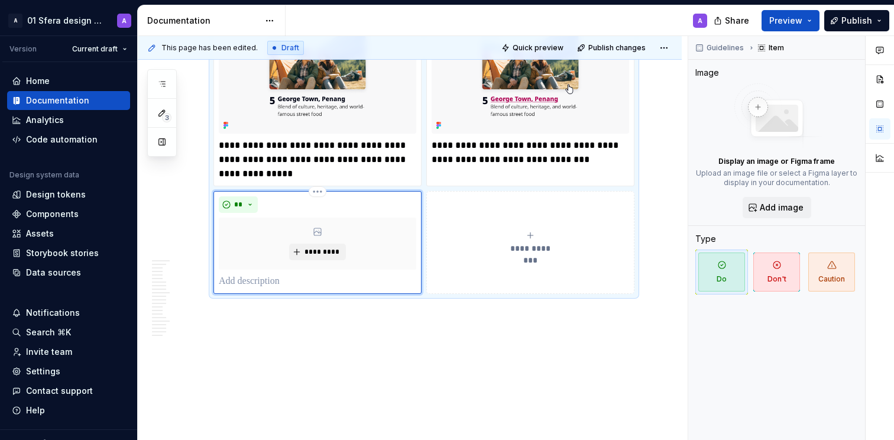
click at [318, 213] on div "**" at bounding box center [318, 204] width 198 height 17
click at [295, 289] on p at bounding box center [318, 281] width 198 height 14
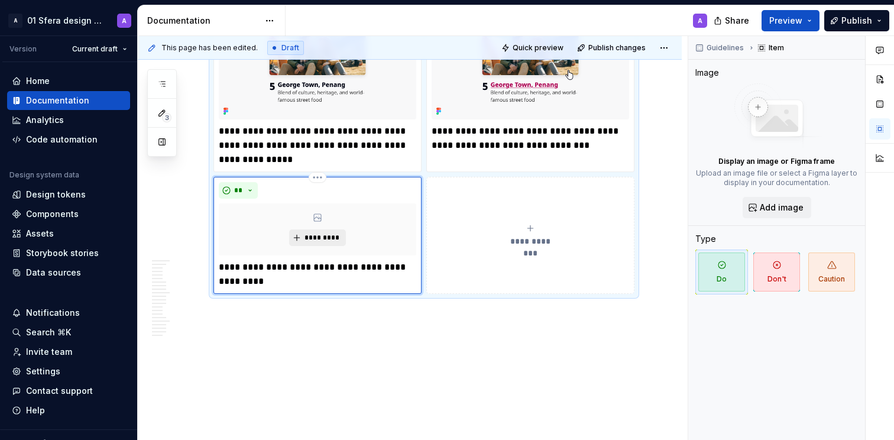
click at [322, 246] on button "*********" at bounding box center [317, 237] width 56 height 17
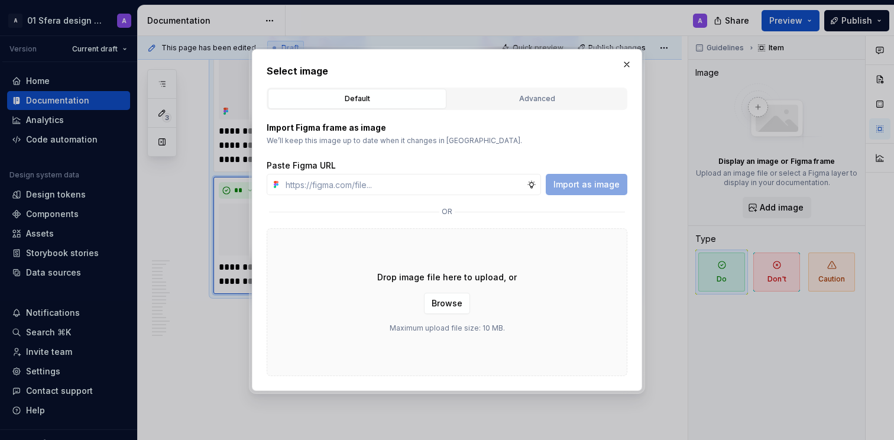
type textarea "*"
click at [396, 196] on div "Import Figma frame as image We’ll keep this image up to date when it changes in…" at bounding box center [447, 243] width 361 height 266
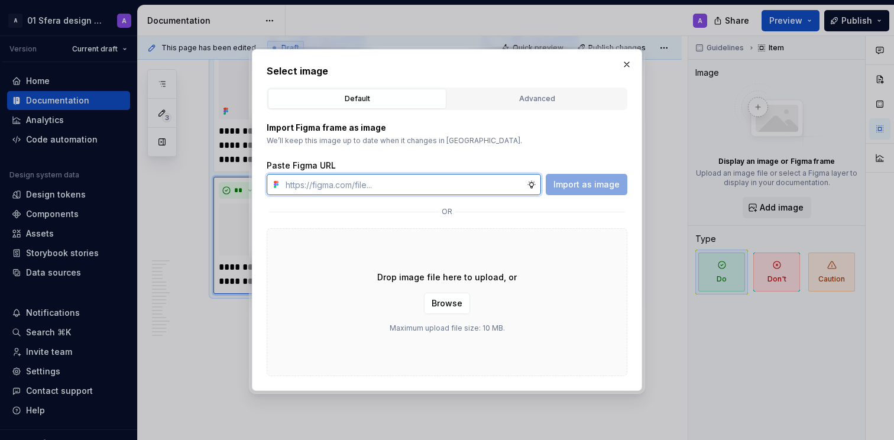
click at [393, 182] on input "text" at bounding box center [404, 184] width 246 height 21
paste input "[URL][DOMAIN_NAME]"
type input "[URL][DOMAIN_NAME]"
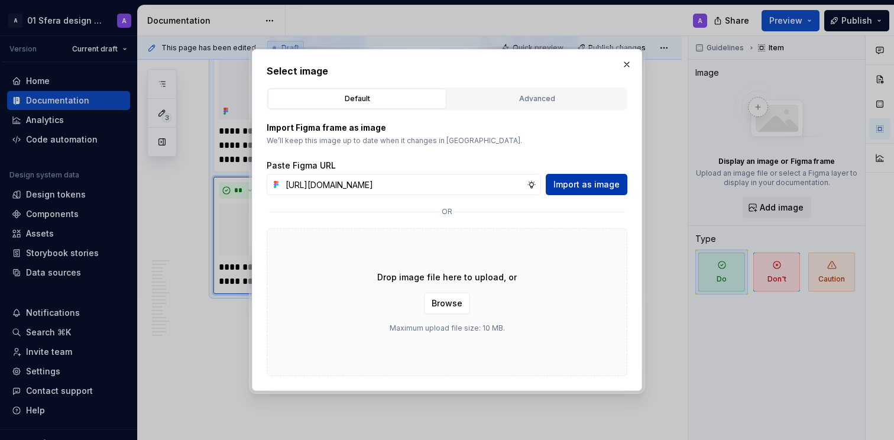
click at [595, 188] on span "Import as image" at bounding box center [587, 185] width 66 height 12
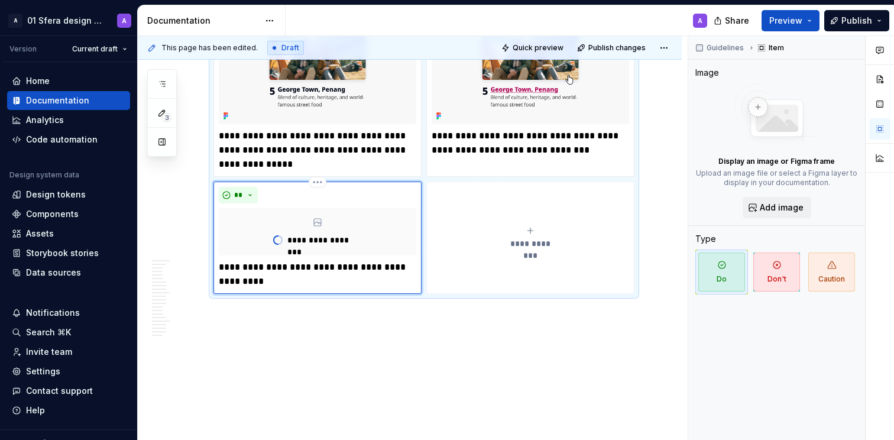
click at [534, 235] on icon "submit" at bounding box center [530, 230] width 9 height 9
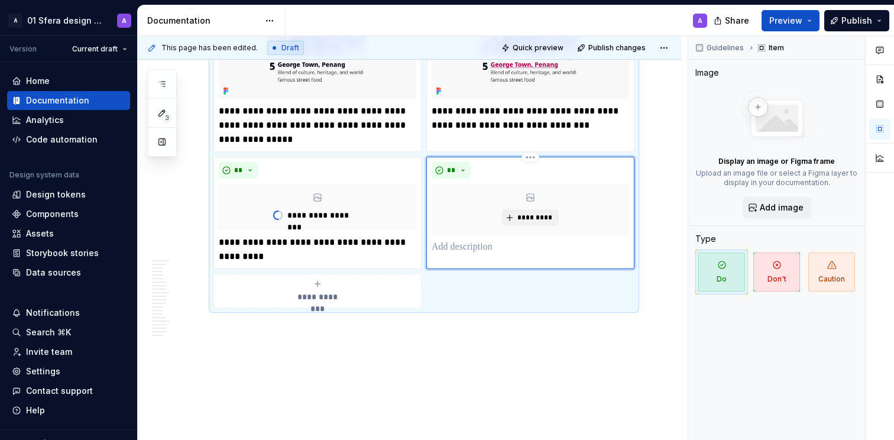
click at [457, 269] on div "** *********" at bounding box center [530, 213] width 208 height 112
click at [468, 254] on p at bounding box center [531, 247] width 198 height 14
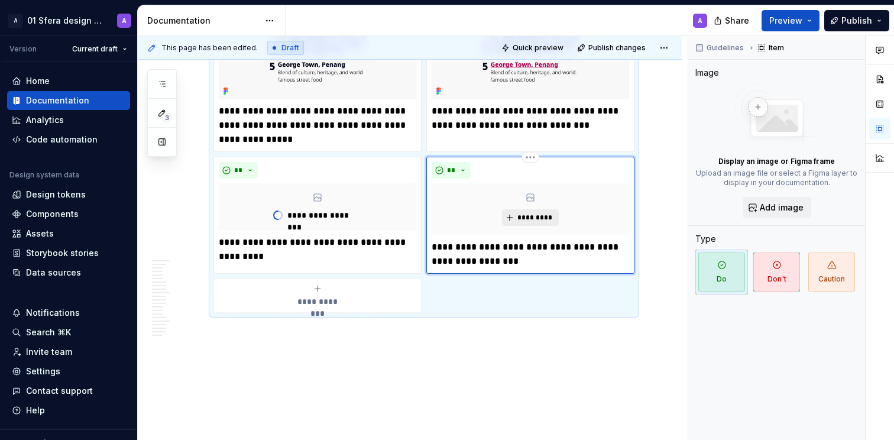
click at [526, 222] on span "*********" at bounding box center [535, 217] width 36 height 9
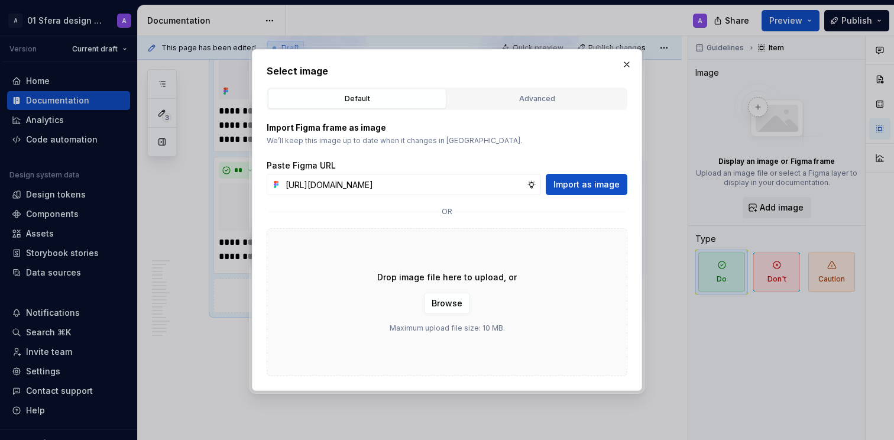
scroll to position [0, 274]
type input "[URL][DOMAIN_NAME]"
click at [574, 187] on span "Import as image" at bounding box center [587, 185] width 66 height 12
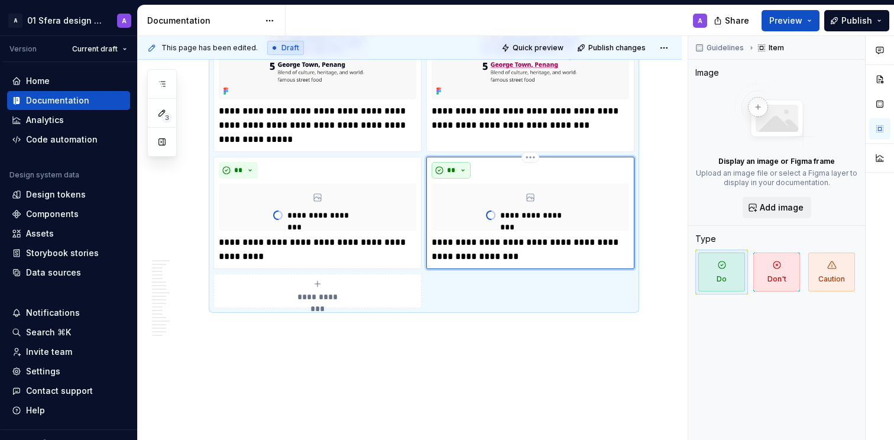
click at [460, 179] on button "**" at bounding box center [451, 170] width 39 height 17
click at [465, 308] on span "Don't" at bounding box center [485, 315] width 101 height 19
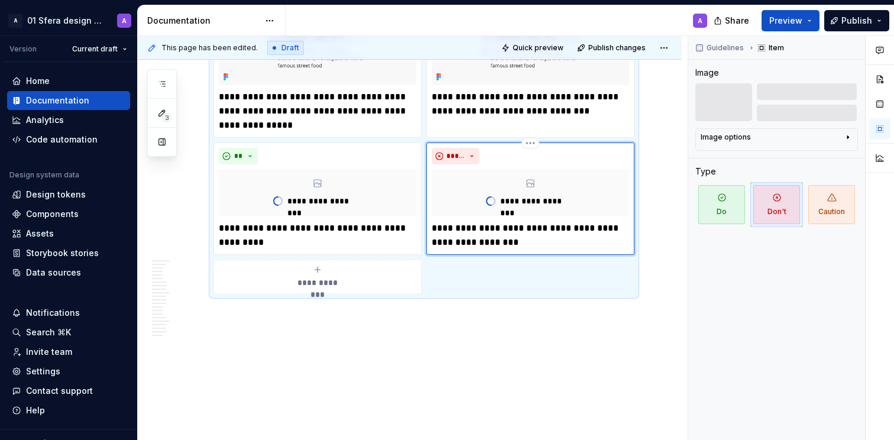
scroll to position [8217, 0]
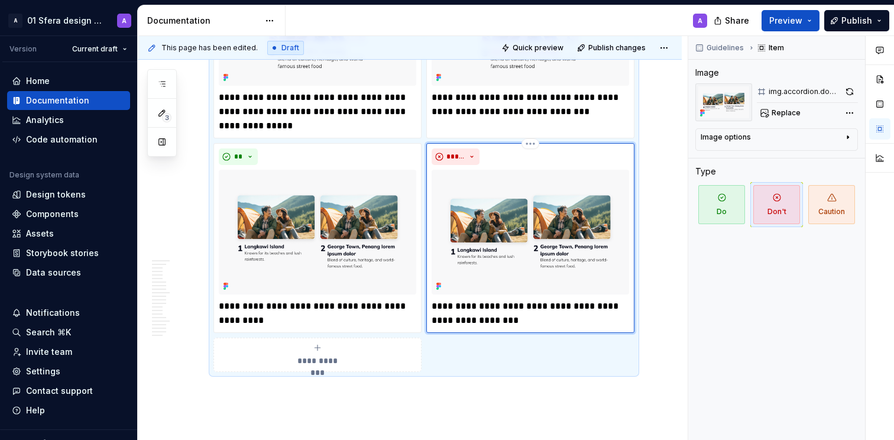
scroll to position [8328, 0]
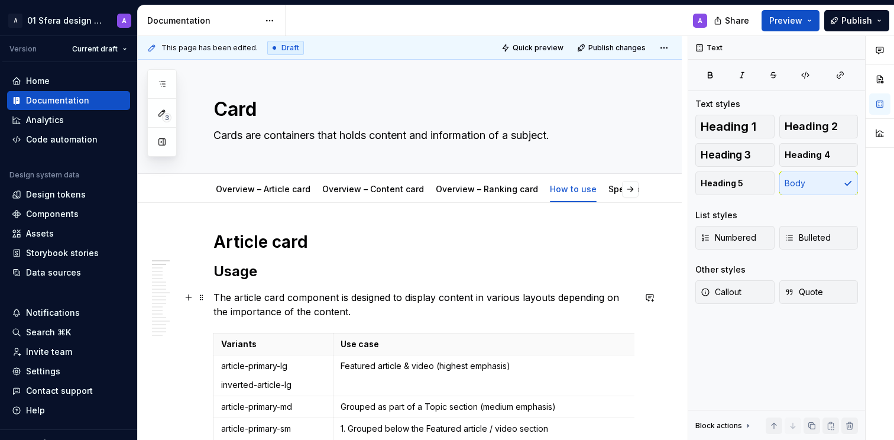
scroll to position [0, 0]
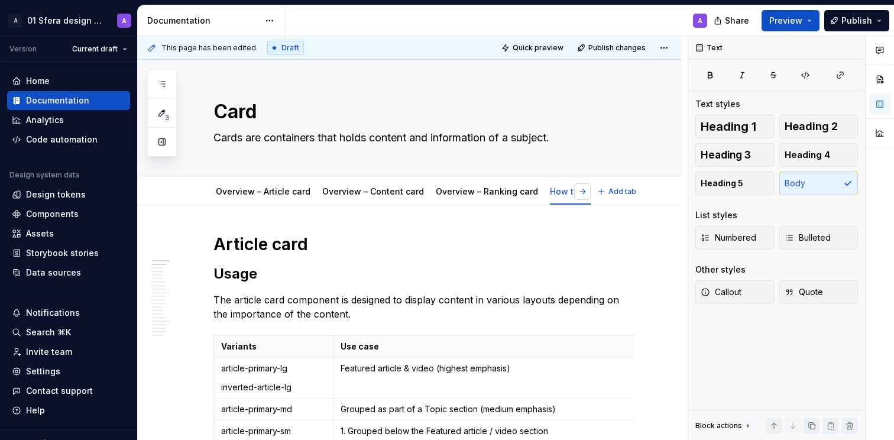
click at [584, 195] on button "button" at bounding box center [582, 191] width 17 height 17
click at [474, 189] on link "Specifications" at bounding box center [497, 191] width 60 height 10
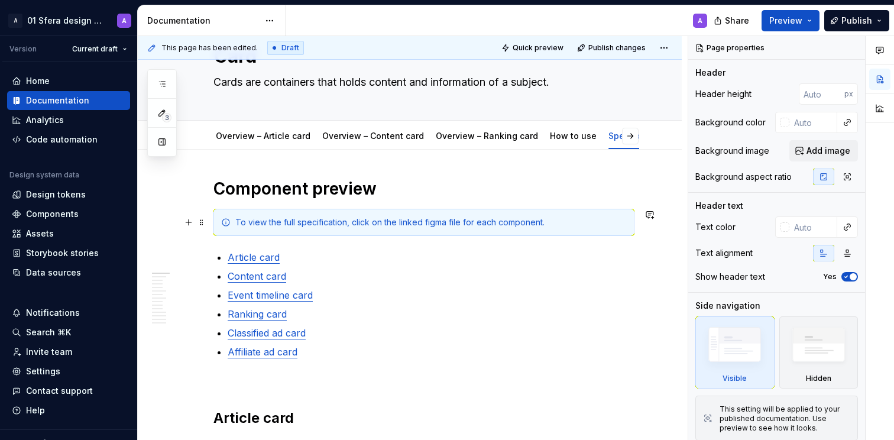
scroll to position [78, 0]
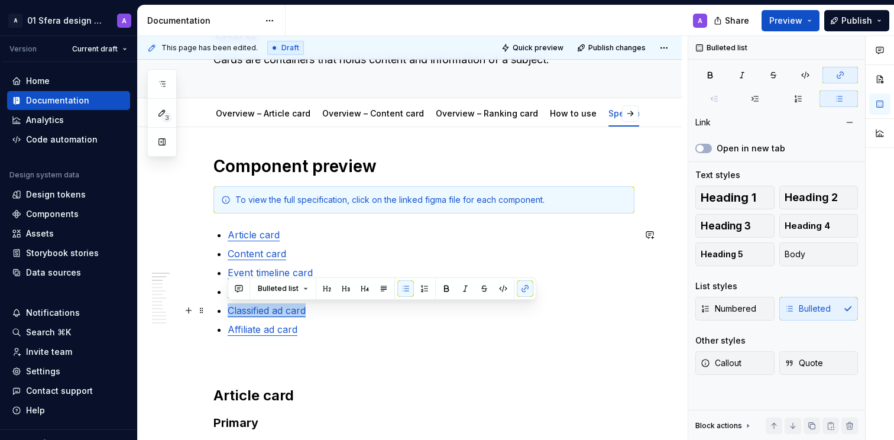
drag, startPoint x: 314, startPoint y: 315, endPoint x: 219, endPoint y: 310, distance: 95.3
drag, startPoint x: 321, startPoint y: 312, endPoint x: 218, endPoint y: 311, distance: 102.9
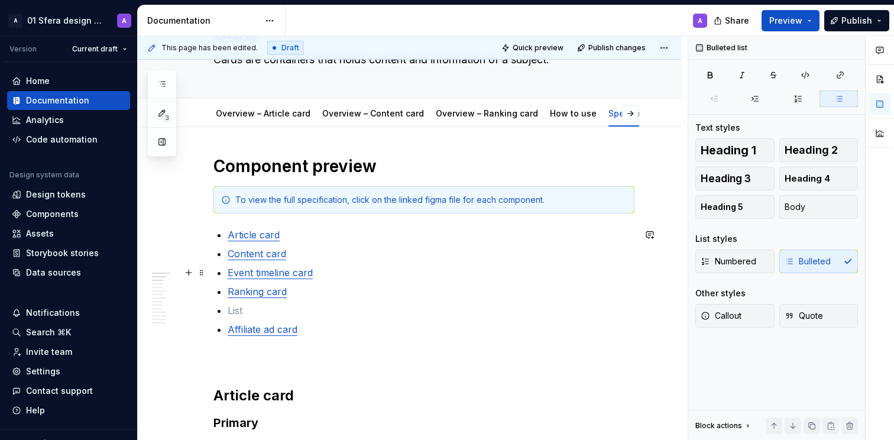
click at [314, 257] on p "Content card" at bounding box center [431, 254] width 407 height 14
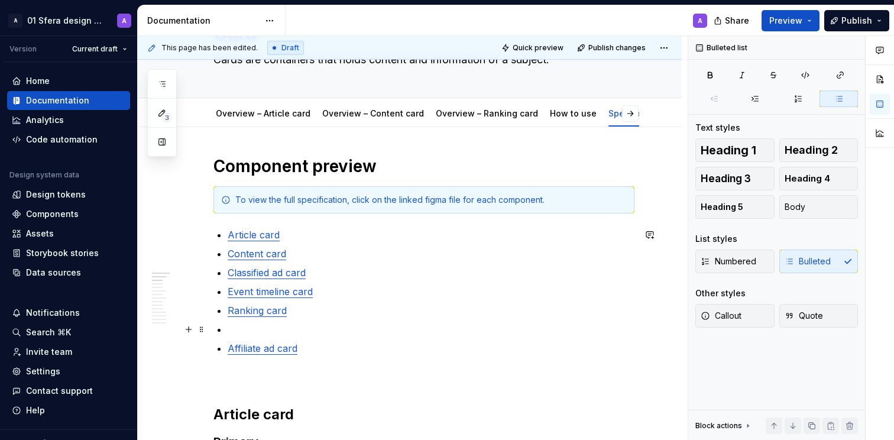
click at [286, 324] on p at bounding box center [431, 329] width 407 height 14
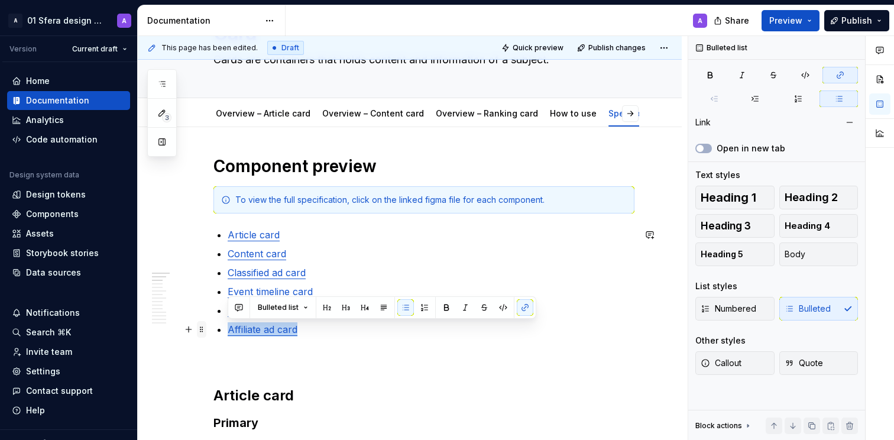
drag, startPoint x: 267, startPoint y: 328, endPoint x: 198, endPoint y: 324, distance: 68.8
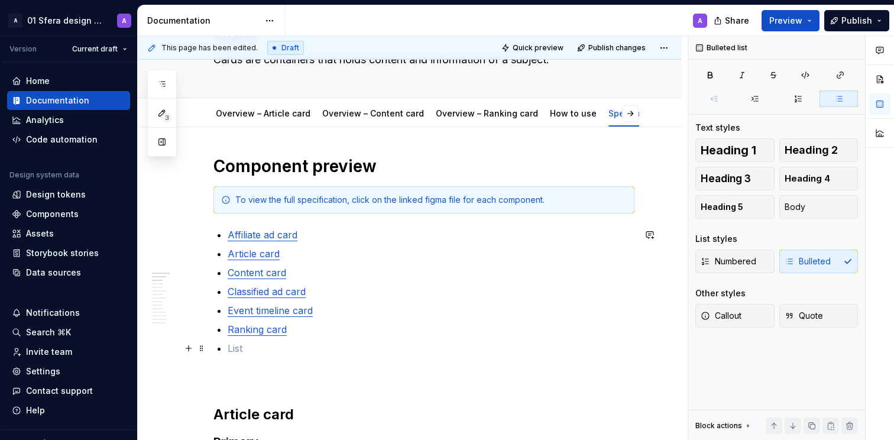
click at [242, 342] on p at bounding box center [431, 348] width 407 height 14
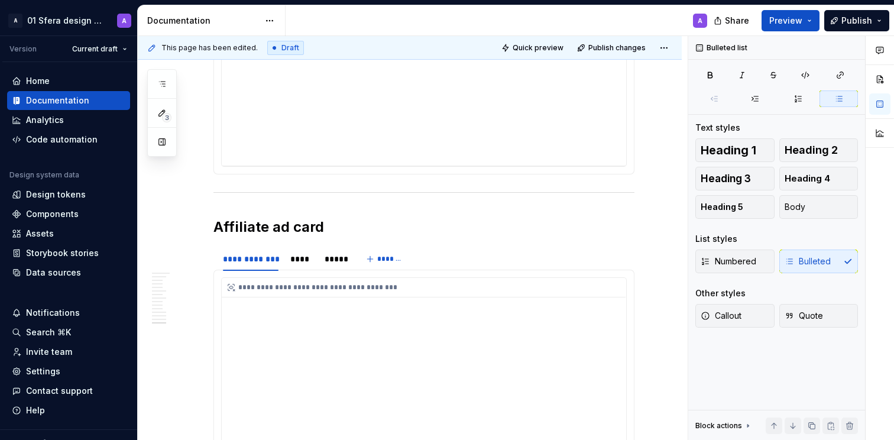
scroll to position [5103, 0]
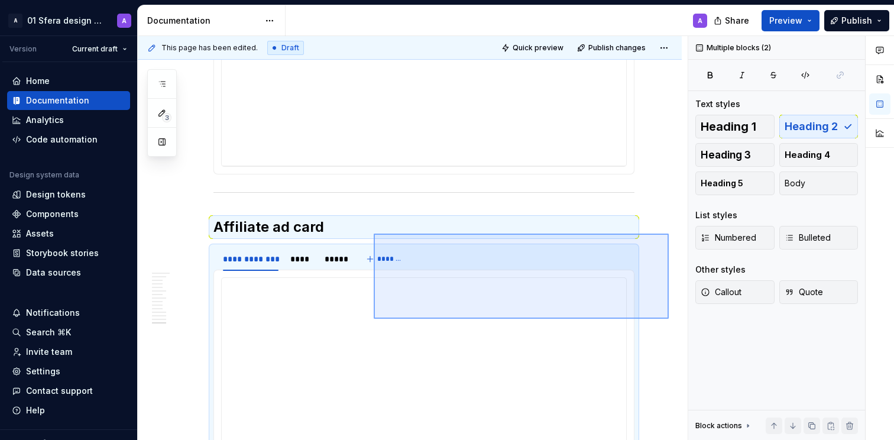
drag, startPoint x: 464, startPoint y: 259, endPoint x: 353, endPoint y: 228, distance: 115.4
click at [353, 228] on div "**********" at bounding box center [413, 238] width 550 height 405
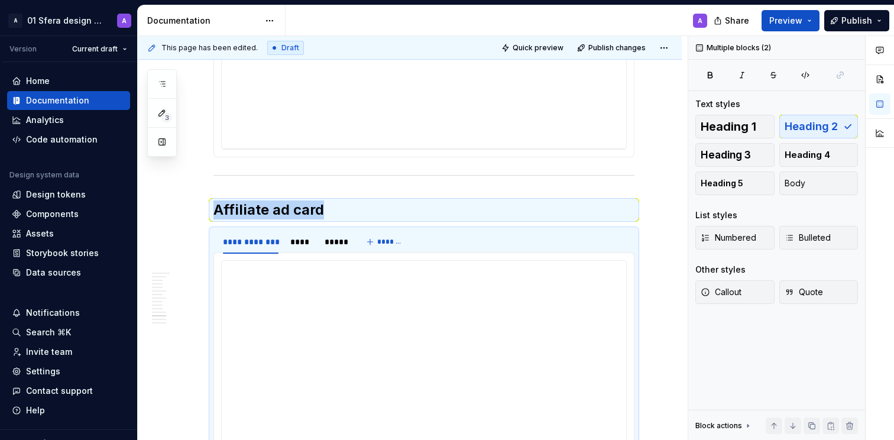
scroll to position [5123, 0]
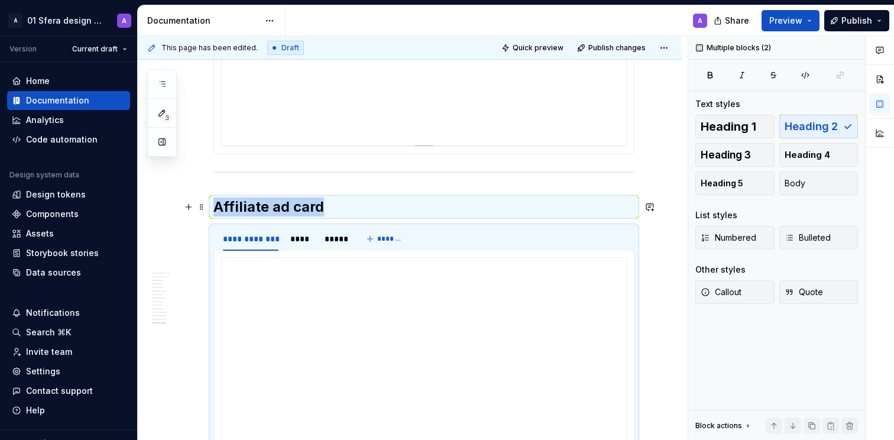
type textarea "*"
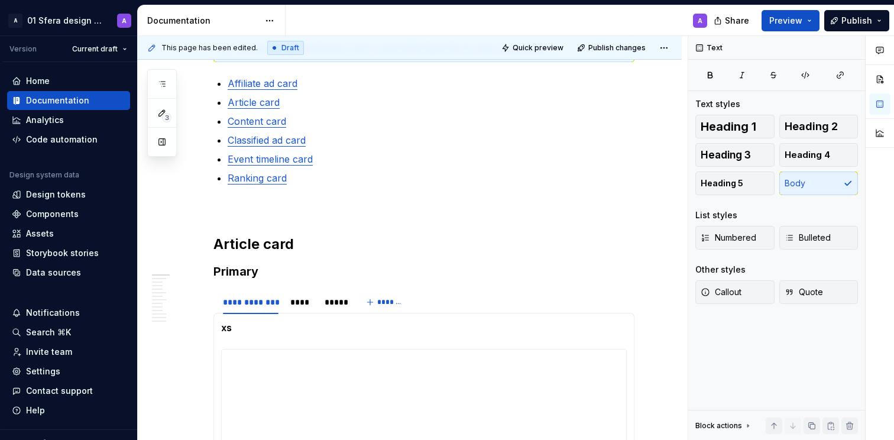
scroll to position [230, 0]
click at [240, 236] on h2 "Article card" at bounding box center [424, 243] width 421 height 19
drag, startPoint x: 214, startPoint y: 238, endPoint x: 267, endPoint y: 251, distance: 54.7
click at [214, 238] on h2 "Article card" at bounding box center [424, 243] width 421 height 19
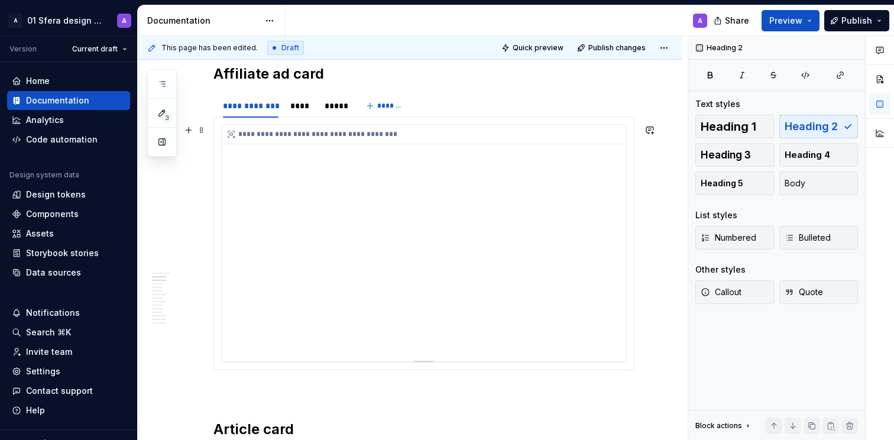
scroll to position [607, 0]
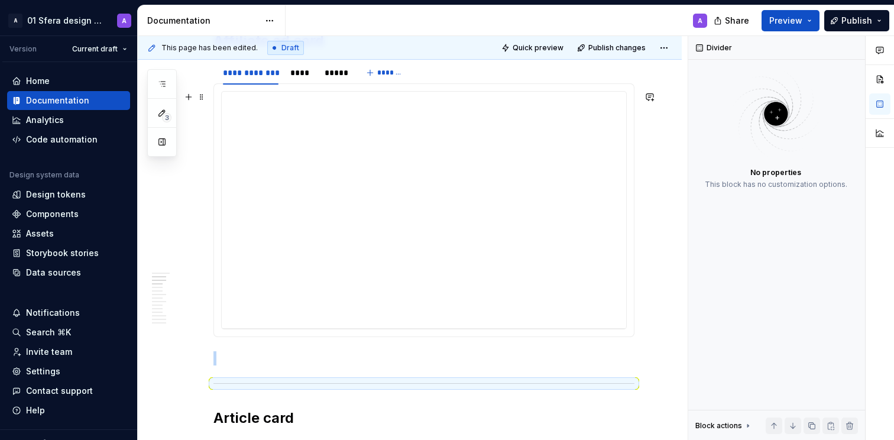
scroll to position [597, 0]
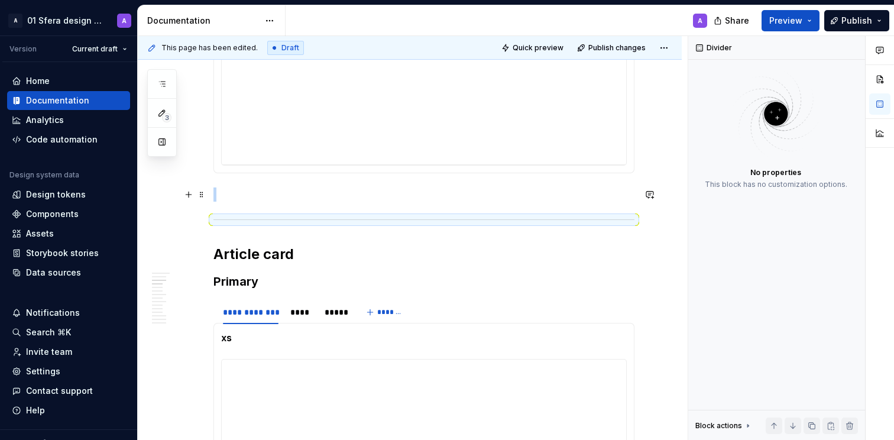
click at [323, 195] on p at bounding box center [424, 194] width 421 height 14
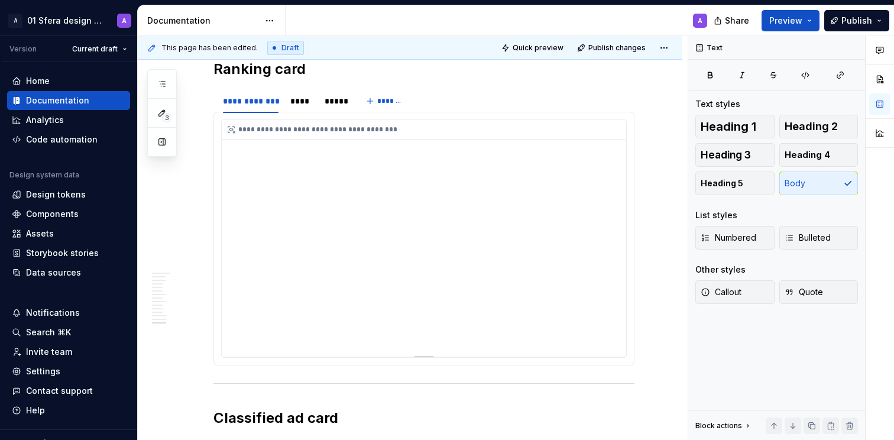
scroll to position [4778, 0]
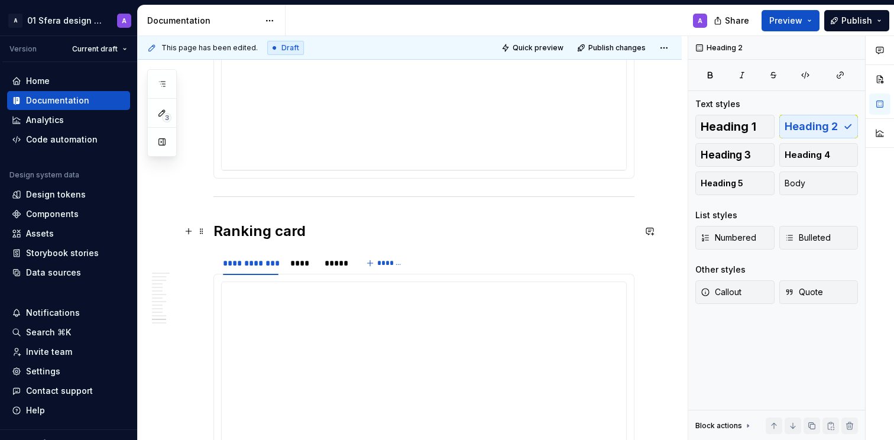
click at [350, 227] on h2 "Ranking card" at bounding box center [424, 231] width 421 height 19
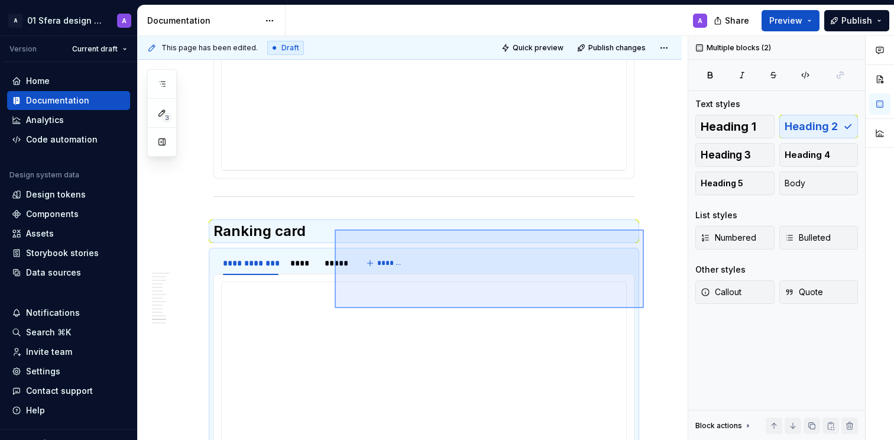
drag, startPoint x: 644, startPoint y: 309, endPoint x: 316, endPoint y: 223, distance: 338.7
click at [316, 223] on div "**********" at bounding box center [413, 238] width 550 height 405
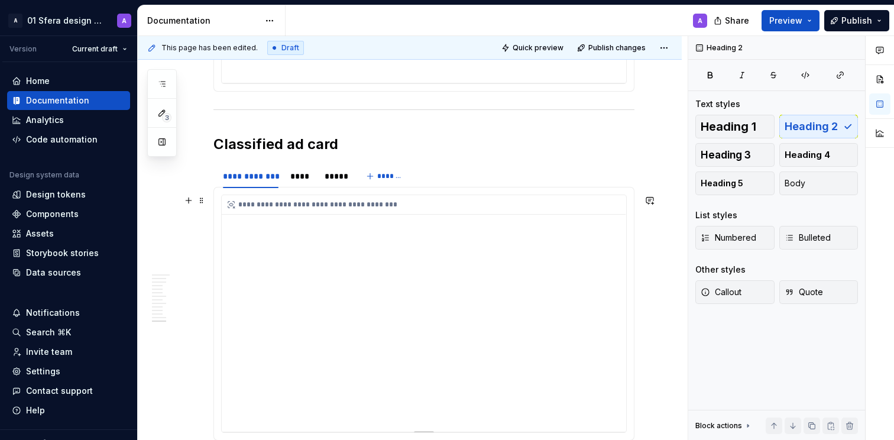
scroll to position [5062, 0]
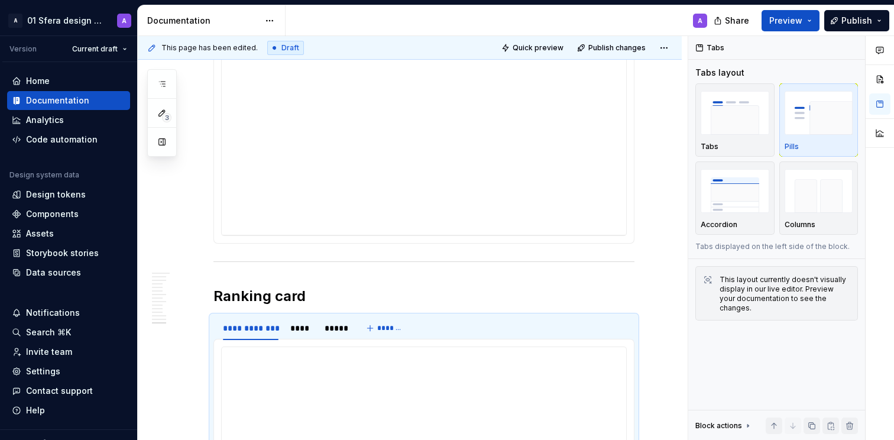
scroll to position [5065, 0]
click at [247, 289] on h2 "Ranking card" at bounding box center [424, 293] width 421 height 19
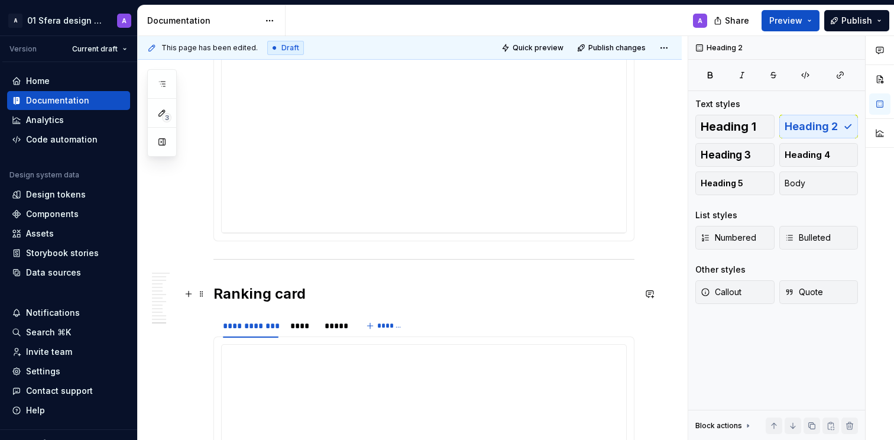
click at [221, 287] on h2 "Ranking card" at bounding box center [424, 293] width 421 height 19
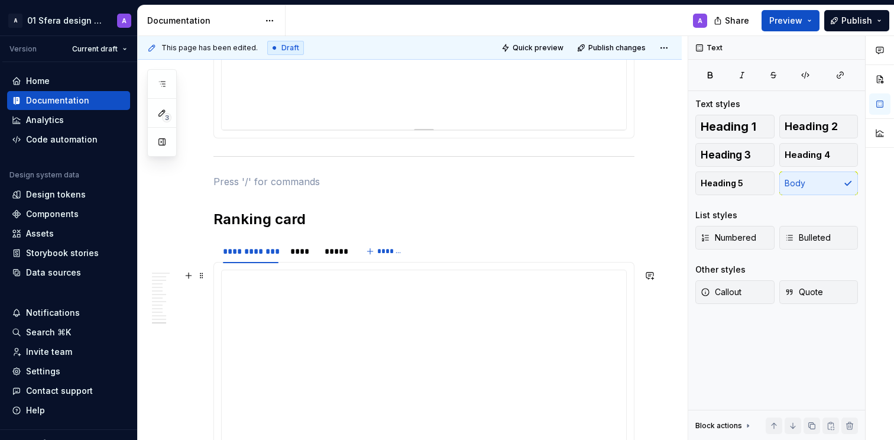
scroll to position [5095, 0]
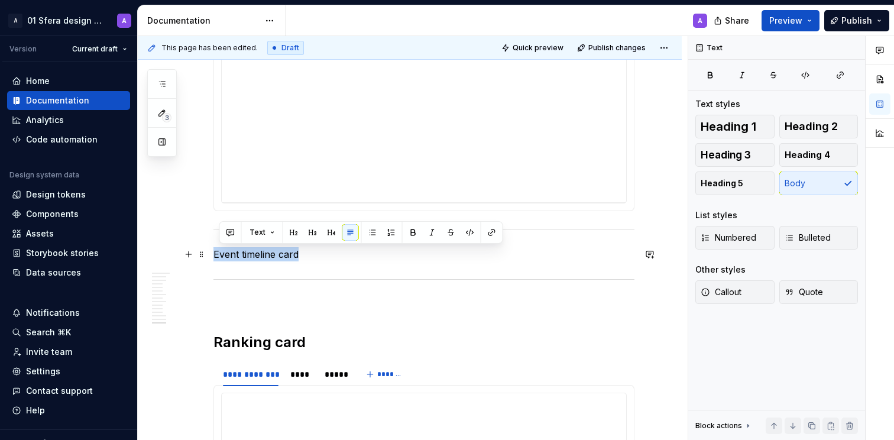
drag, startPoint x: 216, startPoint y: 258, endPoint x: 216, endPoint y: 282, distance: 23.7
click at [215, 258] on p "Event timeline card" at bounding box center [424, 254] width 421 height 14
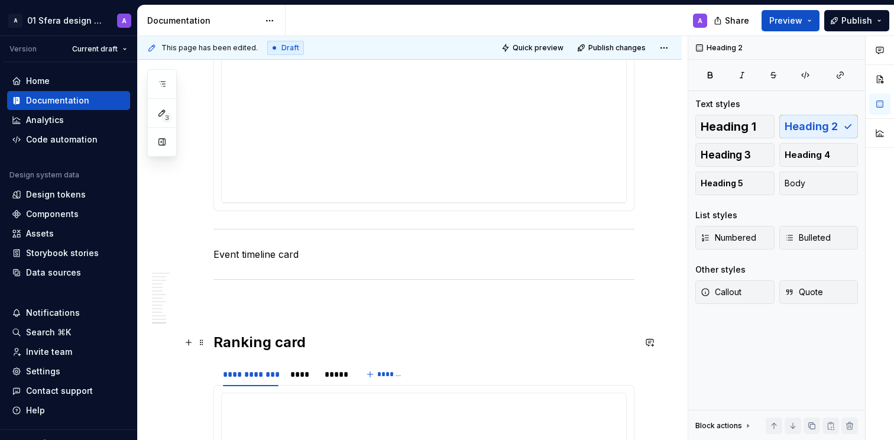
click at [245, 334] on h2 "Ranking card" at bounding box center [424, 342] width 421 height 19
click at [260, 254] on p "Event timeline card" at bounding box center [424, 254] width 421 height 14
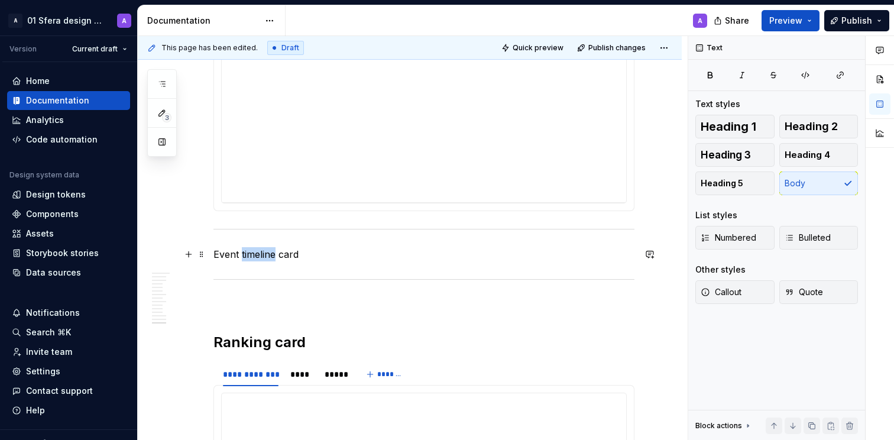
click at [260, 254] on p "Event timeline card" at bounding box center [424, 254] width 421 height 14
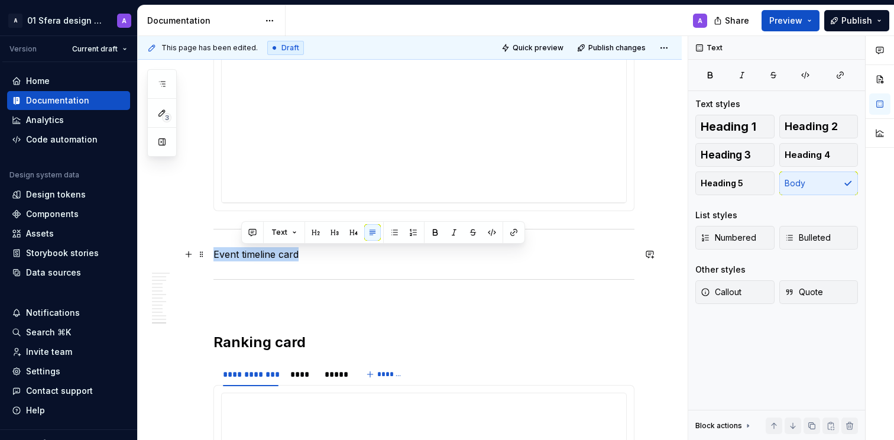
click at [260, 254] on p "Event timeline card" at bounding box center [424, 254] width 421 height 14
click at [822, 124] on span "Heading 2" at bounding box center [811, 127] width 53 height 12
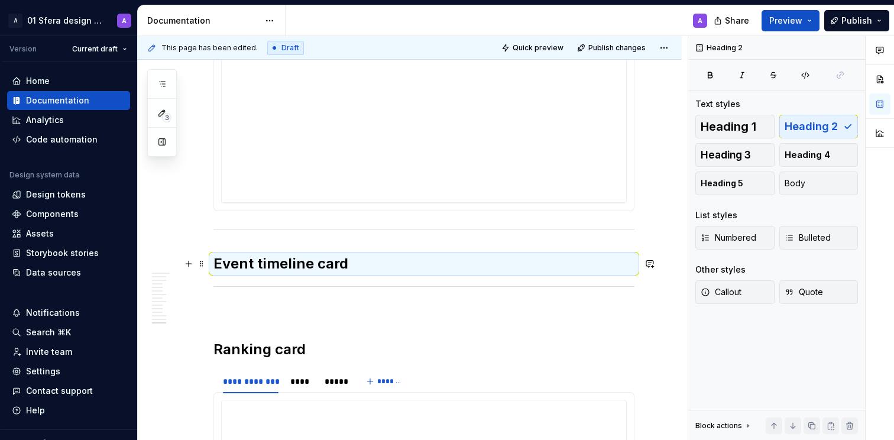
click at [397, 261] on h2 "Event timeline card" at bounding box center [424, 263] width 421 height 19
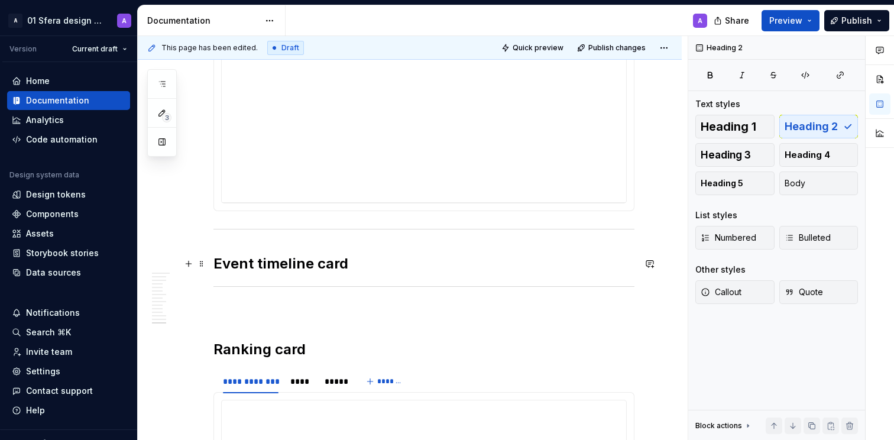
click at [383, 262] on h2 "Event timeline card" at bounding box center [424, 263] width 421 height 19
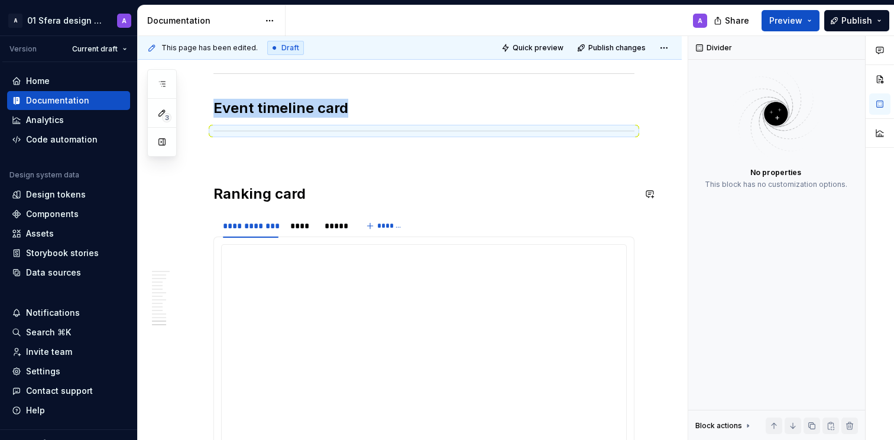
scroll to position [5247, 0]
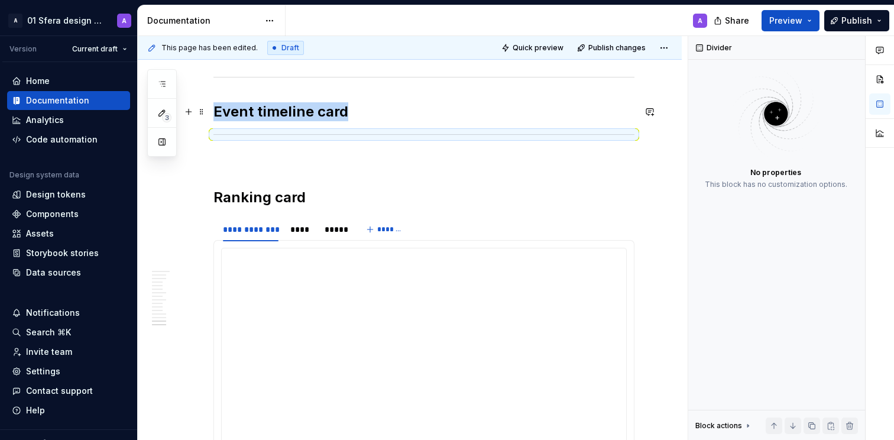
click at [370, 112] on h2 "Event timeline card" at bounding box center [424, 111] width 421 height 19
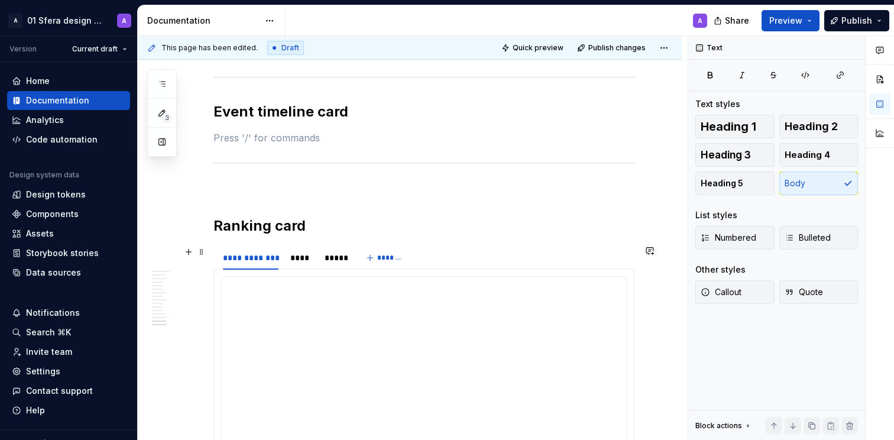
click at [203, 253] on span at bounding box center [201, 252] width 9 height 17
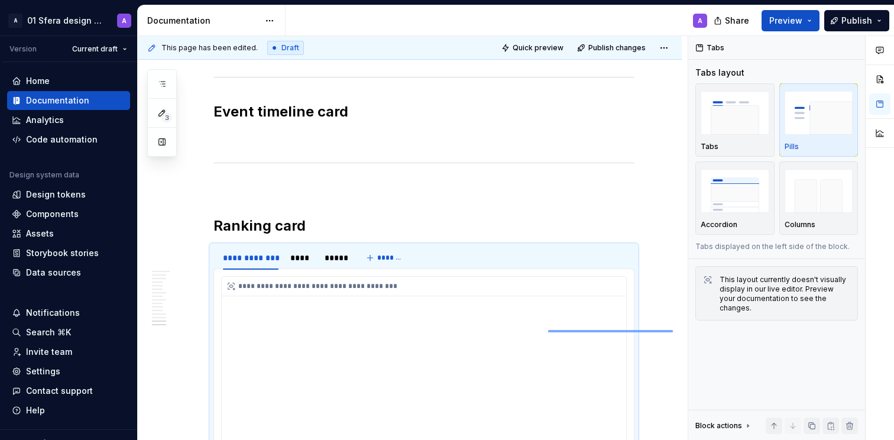
drag, startPoint x: 548, startPoint y: 331, endPoint x: 539, endPoint y: 322, distance: 13.0
click at [547, 331] on div "**********" at bounding box center [413, 238] width 550 height 405
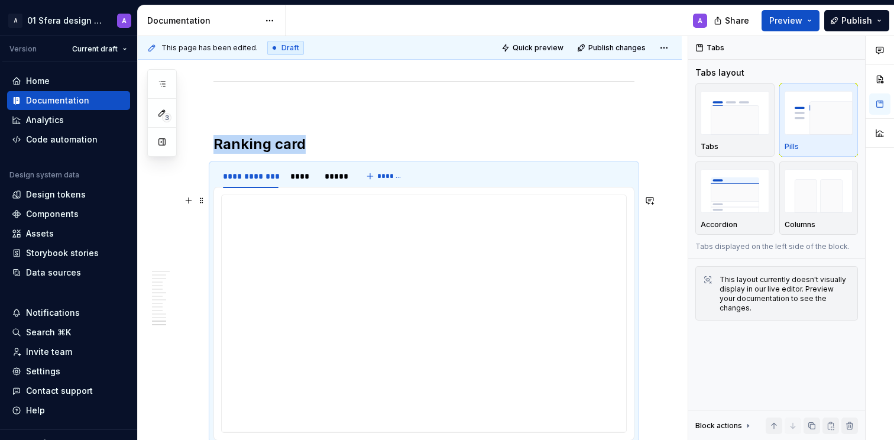
copy h2 "Ranking card"
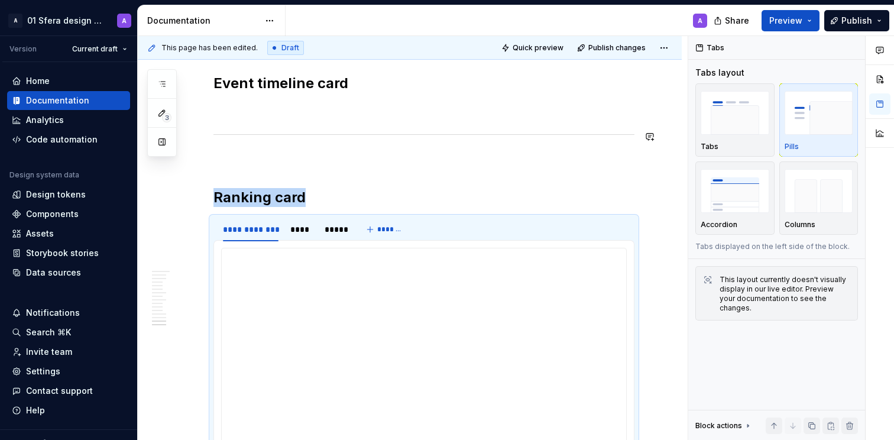
scroll to position [5224, 0]
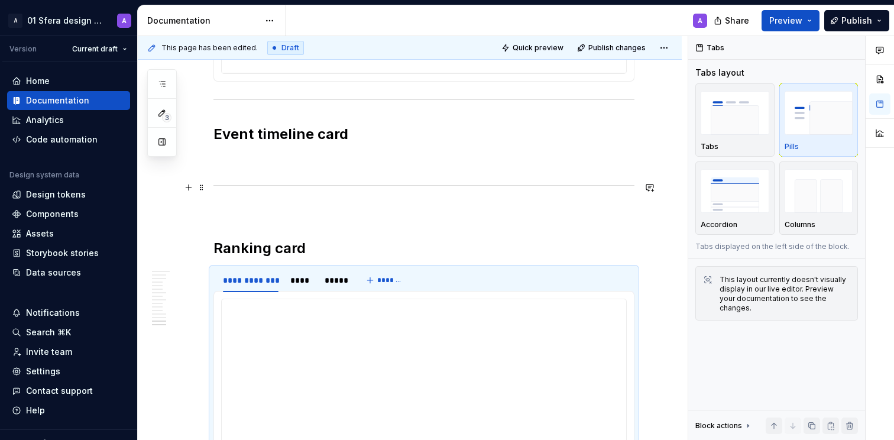
click at [298, 159] on p at bounding box center [424, 160] width 421 height 14
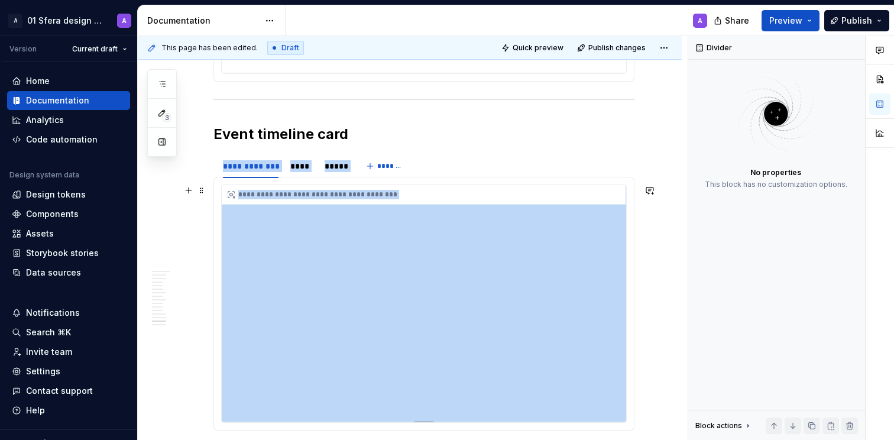
click at [447, 240] on div "**********" at bounding box center [424, 303] width 405 height 237
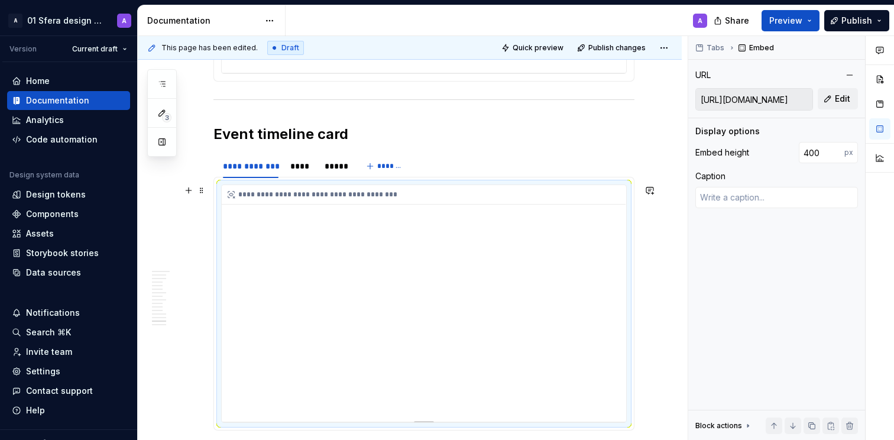
click at [549, 279] on div "**********" at bounding box center [424, 303] width 405 height 237
click at [843, 104] on button "Edit" at bounding box center [838, 98] width 40 height 21
type textarea "*"
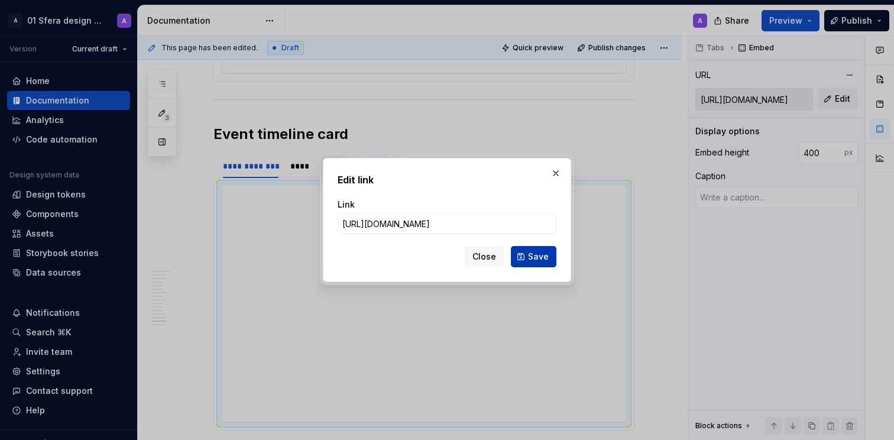
scroll to position [0, 314]
type input "[URL][DOMAIN_NAME]"
click at [522, 262] on button "Save" at bounding box center [534, 256] width 46 height 21
type textarea "*"
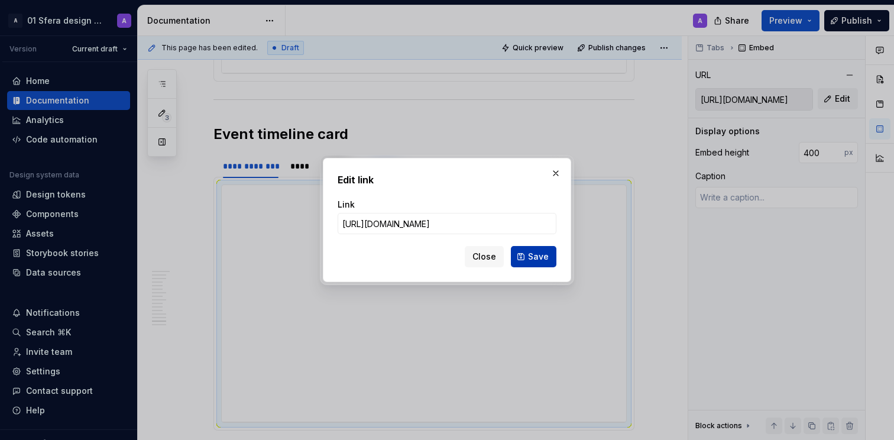
type input "[URL][DOMAIN_NAME]"
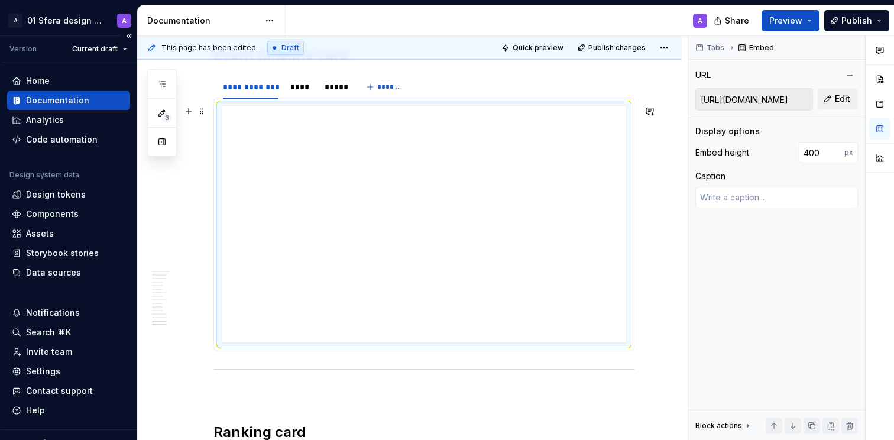
scroll to position [5301, 0]
type textarea "*"
click at [295, 96] on div "****" at bounding box center [302, 89] width 32 height 17
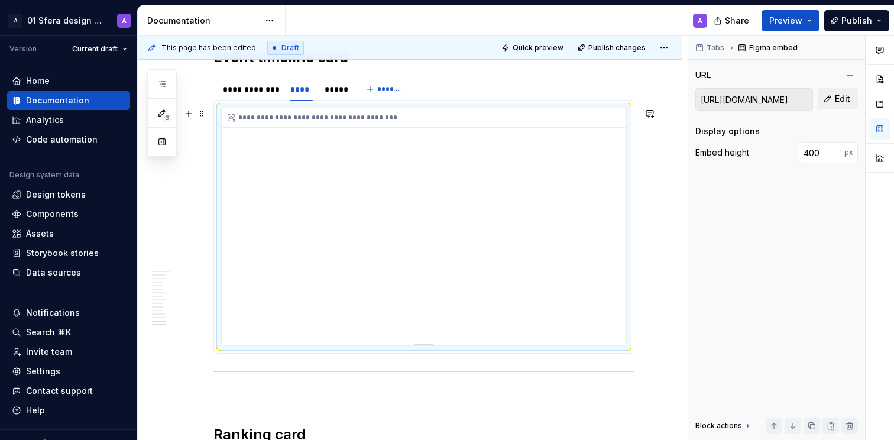
click at [454, 189] on div "**********" at bounding box center [424, 226] width 405 height 237
click at [833, 92] on button "Edit" at bounding box center [838, 98] width 40 height 21
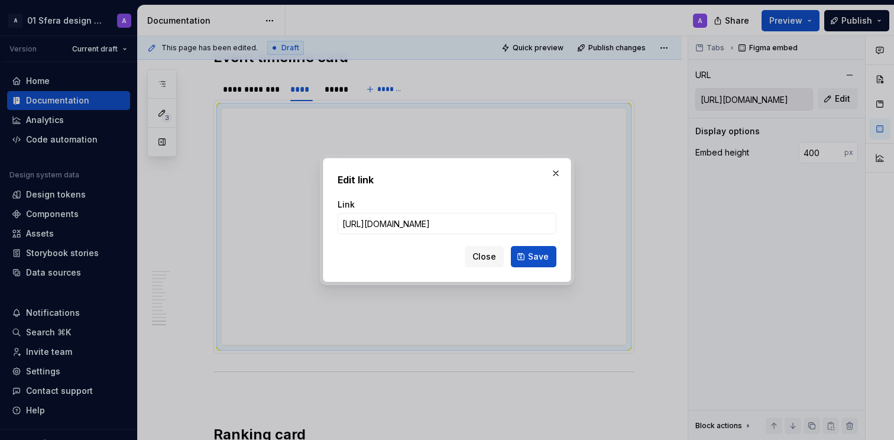
scroll to position [0, 309]
type input "[URL][DOMAIN_NAME]"
click at [532, 247] on button "Save" at bounding box center [534, 256] width 46 height 21
type input "[URL][DOMAIN_NAME]"
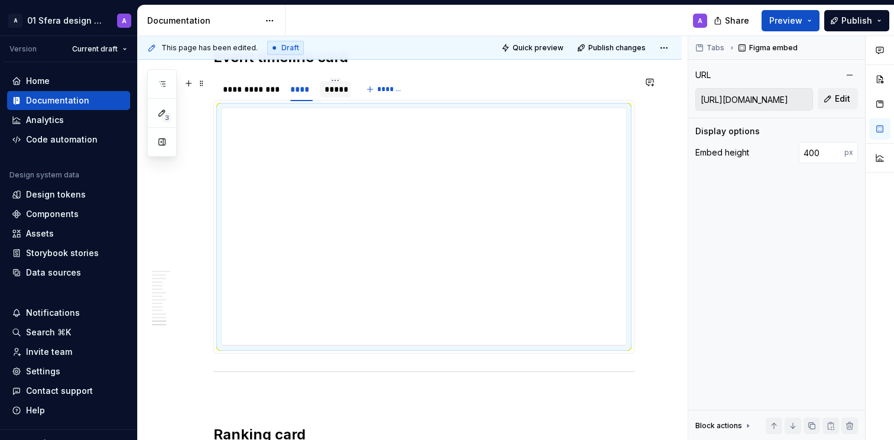
click at [334, 92] on div "*****" at bounding box center [336, 89] width 22 height 12
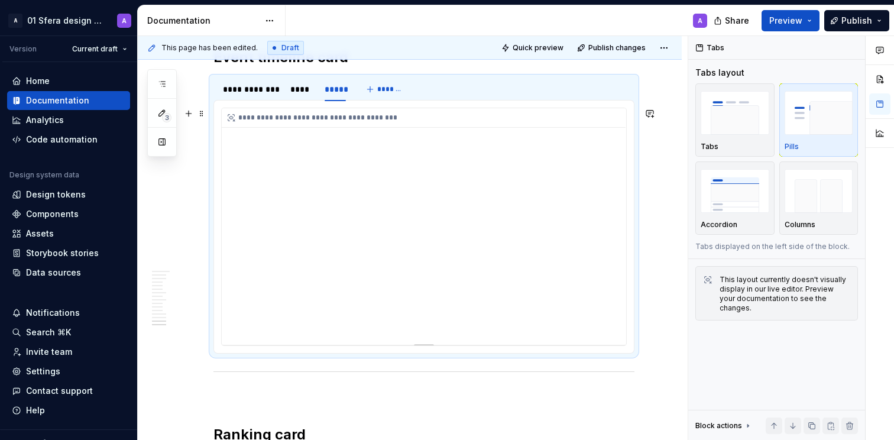
click at [416, 207] on div "**********" at bounding box center [424, 226] width 405 height 237
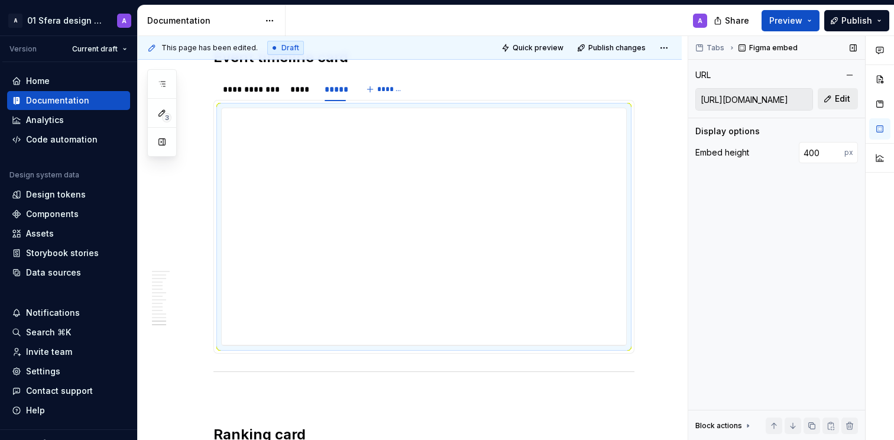
click at [824, 103] on button "Edit" at bounding box center [838, 98] width 40 height 21
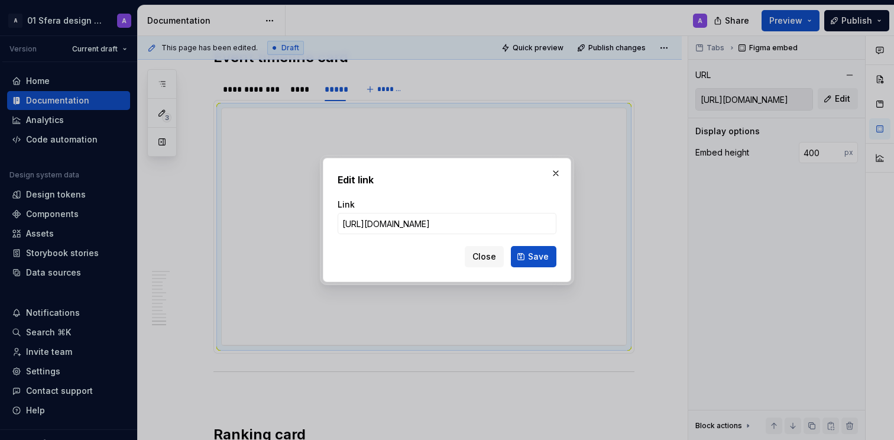
scroll to position [0, 308]
type input "[URL][DOMAIN_NAME]"
click at [518, 258] on button "Save" at bounding box center [534, 256] width 46 height 21
type input "[URL][DOMAIN_NAME]"
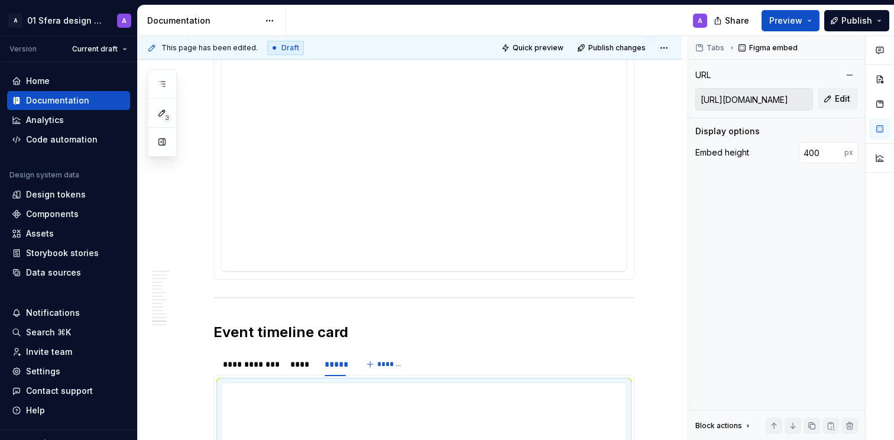
scroll to position [5236, 0]
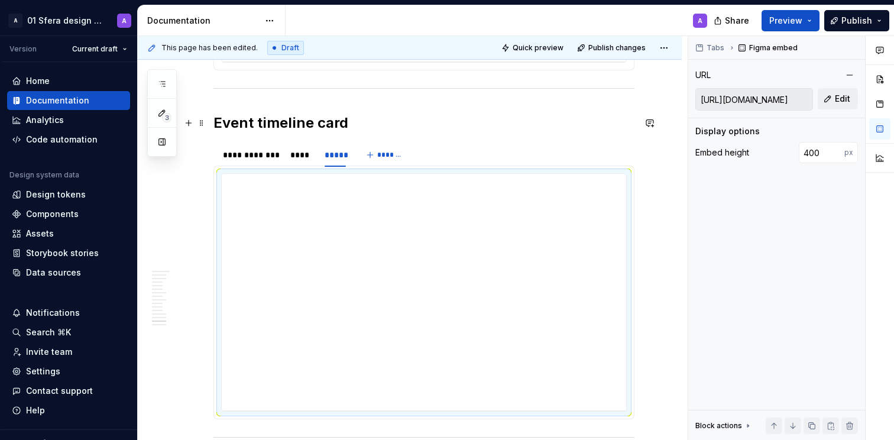
click at [402, 127] on h2 "Event timeline card" at bounding box center [424, 123] width 421 height 19
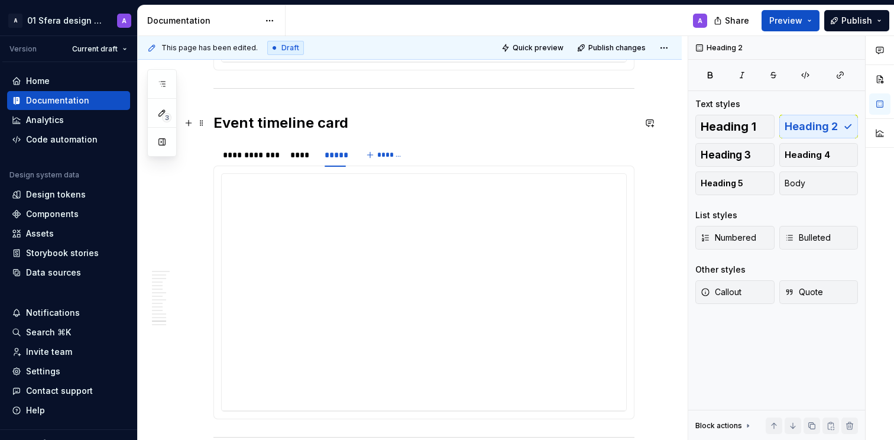
click at [370, 118] on h2 "Event timeline card" at bounding box center [424, 123] width 421 height 19
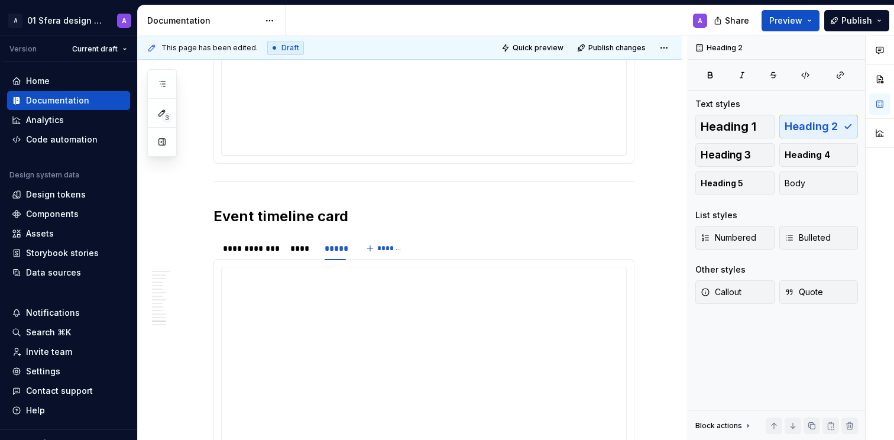
scroll to position [5141, 0]
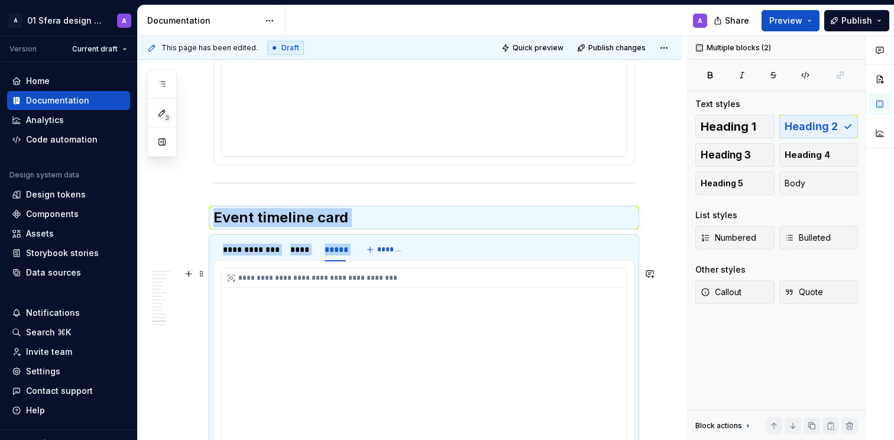
drag, startPoint x: 305, startPoint y: 203, endPoint x: 411, endPoint y: 327, distance: 162.8
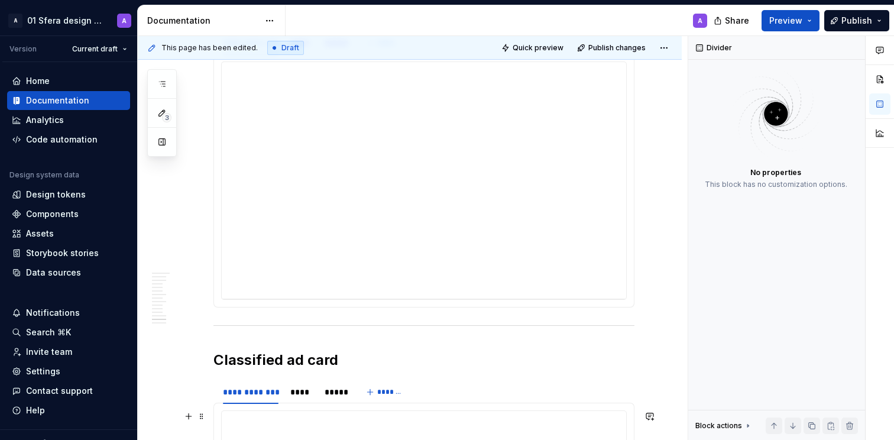
scroll to position [4411, 0]
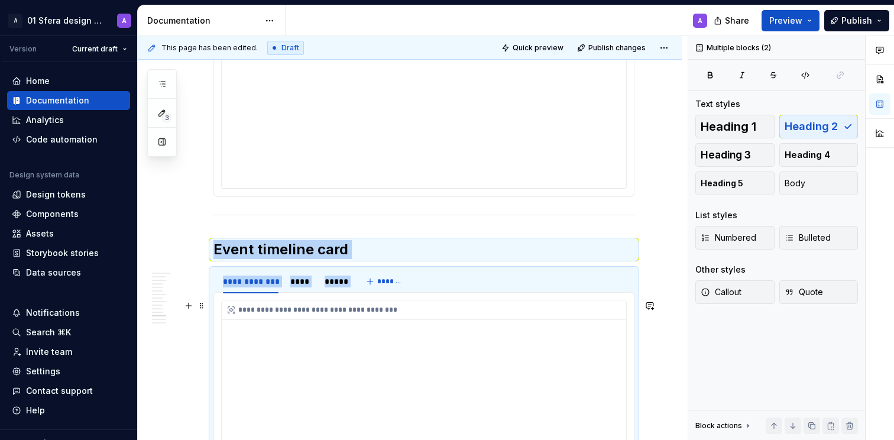
drag, startPoint x: 360, startPoint y: 271, endPoint x: 381, endPoint y: 312, distance: 46.3
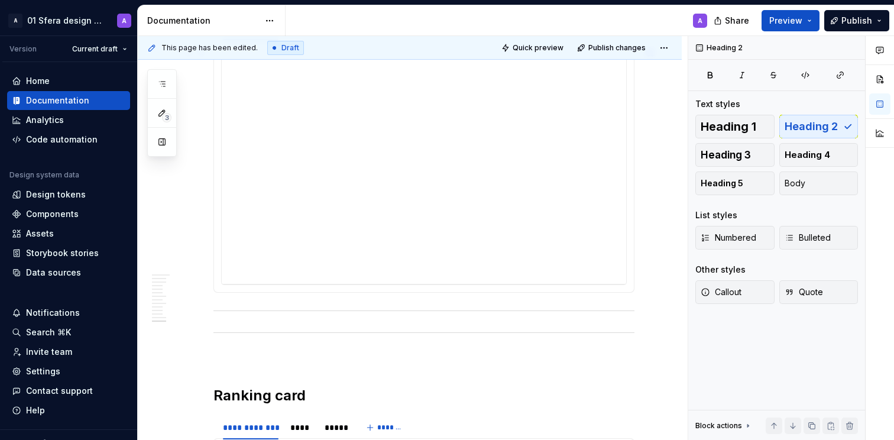
scroll to position [4667, 0]
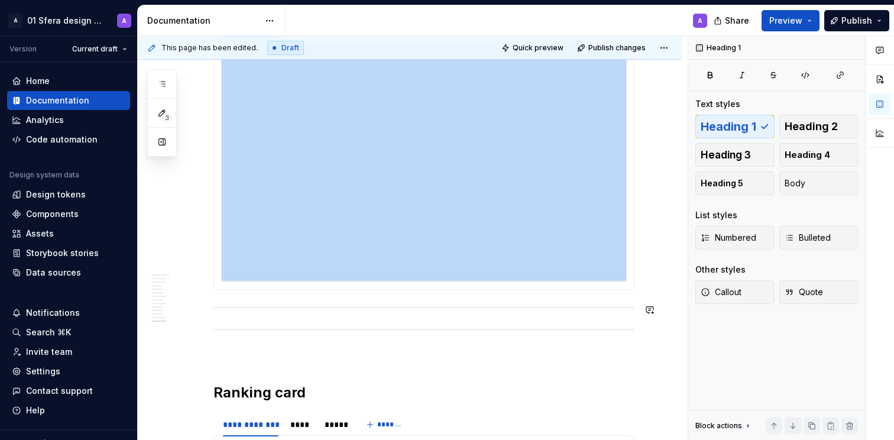
click at [438, 304] on div at bounding box center [424, 308] width 421 height 8
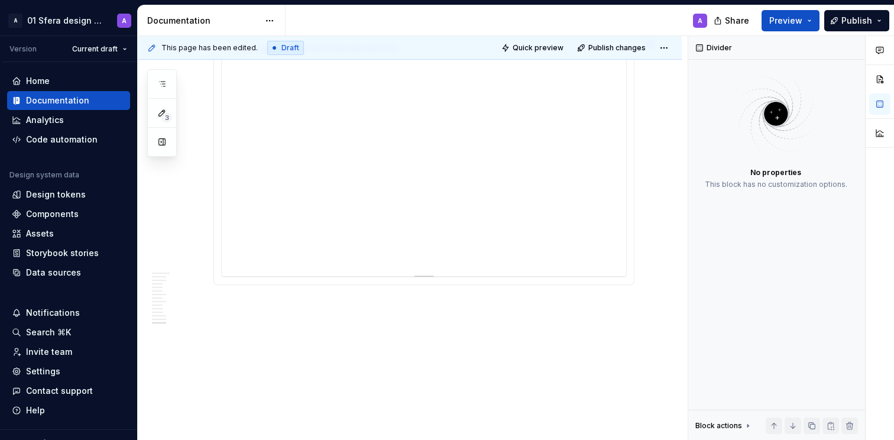
scroll to position [5146, 0]
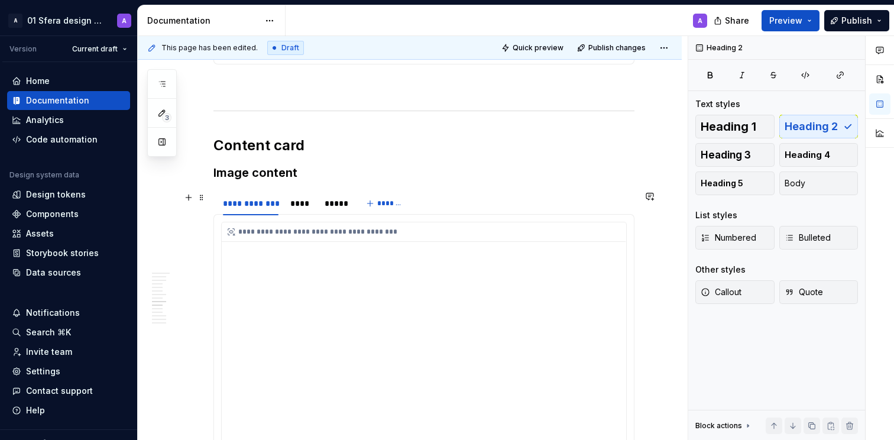
scroll to position [3219, 0]
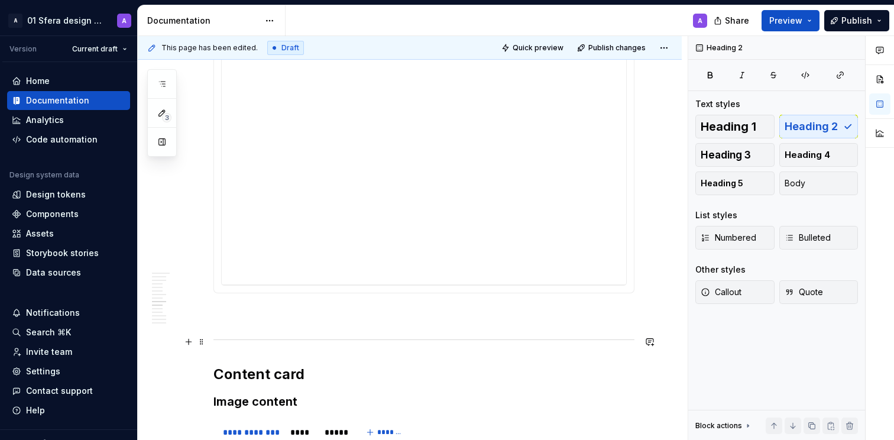
click at [218, 339] on hr at bounding box center [424, 339] width 421 height 1
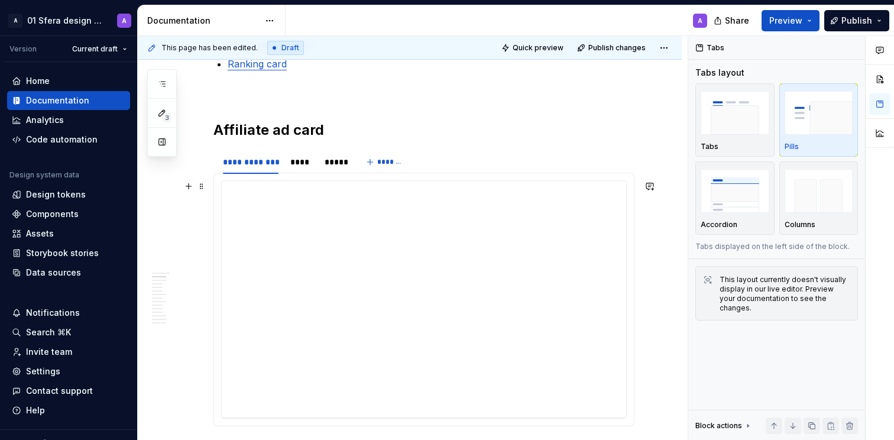
scroll to position [131, 0]
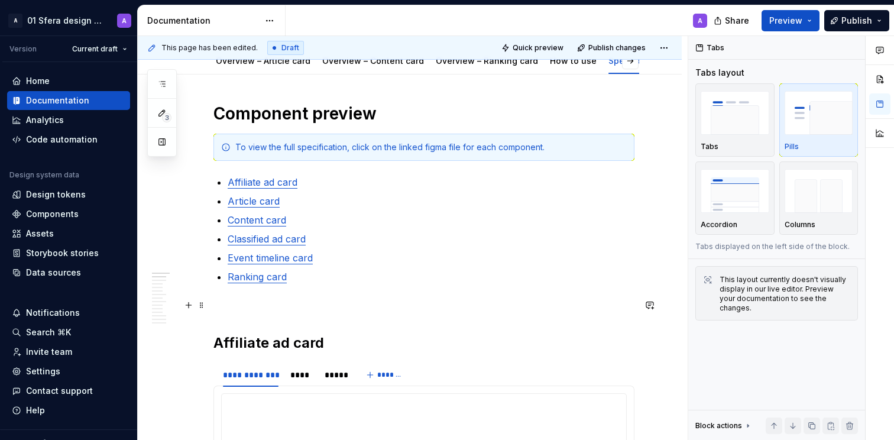
click at [275, 308] on p at bounding box center [424, 305] width 421 height 14
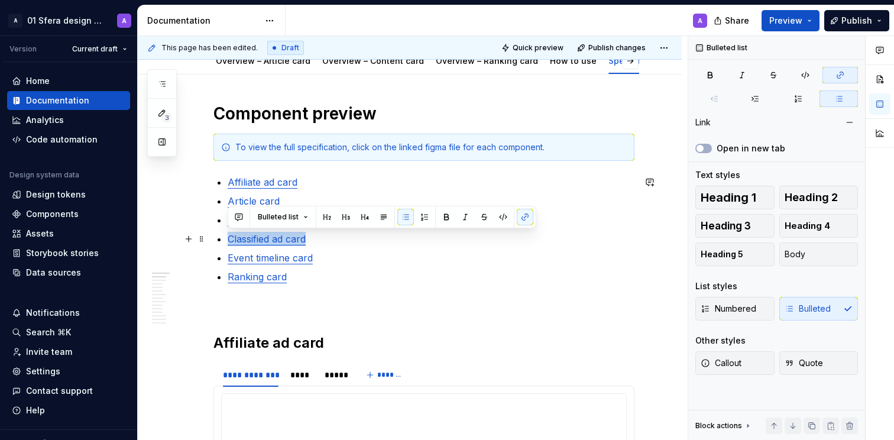
drag, startPoint x: 325, startPoint y: 238, endPoint x: 216, endPoint y: 241, distance: 108.3
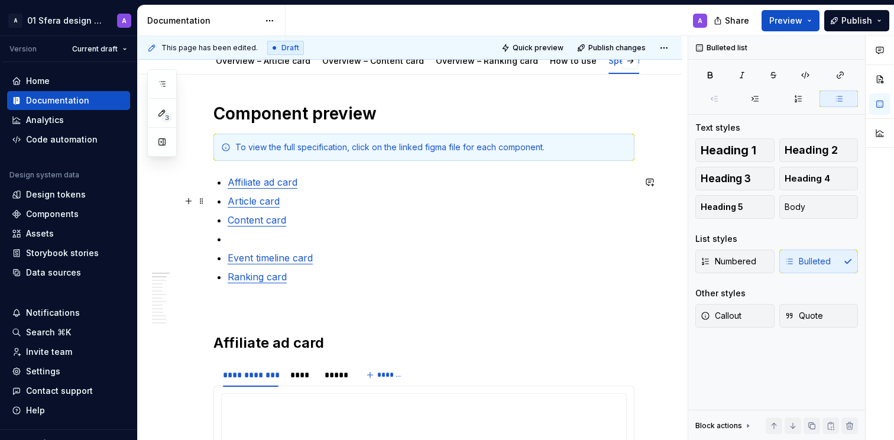
click at [308, 198] on p "Article card" at bounding box center [431, 201] width 407 height 14
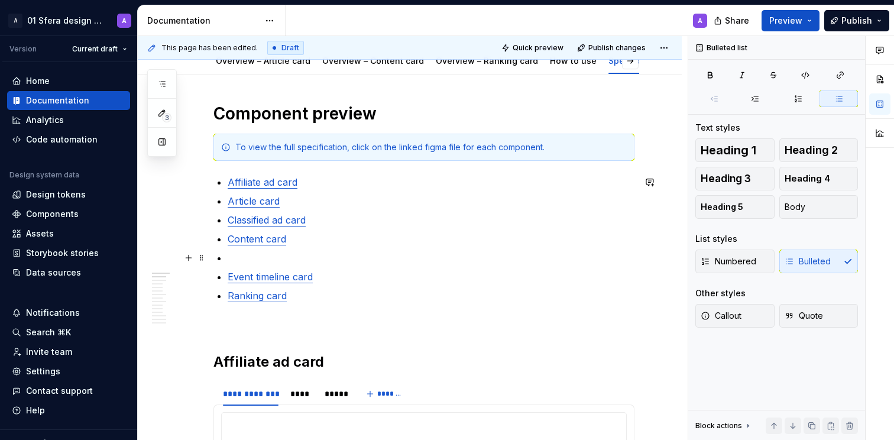
click at [254, 255] on p at bounding box center [431, 258] width 407 height 14
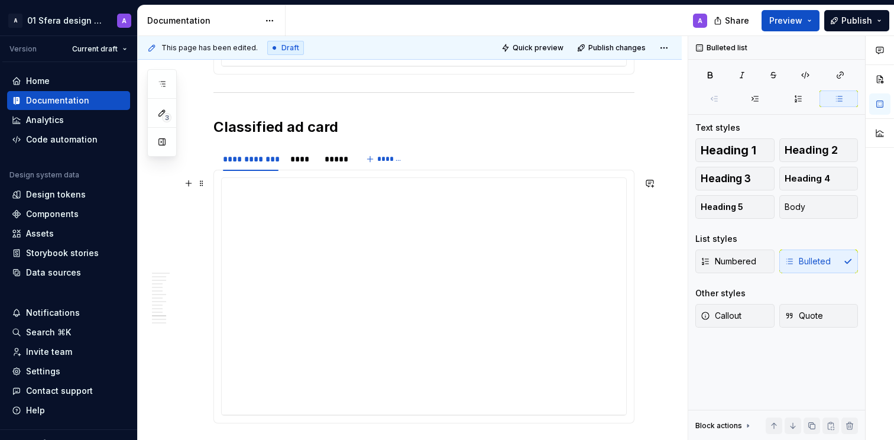
scroll to position [4503, 0]
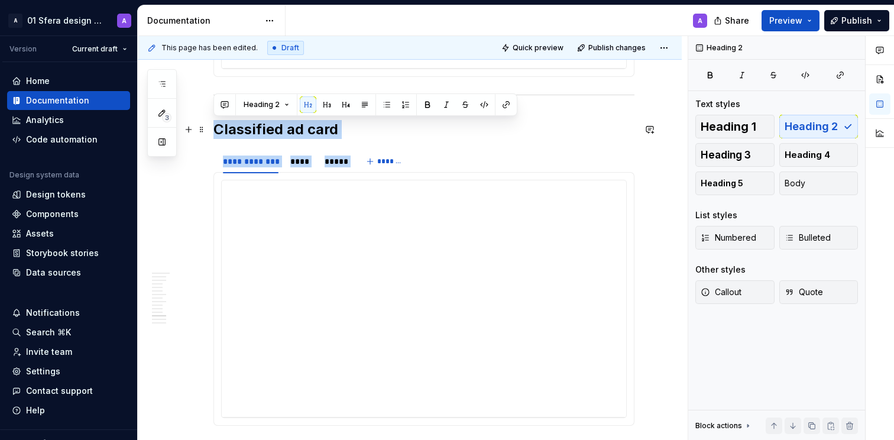
drag, startPoint x: 342, startPoint y: 137, endPoint x: 308, endPoint y: 179, distance: 53.8
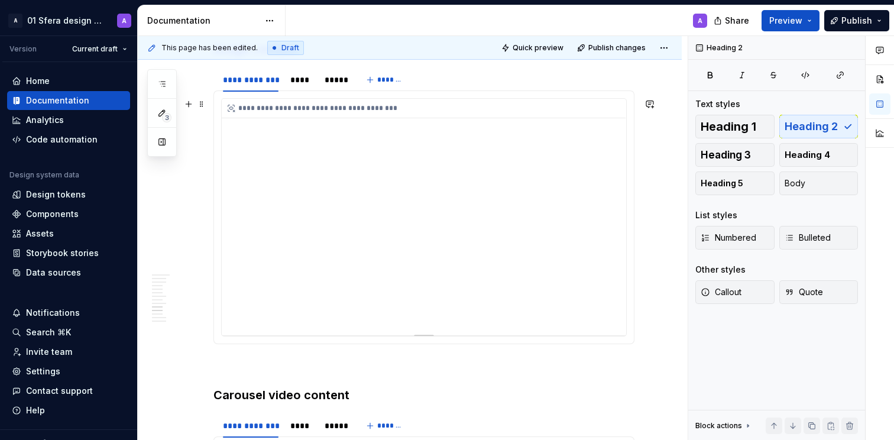
scroll to position [3304, 0]
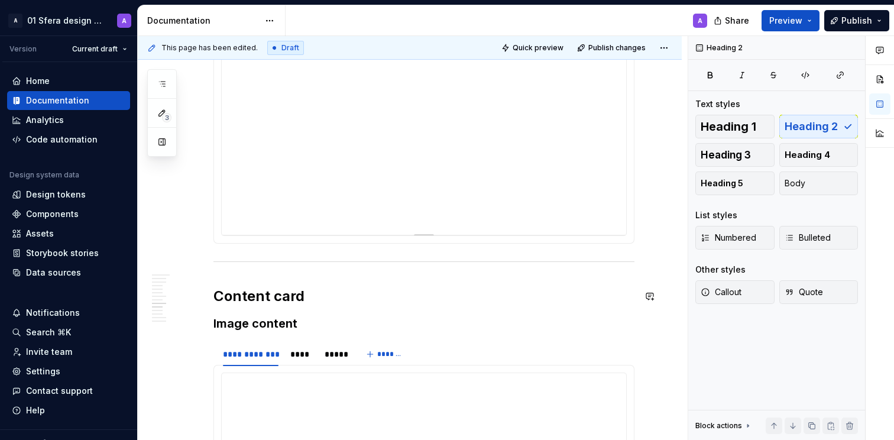
scroll to position [3257, 0]
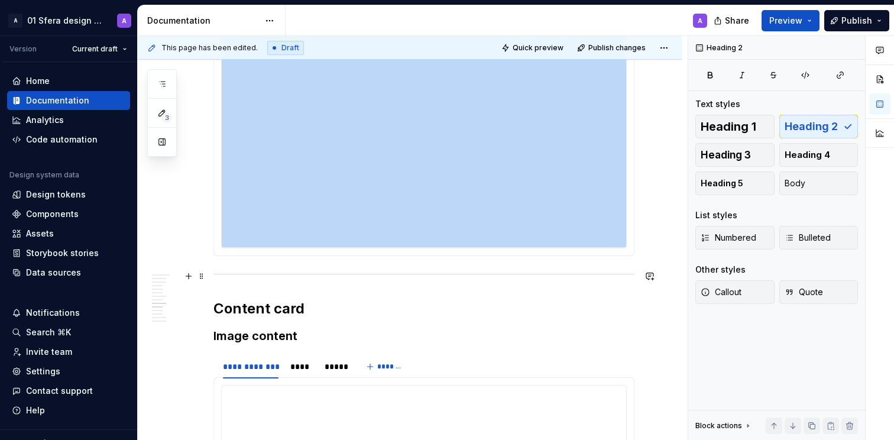
click at [277, 274] on hr at bounding box center [424, 274] width 421 height 1
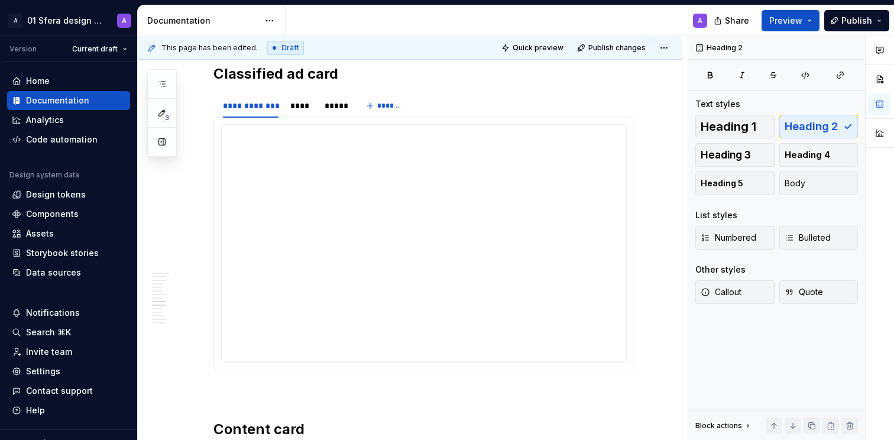
scroll to position [3548, 0]
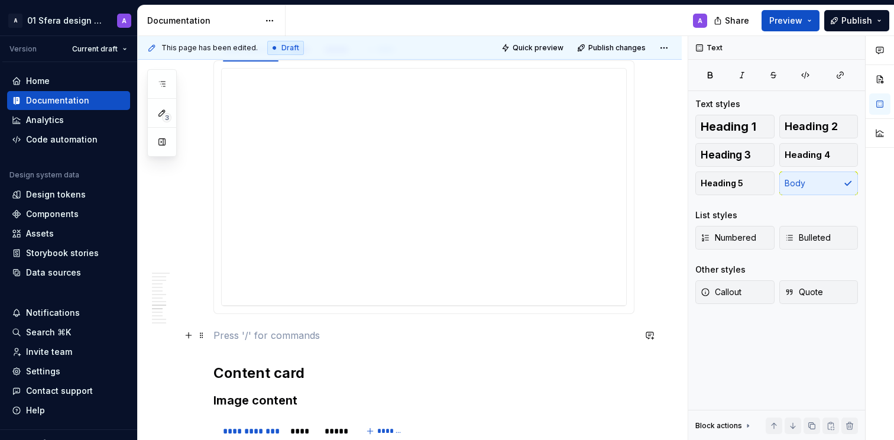
click at [309, 336] on p at bounding box center [424, 335] width 421 height 14
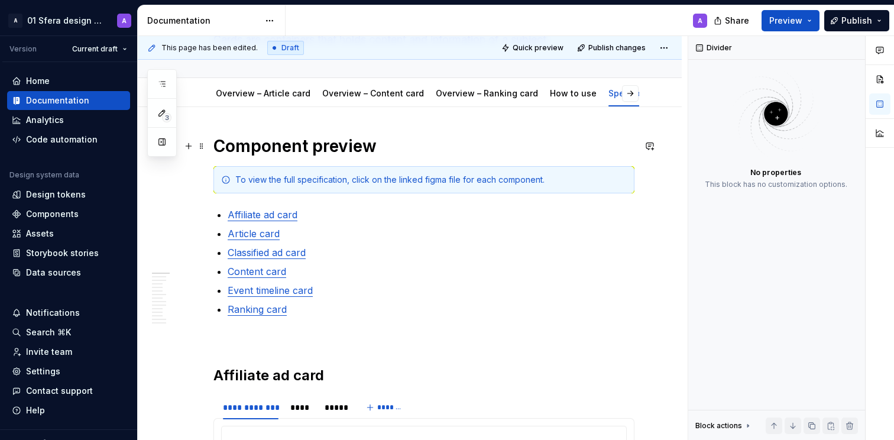
scroll to position [0, 0]
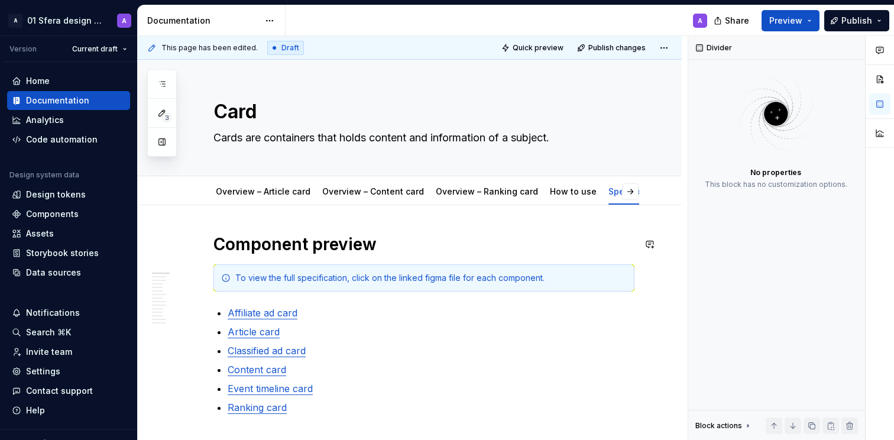
click at [373, 249] on h1 "Component preview" at bounding box center [424, 244] width 421 height 21
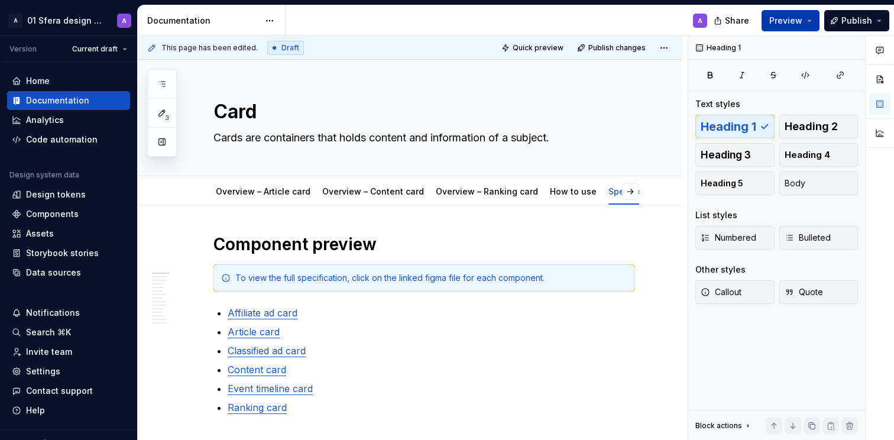
click at [804, 25] on button "Preview" at bounding box center [791, 20] width 58 height 21
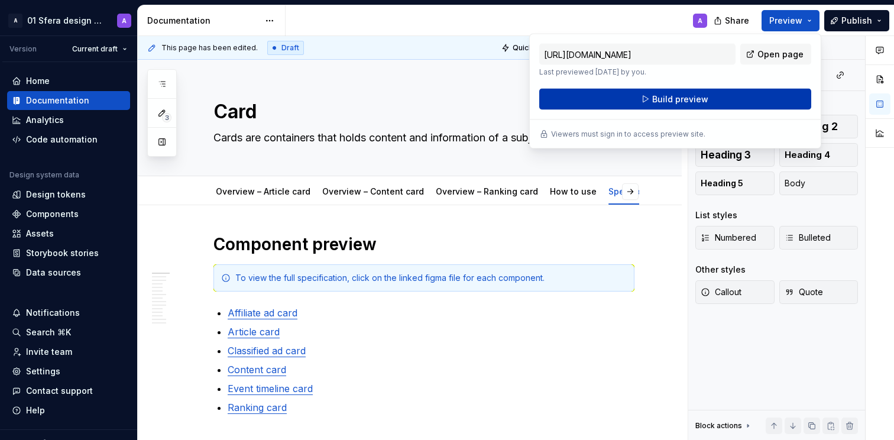
click at [697, 102] on span "Build preview" at bounding box center [680, 99] width 56 height 12
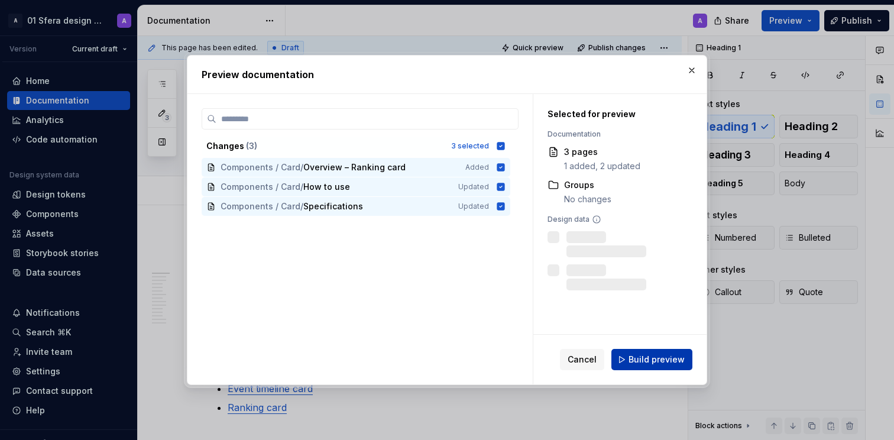
click at [658, 356] on span "Build preview" at bounding box center [657, 360] width 56 height 12
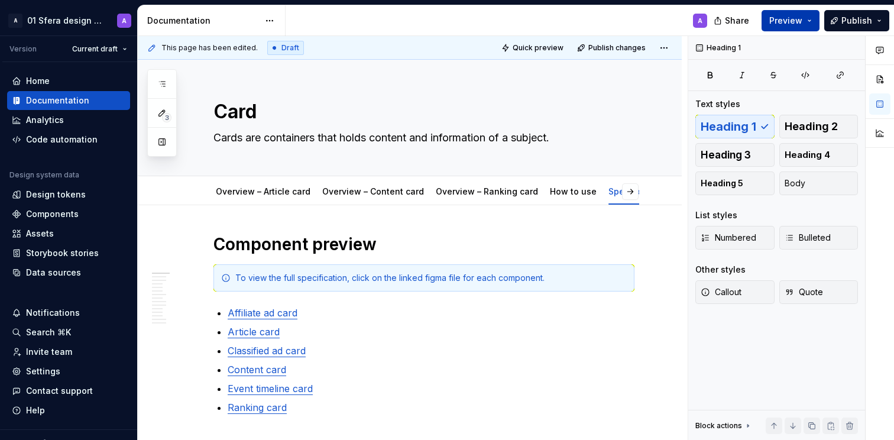
click at [790, 22] on span "Preview" at bounding box center [785, 21] width 33 height 12
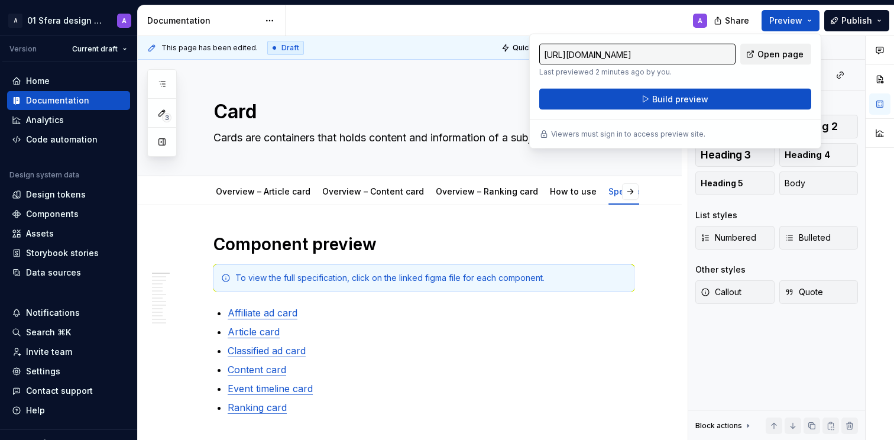
click at [789, 54] on span "Open page" at bounding box center [781, 54] width 46 height 12
type textarea "*"
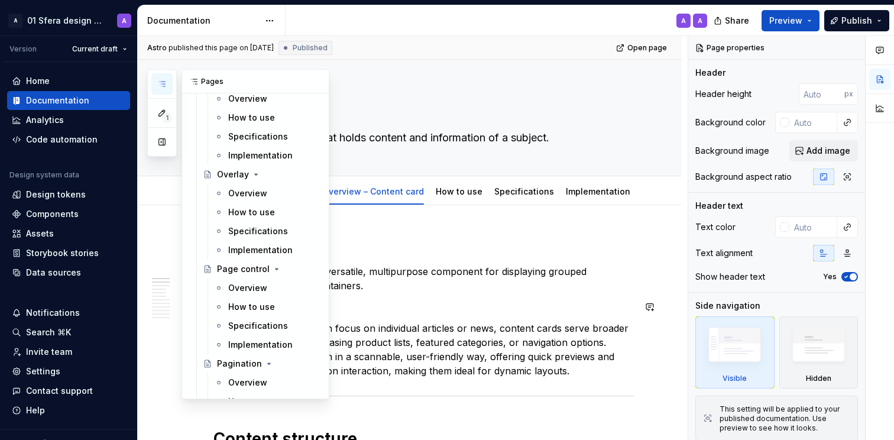
scroll to position [2208, 0]
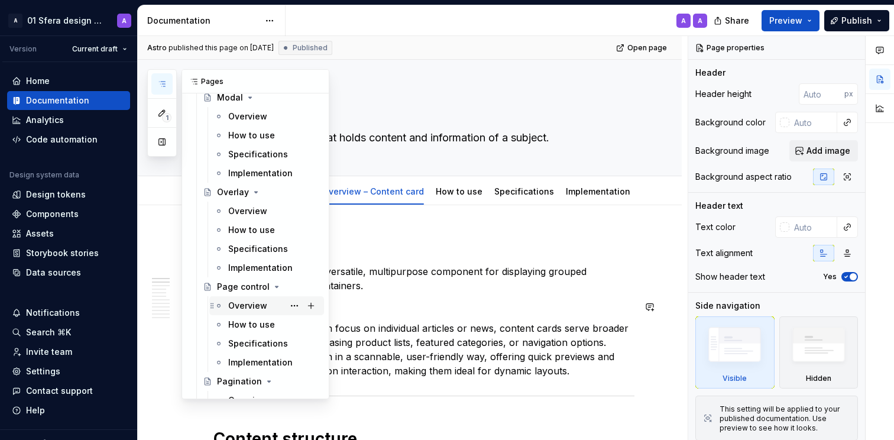
click at [247, 305] on div "Overview" at bounding box center [247, 306] width 39 height 12
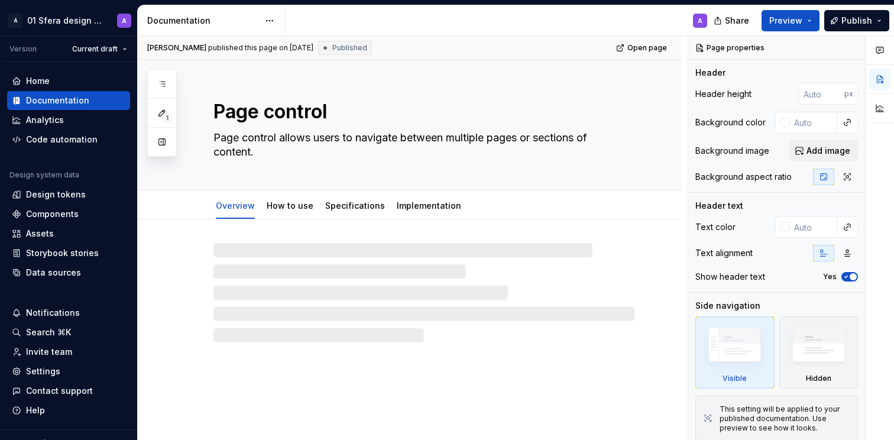
click at [484, 20] on div "A" at bounding box center [501, 20] width 431 height 31
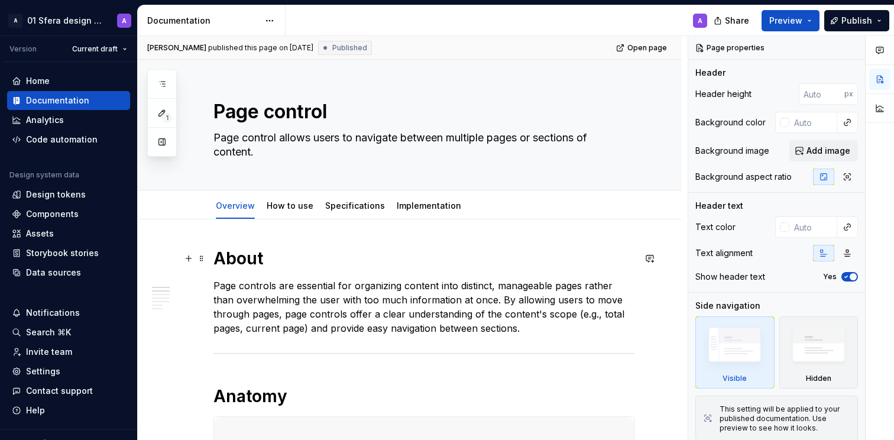
click at [282, 266] on h1 "About" at bounding box center [424, 258] width 421 height 21
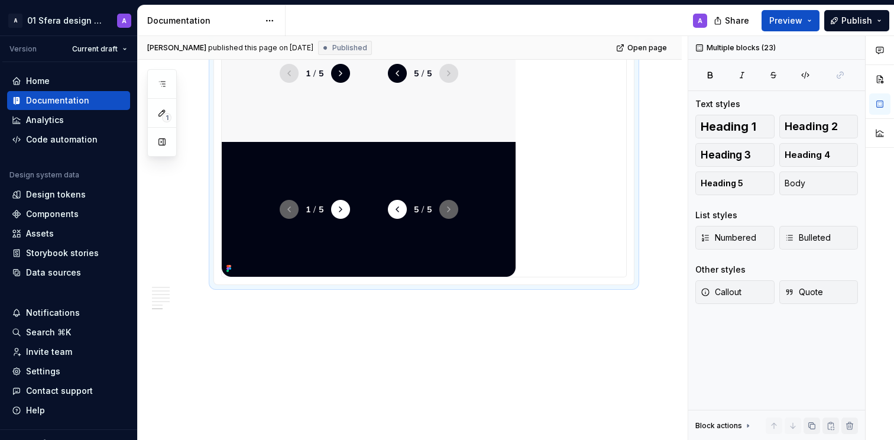
scroll to position [2135, 0]
drag, startPoint x: 299, startPoint y: 265, endPoint x: 622, endPoint y: 341, distance: 331.8
copy div "About Page controls are essential for organizing content into distinct, managea…"
type textarea "*"
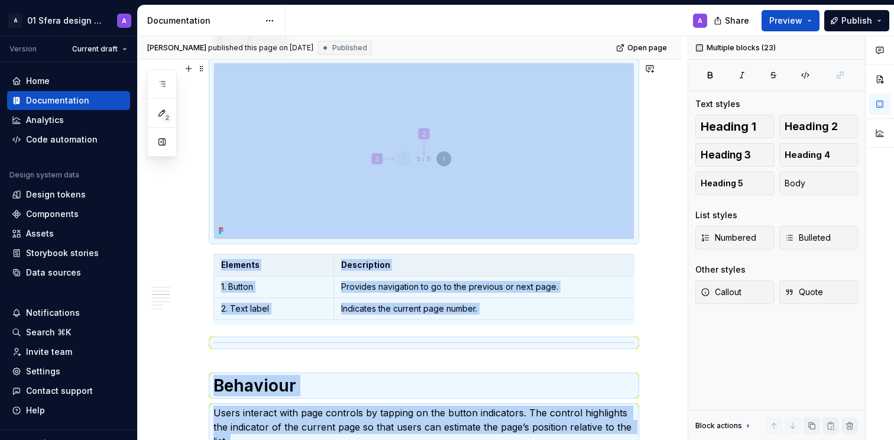
scroll to position [572, 0]
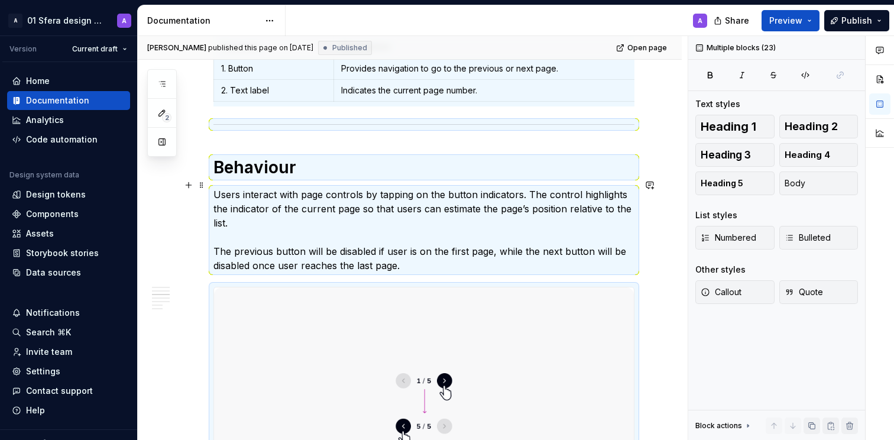
click at [401, 221] on p "Users interact with page controls by tapping on the button indicators. The cont…" at bounding box center [424, 229] width 421 height 85
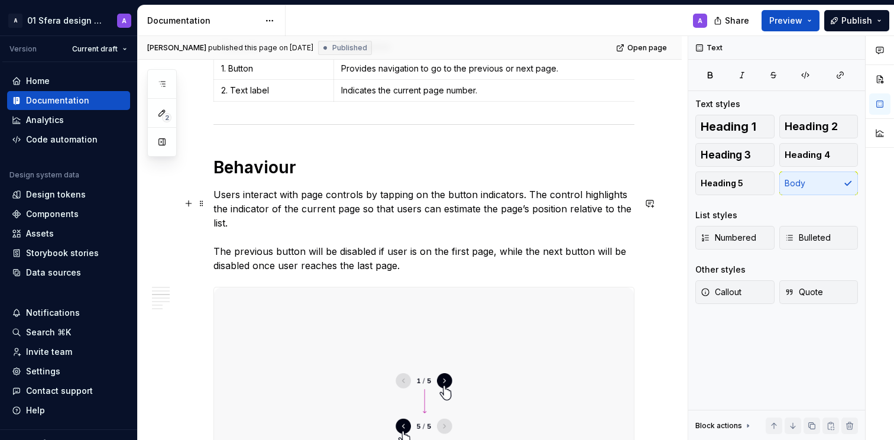
click at [369, 252] on p "Users interact with page controls by tapping on the button indicators. The cont…" at bounding box center [424, 229] width 421 height 85
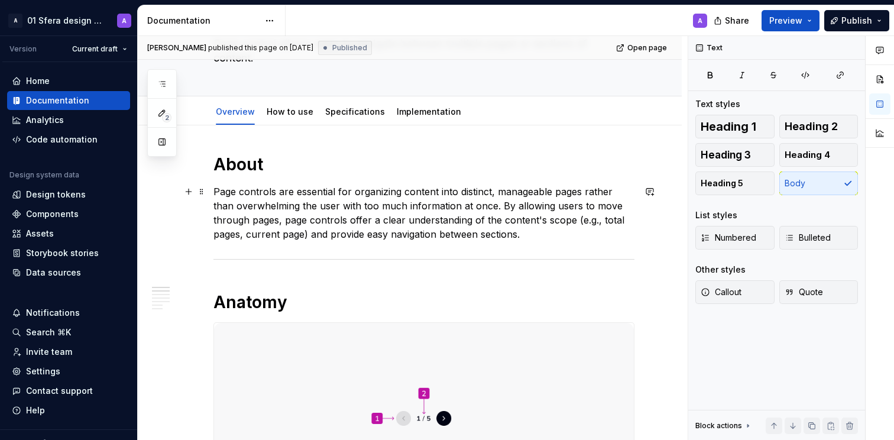
scroll to position [0, 0]
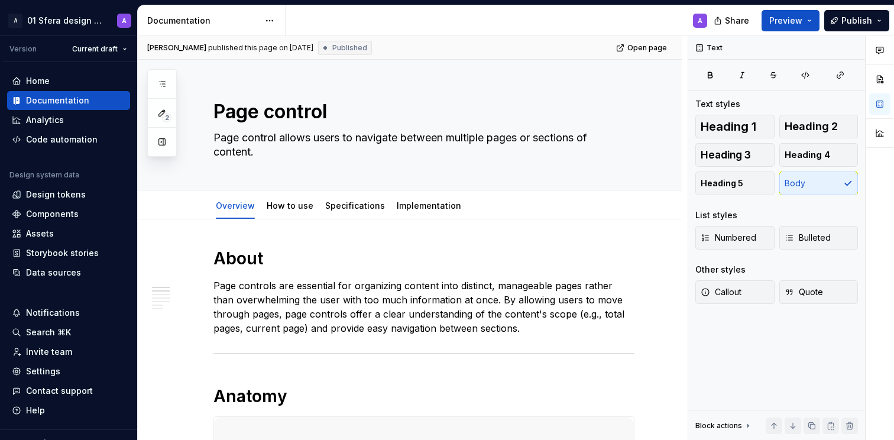
type textarea "*"
